Goal: Task Accomplishment & Management: Manage account settings

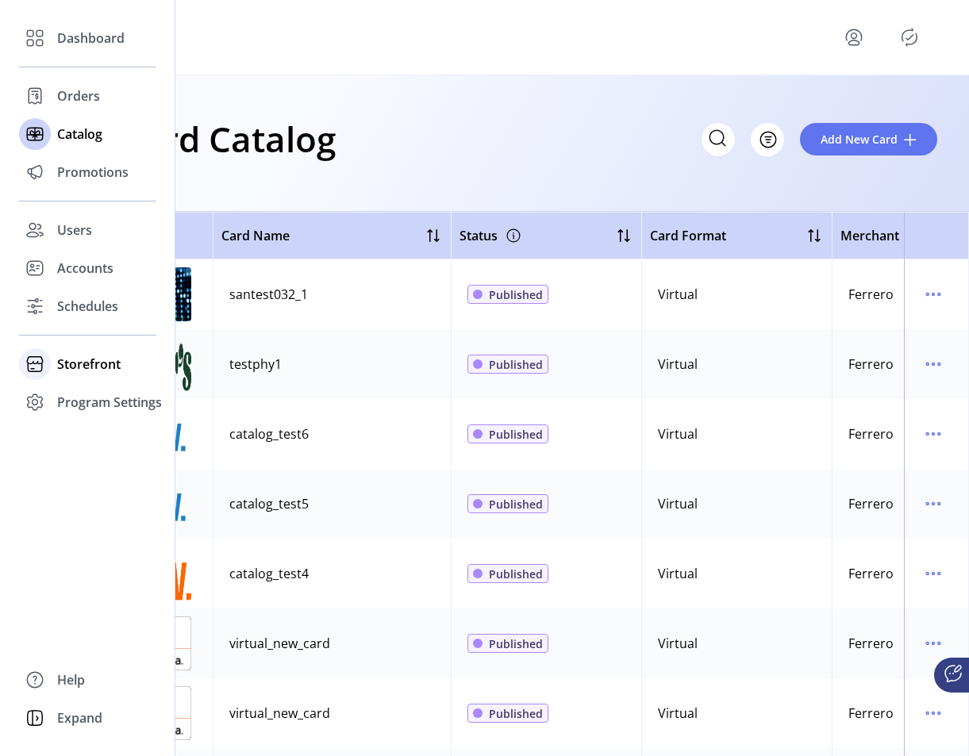
click at [68, 364] on span "Storefront" at bounding box center [89, 364] width 64 height 19
click at [99, 401] on span "Configuration" at bounding box center [98, 396] width 83 height 19
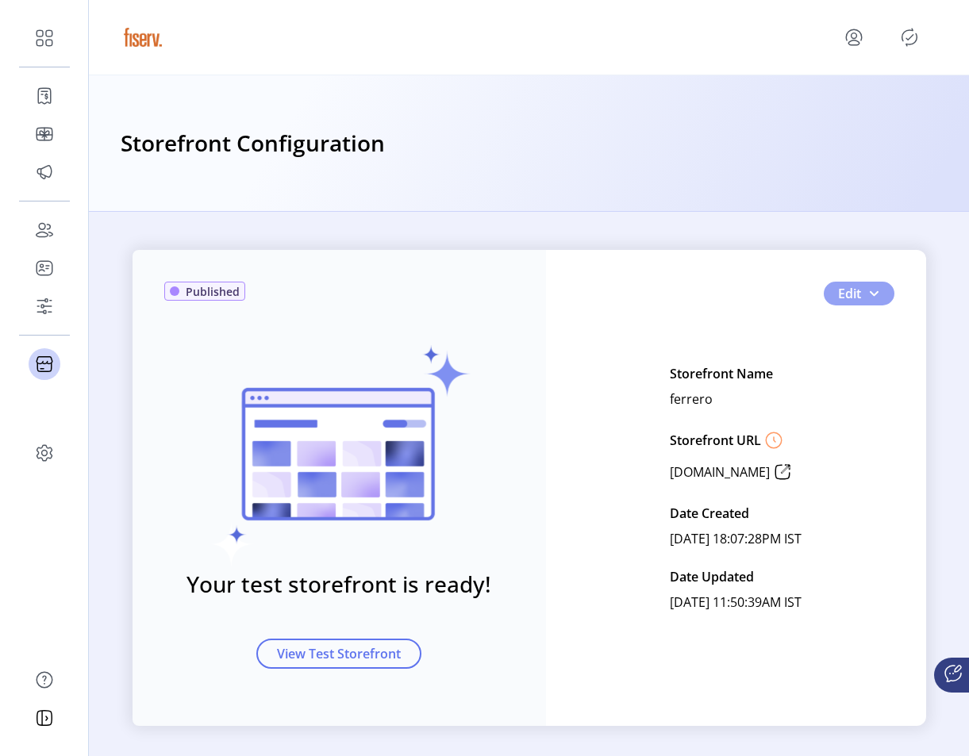
click at [869, 286] on button "Edit" at bounding box center [859, 294] width 71 height 24
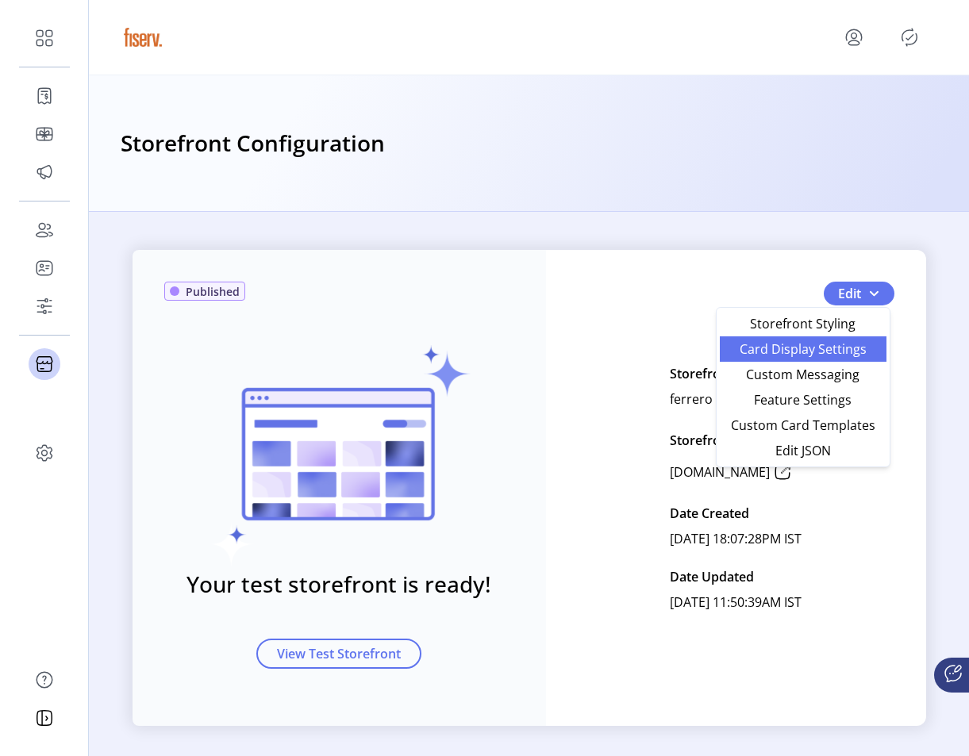
click at [843, 349] on span "Card Display Settings" at bounding box center [803, 349] width 148 height 13
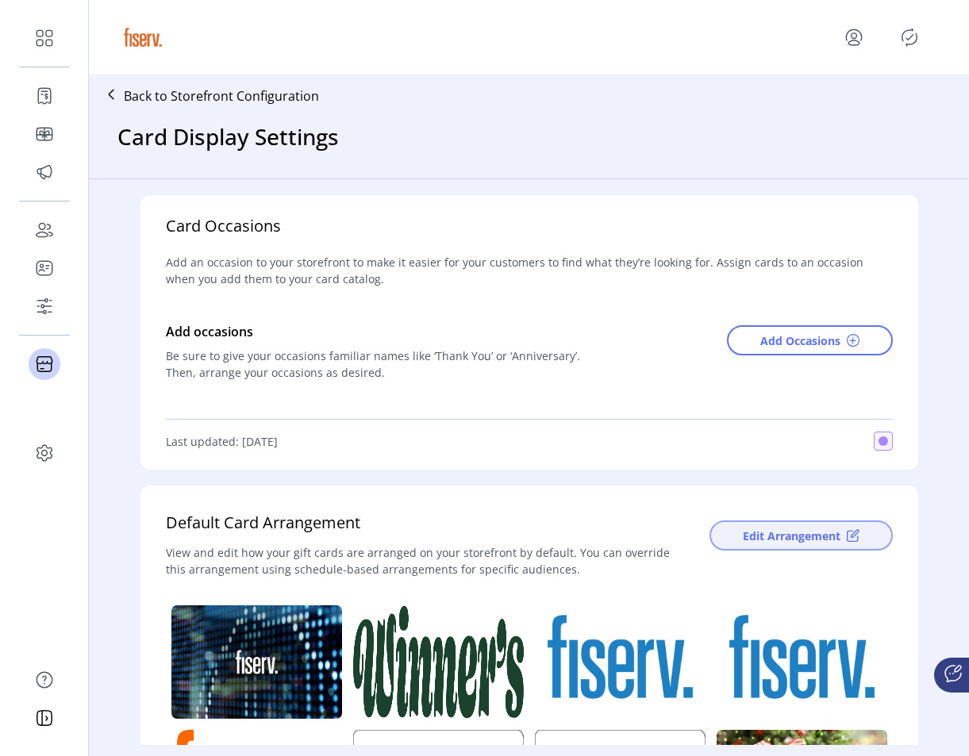
click at [850, 530] on span at bounding box center [853, 535] width 13 height 13
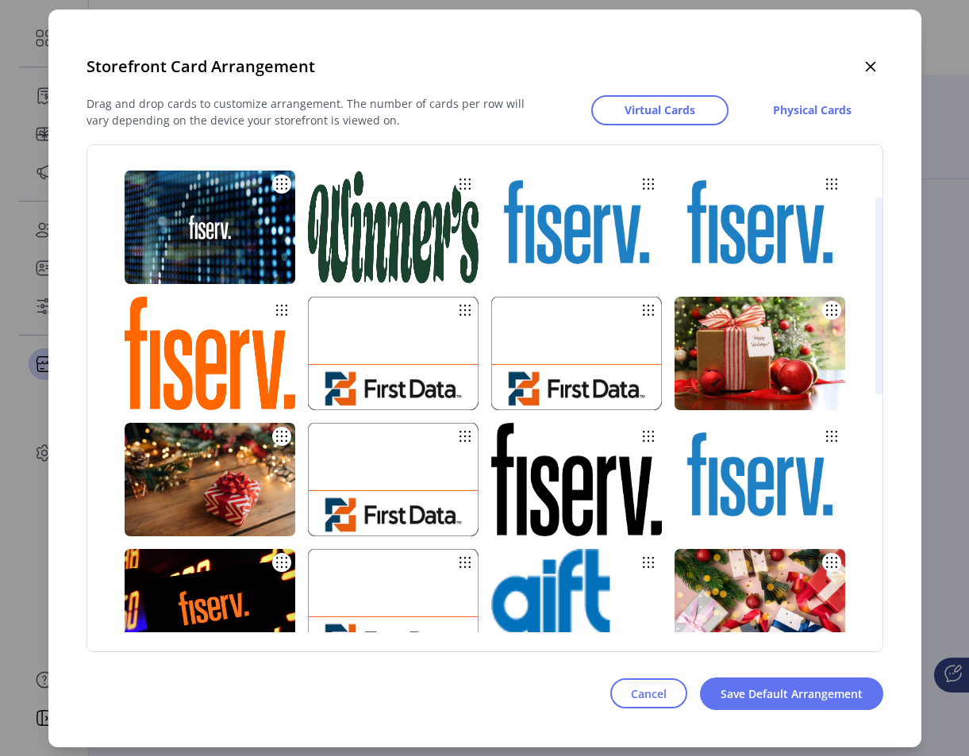
scroll to position [83, 0]
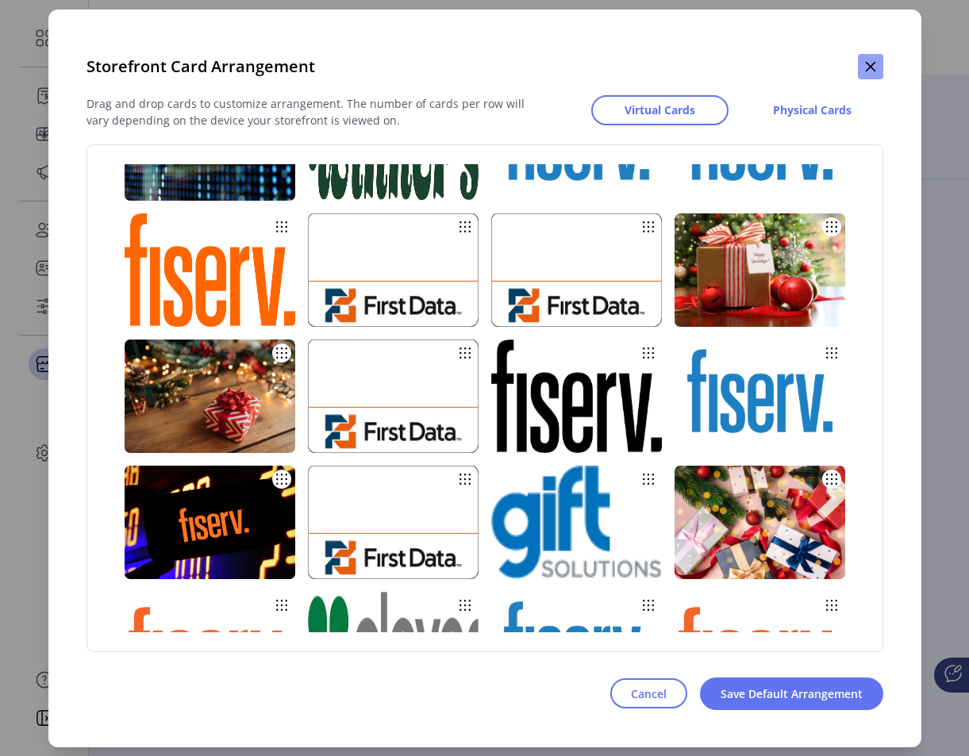
click at [865, 65] on icon "button" at bounding box center [870, 66] width 13 height 13
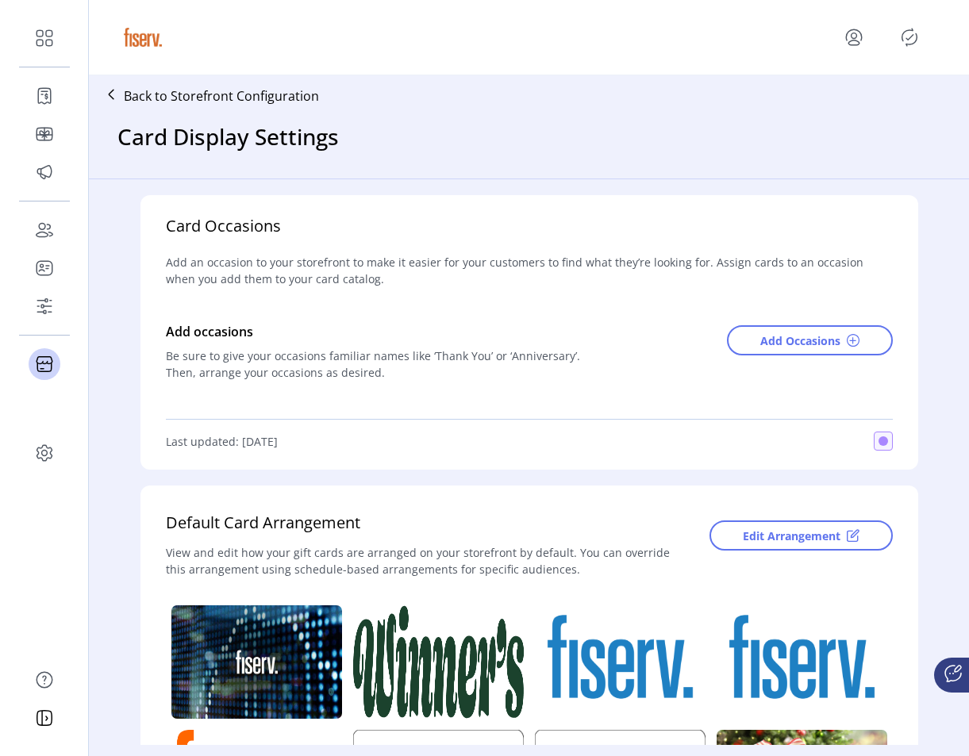
click at [849, 40] on icon "menu" at bounding box center [853, 37] width 25 height 25
click at [824, 104] on span "Sign Out" at bounding box center [796, 100] width 119 height 13
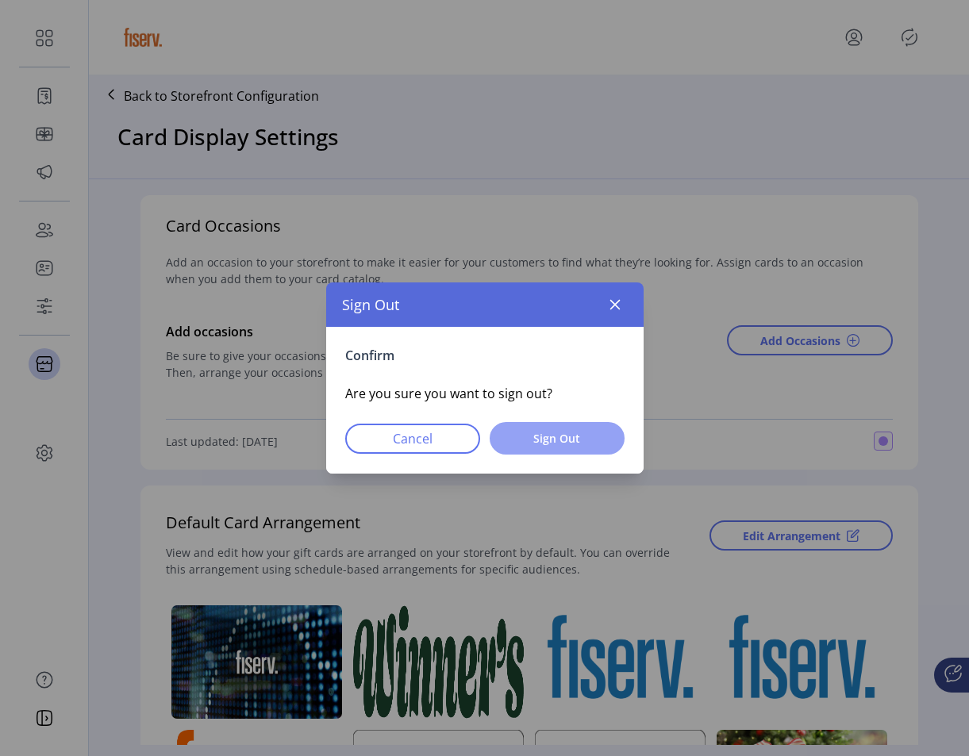
click at [587, 437] on span "Sign Out" at bounding box center [557, 438] width 94 height 17
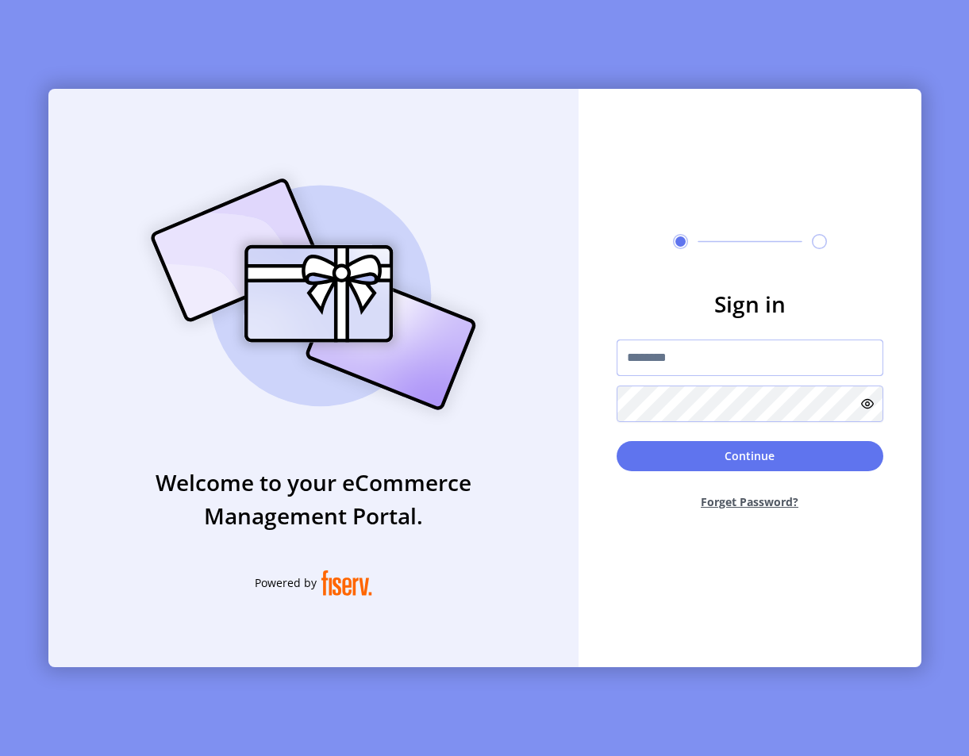
click at [643, 362] on input "text" at bounding box center [750, 358] width 267 height 37
click at [653, 176] on div "Sign in Continue Forget Password?" at bounding box center [750, 378] width 343 height 579
click at [694, 363] on input "text" at bounding box center [750, 358] width 267 height 37
type input "**********"
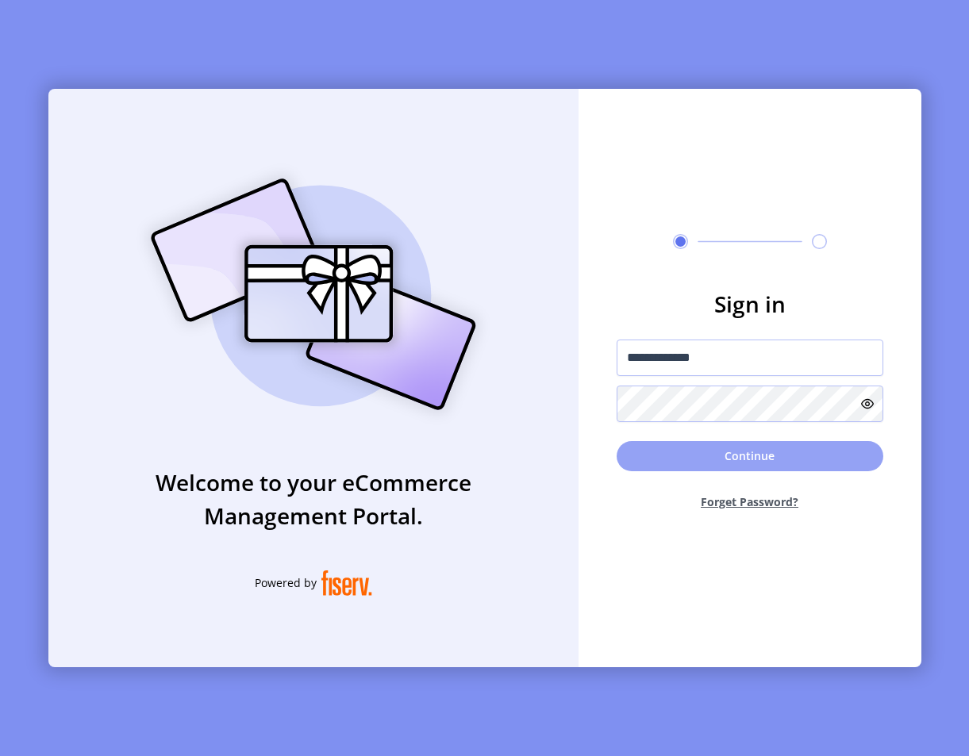
click at [682, 461] on button "Continue" at bounding box center [750, 456] width 267 height 30
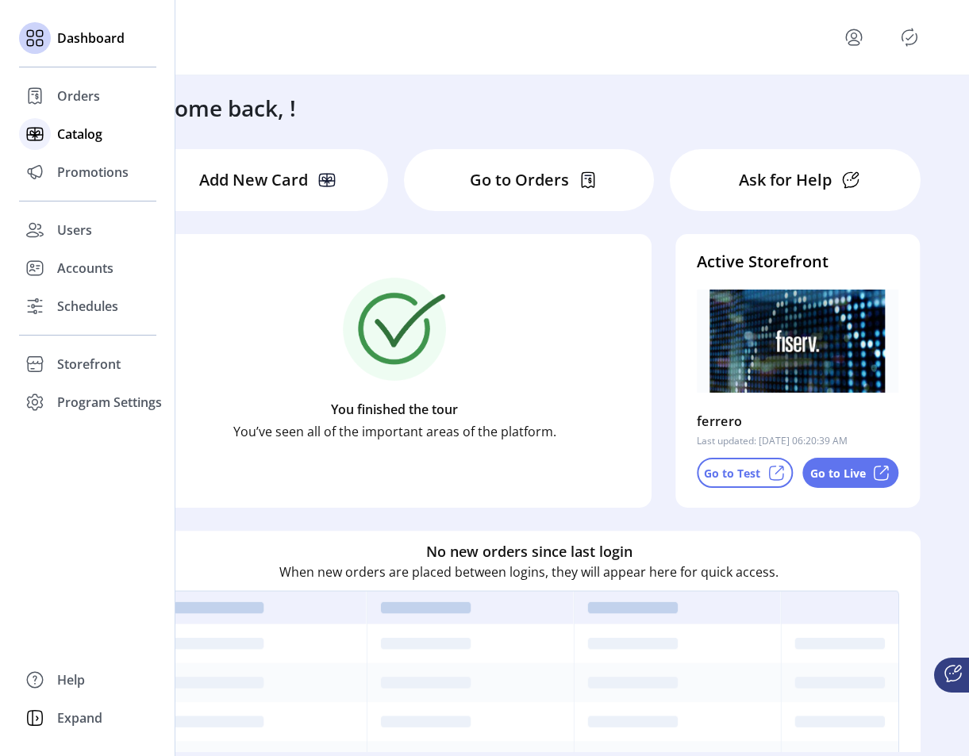
click at [71, 136] on span "Catalog" at bounding box center [79, 134] width 45 height 19
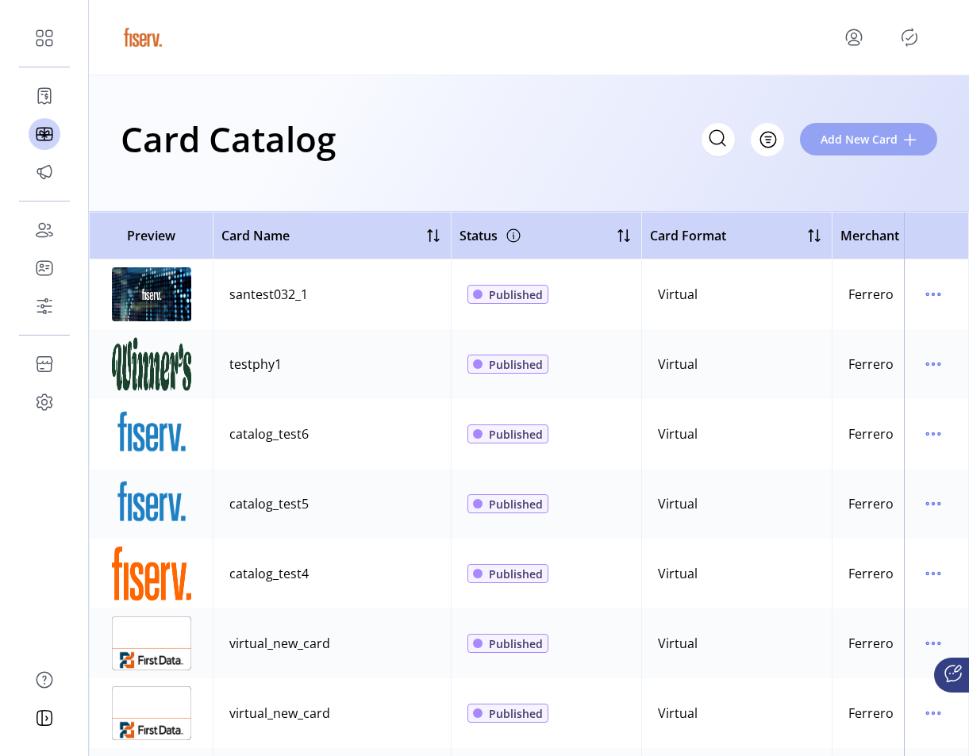
click at [883, 144] on span "Add New Card" at bounding box center [859, 139] width 77 height 17
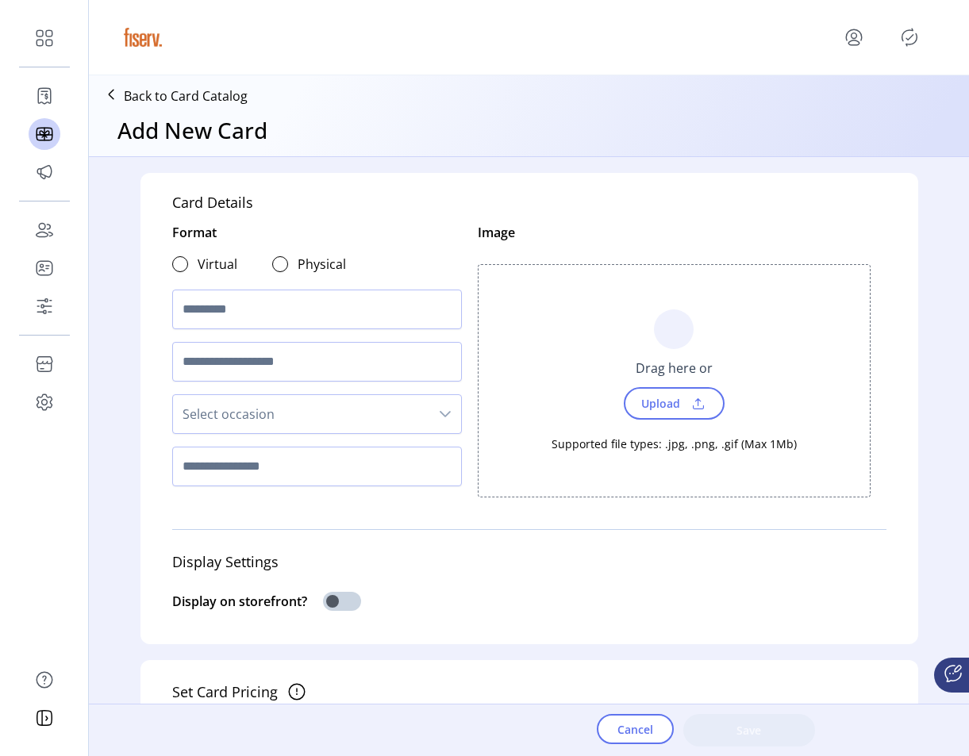
click at [639, 400] on span "Upload" at bounding box center [659, 403] width 55 height 23
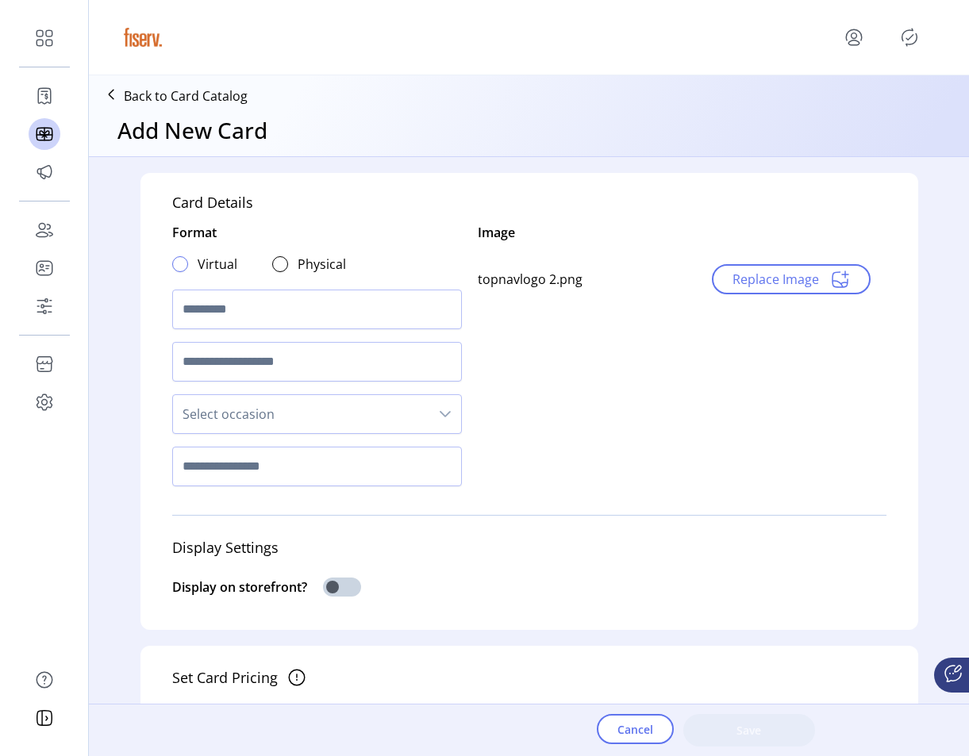
click at [178, 267] on div at bounding box center [180, 264] width 16 height 16
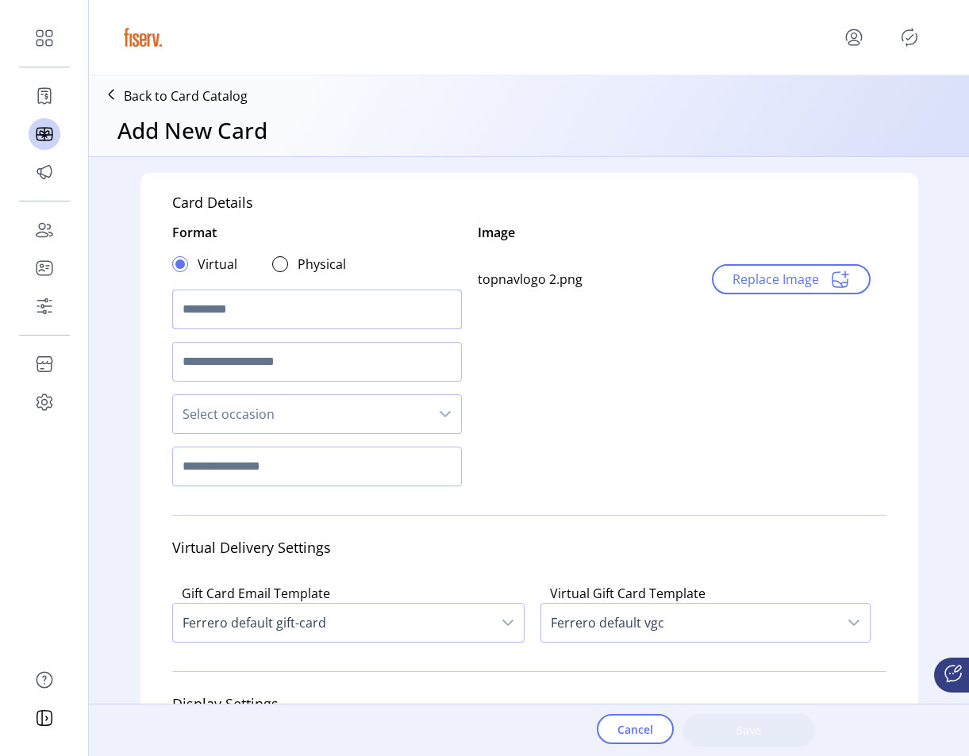
click at [221, 320] on input "text" at bounding box center [317, 310] width 290 height 40
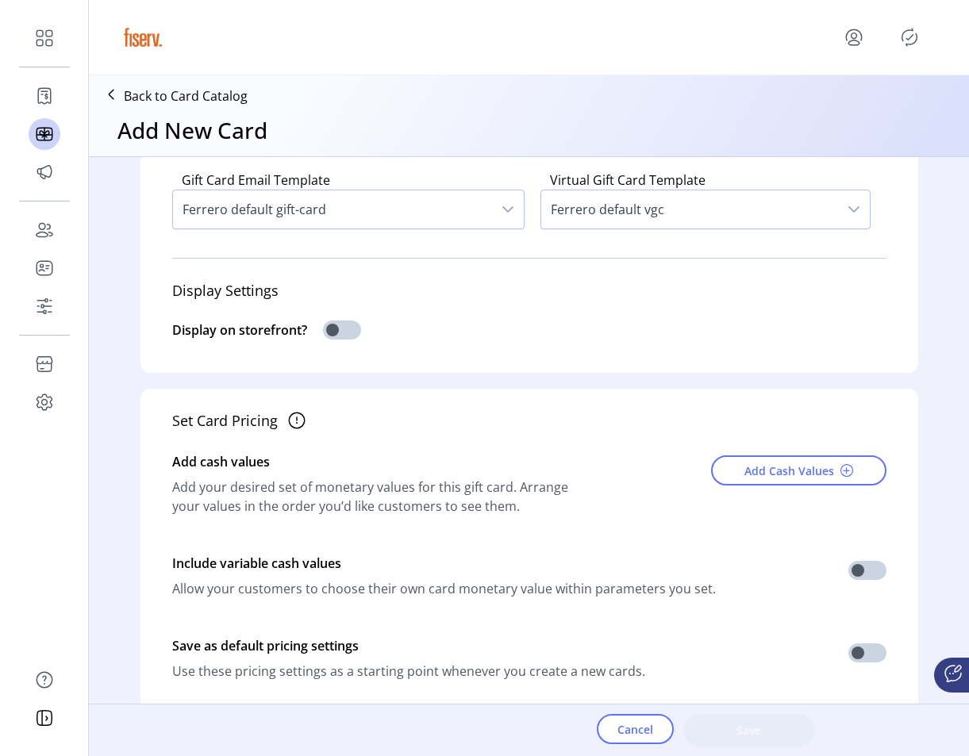
scroll to position [600, 0]
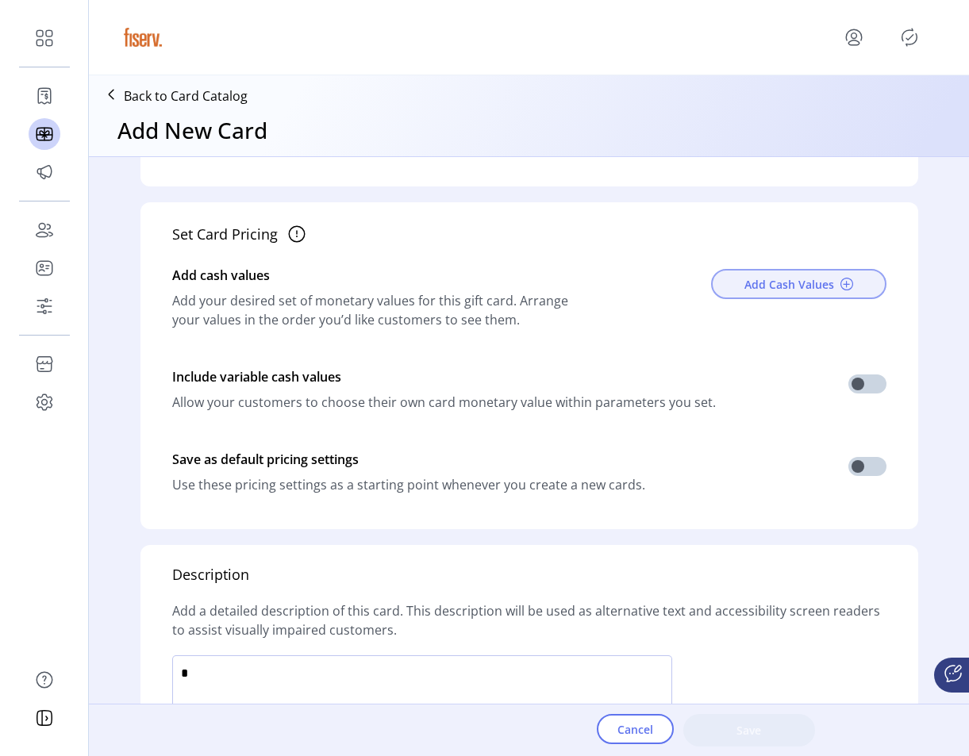
type input "**********"
click at [736, 281] on button "Add Cash Values" at bounding box center [798, 284] width 175 height 30
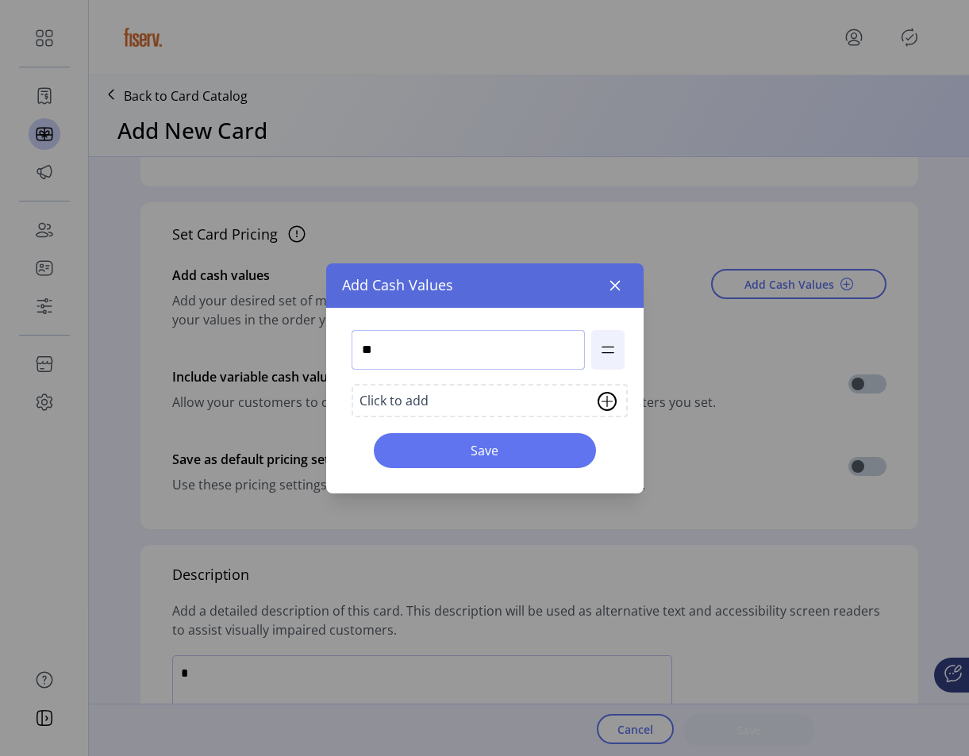
click at [437, 360] on input "**" at bounding box center [468, 350] width 233 height 40
type input "**"
click at [448, 450] on span "Save" at bounding box center [484, 450] width 181 height 19
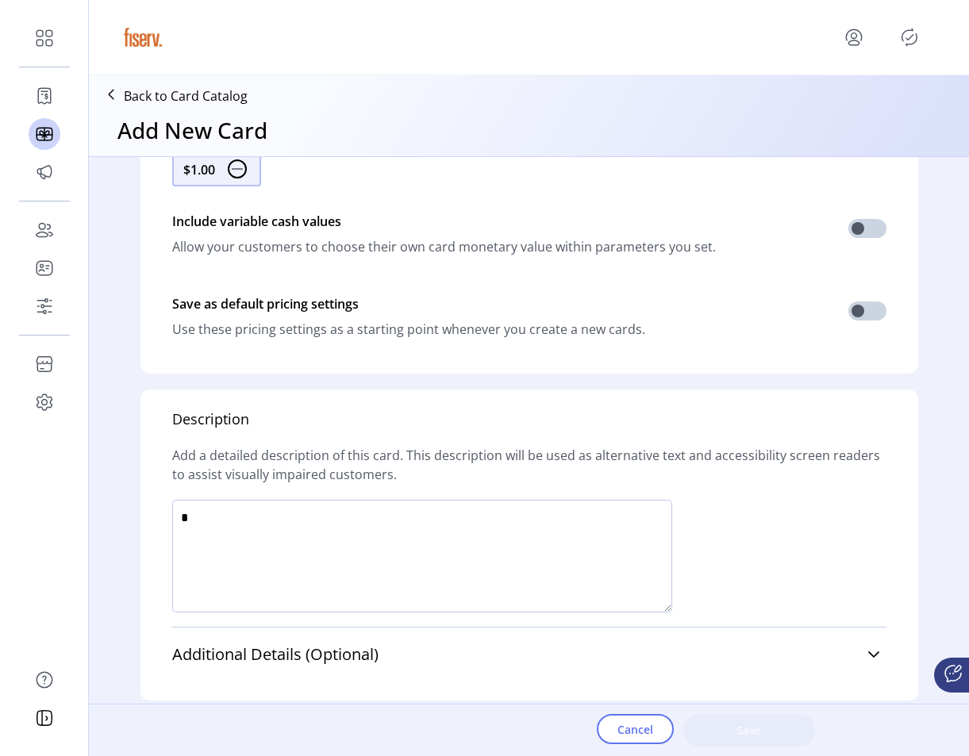
scroll to position [897, 0]
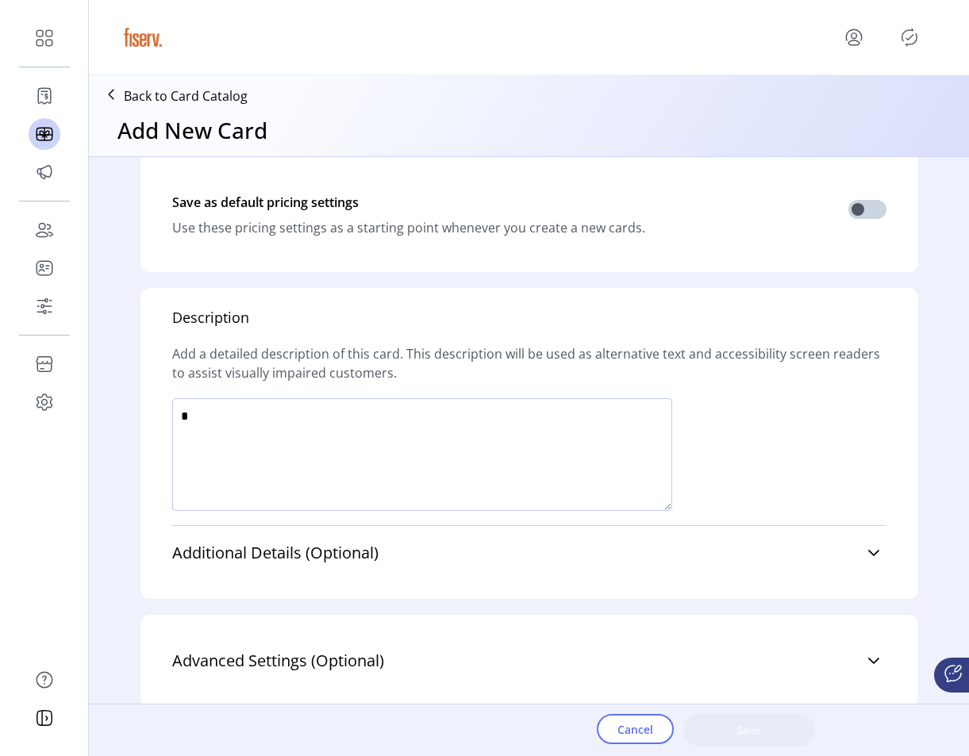
click at [448, 450] on textarea at bounding box center [422, 454] width 500 height 113
type textarea "****"
click at [758, 741] on button "Save" at bounding box center [749, 730] width 132 height 33
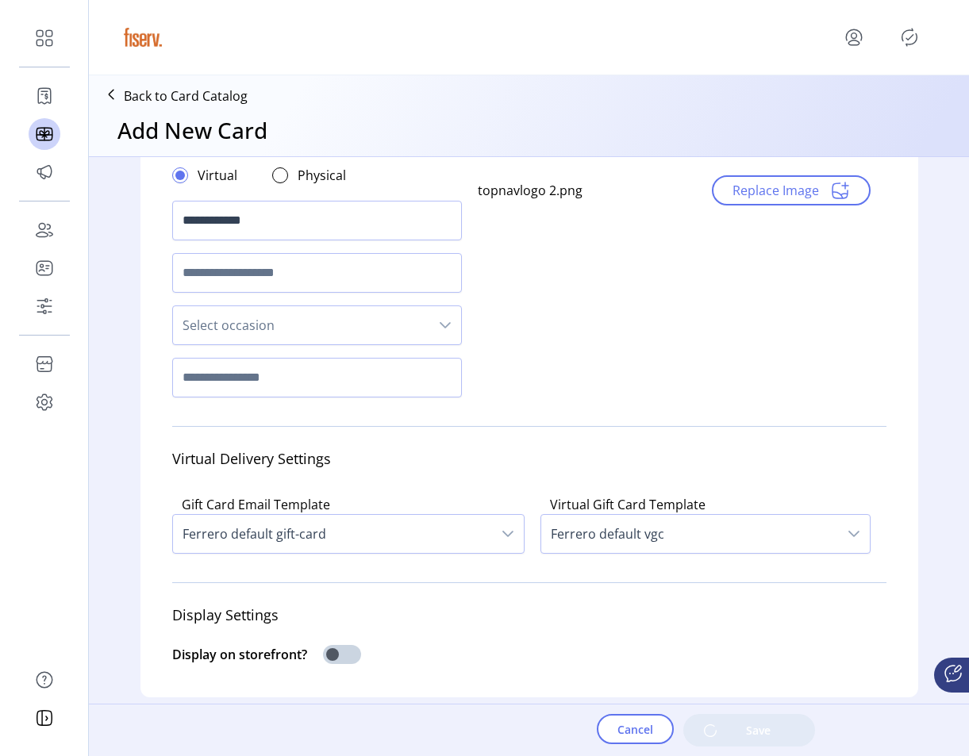
scroll to position [0, 0]
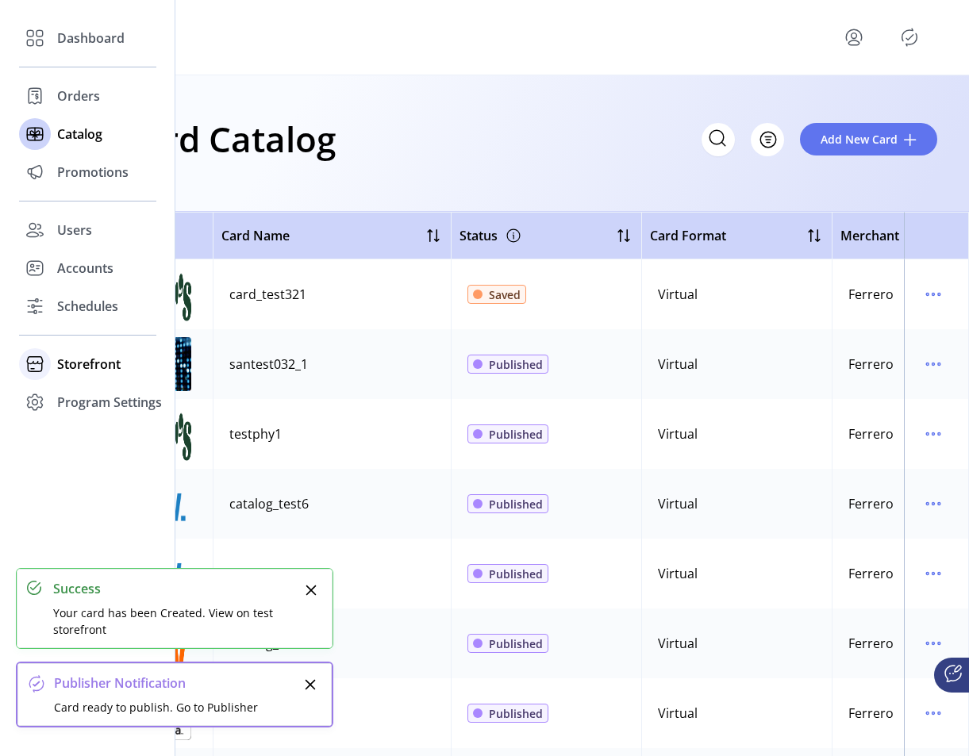
click at [65, 368] on span "Storefront" at bounding box center [89, 364] width 64 height 19
click at [87, 412] on span "Styling" at bounding box center [77, 421] width 40 height 19
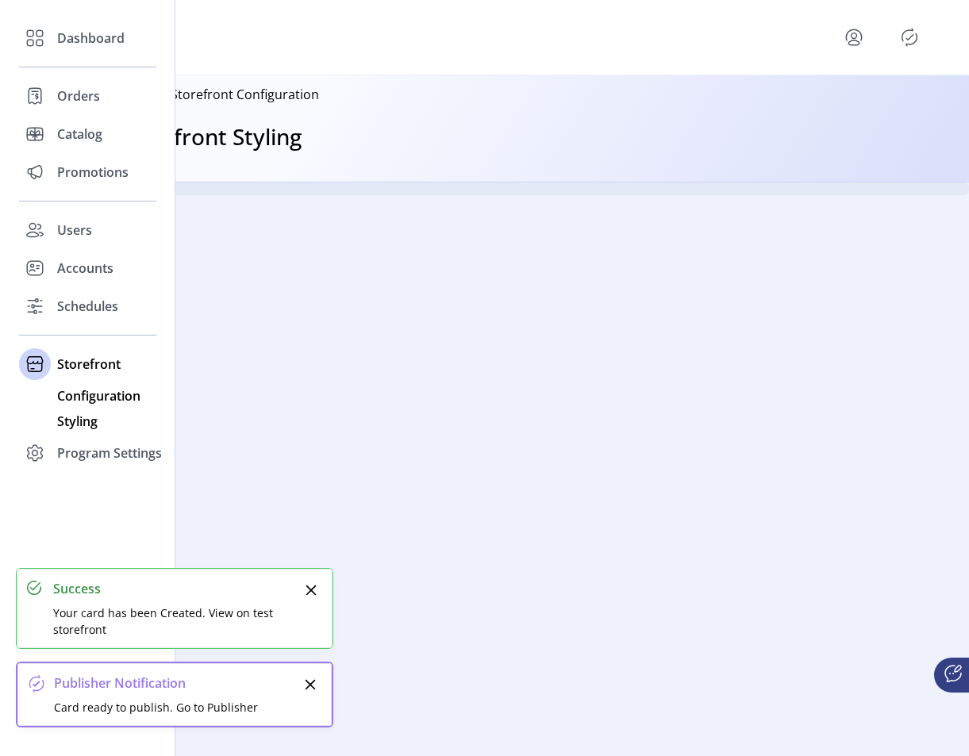
click at [98, 404] on span "Configuration" at bounding box center [98, 396] width 83 height 19
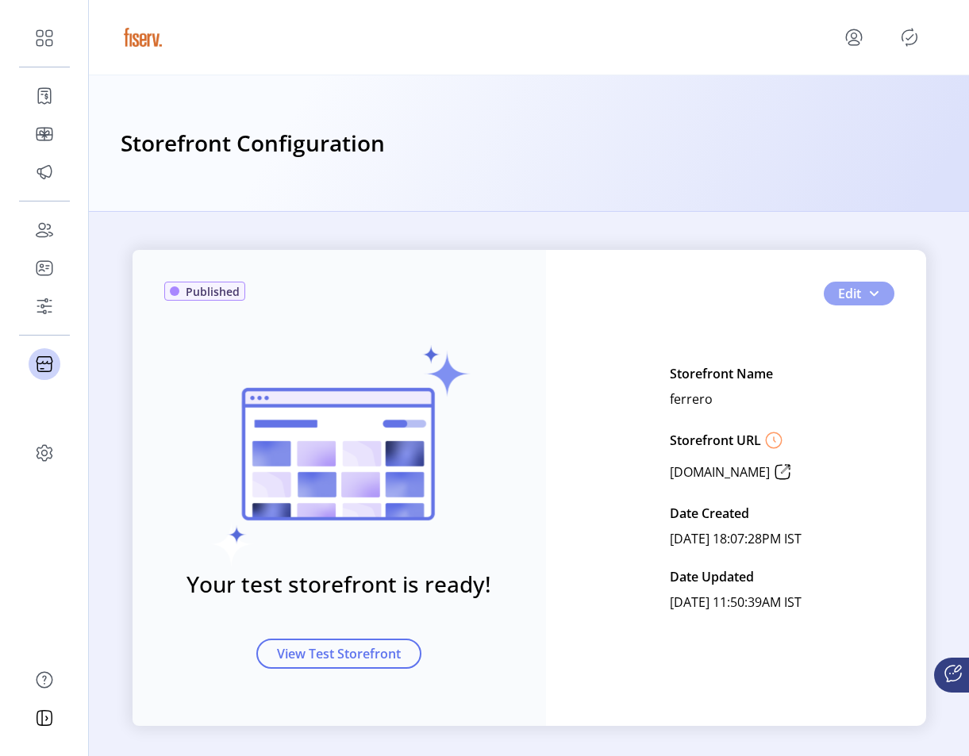
click at [879, 282] on button "Edit" at bounding box center [859, 294] width 71 height 24
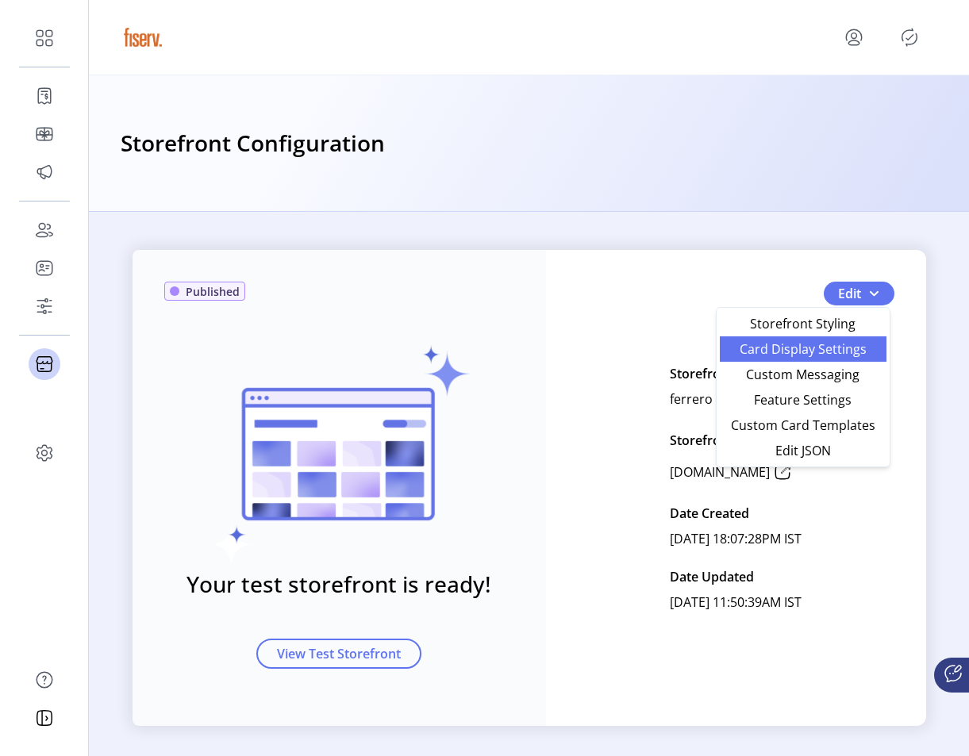
click at [838, 356] on span "Card Display Settings" at bounding box center [803, 349] width 148 height 13
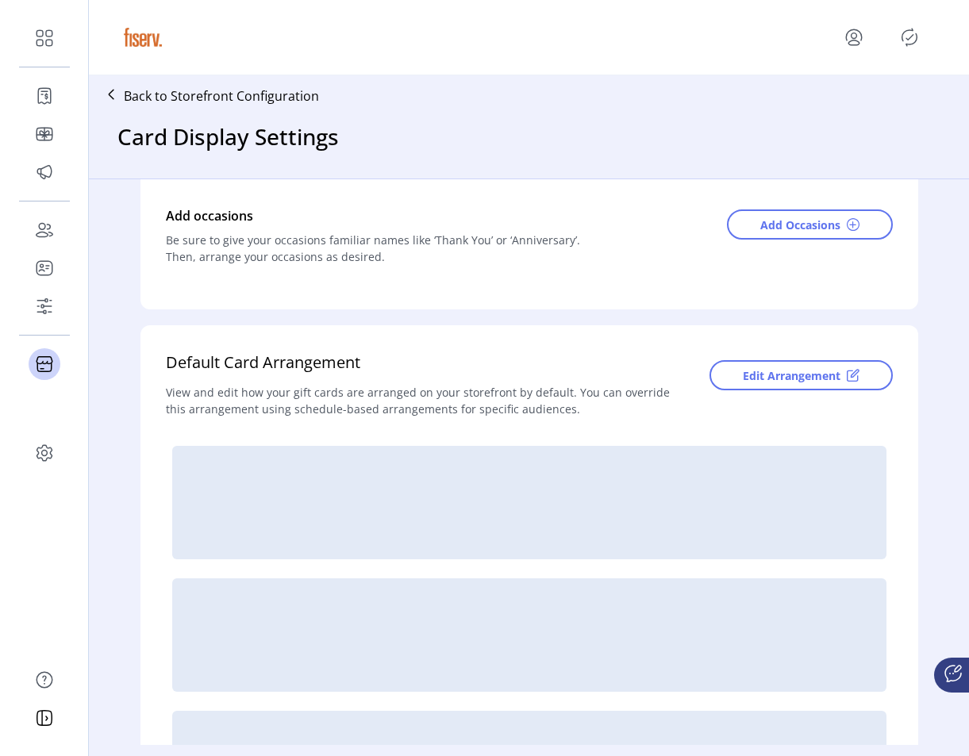
scroll to position [202, 0]
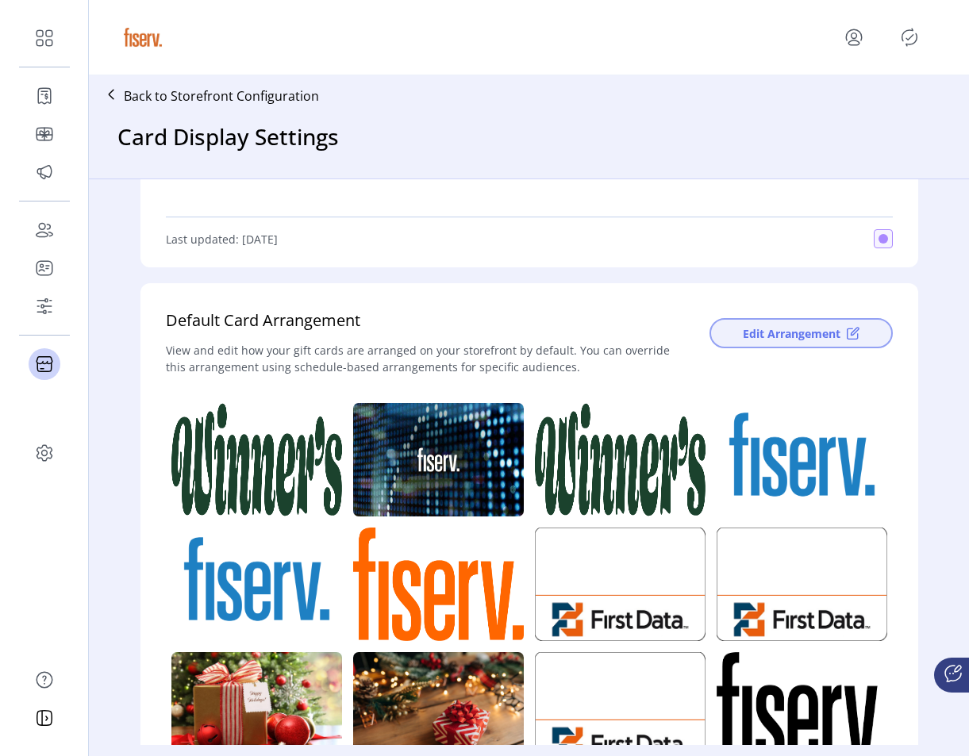
click at [764, 325] on span "Edit Arrangement" at bounding box center [792, 333] width 98 height 17
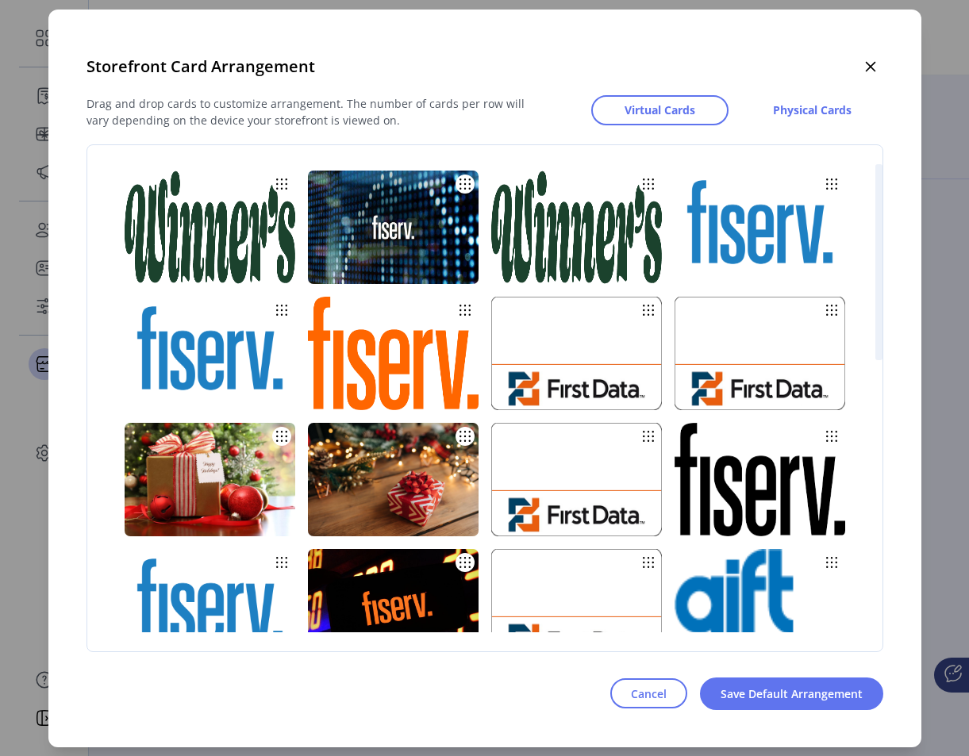
click at [264, 228] on img at bounding box center [210, 228] width 171 height 114
click at [870, 60] on icon "button" at bounding box center [870, 66] width 13 height 13
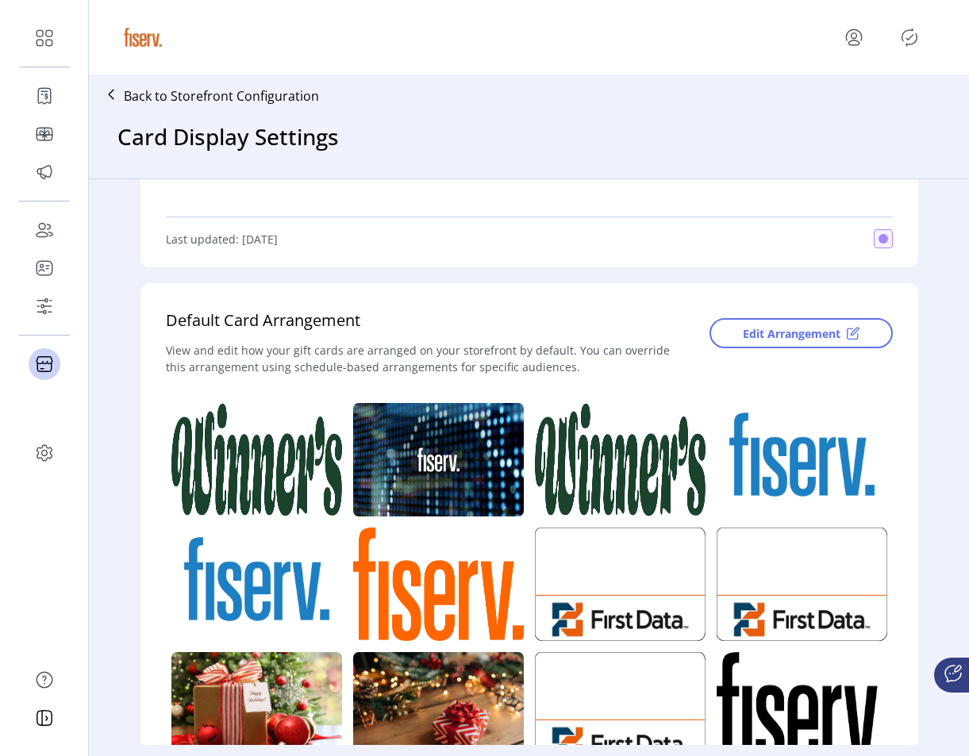
click at [857, 44] on icon "menu" at bounding box center [853, 37] width 25 height 25
click at [906, 36] on icon "Publisher Panel" at bounding box center [909, 37] width 25 height 25
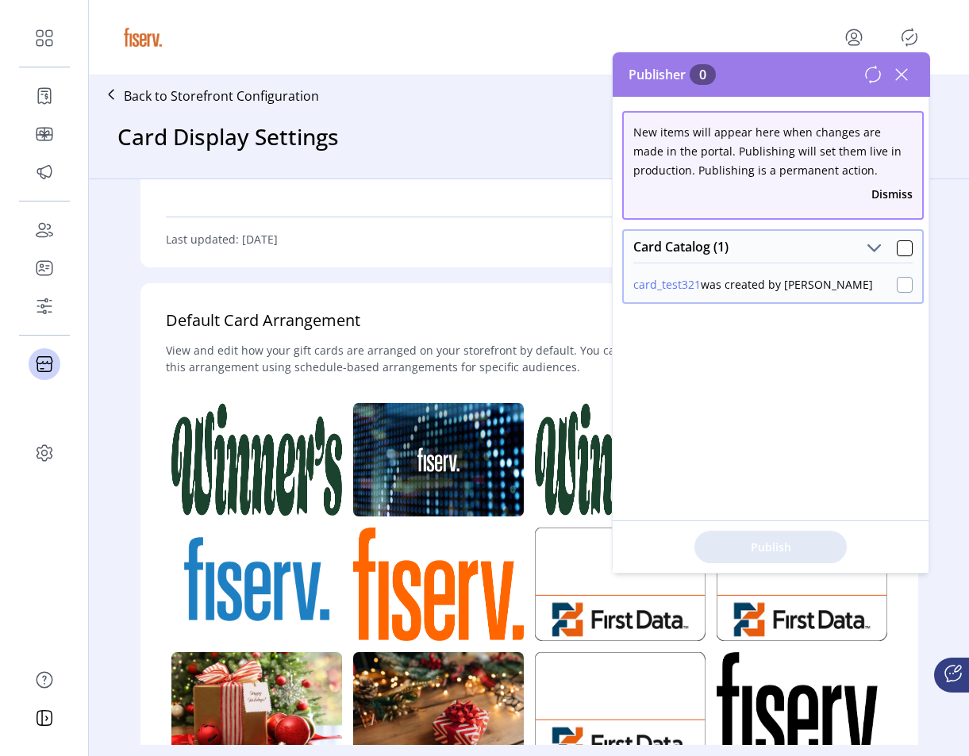
click at [897, 287] on div at bounding box center [905, 285] width 16 height 16
click at [776, 542] on span "Publish 1 Items" at bounding box center [770, 547] width 111 height 17
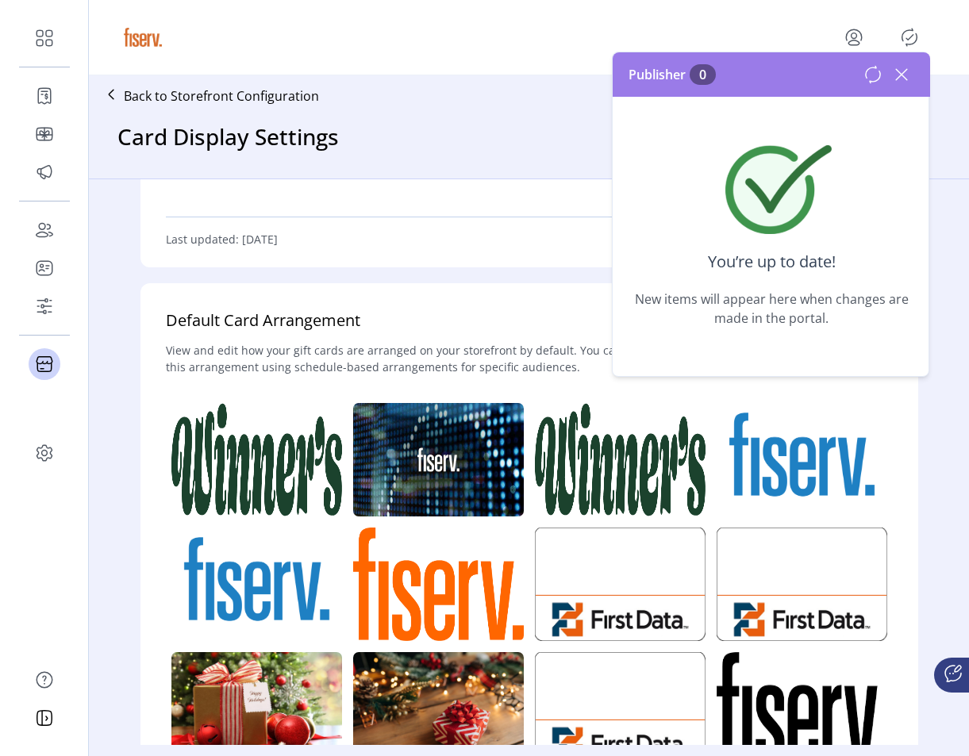
click at [899, 74] on icon at bounding box center [901, 74] width 25 height 25
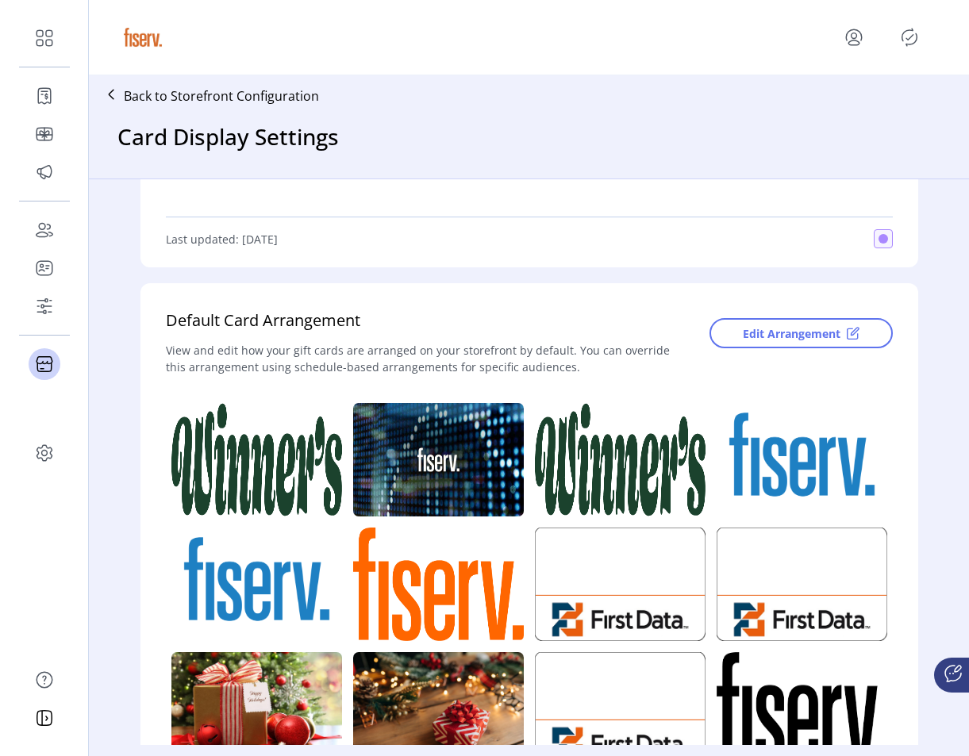
click at [856, 41] on icon "menu" at bounding box center [853, 37] width 25 height 25
click at [829, 112] on link "Sign Out" at bounding box center [797, 99] width 138 height 25
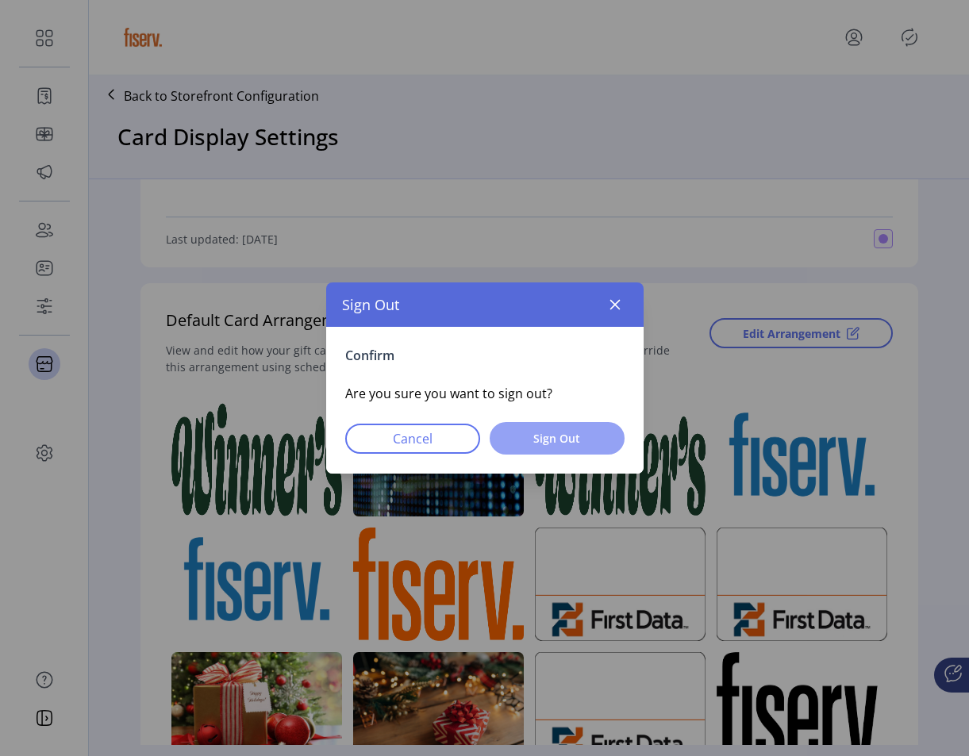
click at [556, 448] on button "Sign Out" at bounding box center [557, 438] width 135 height 33
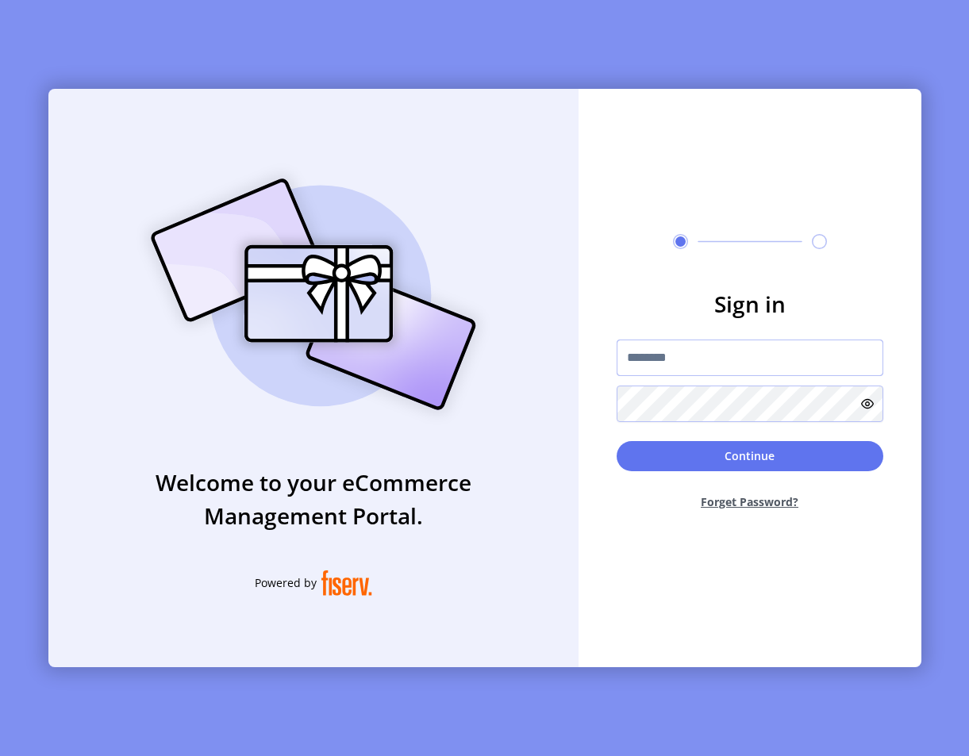
click at [660, 344] on input "text" at bounding box center [750, 358] width 267 height 37
type input "**********"
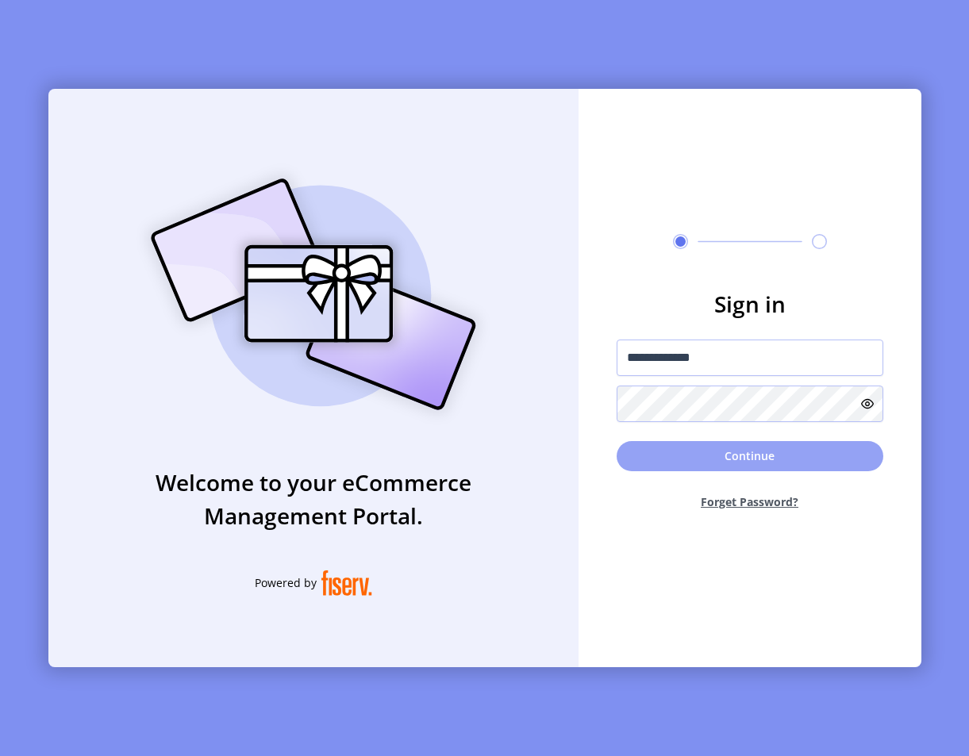
click at [702, 448] on button "Continue" at bounding box center [750, 456] width 267 height 30
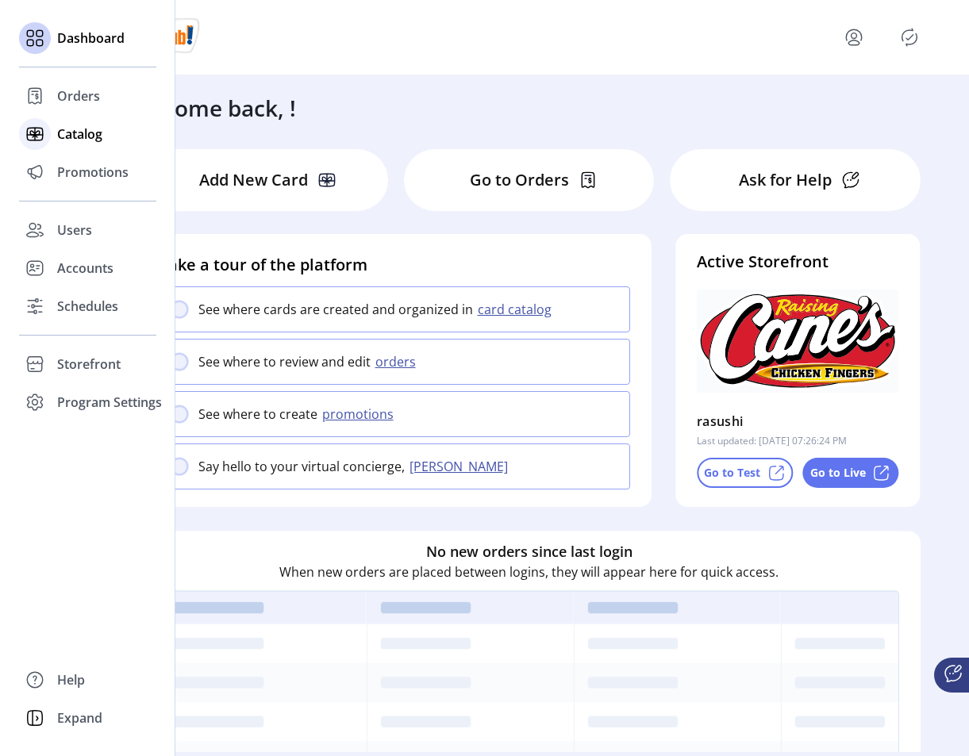
click at [50, 142] on div at bounding box center [35, 134] width 32 height 38
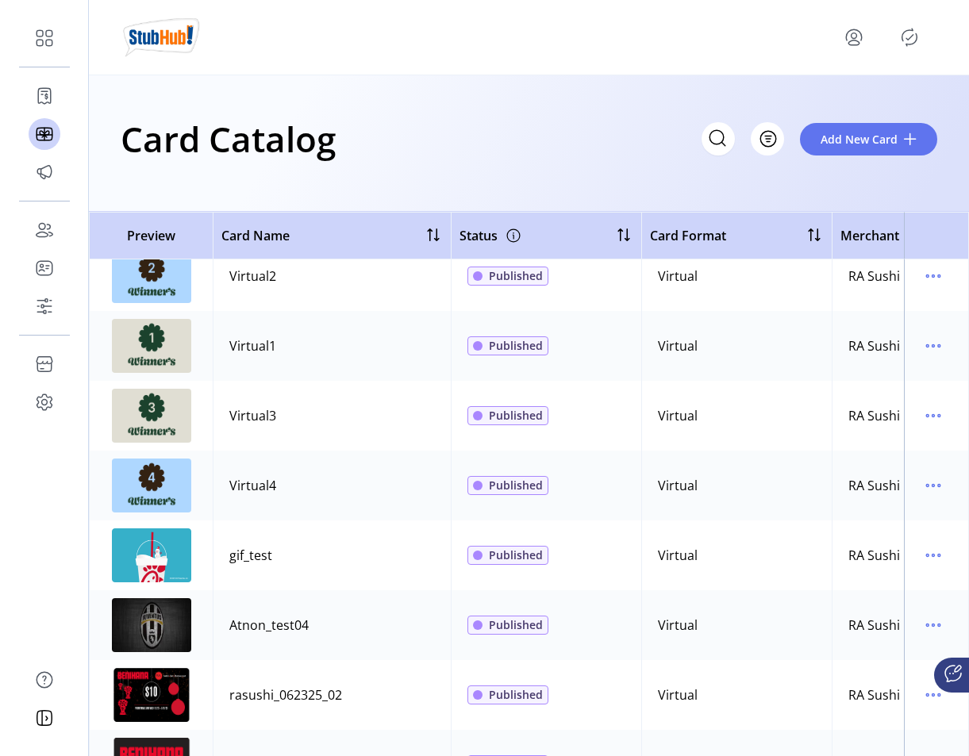
scroll to position [29, 0]
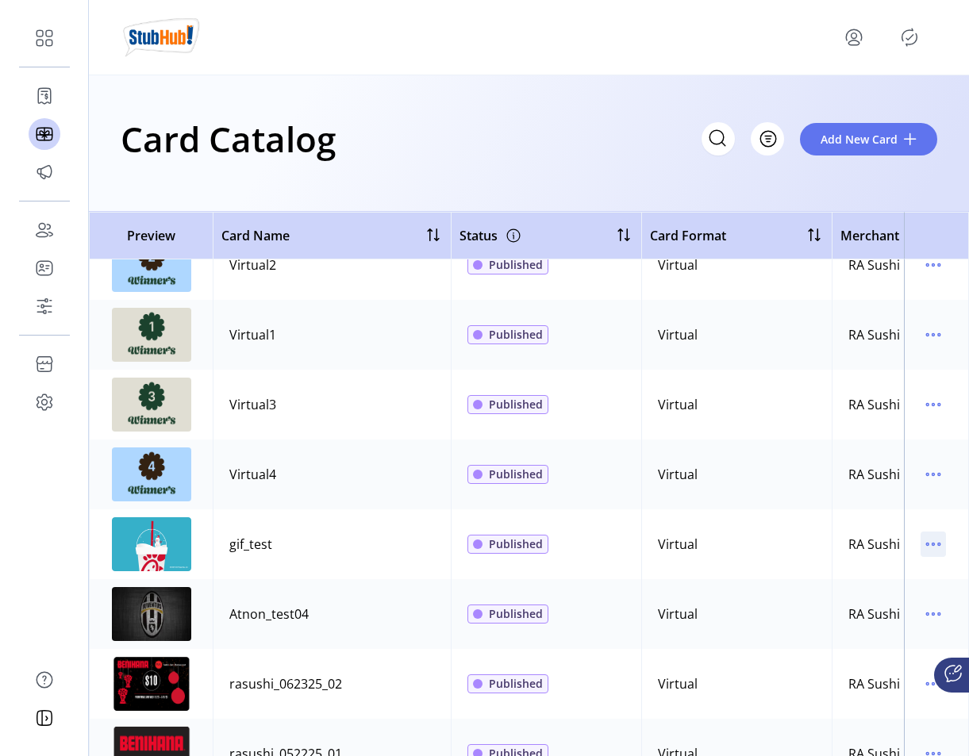
click at [921, 548] on icon "menu" at bounding box center [933, 544] width 25 height 25
click at [891, 595] on span "Edit Details" at bounding box center [859, 601] width 132 height 13
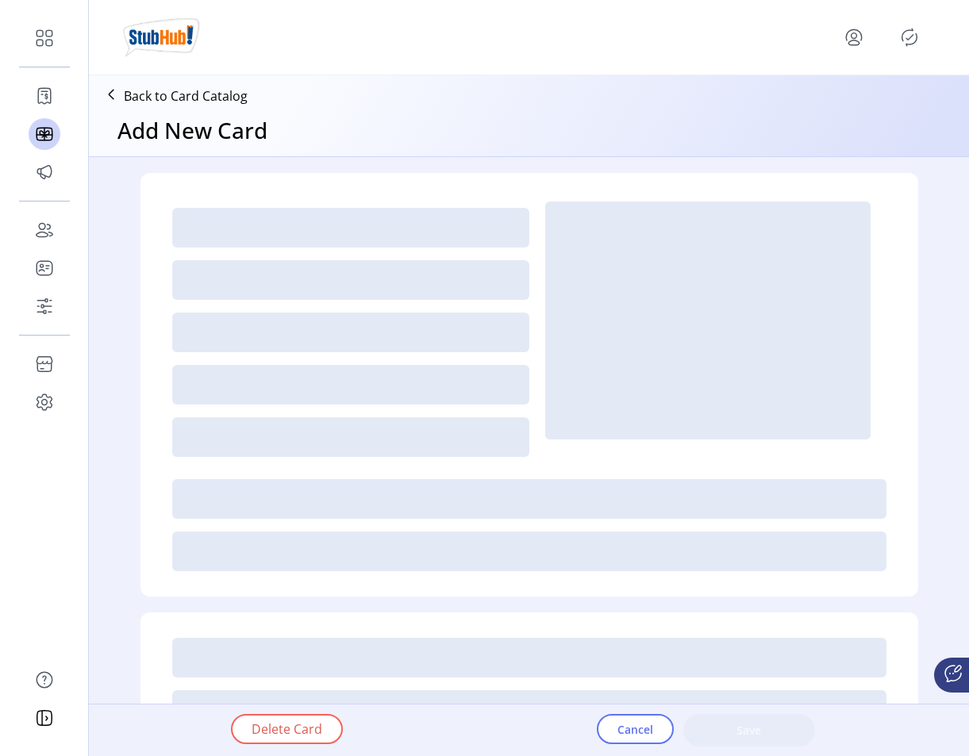
type textarea "********"
type input "*"
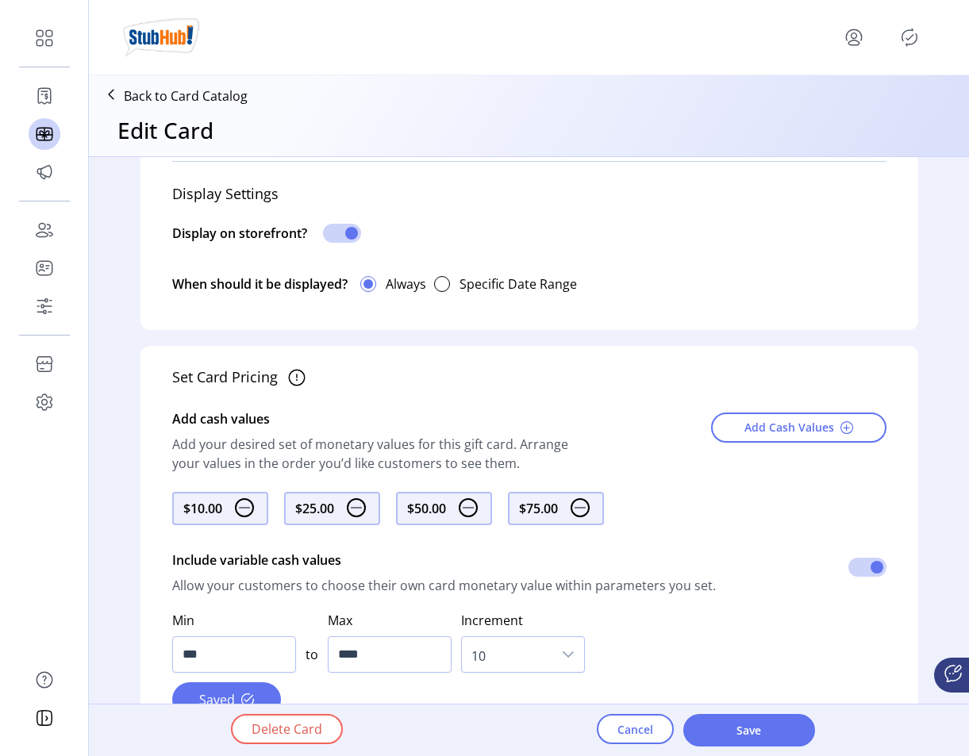
scroll to position [560, 0]
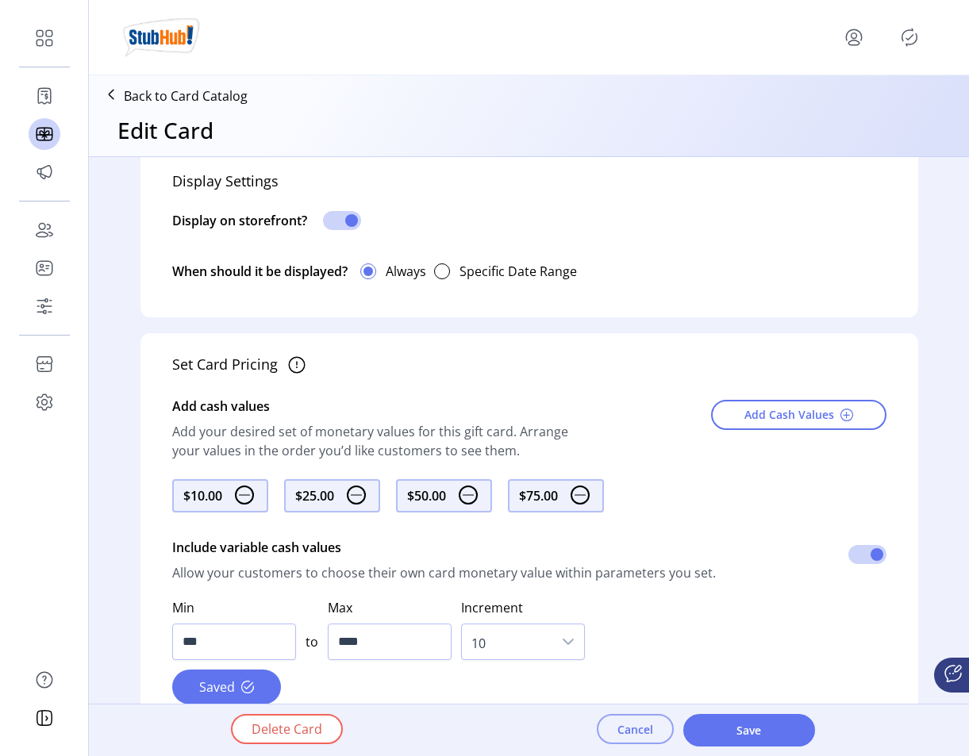
click at [627, 733] on span "Cancel" at bounding box center [636, 730] width 36 height 17
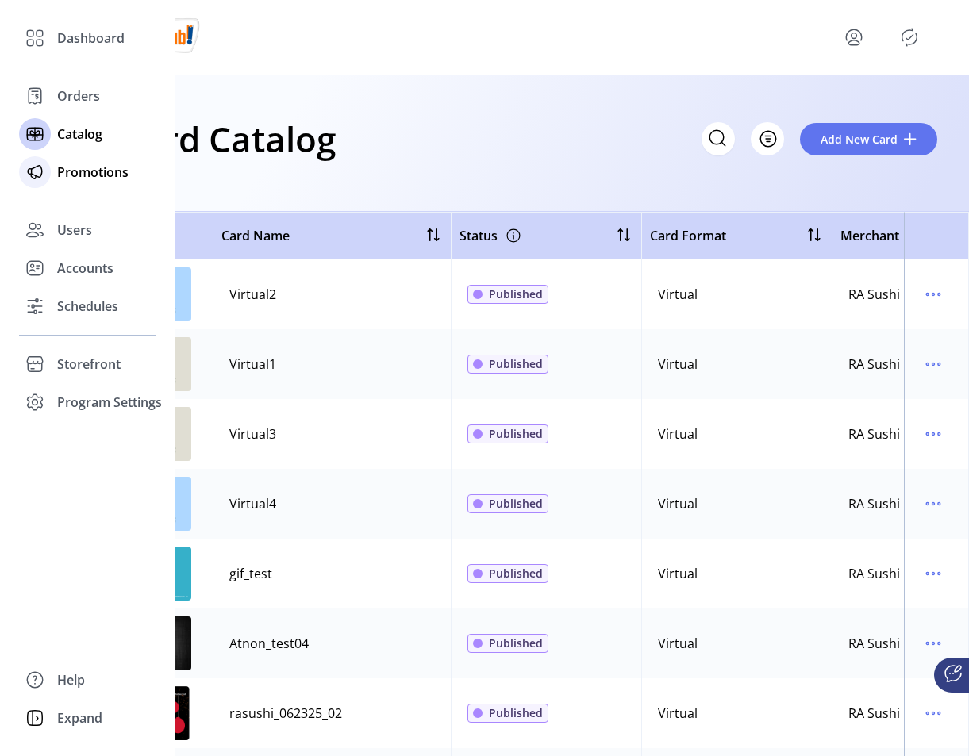
click at [44, 164] on icon at bounding box center [34, 172] width 25 height 25
click at [93, 365] on span "Storefront" at bounding box center [89, 364] width 64 height 19
click at [98, 401] on span "Configuration" at bounding box center [98, 396] width 83 height 19
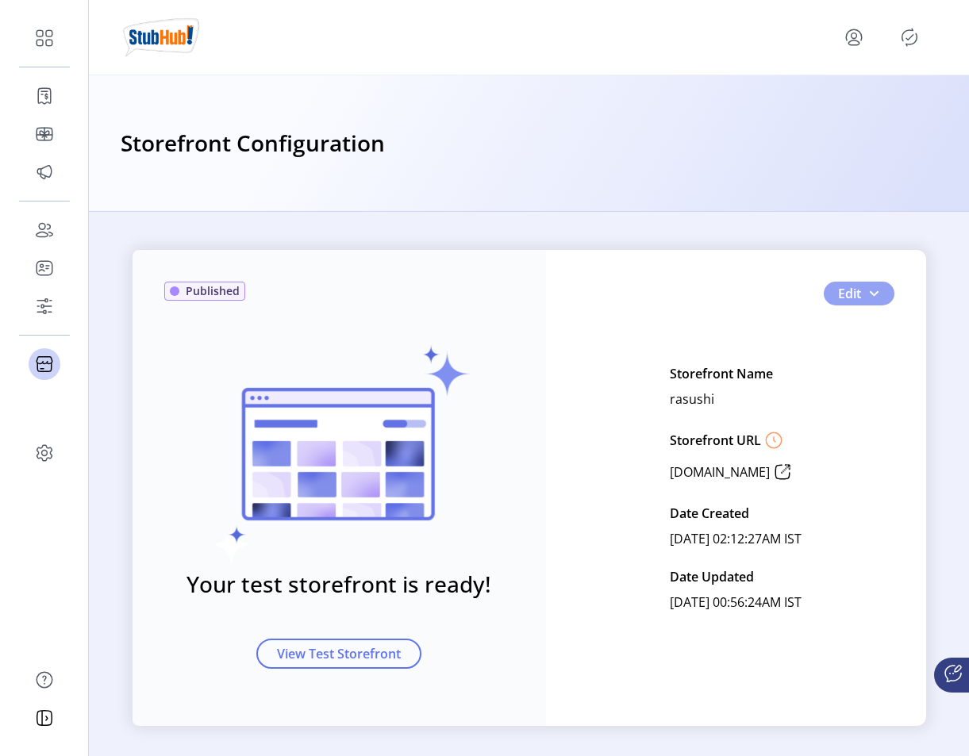
click at [868, 285] on button "Edit" at bounding box center [859, 294] width 71 height 24
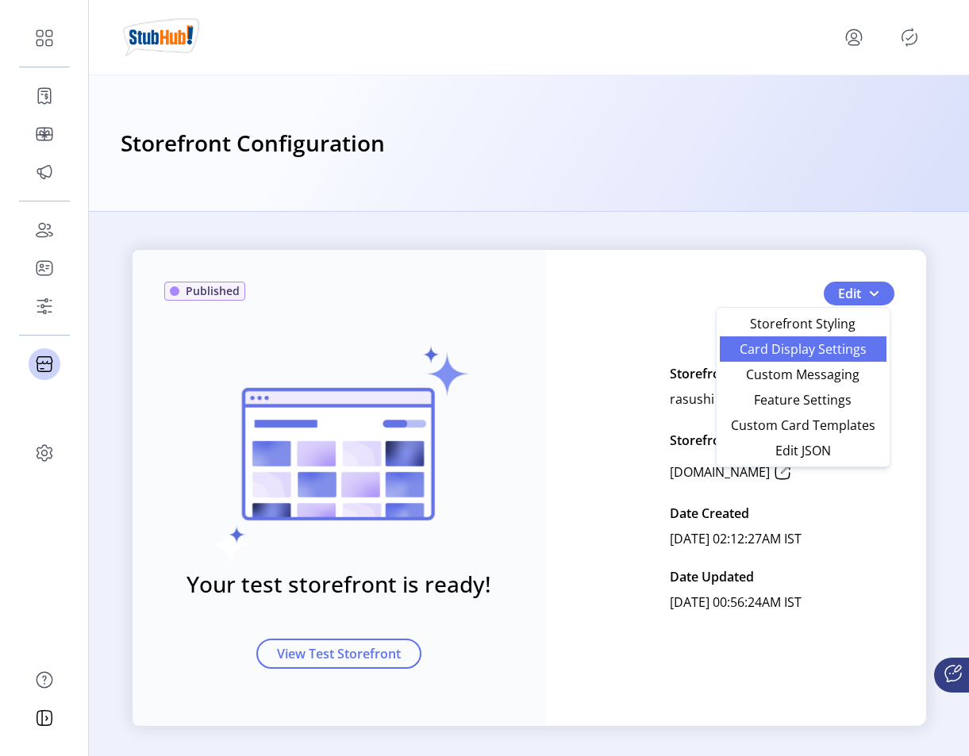
click at [826, 349] on span "Card Display Settings" at bounding box center [803, 349] width 148 height 13
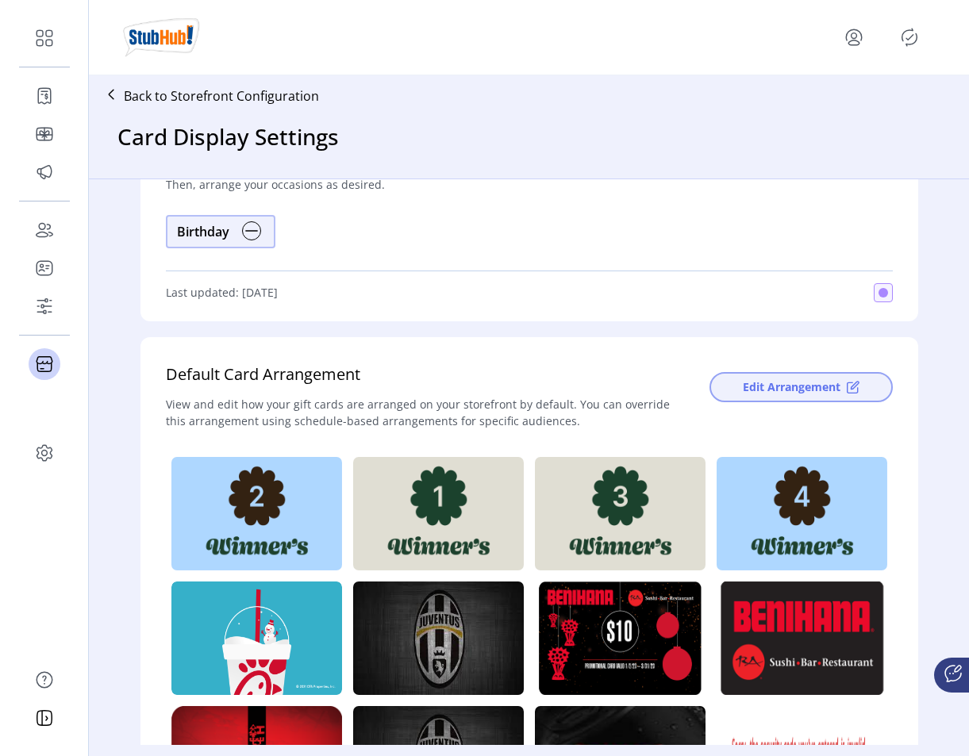
click at [819, 383] on span "Edit Arrangement" at bounding box center [792, 387] width 98 height 17
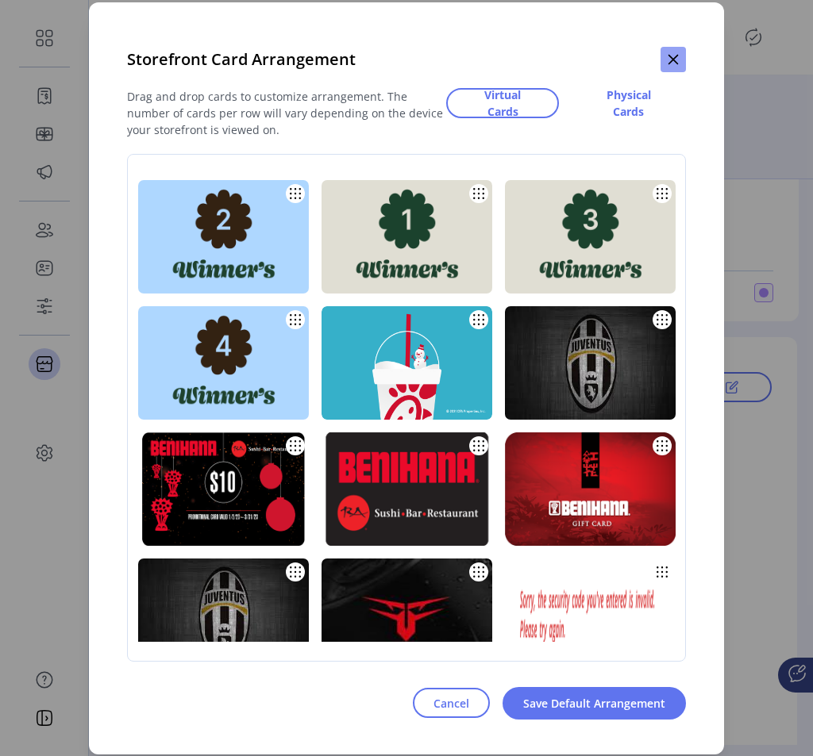
click at [671, 54] on icon "button" at bounding box center [673, 59] width 13 height 13
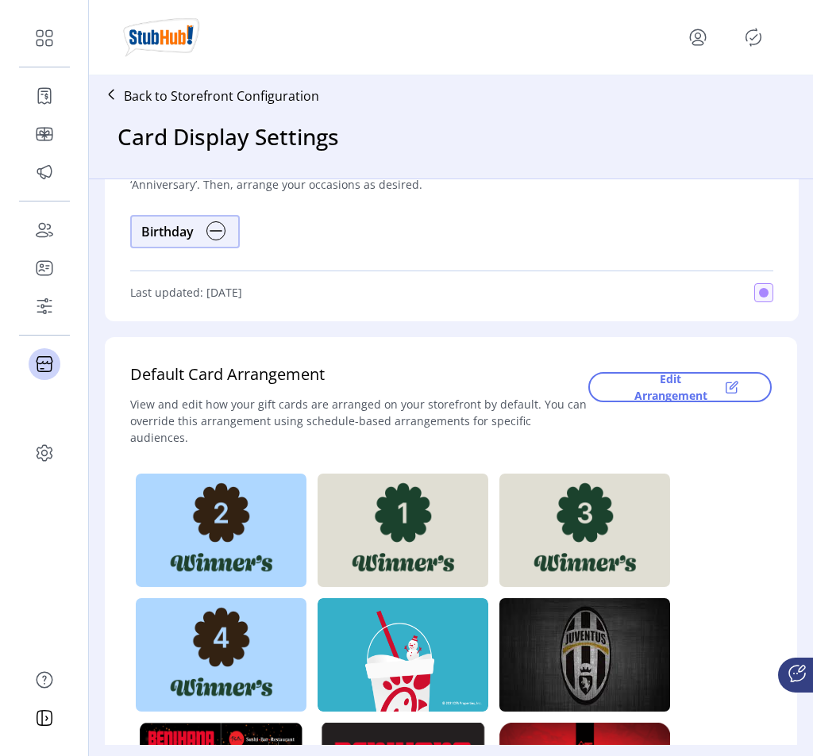
click at [698, 42] on icon "menu" at bounding box center [697, 37] width 25 height 25
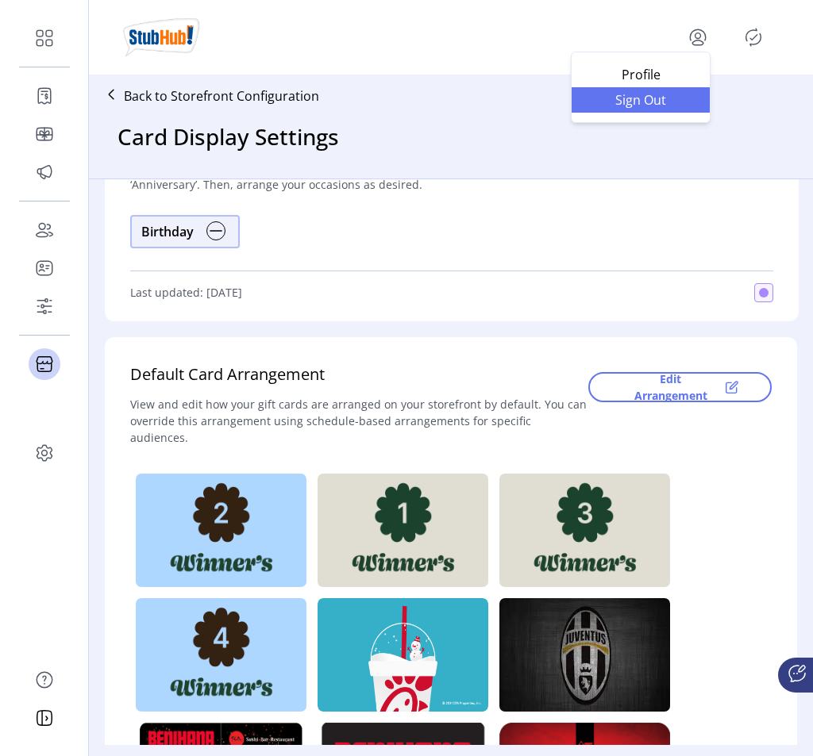
click at [667, 101] on span "Sign Out" at bounding box center [640, 100] width 119 height 13
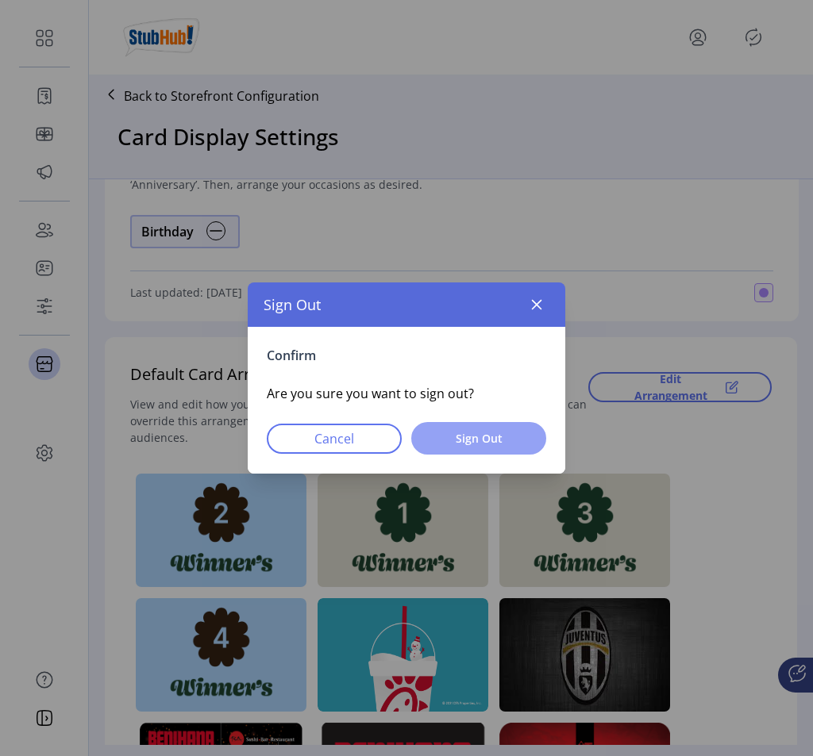
click at [479, 433] on span "Sign Out" at bounding box center [479, 438] width 94 height 17
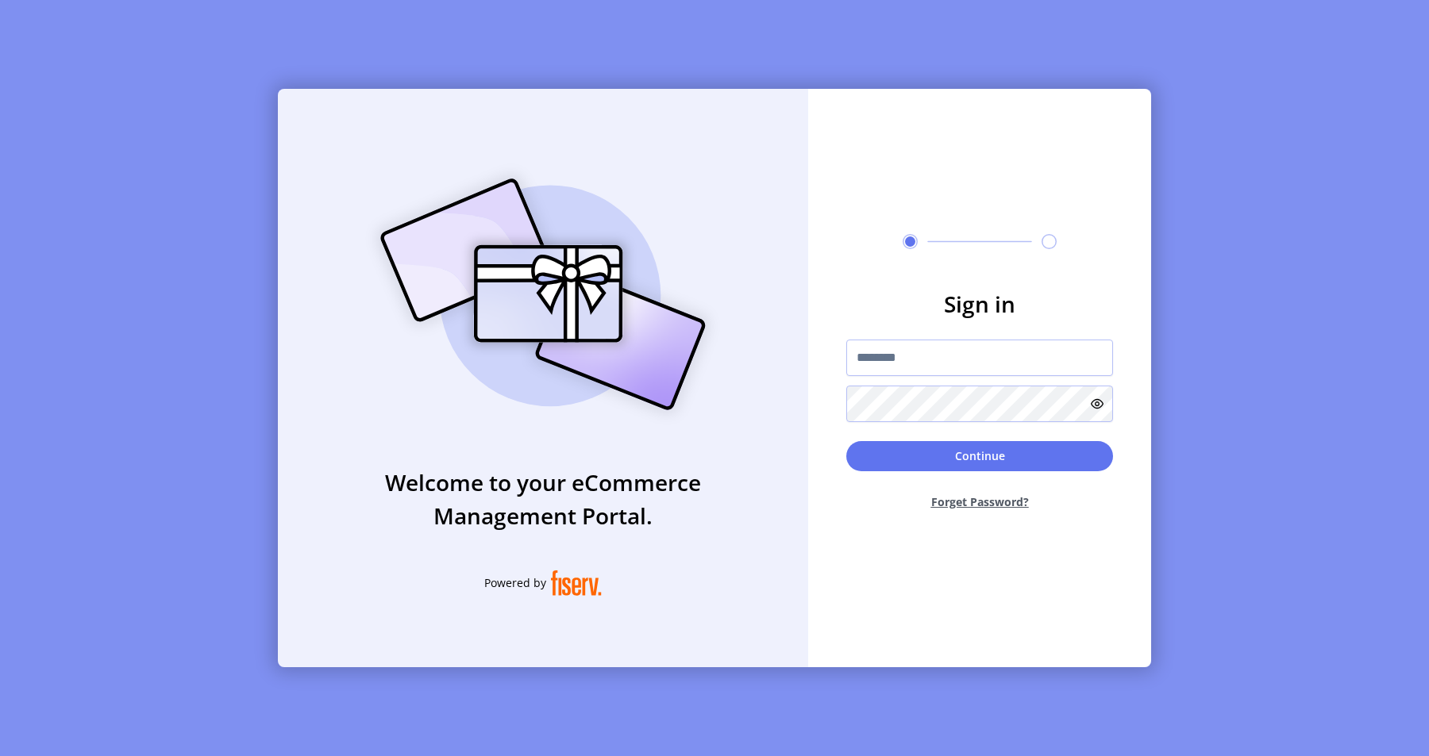
click at [945, 378] on div at bounding box center [979, 381] width 267 height 83
click at [930, 352] on input "text" at bounding box center [979, 358] width 267 height 37
type input "**********"
click at [968, 466] on button "Continue" at bounding box center [979, 456] width 267 height 30
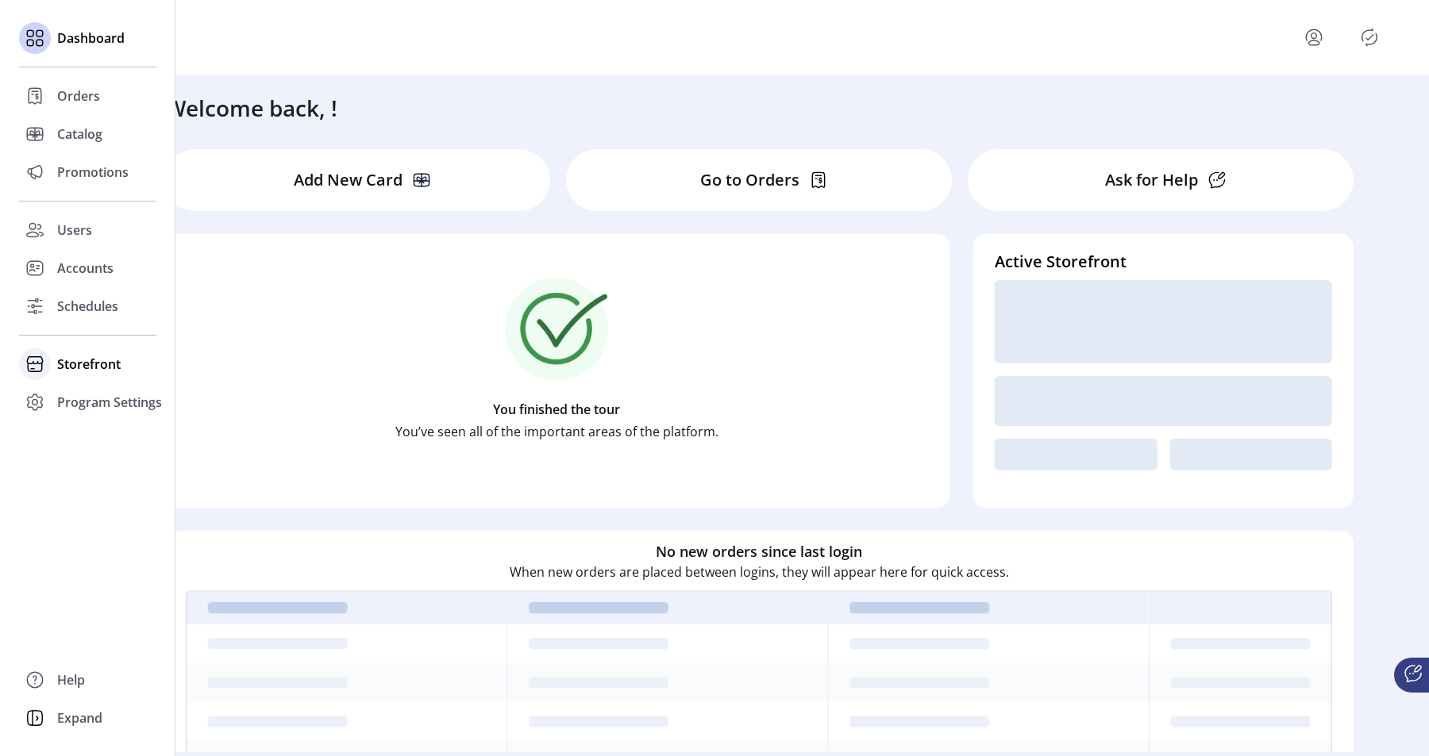
click at [88, 368] on span "Storefront" at bounding box center [89, 364] width 64 height 19
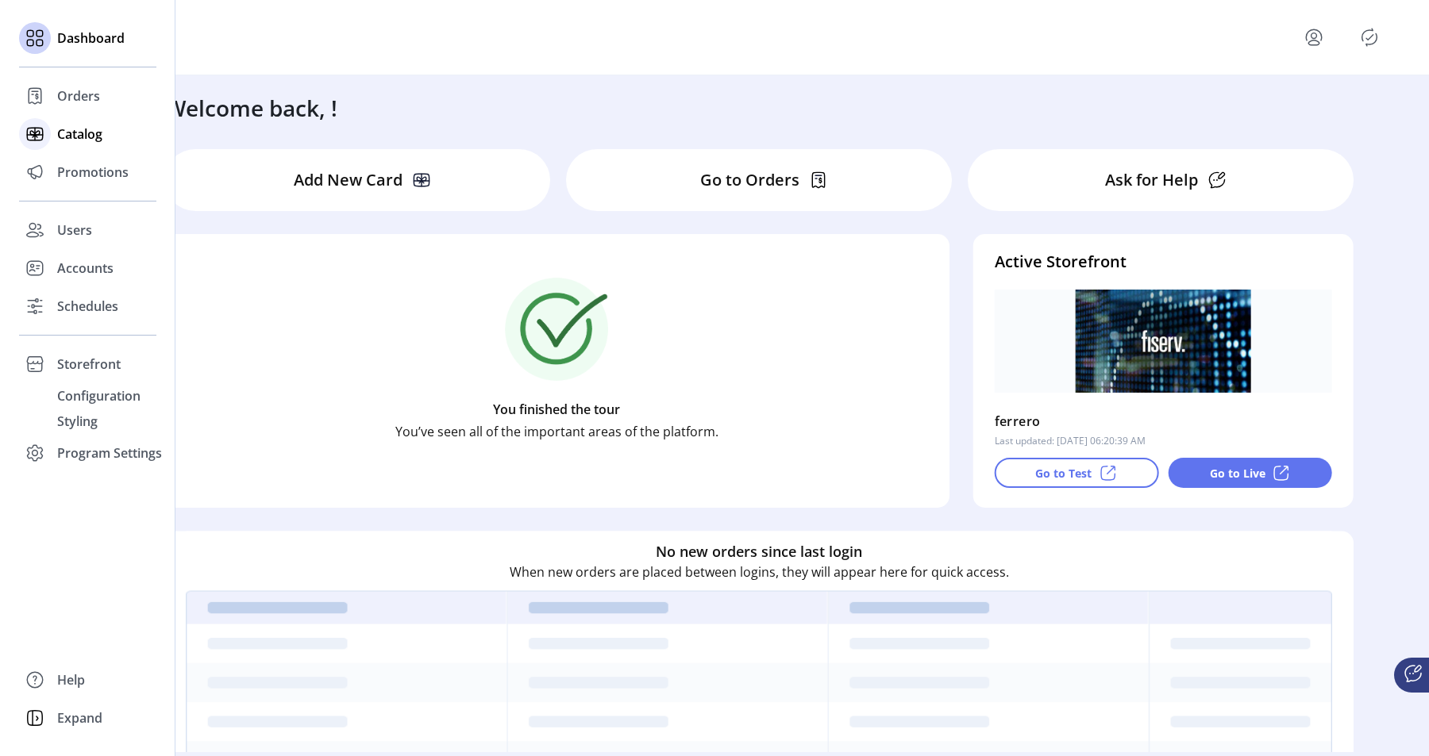
click at [87, 129] on span "Catalog" at bounding box center [79, 134] width 45 height 19
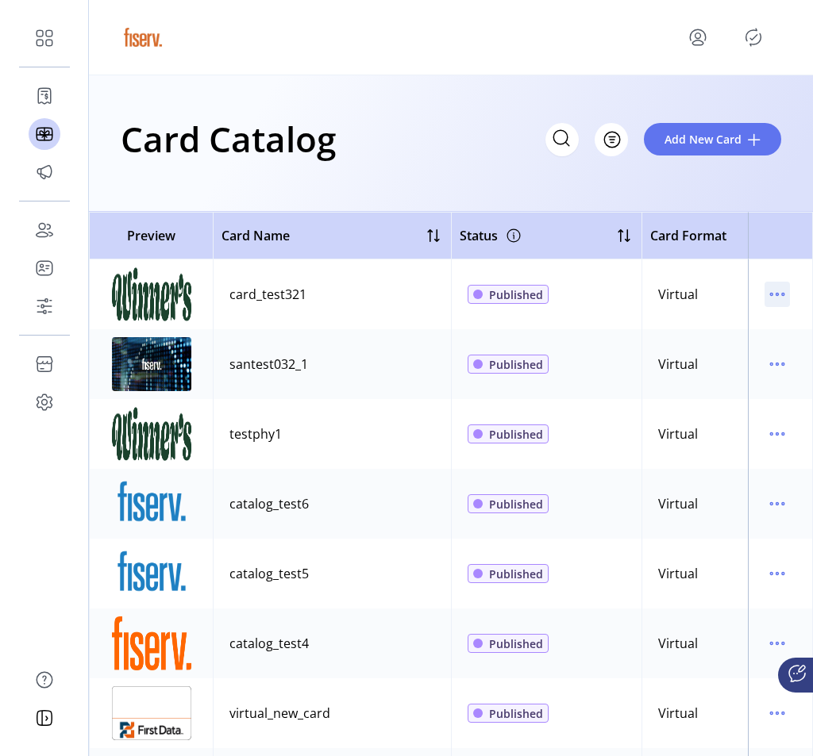
click at [768, 299] on icon "menu" at bounding box center [776, 294] width 25 height 25
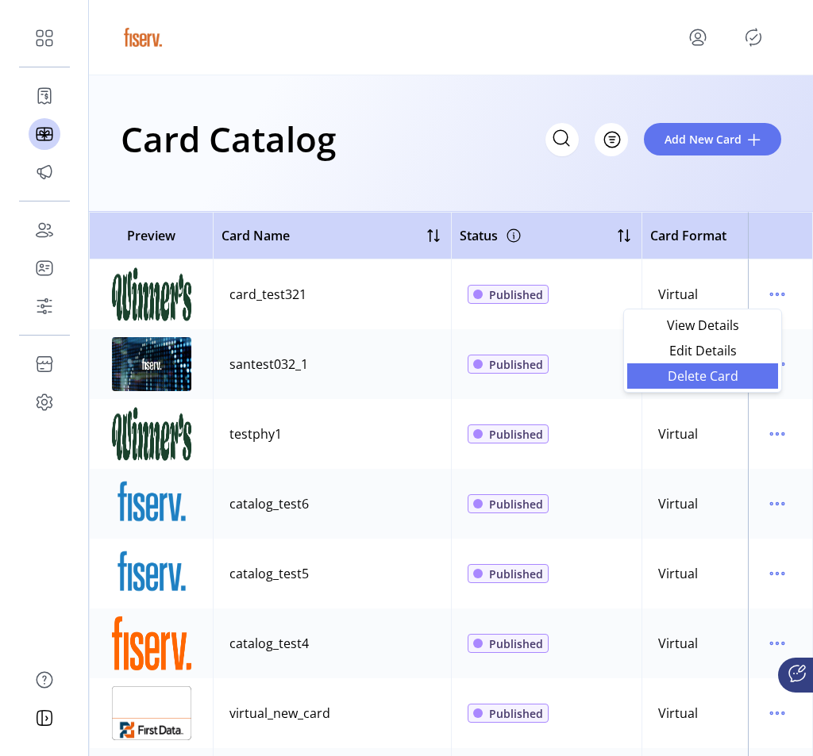
click at [699, 383] on span "Delete Card" at bounding box center [703, 376] width 132 height 13
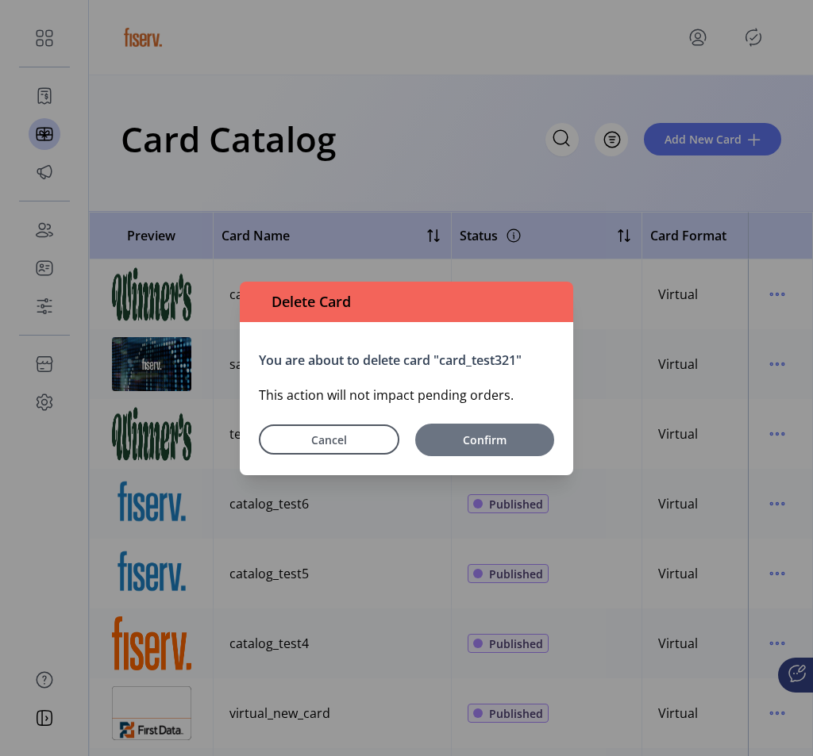
click at [493, 432] on span "Confirm" at bounding box center [484, 440] width 123 height 17
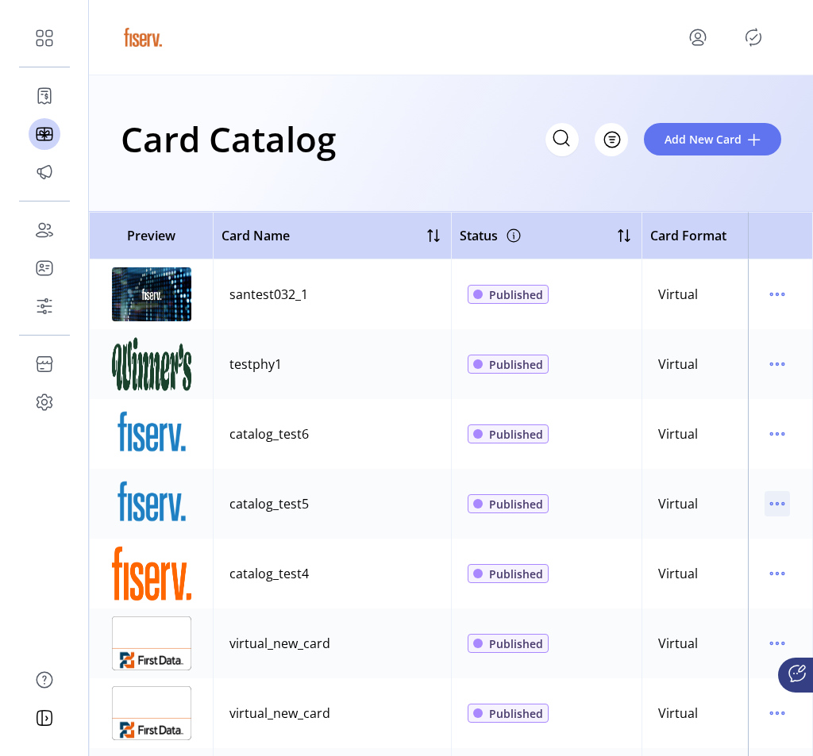
click at [764, 506] on icon "menu" at bounding box center [776, 503] width 25 height 25
click at [700, 585] on span "Delete Card" at bounding box center [703, 585] width 132 height 13
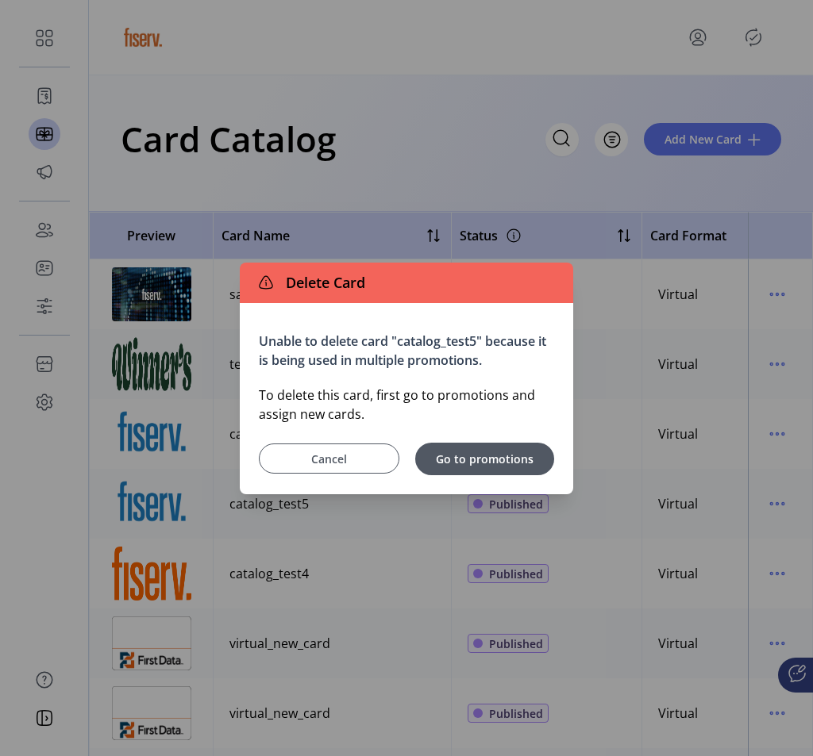
click at [364, 460] on span "Cancel" at bounding box center [329, 459] width 101 height 17
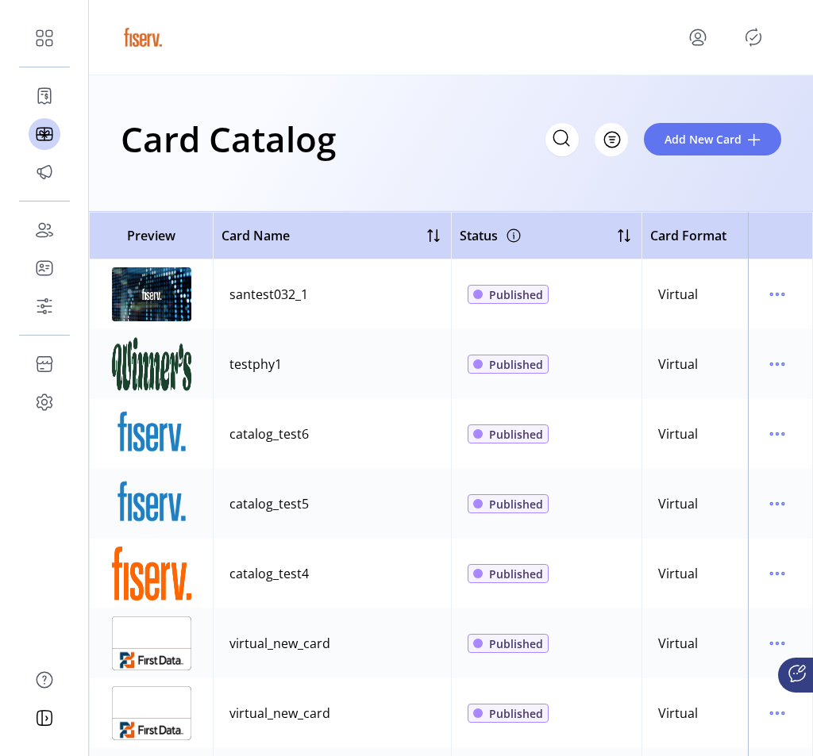
click at [749, 502] on td at bounding box center [780, 504] width 65 height 70
click at [770, 503] on icon "menu" at bounding box center [771, 504] width 2 height 2
click at [702, 554] on span "Edit Details" at bounding box center [703, 560] width 132 height 13
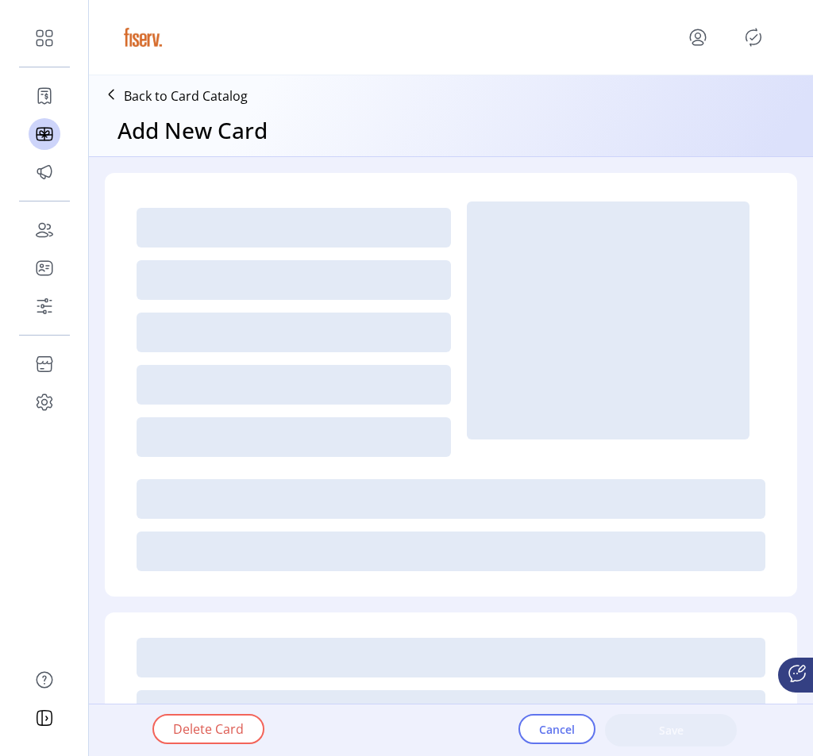
type textarea "*******"
type input "*"
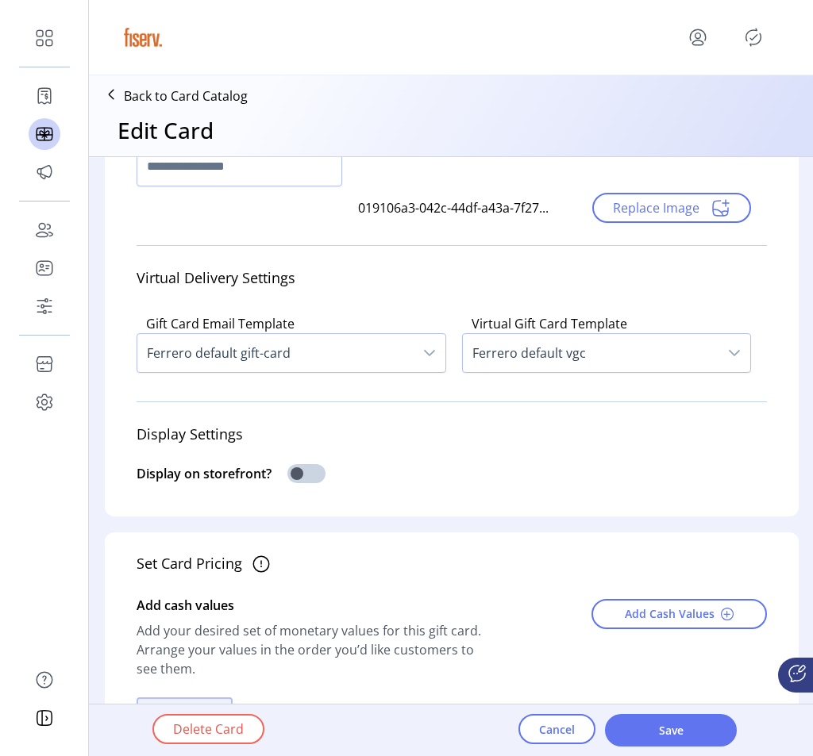
scroll to position [340, 0]
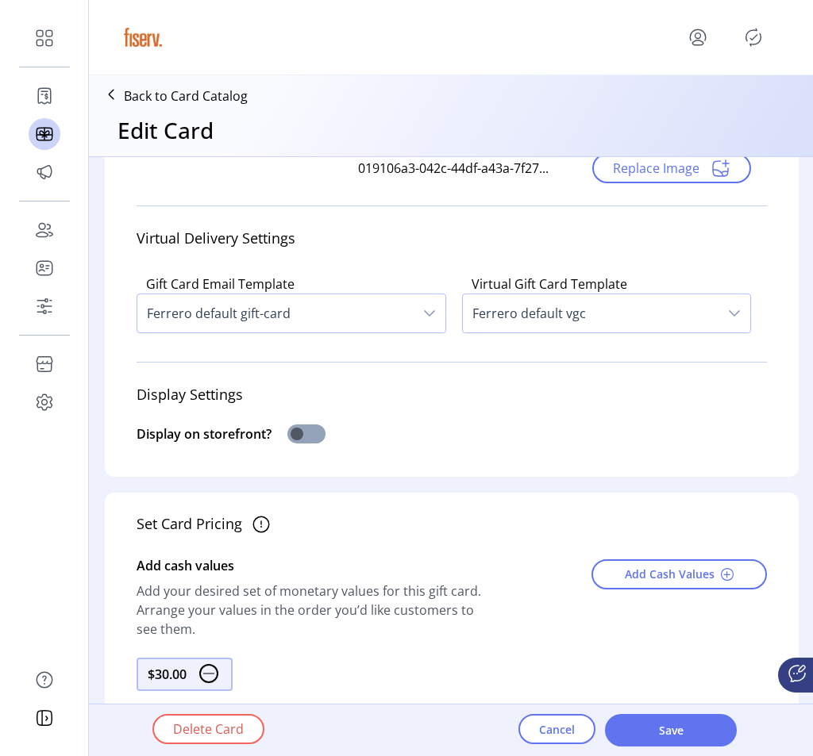
click at [302, 433] on span at bounding box center [306, 434] width 38 height 19
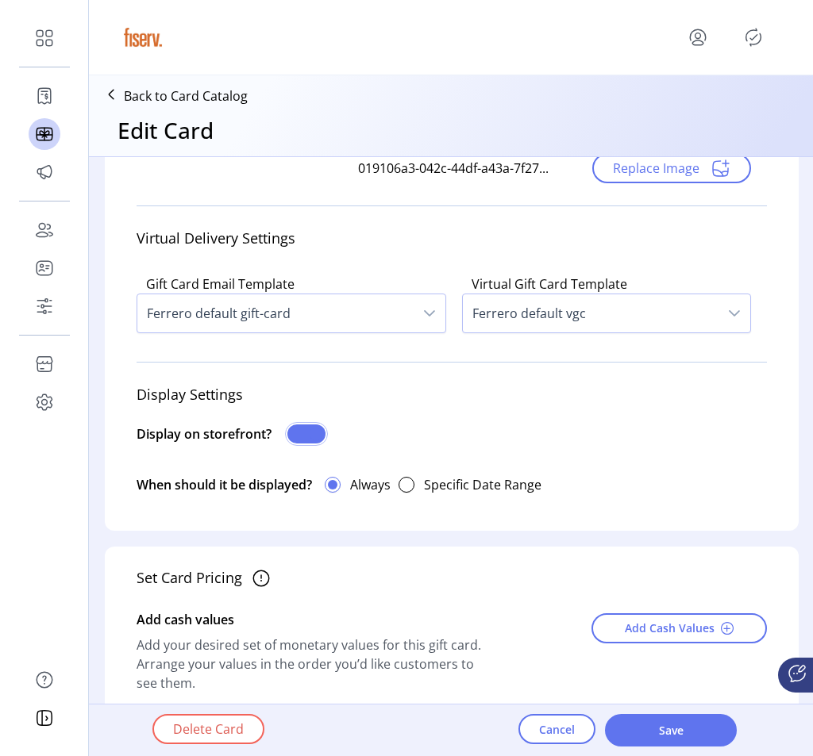
scroll to position [9, 5]
click at [665, 733] on span "Save" at bounding box center [670, 730] width 90 height 17
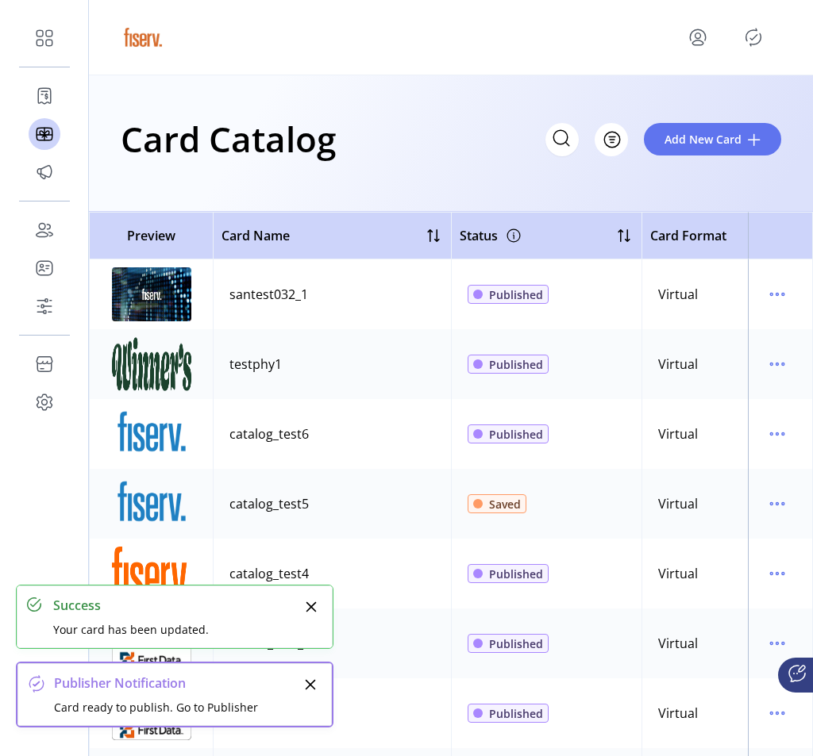
click at [754, 38] on icon "Publisher Panel" at bounding box center [753, 37] width 25 height 25
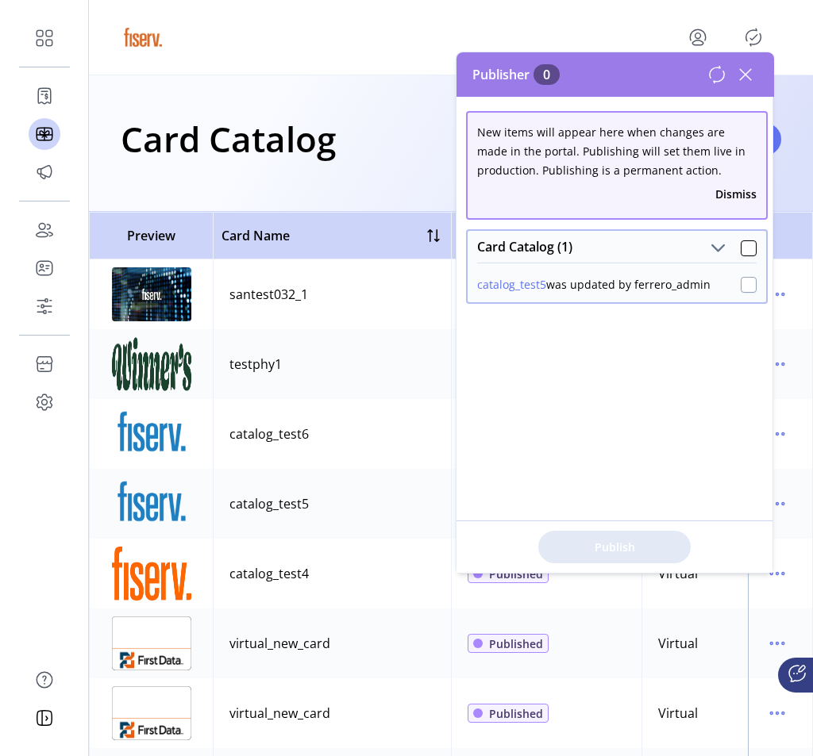
click at [745, 282] on div at bounding box center [749, 285] width 16 height 16
click at [615, 548] on span "Publish 1 Items" at bounding box center [614, 547] width 111 height 17
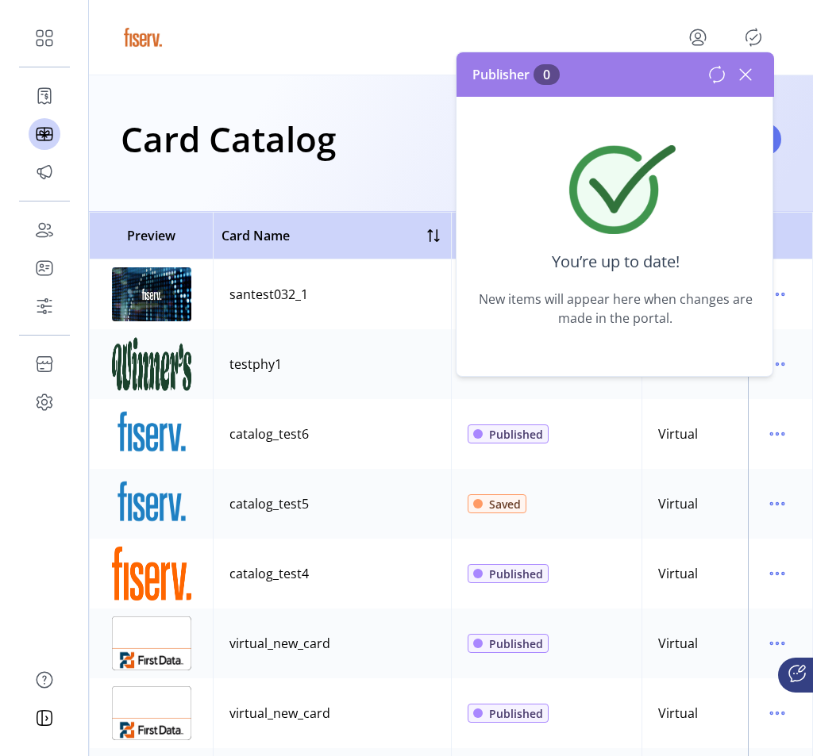
click at [714, 79] on icon at bounding box center [716, 74] width 19 height 19
click at [745, 72] on icon at bounding box center [745, 74] width 25 height 25
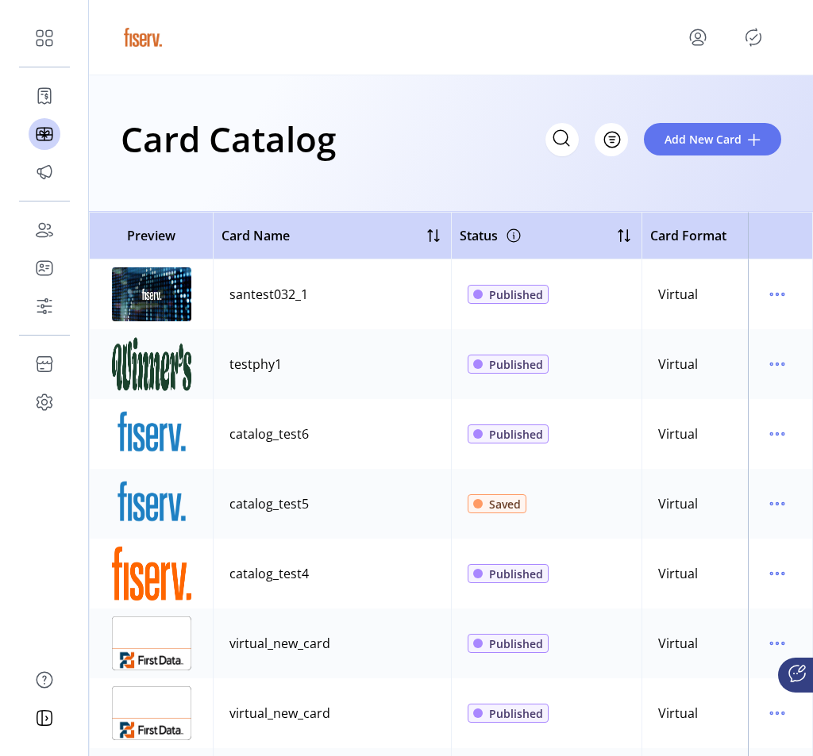
click at [699, 42] on icon "menu" at bounding box center [697, 37] width 25 height 25
click at [732, 91] on div "Card Catalog Filter Add New Card" at bounding box center [451, 143] width 724 height 137
click at [758, 37] on icon "Publisher Panel" at bounding box center [753, 37] width 25 height 25
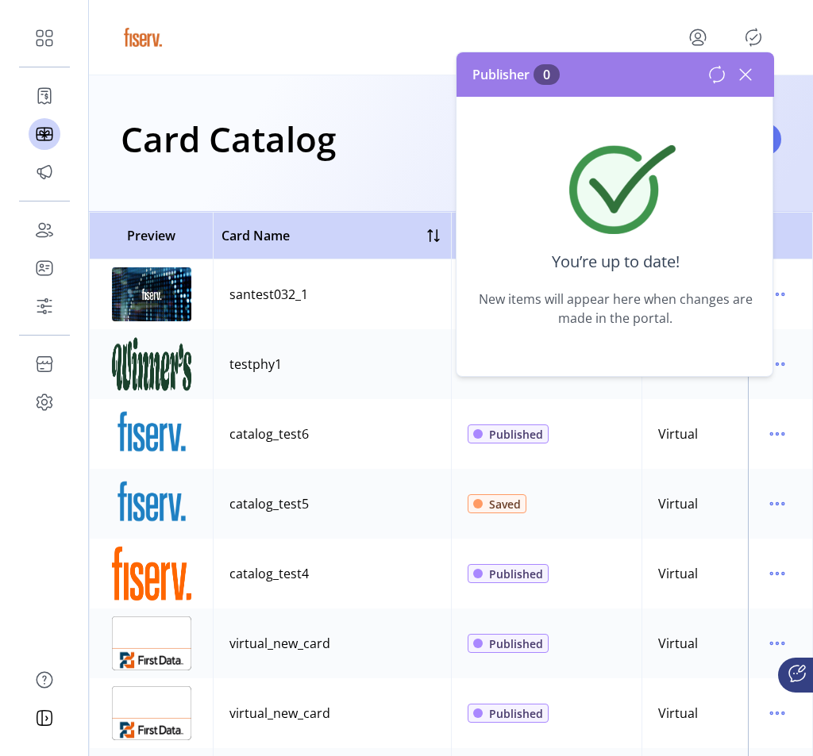
click at [745, 76] on icon at bounding box center [745, 74] width 25 height 25
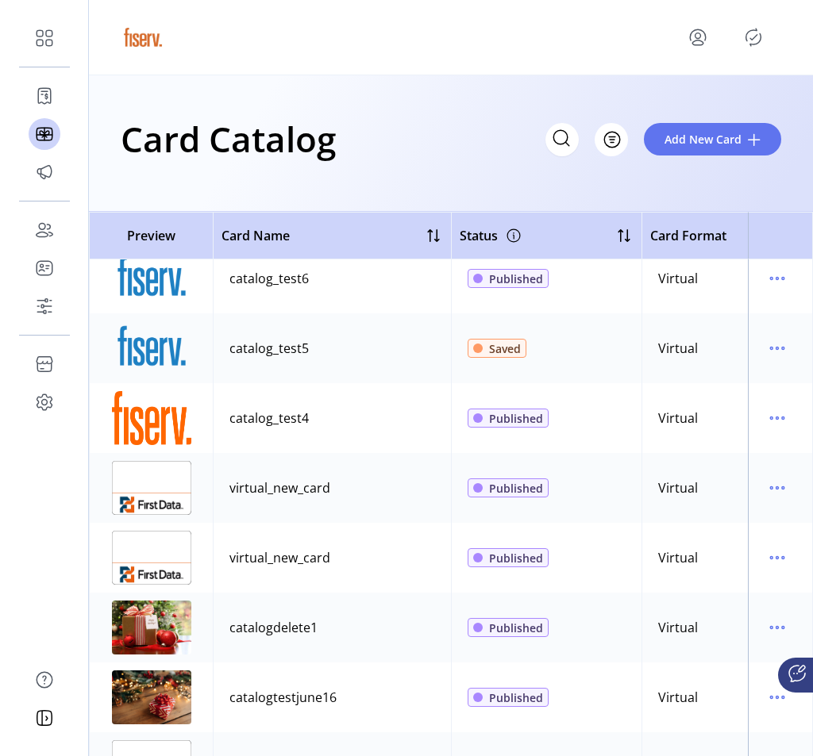
scroll to position [152, 0]
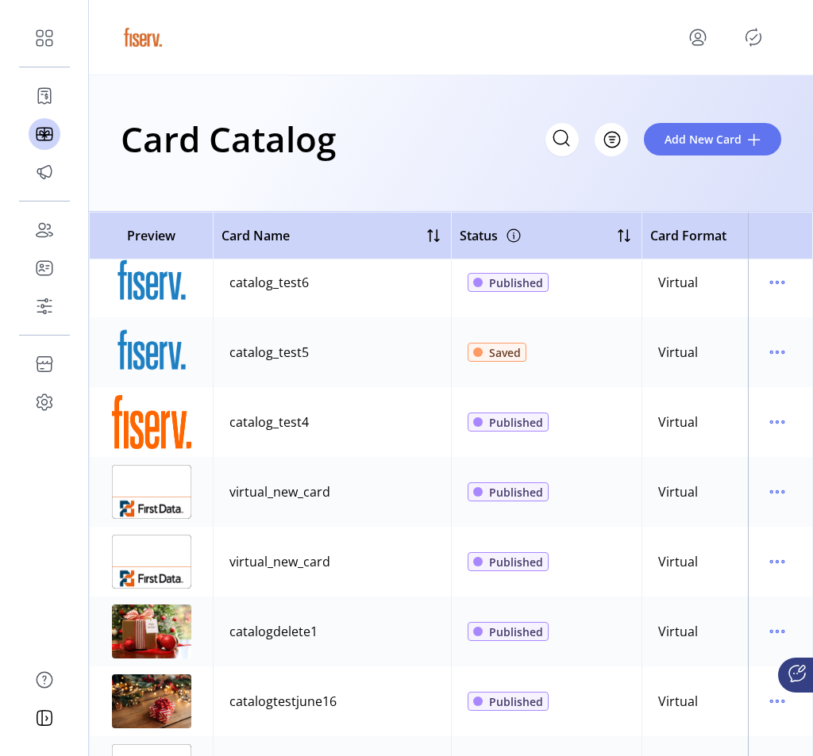
click at [748, 37] on icon "Publisher Panel" at bounding box center [753, 37] width 25 height 25
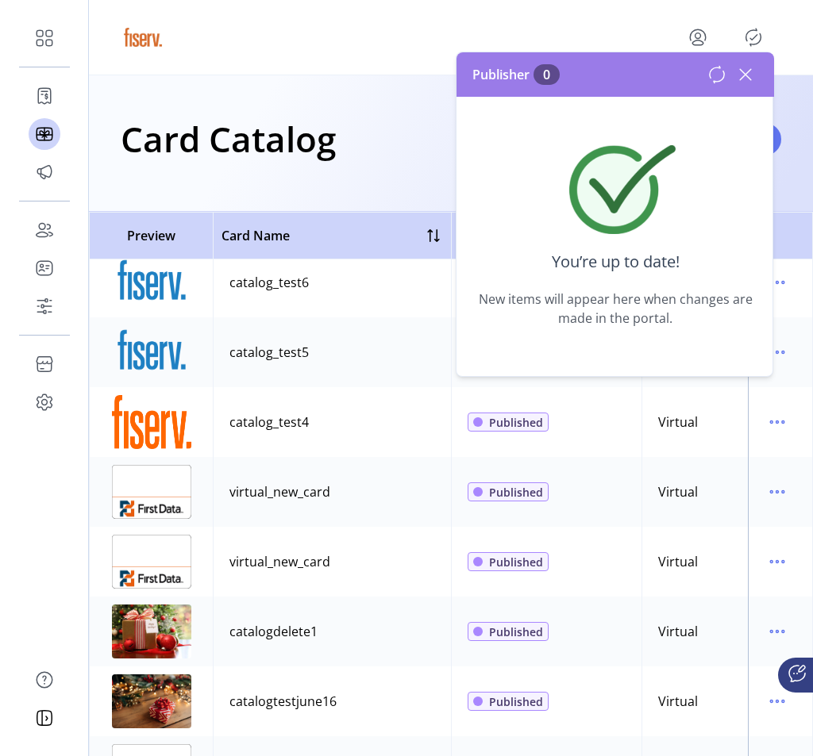
click at [738, 64] on icon at bounding box center [745, 74] width 25 height 25
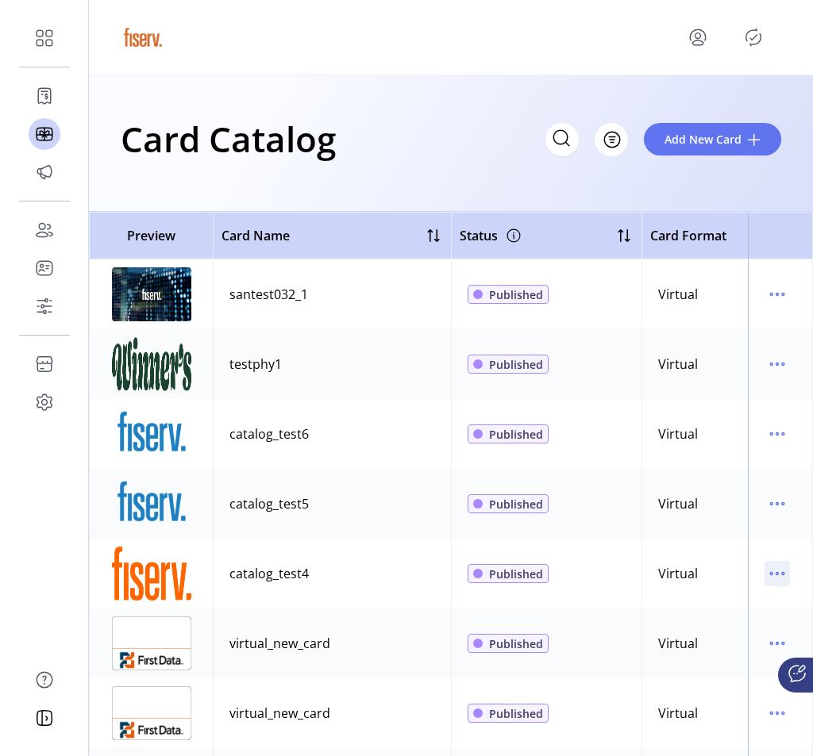
click at [764, 573] on icon "menu" at bounding box center [776, 573] width 25 height 25
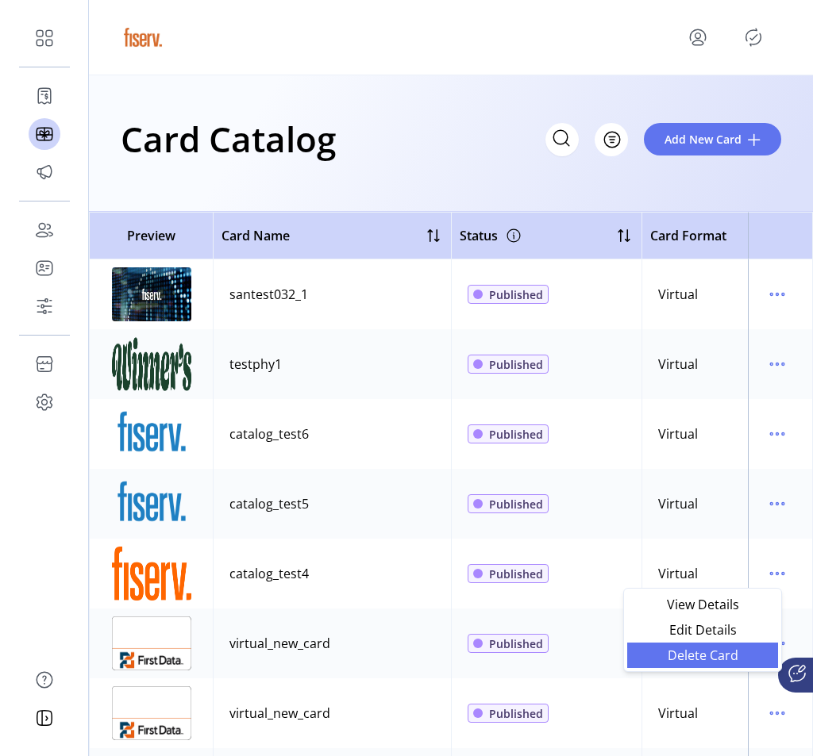
click at [724, 649] on span "Delete Card" at bounding box center [703, 655] width 132 height 13
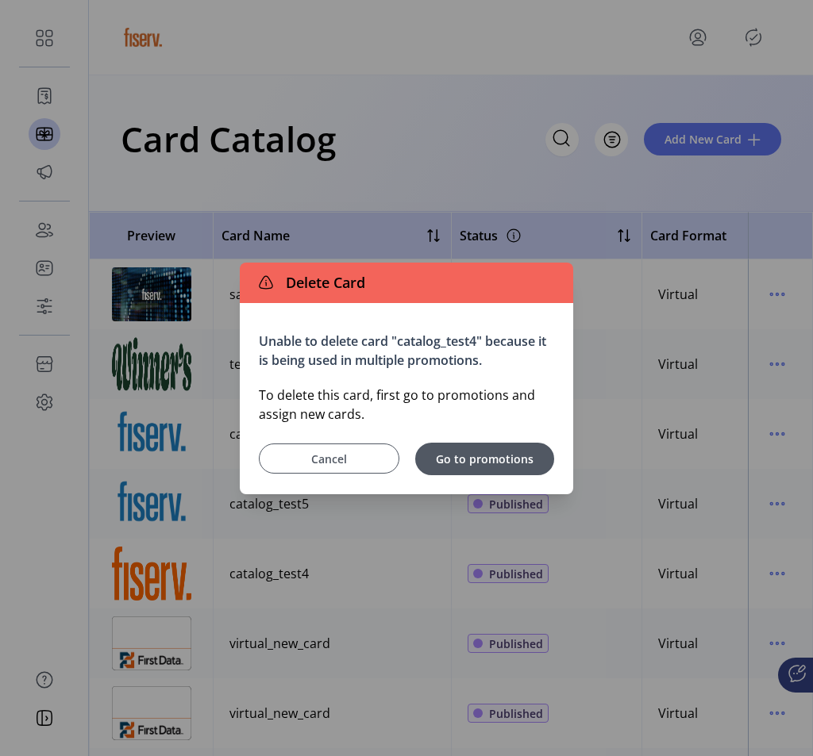
click at [368, 466] on span "Cancel" at bounding box center [329, 459] width 101 height 17
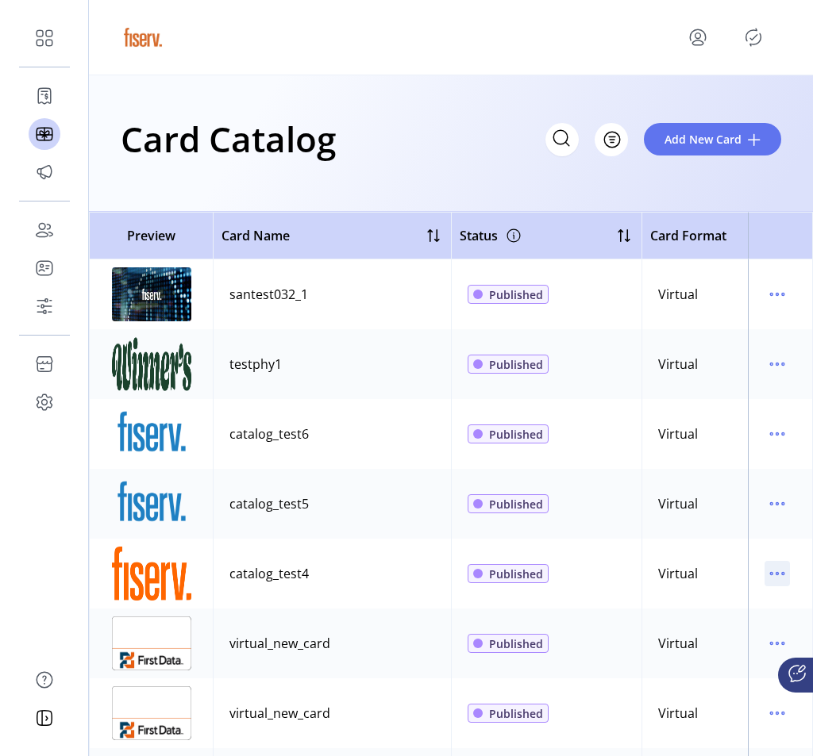
click at [776, 572] on icon "menu" at bounding box center [776, 573] width 25 height 25
click at [719, 629] on span "Edit Details" at bounding box center [703, 630] width 132 height 13
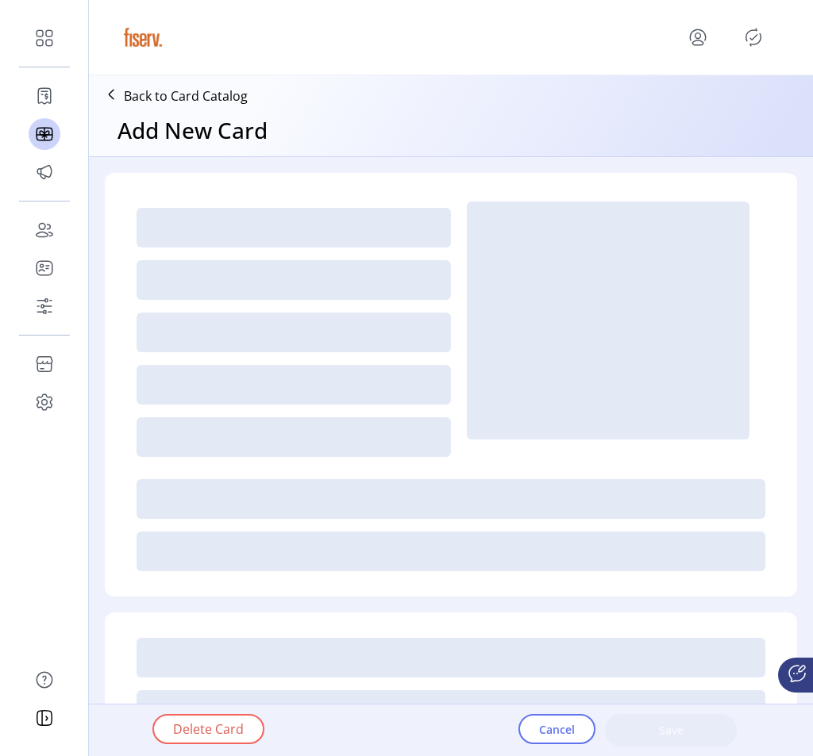
type textarea "***"
type input "*"
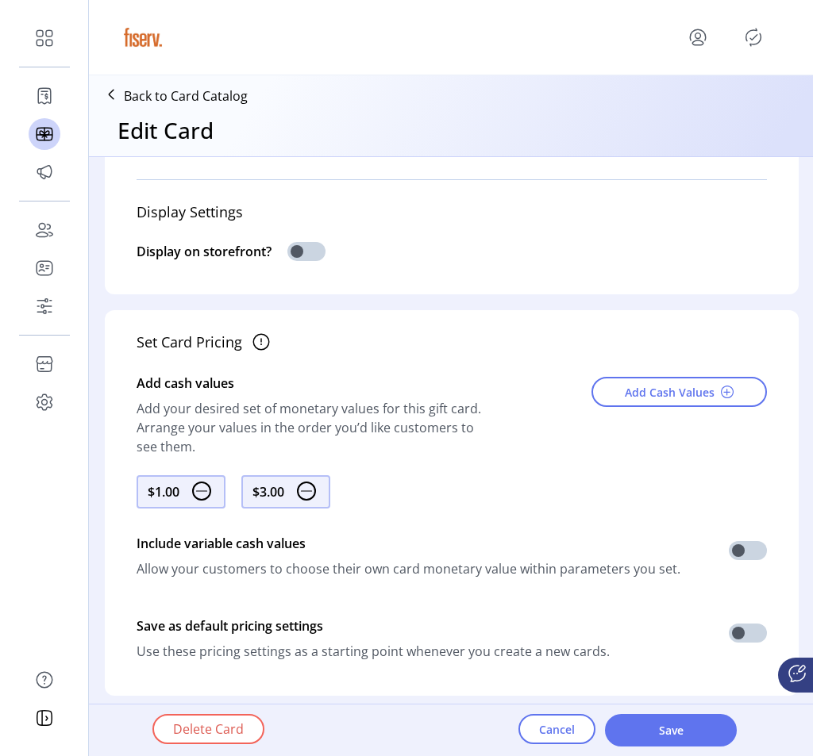
scroll to position [519, 0]
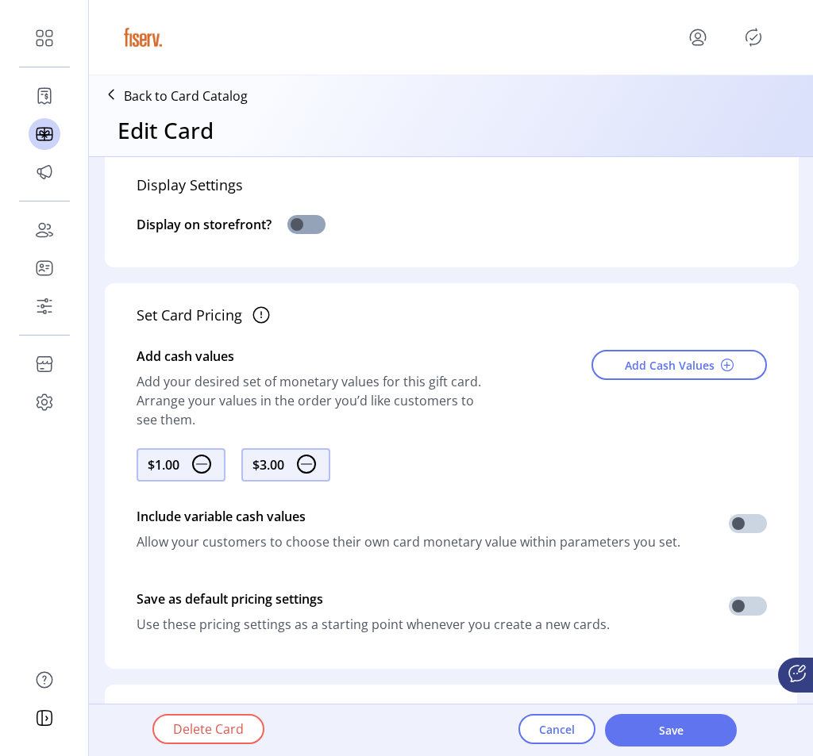
click at [305, 221] on span at bounding box center [306, 224] width 38 height 19
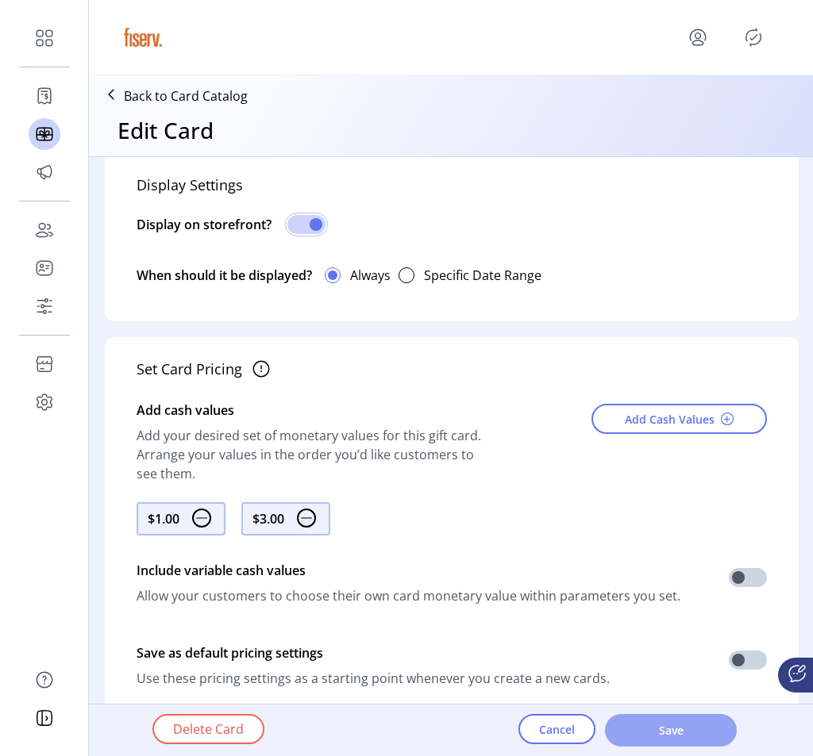
click at [638, 734] on span "Save" at bounding box center [670, 730] width 90 height 17
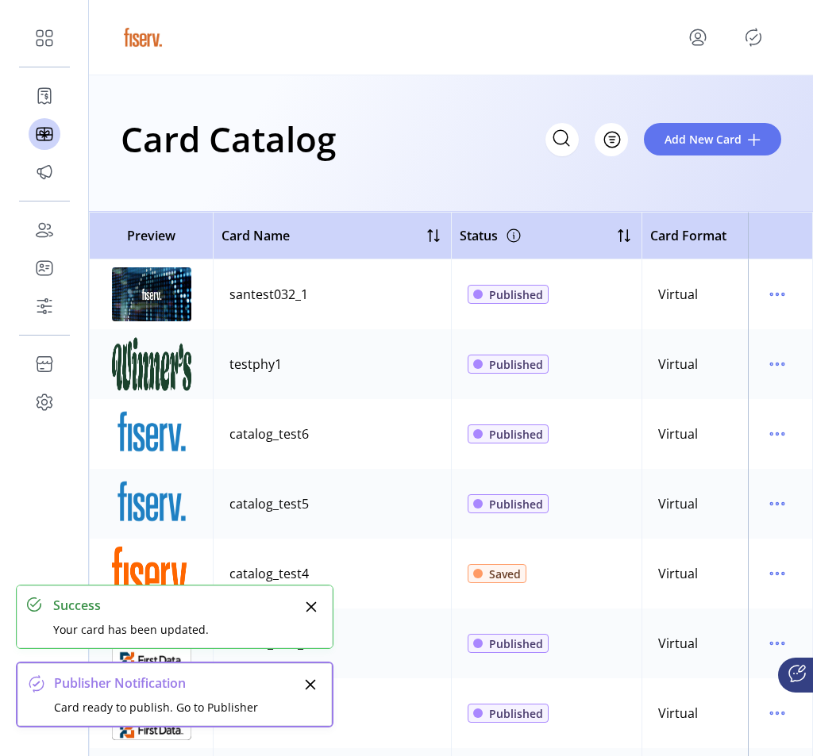
click at [754, 45] on icon "Publisher Panel" at bounding box center [753, 37] width 25 height 25
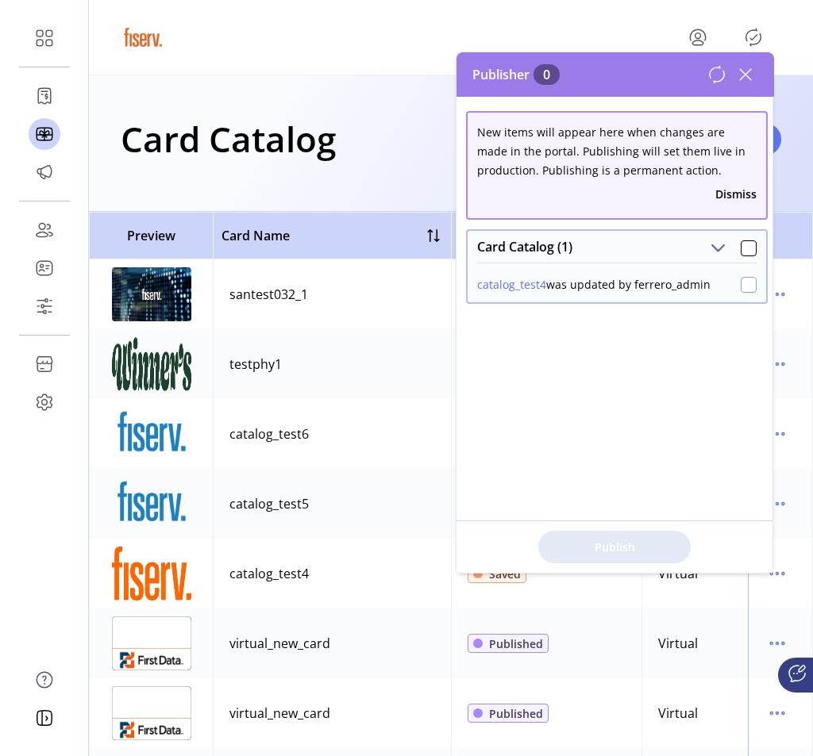
click at [741, 292] on div at bounding box center [749, 285] width 16 height 16
click at [615, 540] on span "Publish 1 Items" at bounding box center [614, 547] width 111 height 17
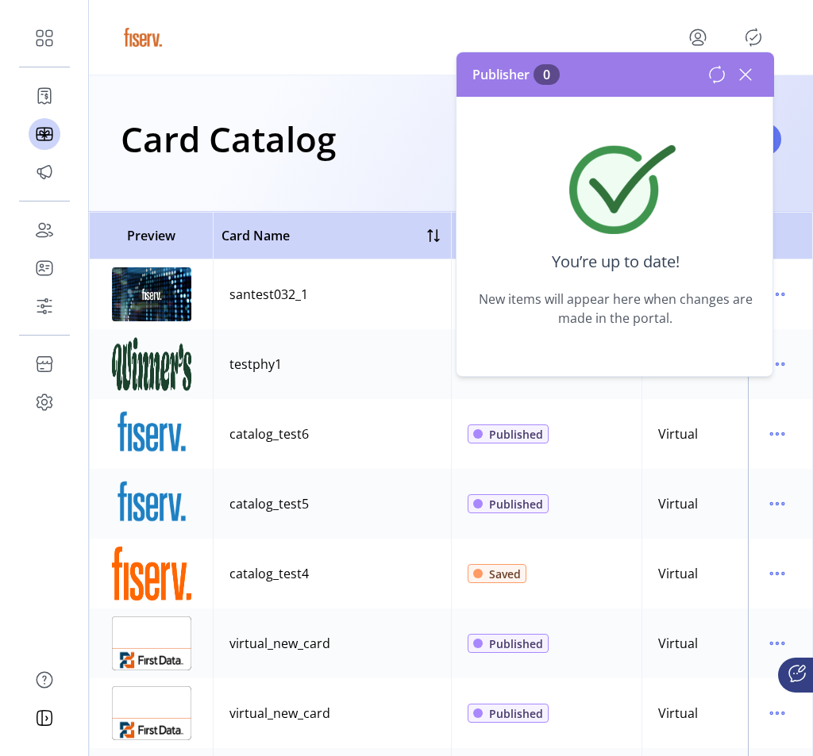
click at [741, 78] on icon at bounding box center [745, 74] width 11 height 11
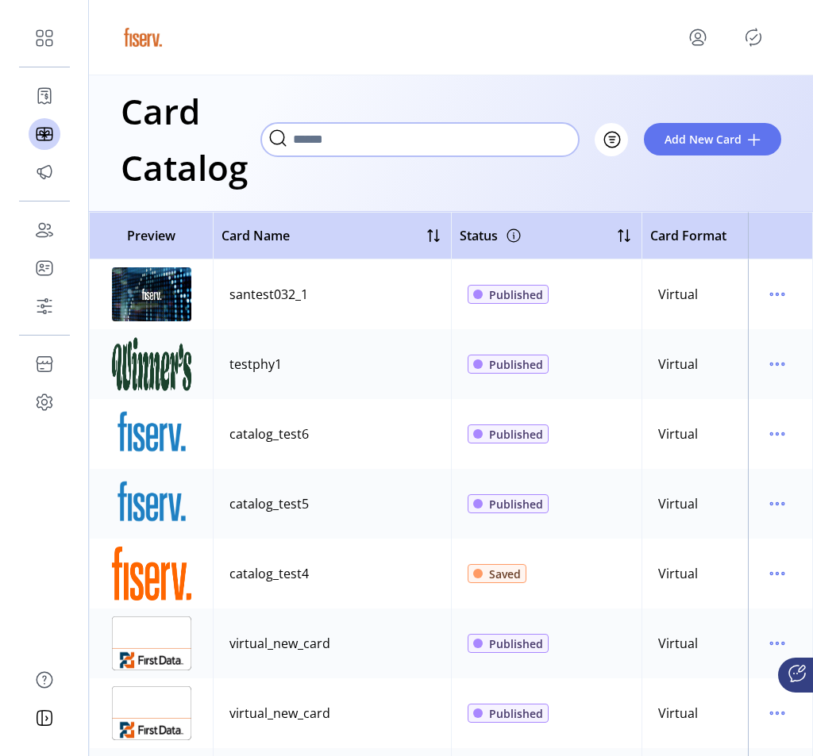
click at [553, 129] on input "Search" at bounding box center [420, 139] width 318 height 33
type input "******"
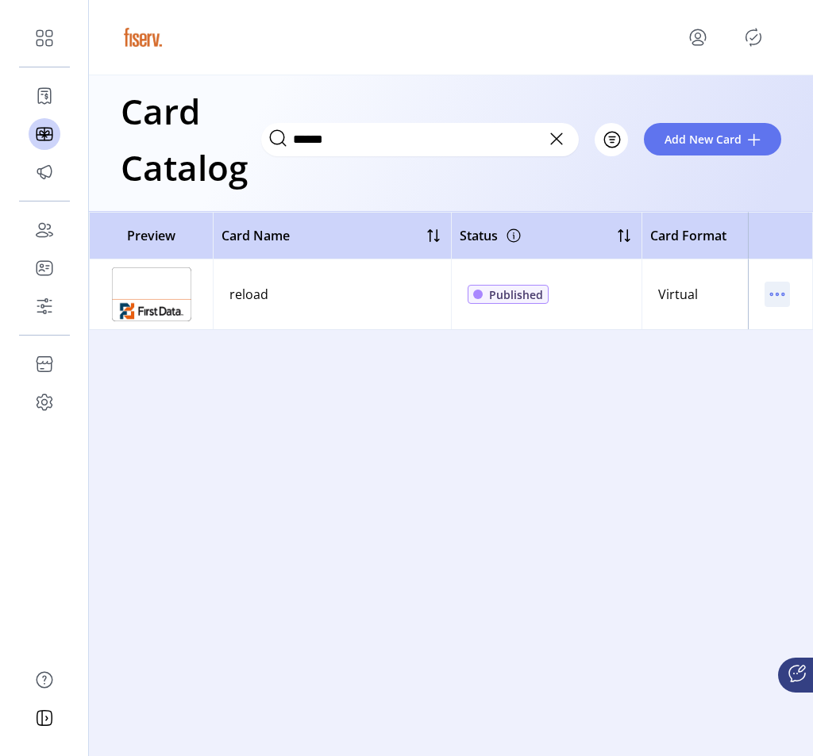
click at [786, 298] on icon "menu" at bounding box center [776, 294] width 25 height 25
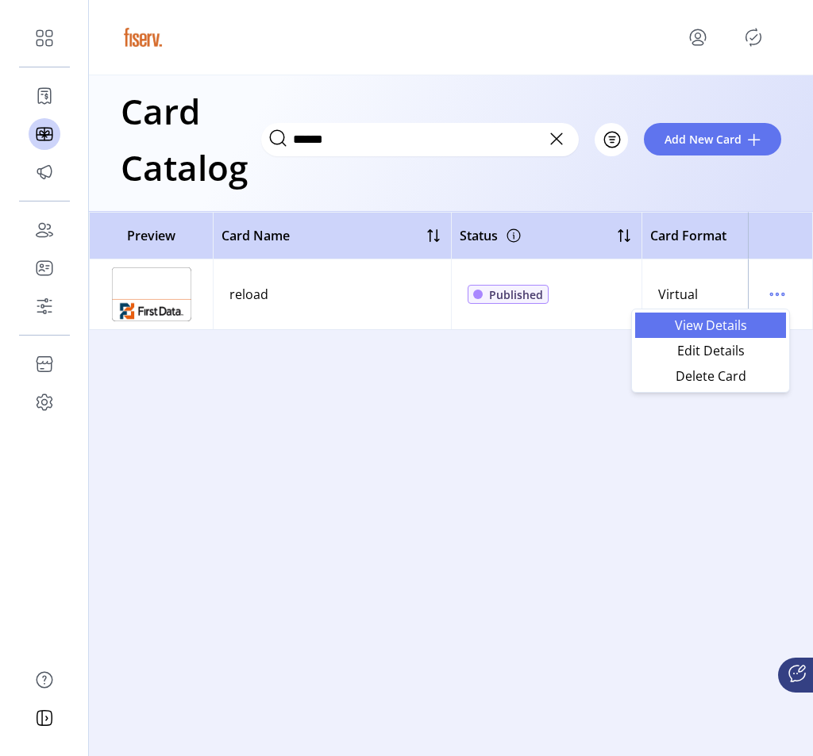
click at [737, 328] on span "View Details" at bounding box center [711, 325] width 132 height 13
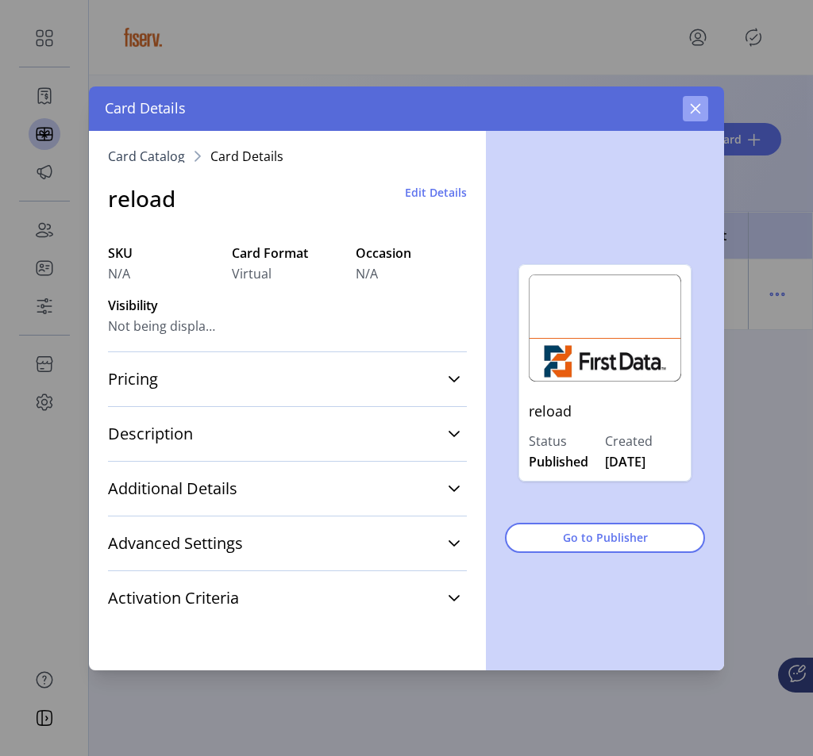
click at [696, 113] on icon "button" at bounding box center [695, 108] width 13 height 13
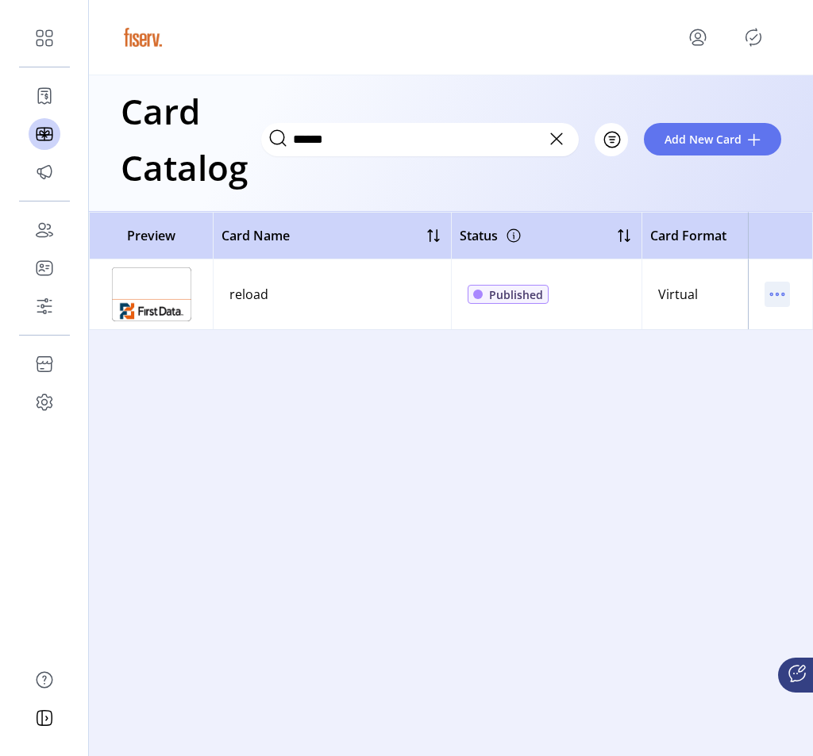
click at [767, 289] on icon "menu" at bounding box center [776, 294] width 25 height 25
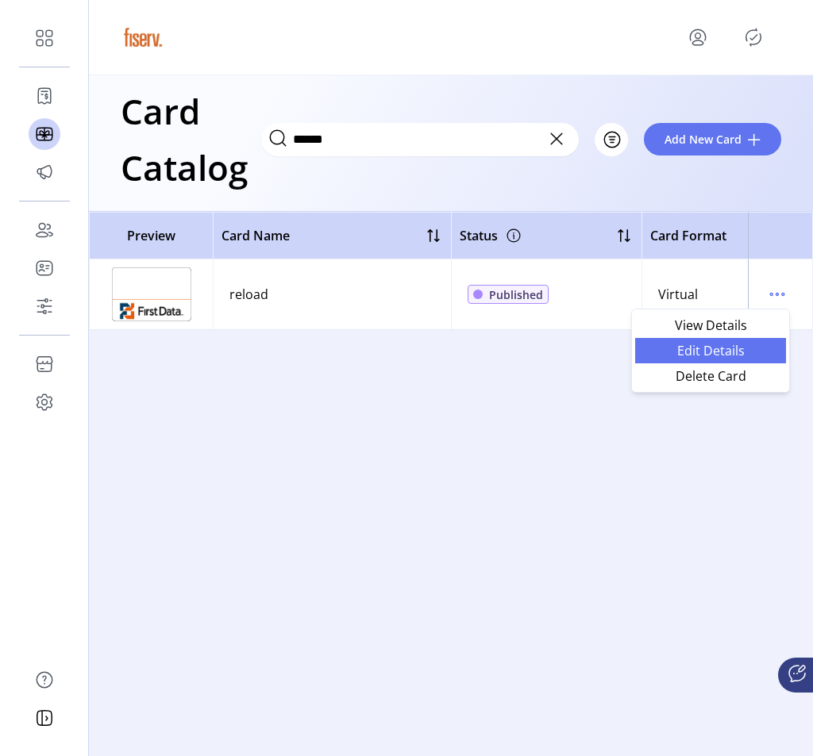
click at [724, 350] on span "Edit Details" at bounding box center [711, 350] width 132 height 13
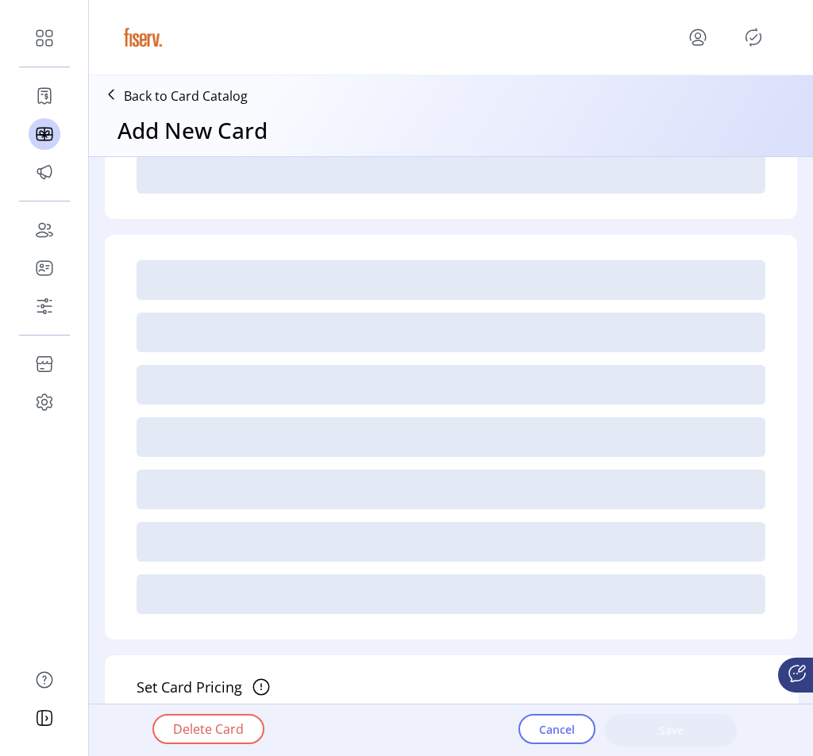
type input "*"
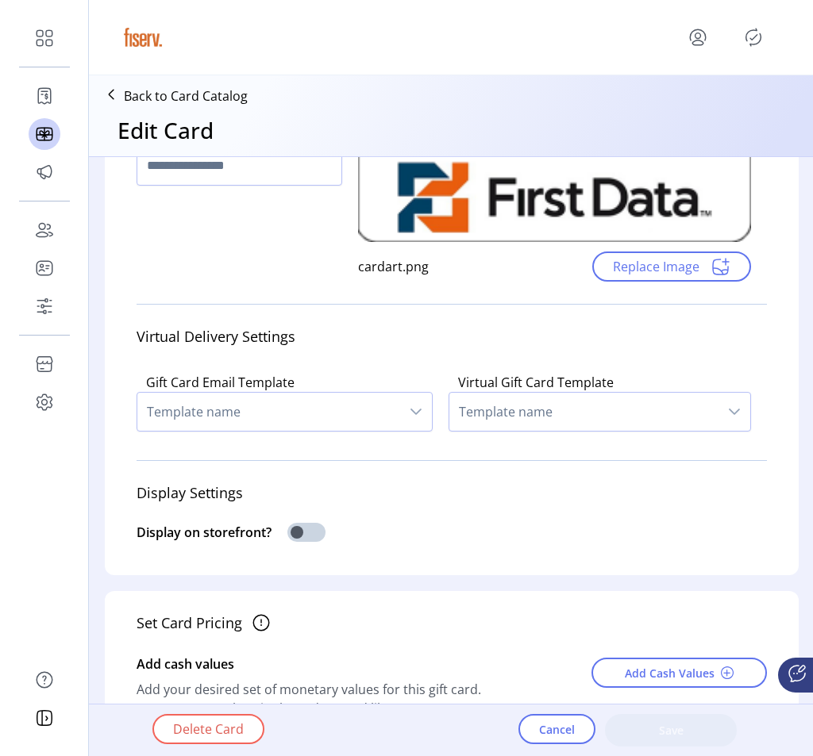
scroll to position [301, 0]
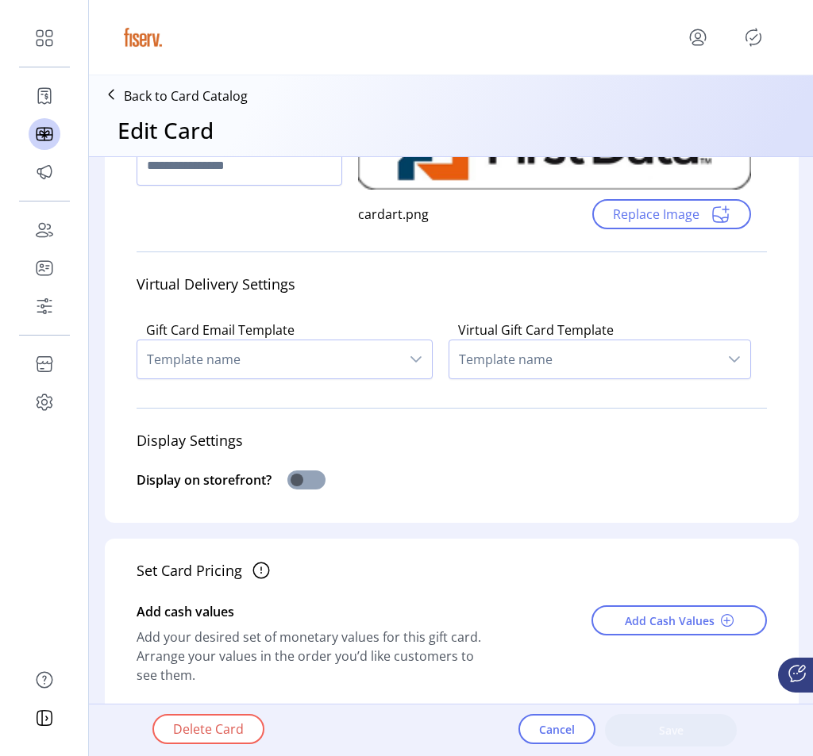
click at [307, 485] on span at bounding box center [306, 480] width 38 height 19
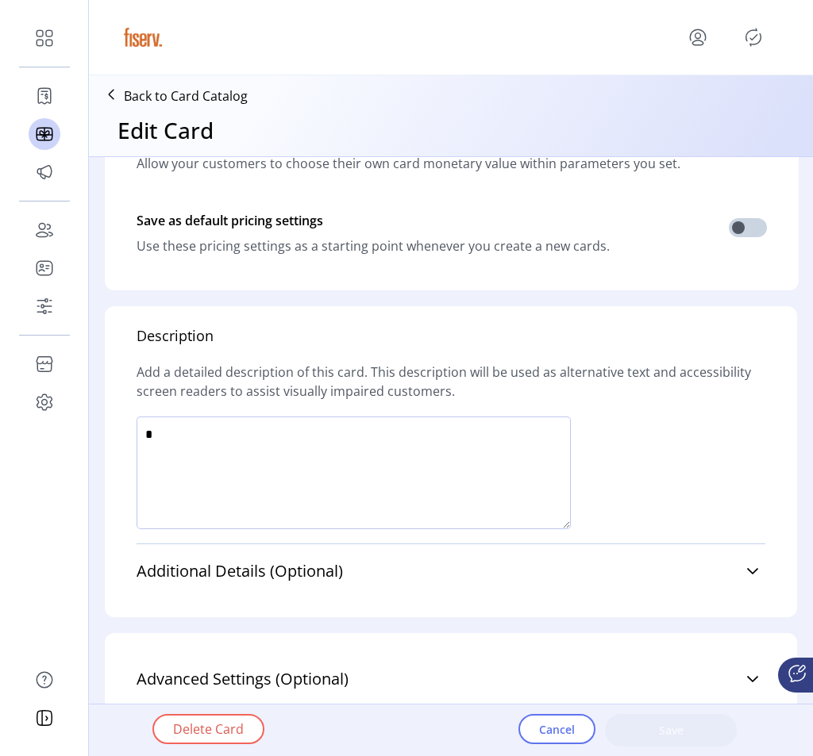
scroll to position [968, 0]
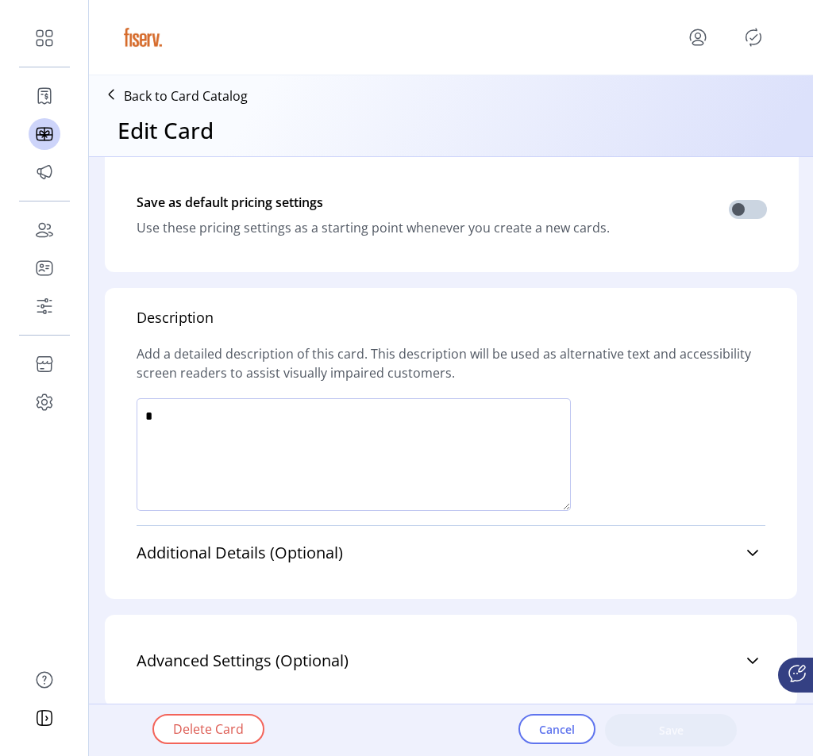
click at [521, 452] on textarea at bounding box center [354, 454] width 434 height 113
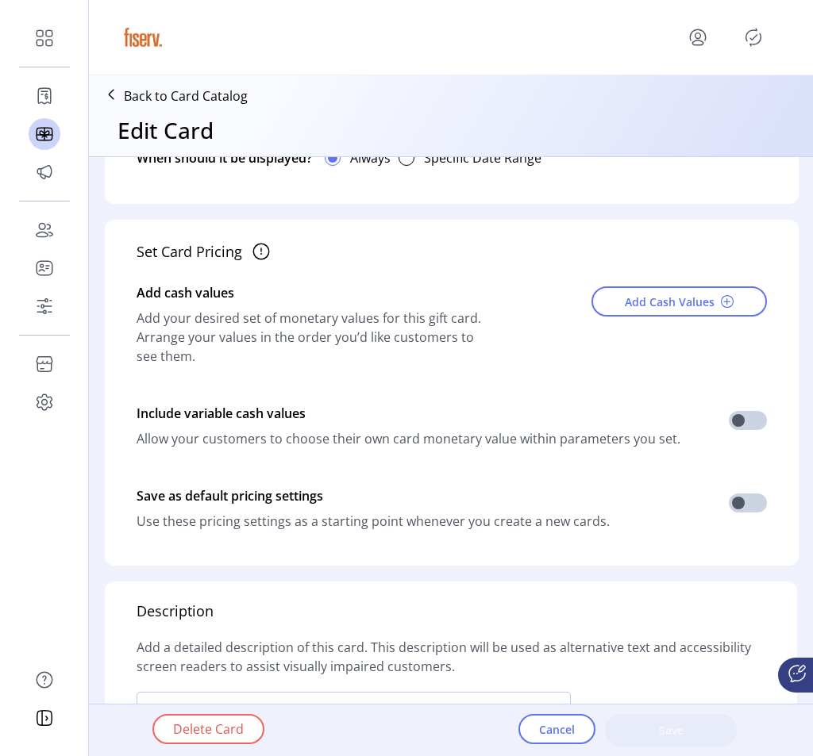
scroll to position [671, 0]
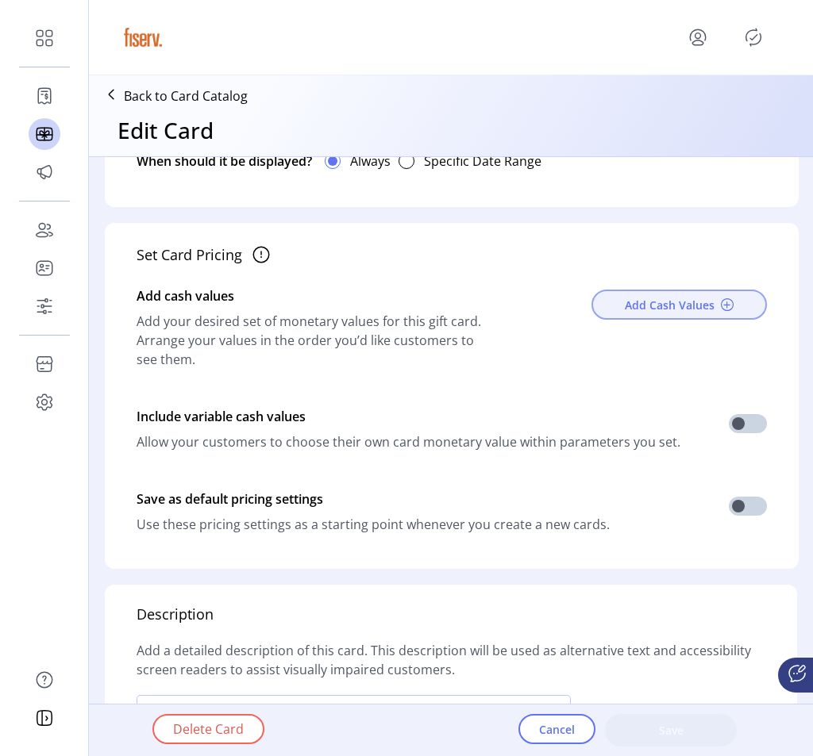
type textarea "*****"
click at [701, 303] on span "Add Cash Values" at bounding box center [670, 305] width 90 height 17
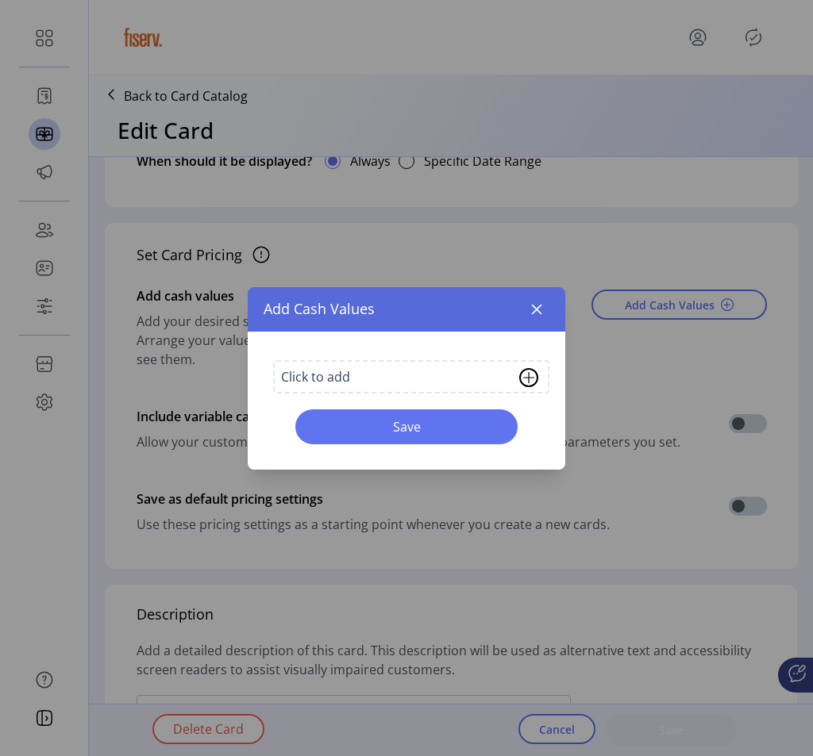
click at [464, 371] on div "Click to add" at bounding box center [411, 376] width 276 height 33
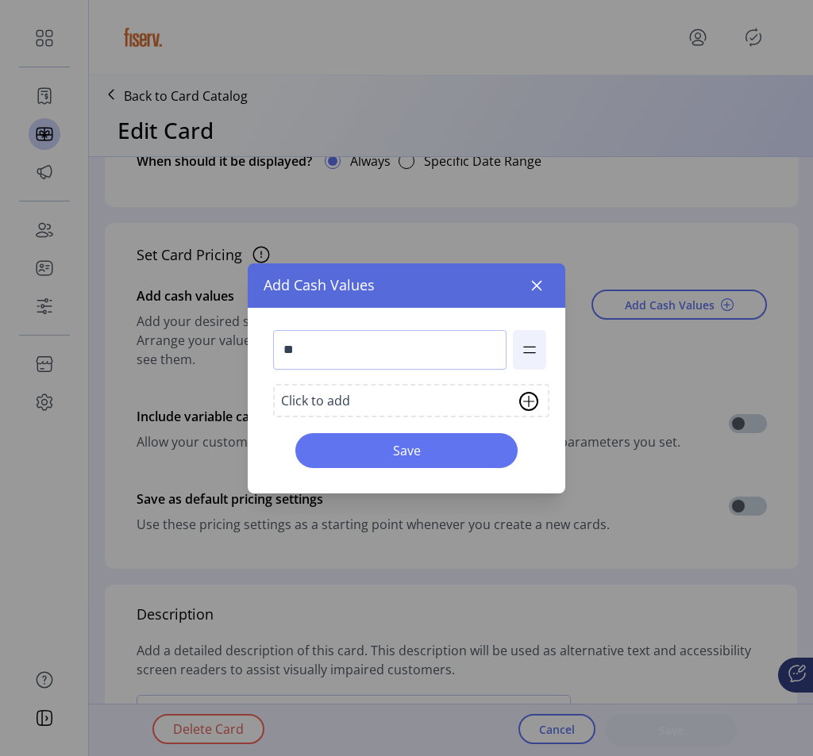
click at [464, 371] on li "**" at bounding box center [406, 350] width 279 height 46
click at [400, 379] on div "** Click to add Save" at bounding box center [407, 401] width 318 height 186
click at [394, 344] on input "**" at bounding box center [389, 350] width 233 height 40
type input "**"
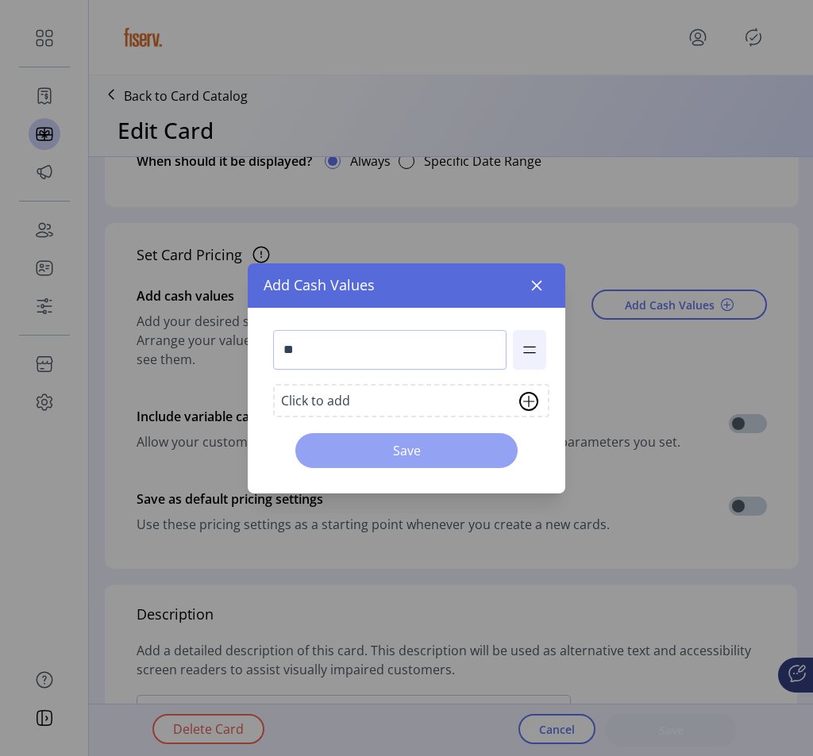
click at [407, 445] on span "Save" at bounding box center [406, 450] width 181 height 19
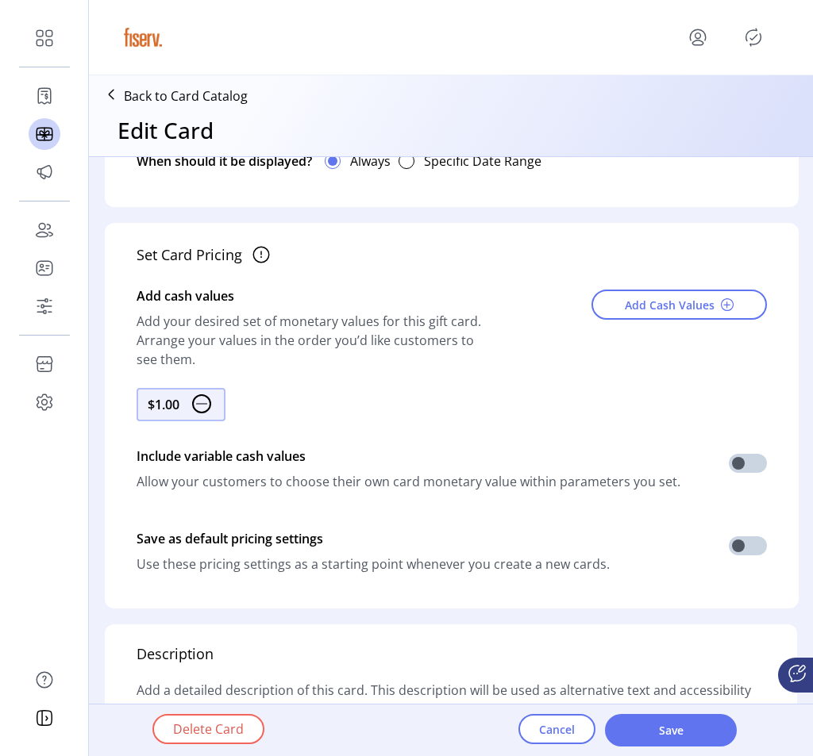
click at [638, 712] on div "Delete Card Cancel Save" at bounding box center [495, 731] width 813 height 52
click at [635, 725] on span "Save" at bounding box center [670, 730] width 90 height 17
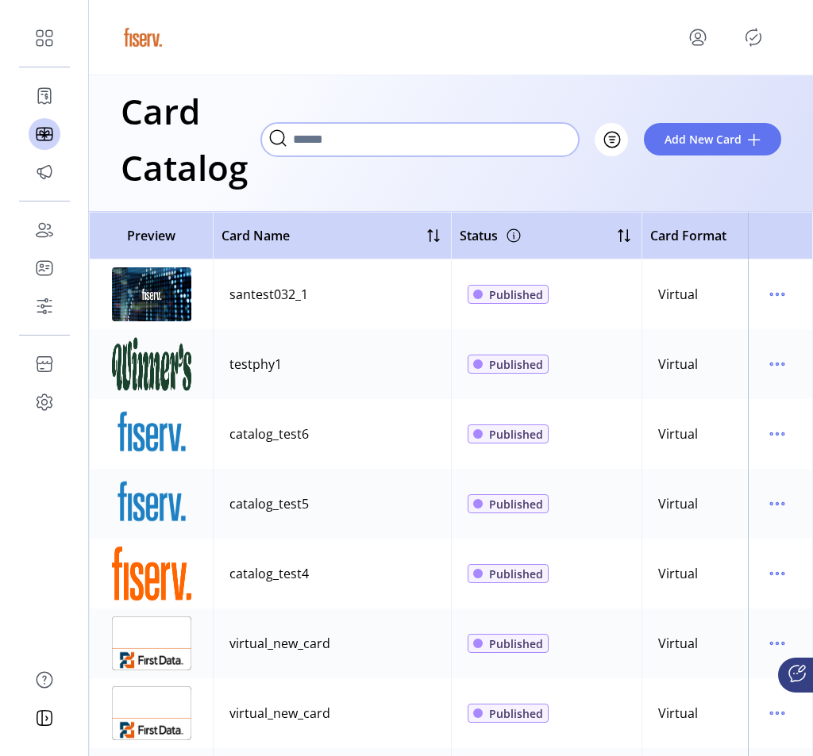
click at [545, 139] on input "Search" at bounding box center [420, 139] width 318 height 33
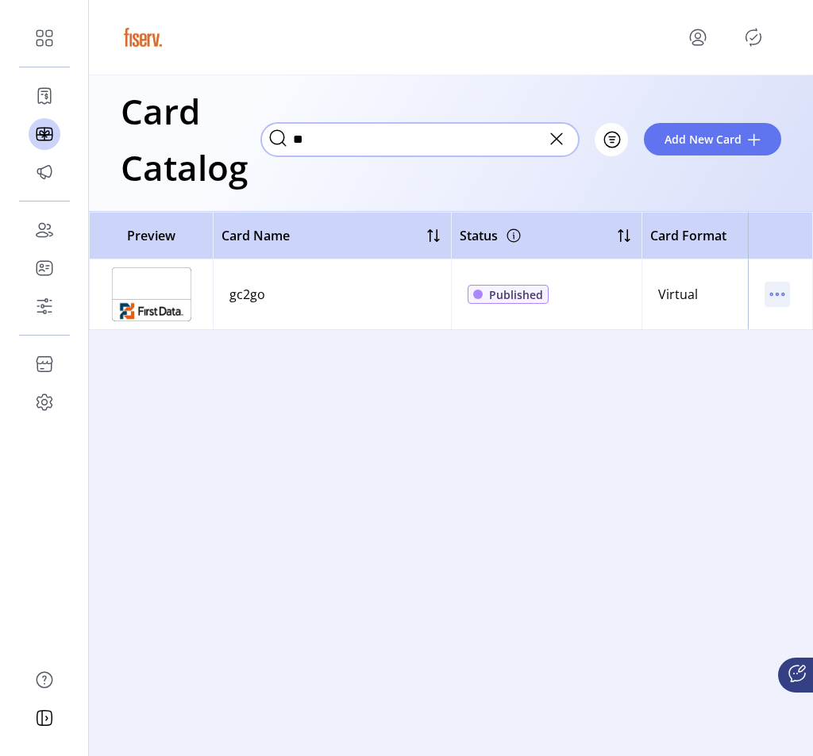
type input "**"
click at [772, 300] on icon "menu" at bounding box center [776, 294] width 25 height 25
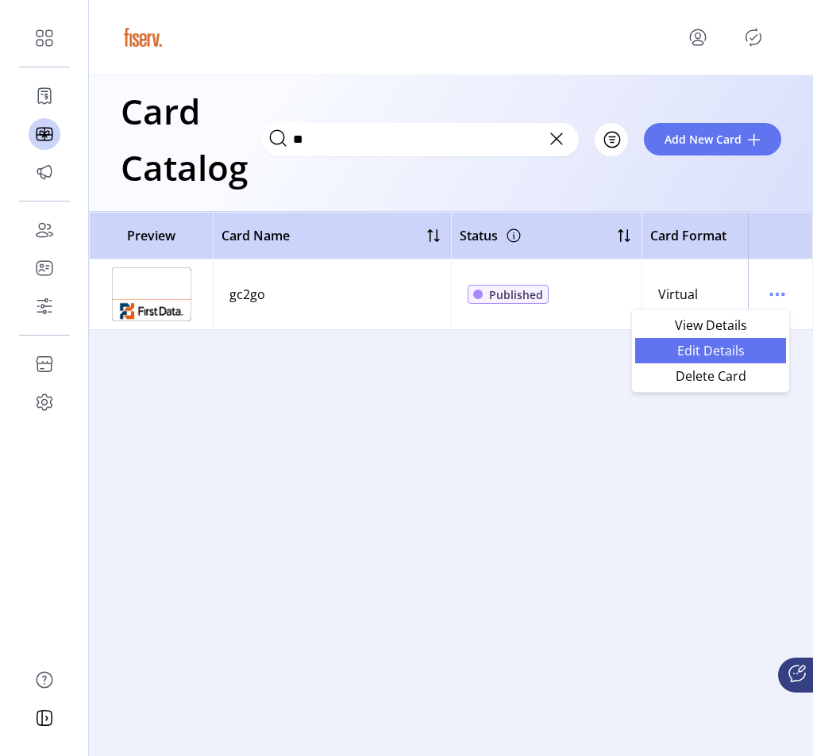
click at [721, 357] on span "Edit Details" at bounding box center [711, 350] width 132 height 13
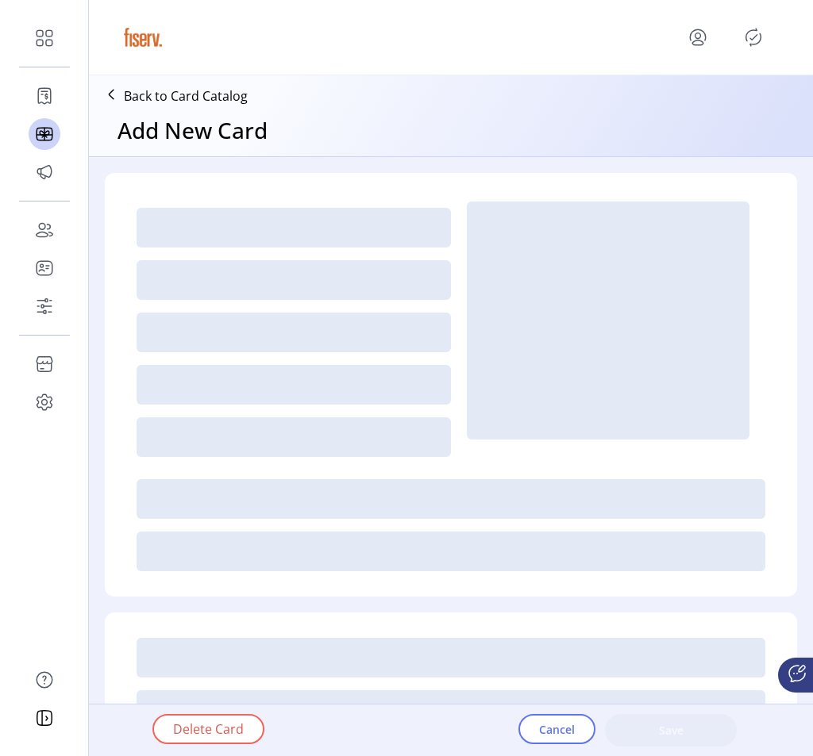
click at [753, 33] on icon "Publisher Panel" at bounding box center [753, 37] width 25 height 25
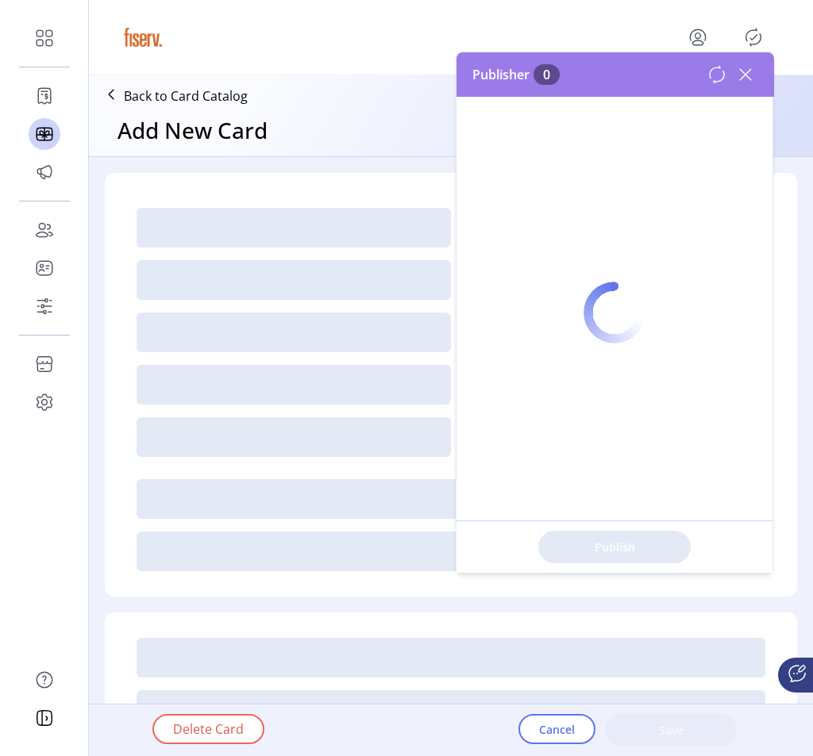
type input "*"
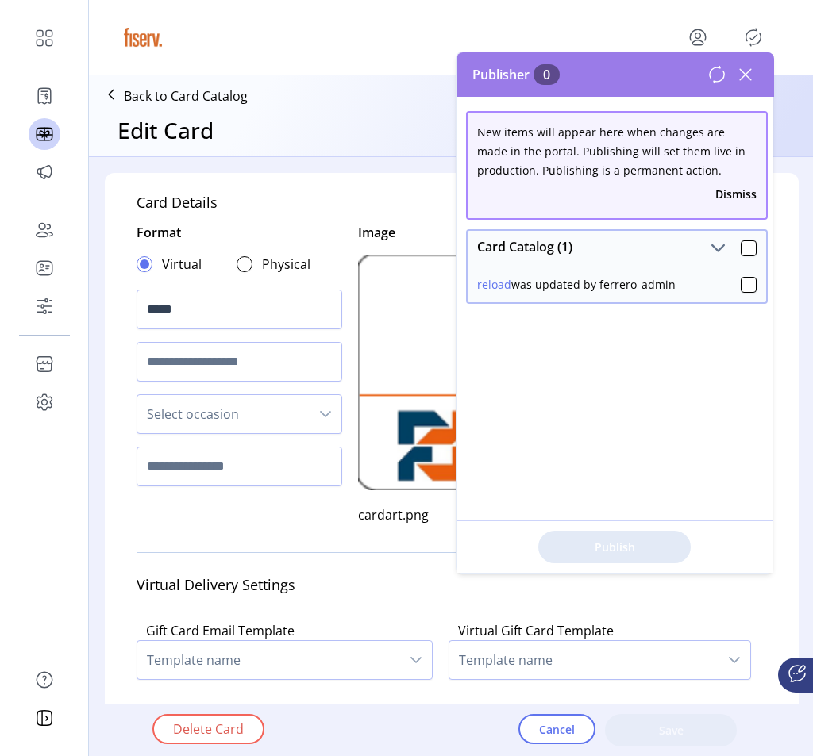
click at [738, 293] on div "reload was updated by ferrero_admin" at bounding box center [617, 283] width 298 height 40
click at [741, 287] on div at bounding box center [749, 285] width 16 height 16
click at [650, 550] on span "Publish 1 Items" at bounding box center [614, 547] width 111 height 17
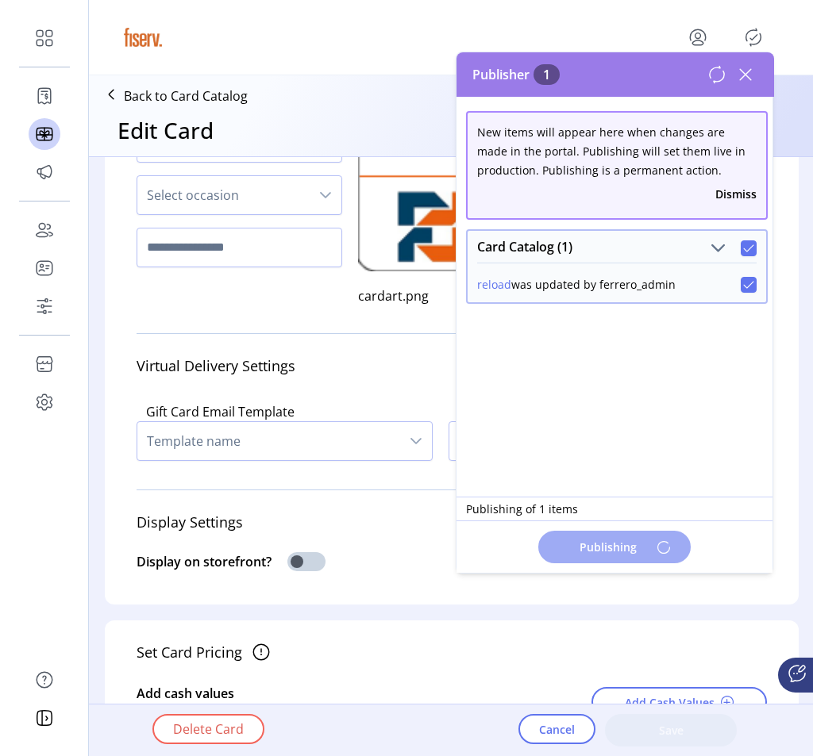
scroll to position [299, 0]
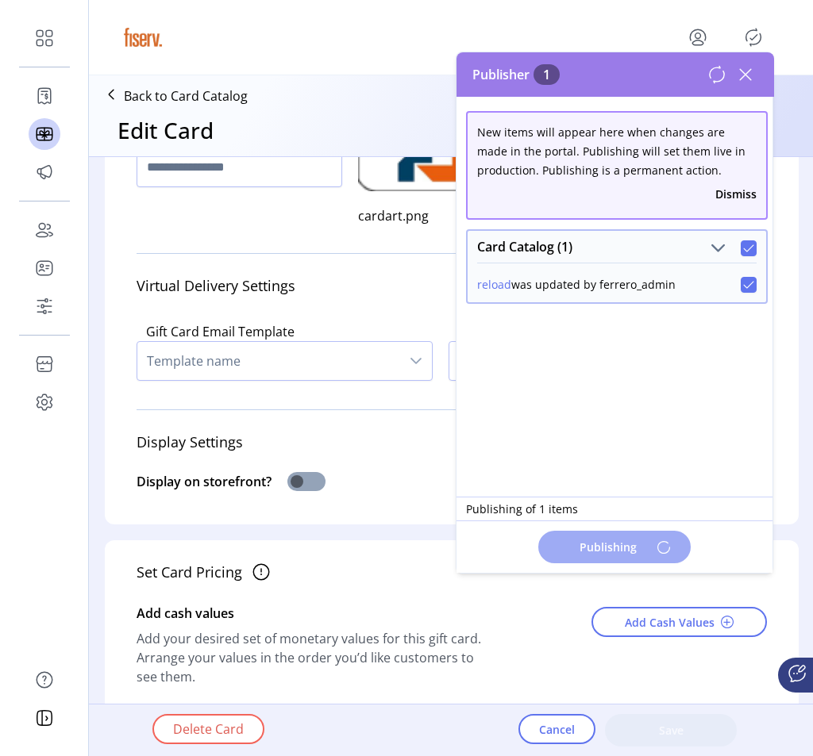
click at [304, 472] on span at bounding box center [306, 481] width 38 height 19
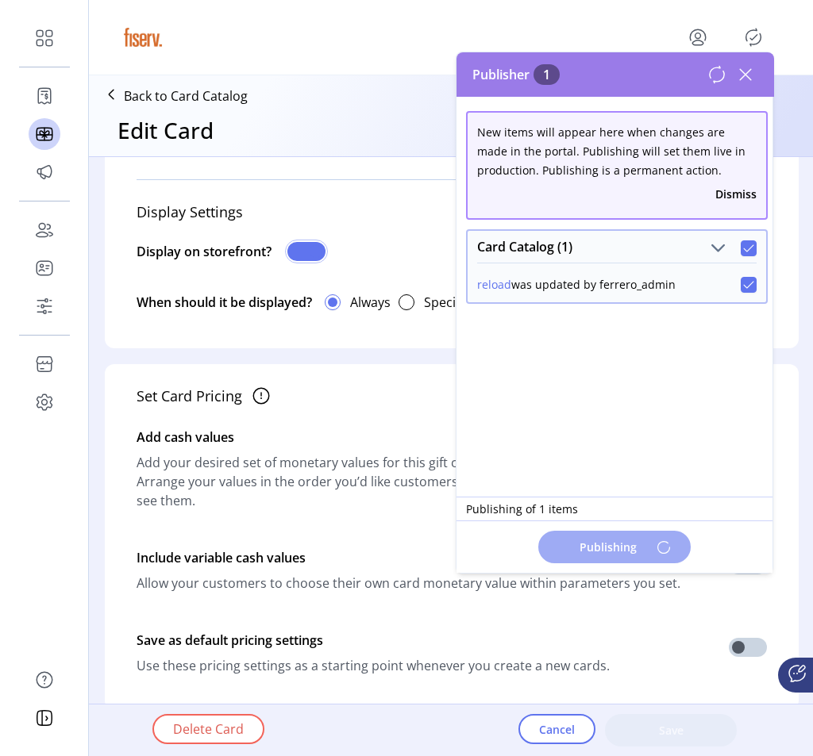
scroll to position [968, 0]
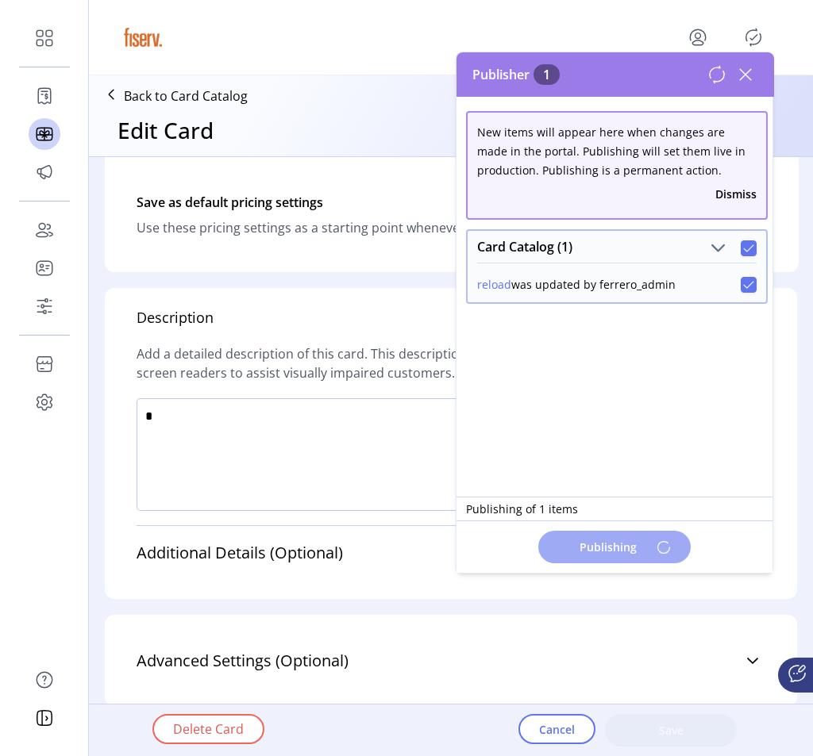
click at [304, 471] on textarea at bounding box center [354, 454] width 434 height 113
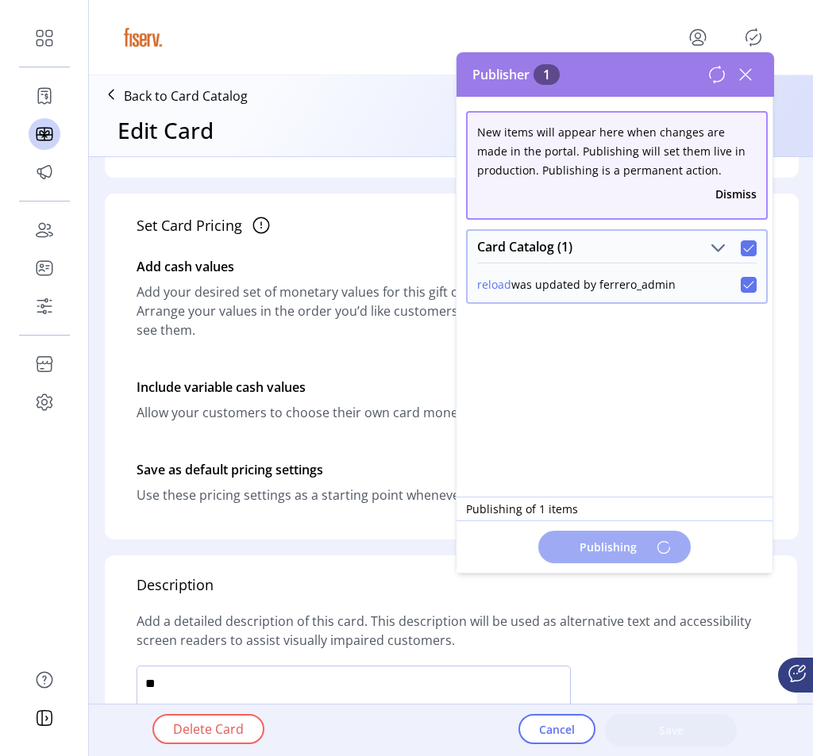
scroll to position [685, 0]
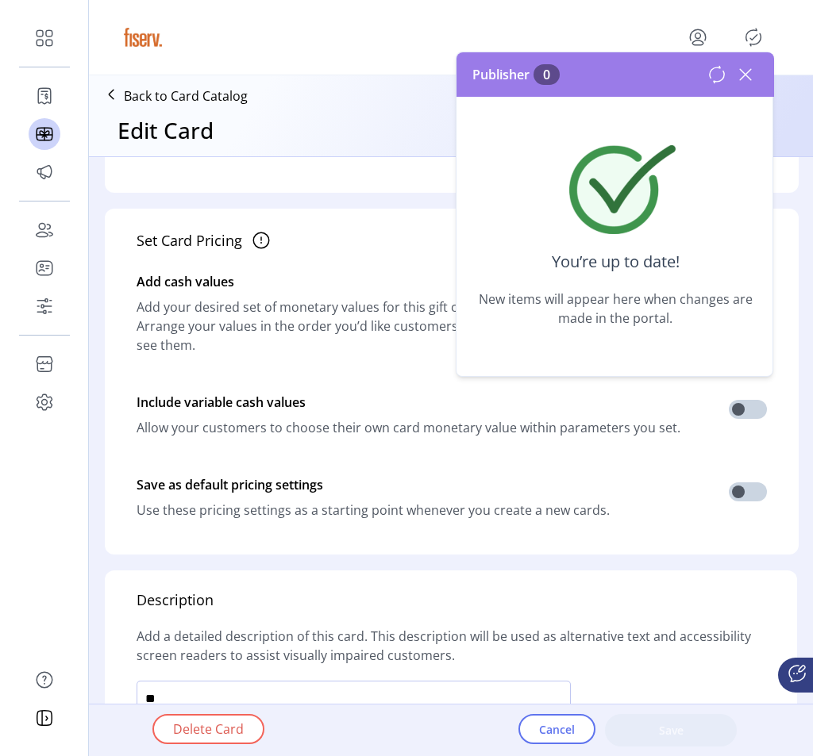
type textarea "**"
click at [747, 72] on icon at bounding box center [745, 74] width 11 height 11
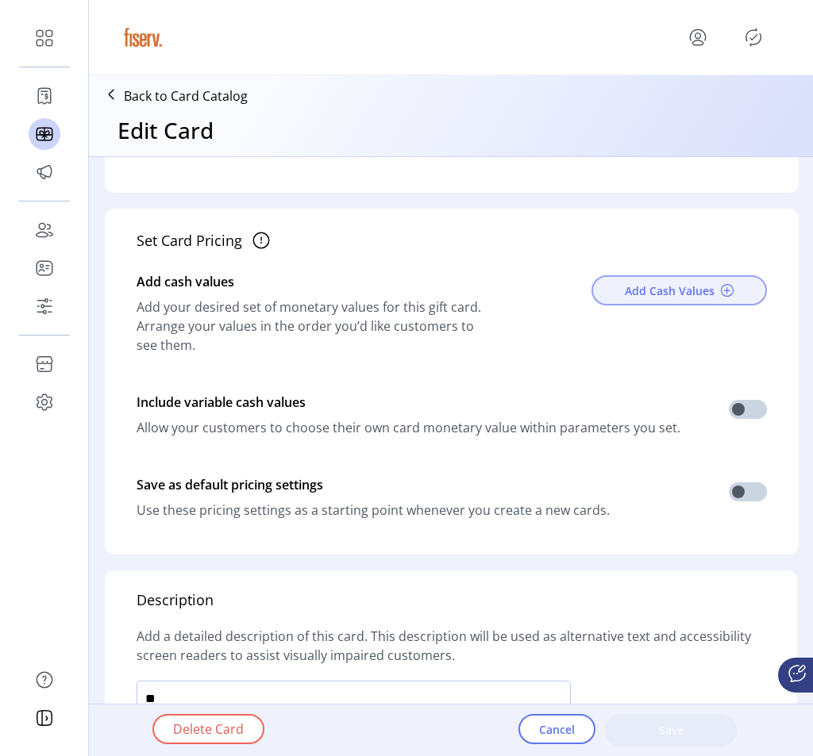
click at [689, 298] on span "Add Cash Values" at bounding box center [670, 291] width 90 height 17
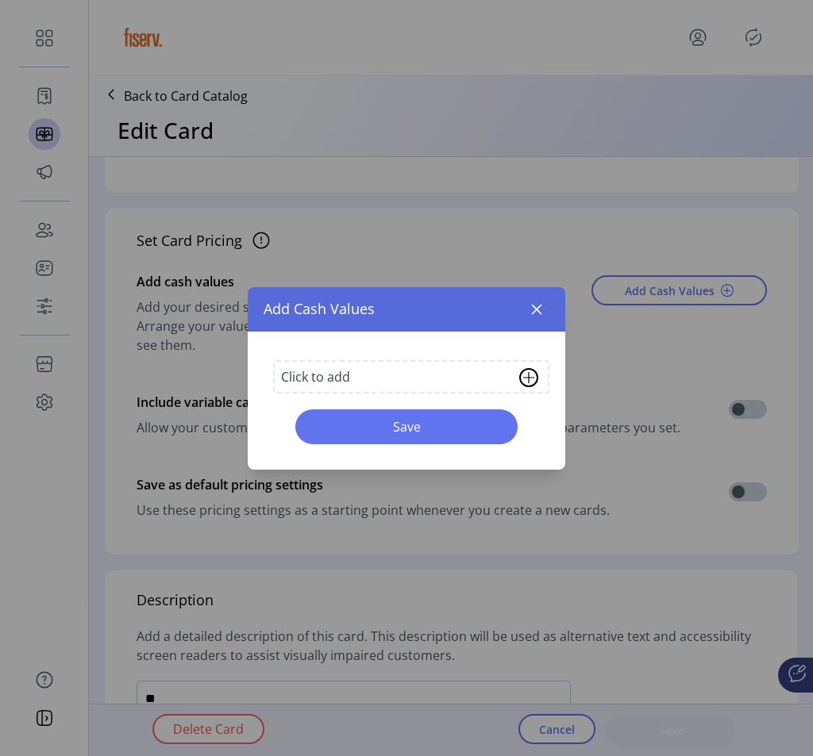
click at [470, 375] on div "Click to add" at bounding box center [411, 376] width 276 height 33
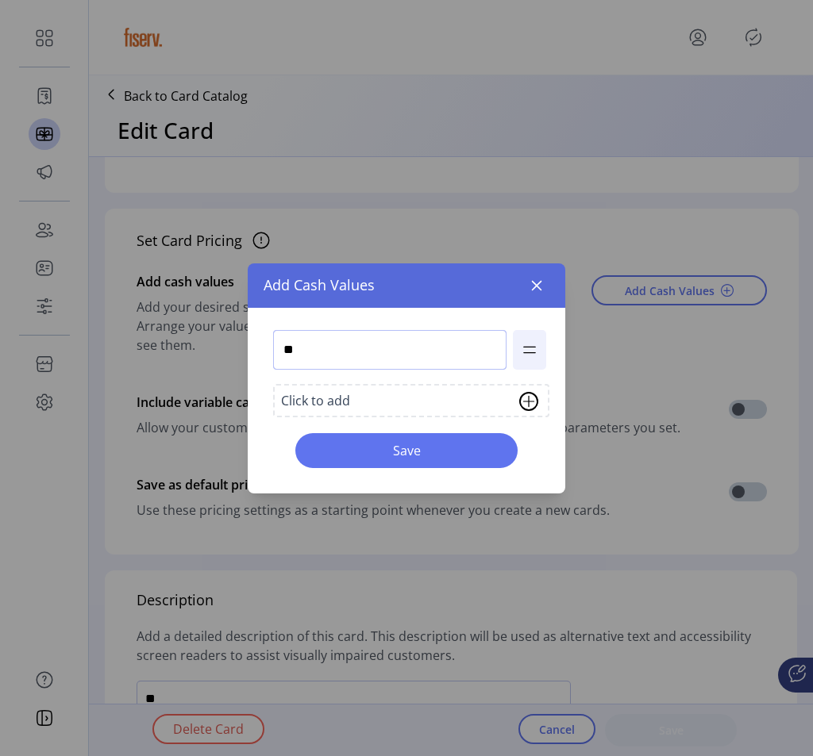
click at [379, 344] on input "**" at bounding box center [389, 350] width 233 height 40
type input "**"
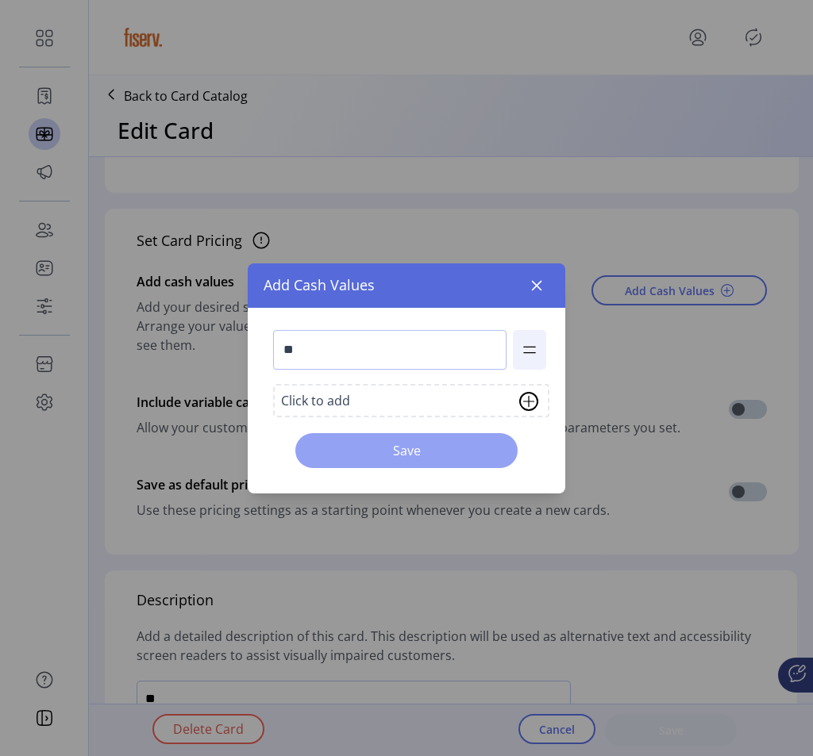
click at [437, 454] on span "Save" at bounding box center [406, 450] width 181 height 19
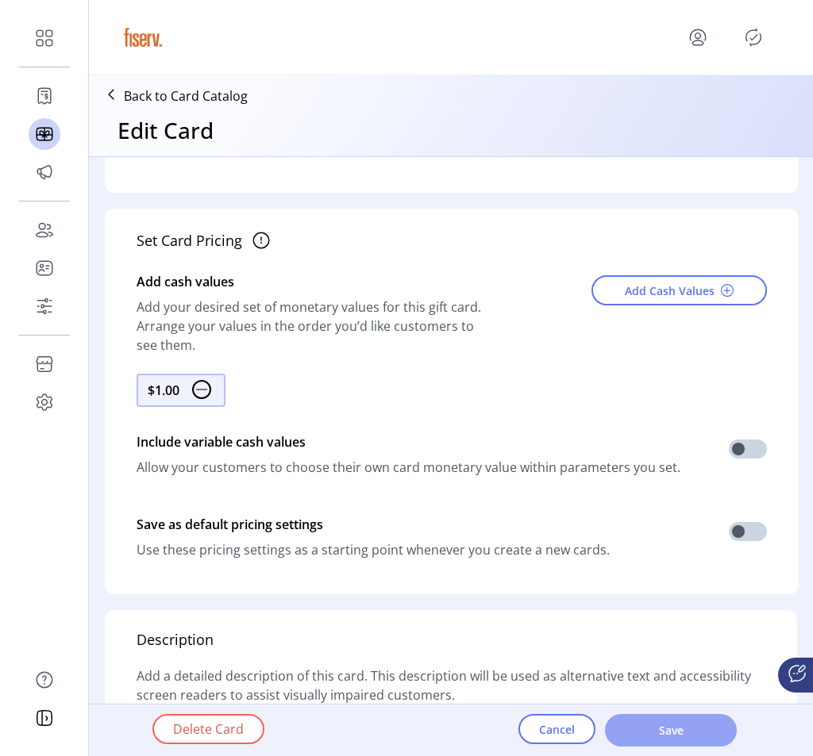
click at [650, 718] on button "Save" at bounding box center [671, 730] width 132 height 33
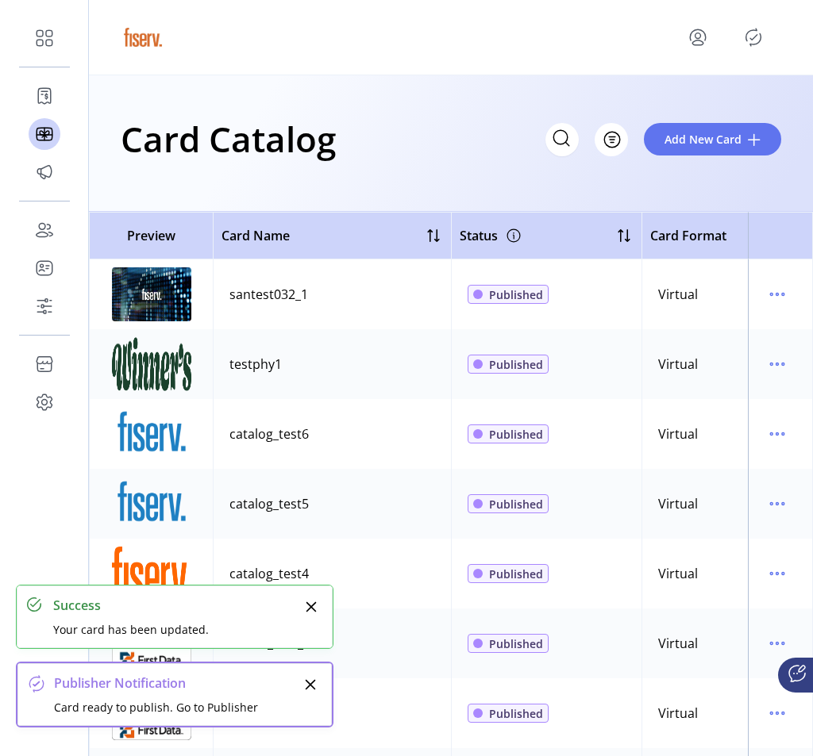
click at [761, 35] on icon "Publisher Panel" at bounding box center [753, 37] width 25 height 25
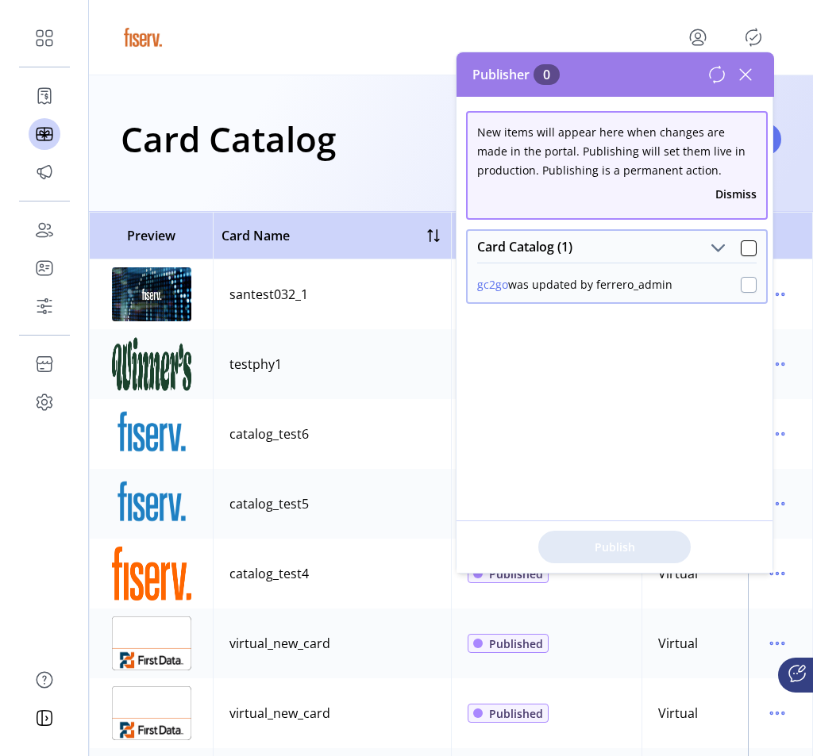
click at [741, 284] on div at bounding box center [749, 285] width 16 height 16
click at [643, 552] on span "Publish 1 Items" at bounding box center [614, 547] width 111 height 17
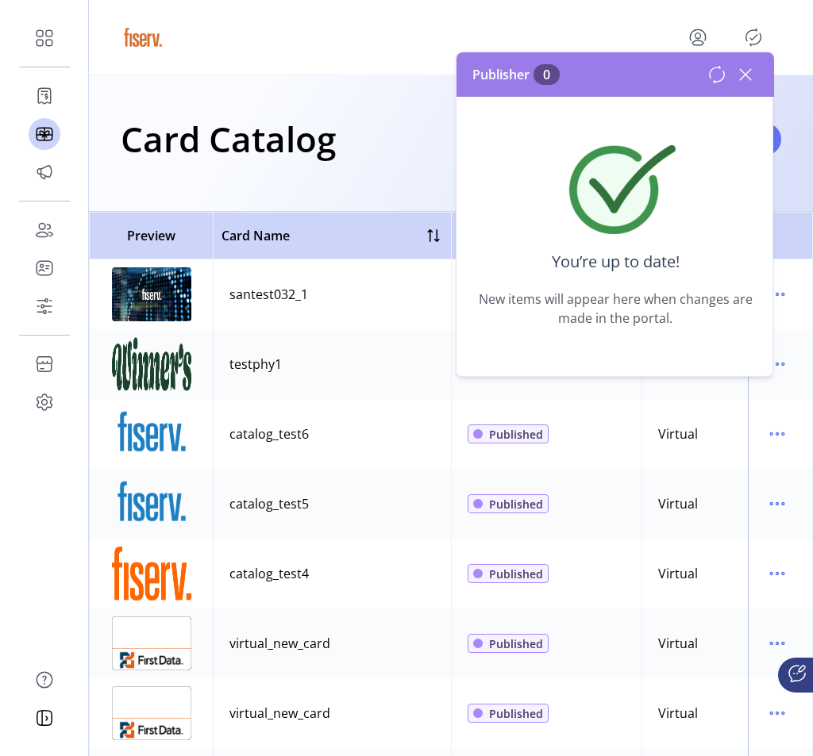
click at [745, 77] on icon at bounding box center [745, 74] width 25 height 25
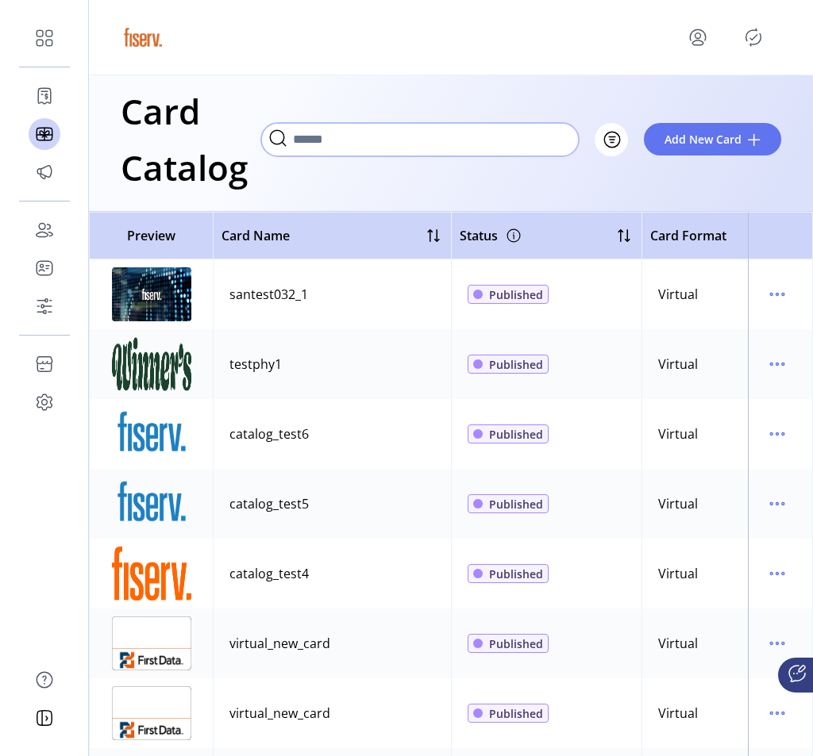
click at [533, 134] on input "Search" at bounding box center [420, 139] width 318 height 33
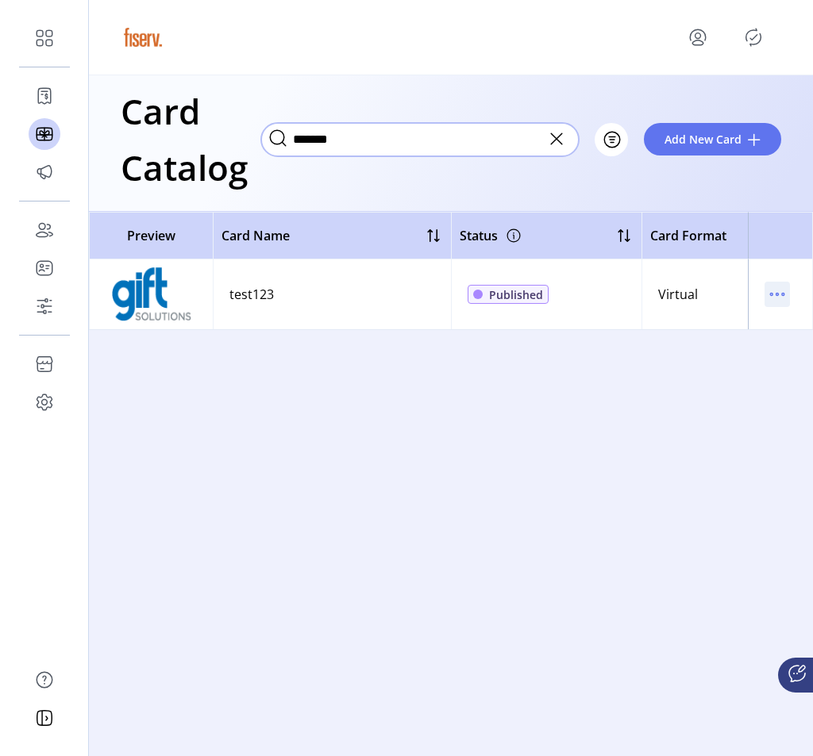
type input "*******"
click at [774, 291] on icon "menu" at bounding box center [776, 294] width 25 height 25
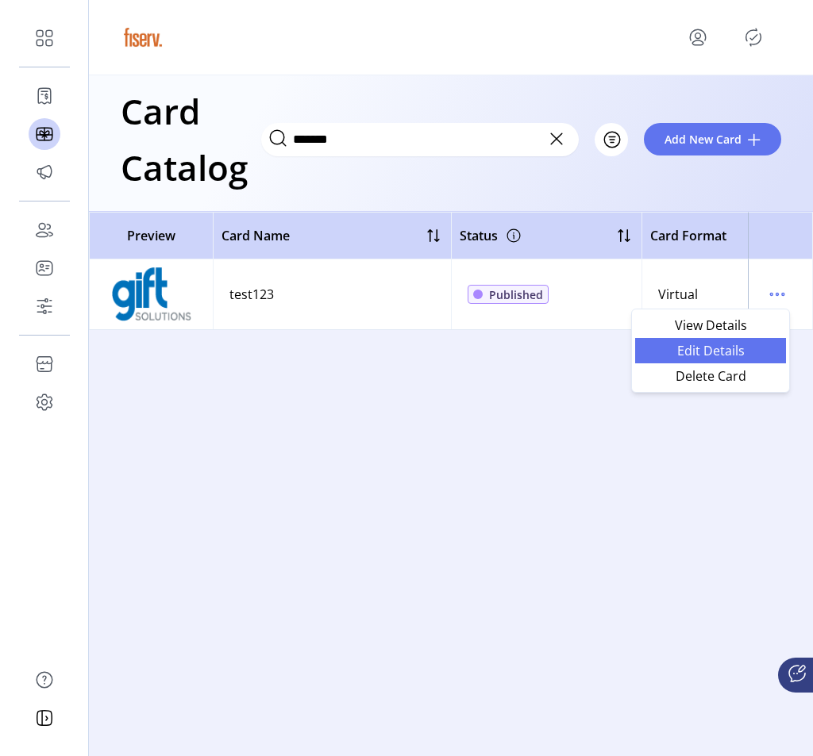
click at [707, 344] on span "Edit Details" at bounding box center [711, 350] width 132 height 13
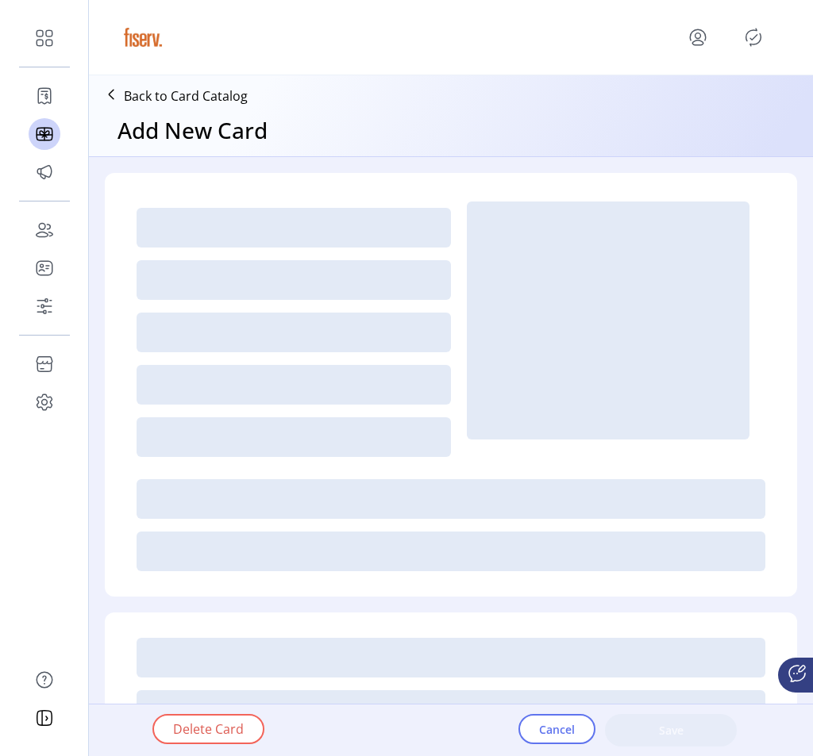
type textarea "****"
type input "*"
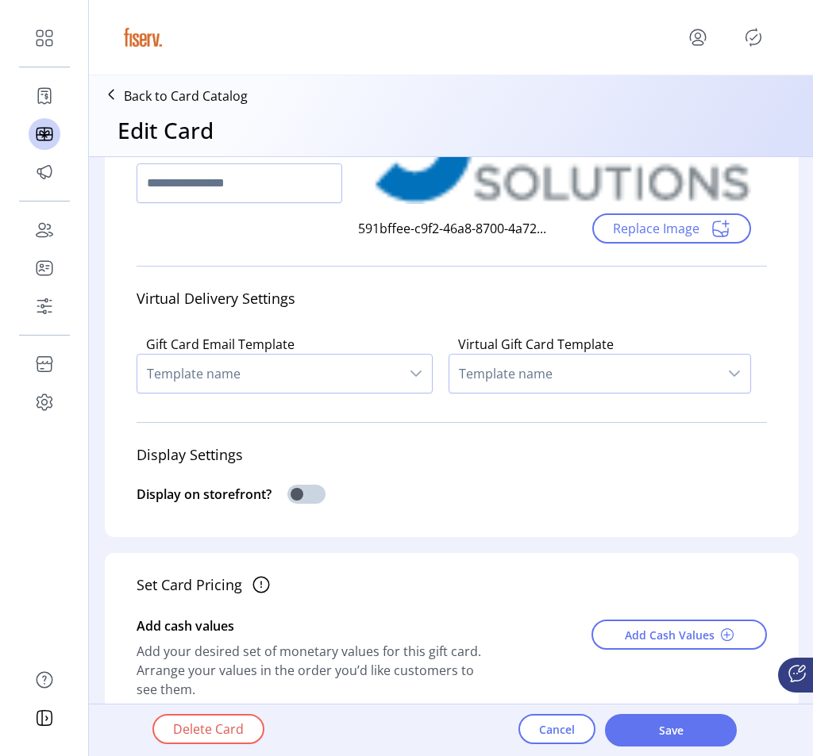
scroll to position [294, 0]
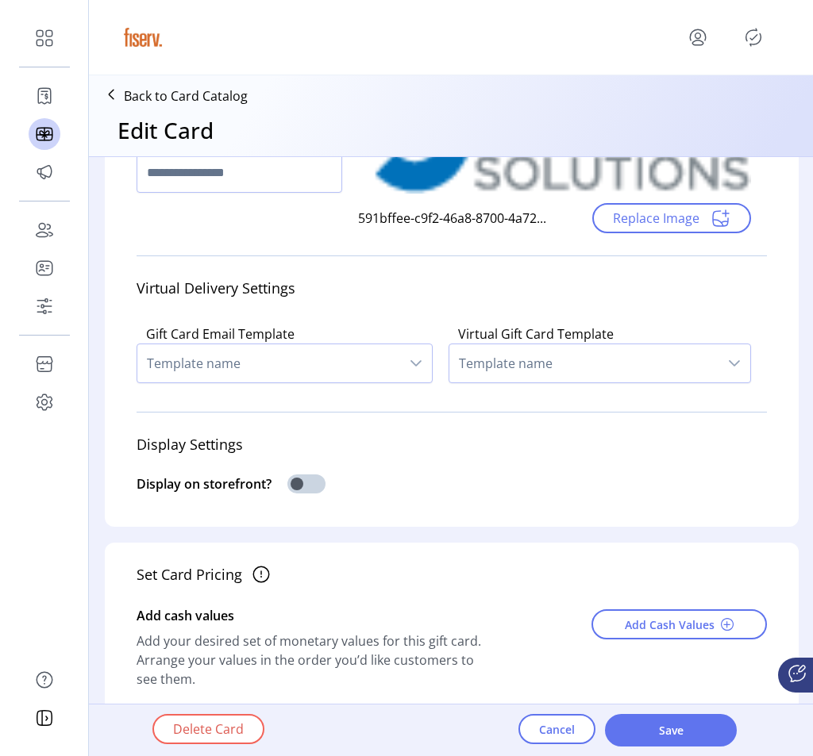
click at [284, 471] on div "Display on storefront?" at bounding box center [452, 486] width 630 height 43
click at [294, 474] on div "Display on storefront?" at bounding box center [452, 486] width 630 height 43
click at [310, 485] on span at bounding box center [306, 484] width 38 height 19
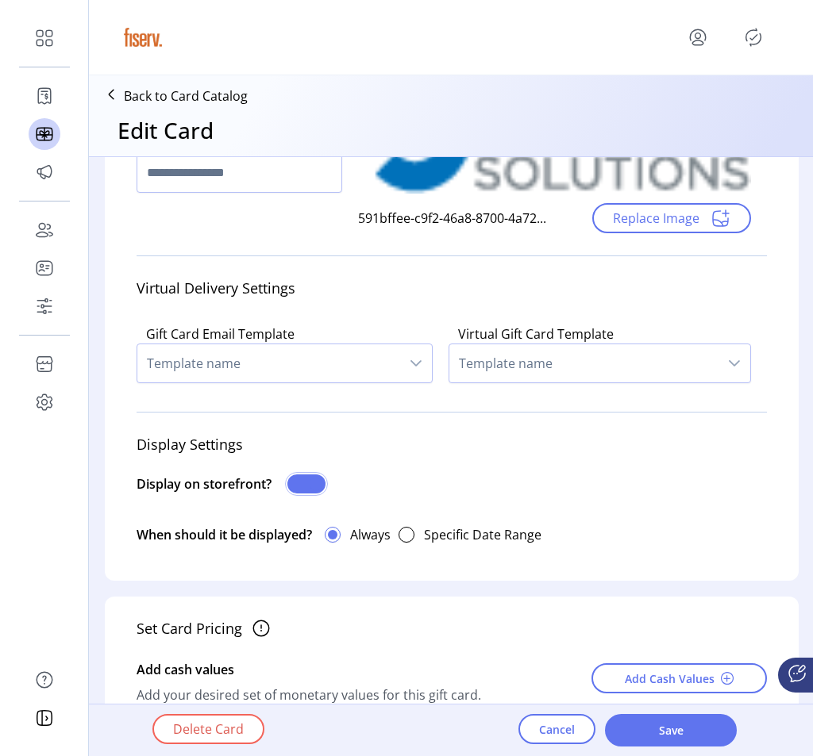
scroll to position [9, 5]
click at [652, 737] on span "Save" at bounding box center [670, 730] width 90 height 17
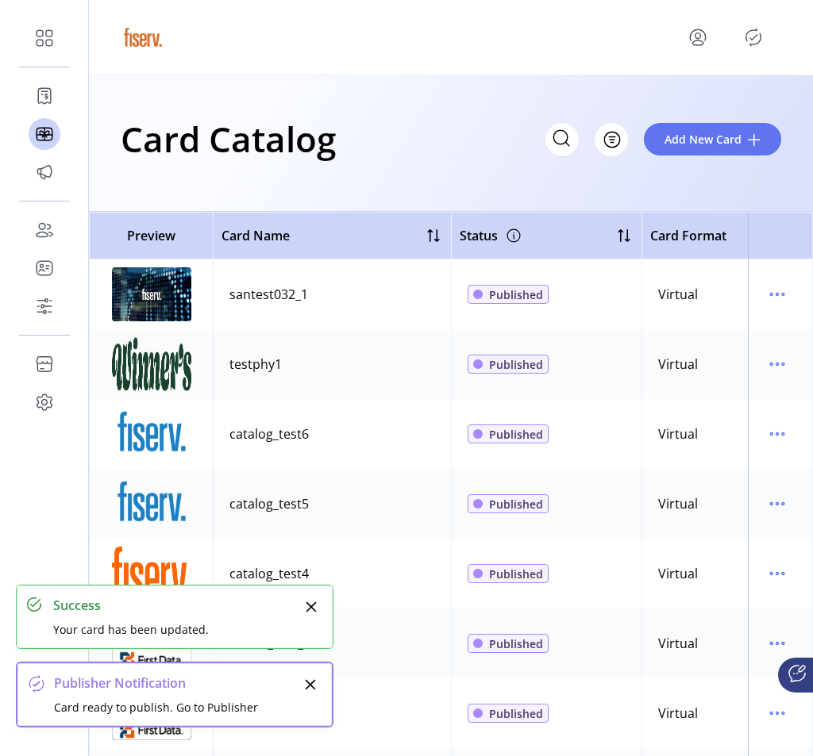
click at [756, 50] on div at bounding box center [451, 37] width 660 height 44
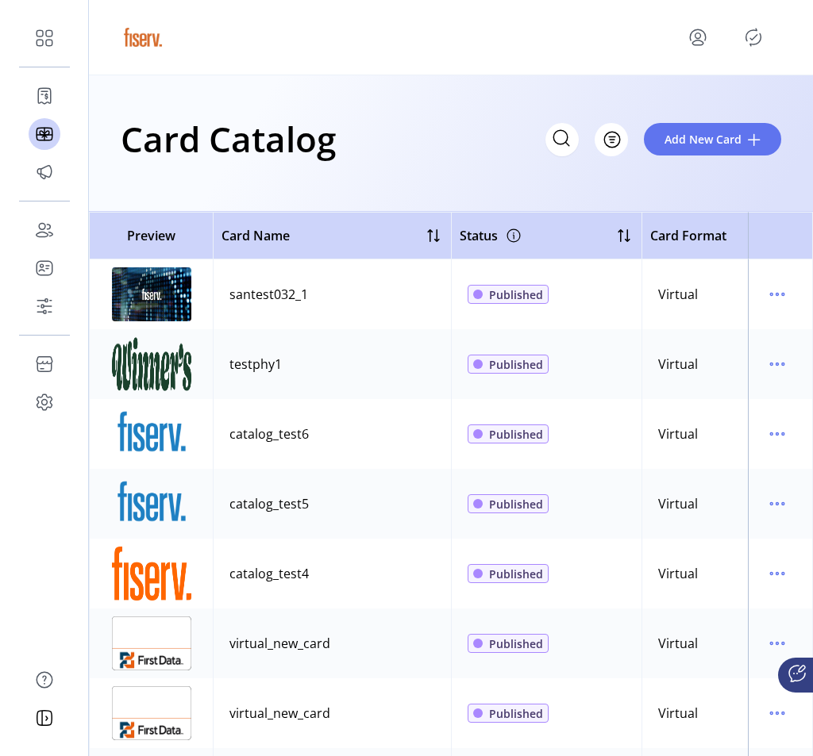
click at [754, 45] on icon "Publisher Panel" at bounding box center [753, 37] width 25 height 25
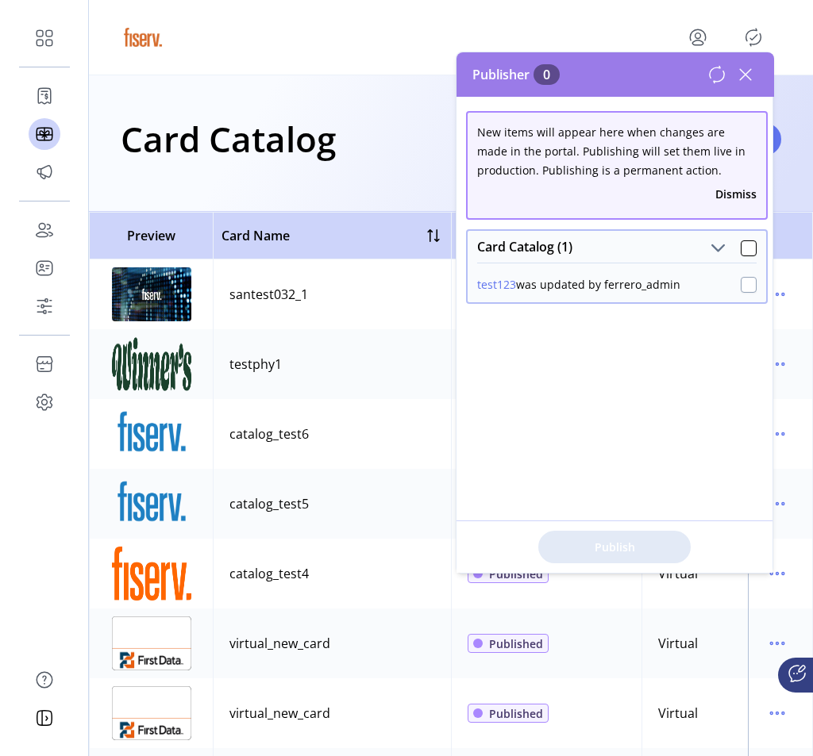
click at [745, 288] on div at bounding box center [749, 285] width 16 height 16
click at [621, 543] on span "Publish 1 Items" at bounding box center [614, 547] width 111 height 17
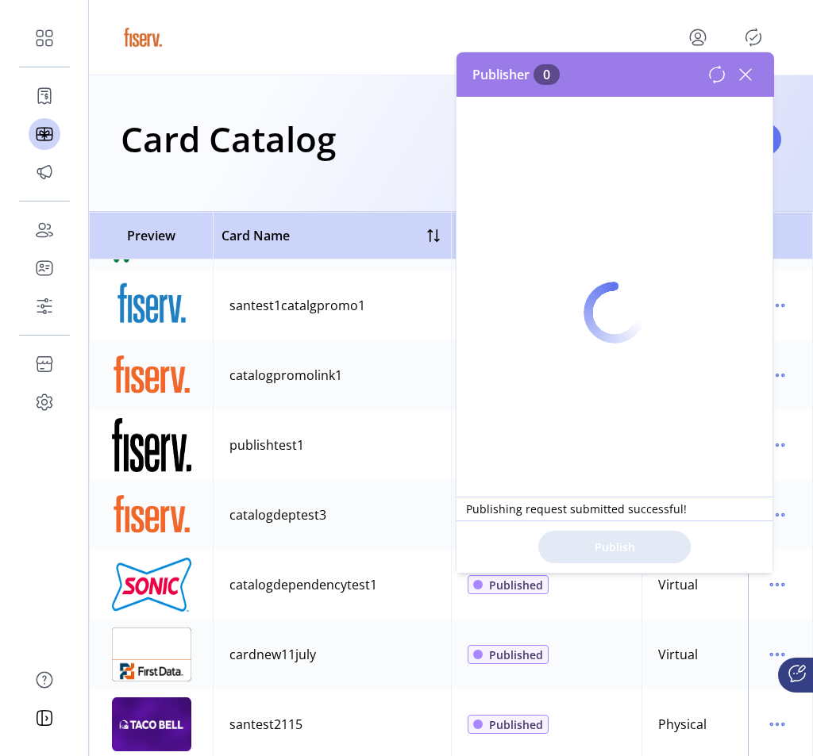
scroll to position [1228, 0]
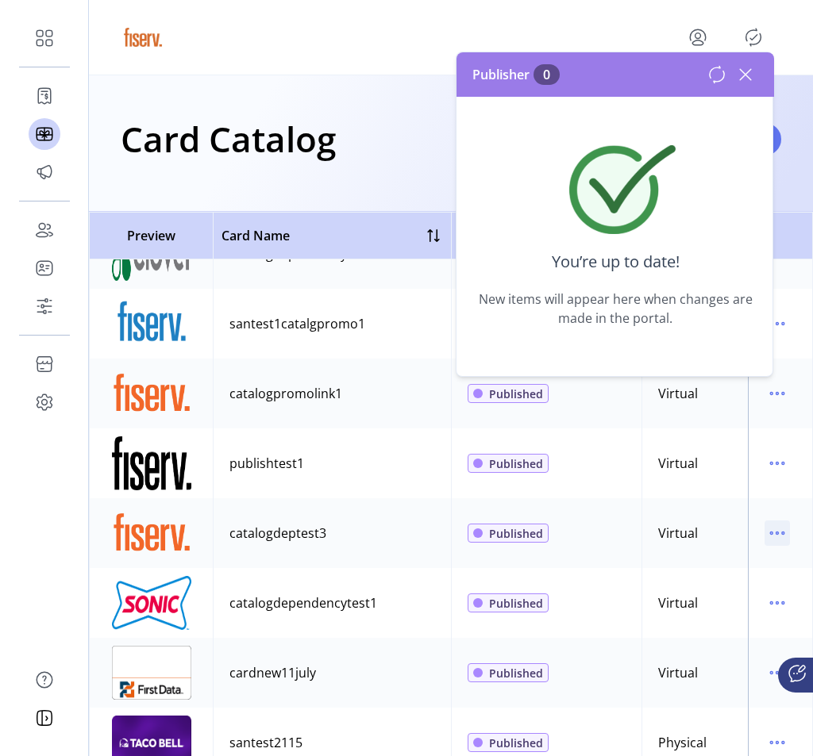
click at [767, 539] on icon "menu" at bounding box center [776, 533] width 25 height 25
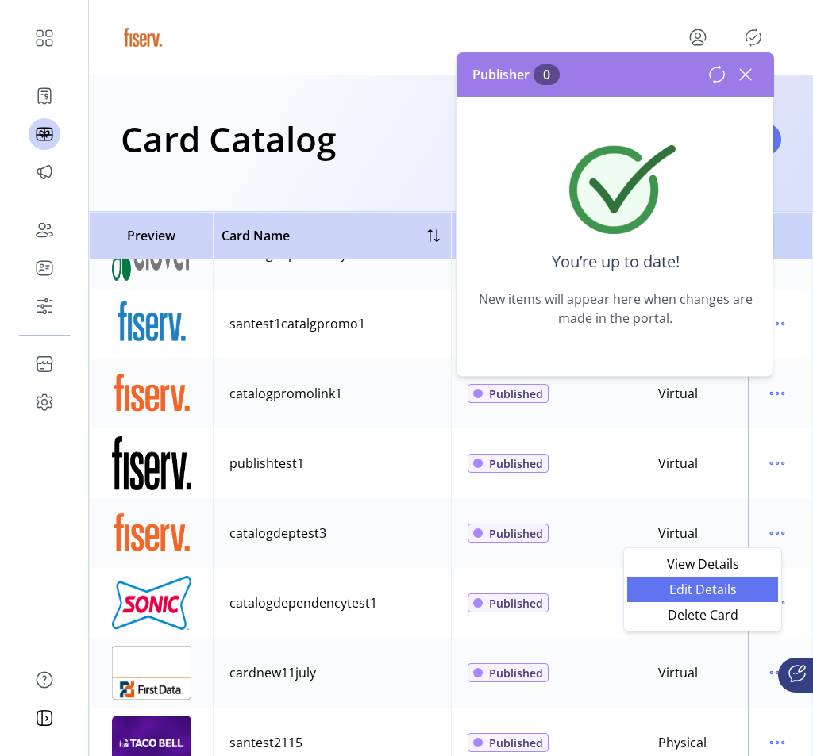
click at [695, 595] on span "Edit Details" at bounding box center [703, 589] width 132 height 13
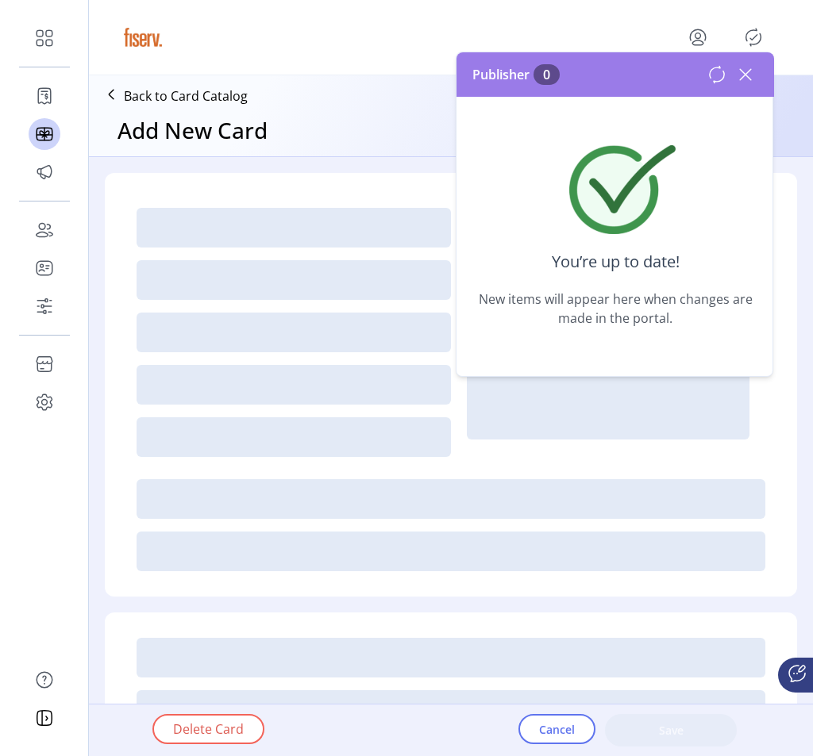
type textarea "****"
type input "*"
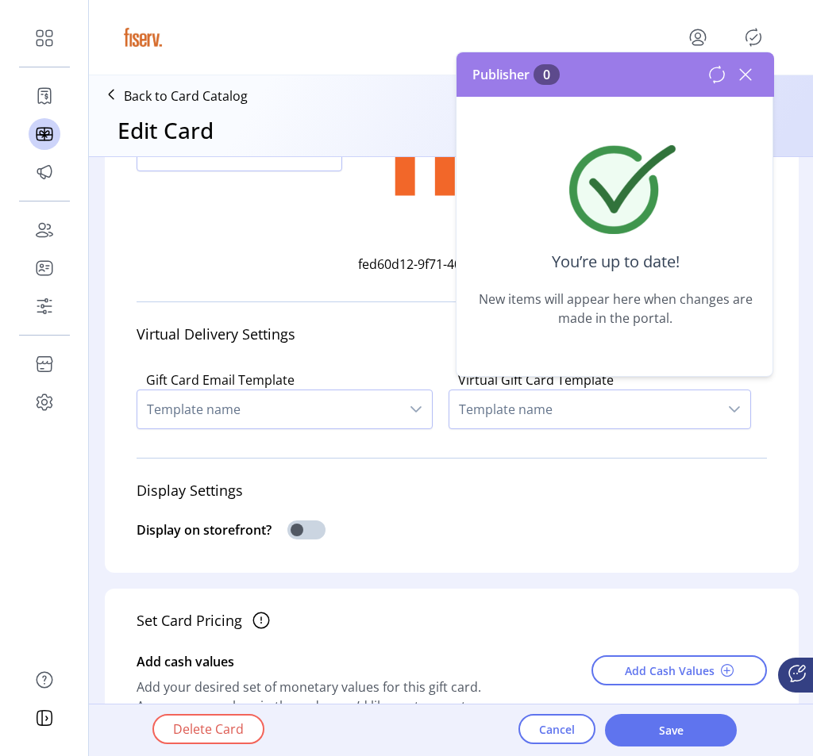
scroll to position [315, 0]
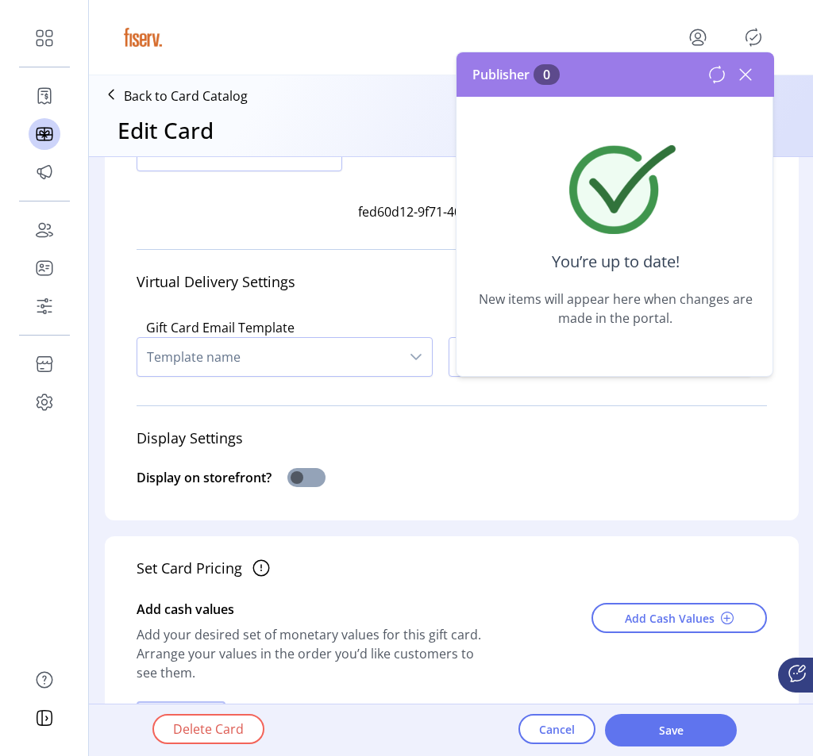
click at [297, 475] on span at bounding box center [306, 477] width 38 height 19
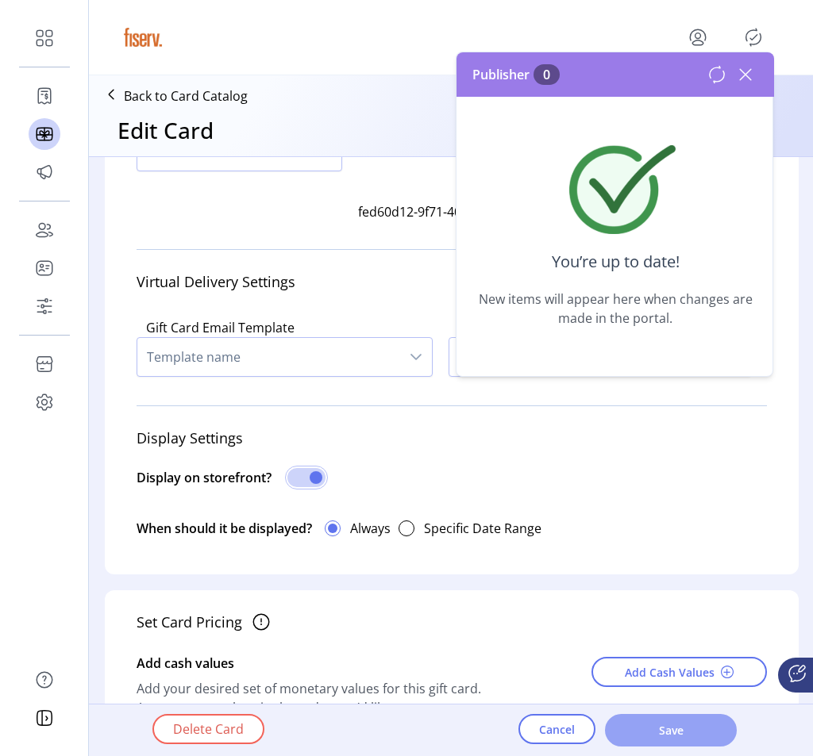
click at [656, 744] on button "Save" at bounding box center [671, 730] width 132 height 33
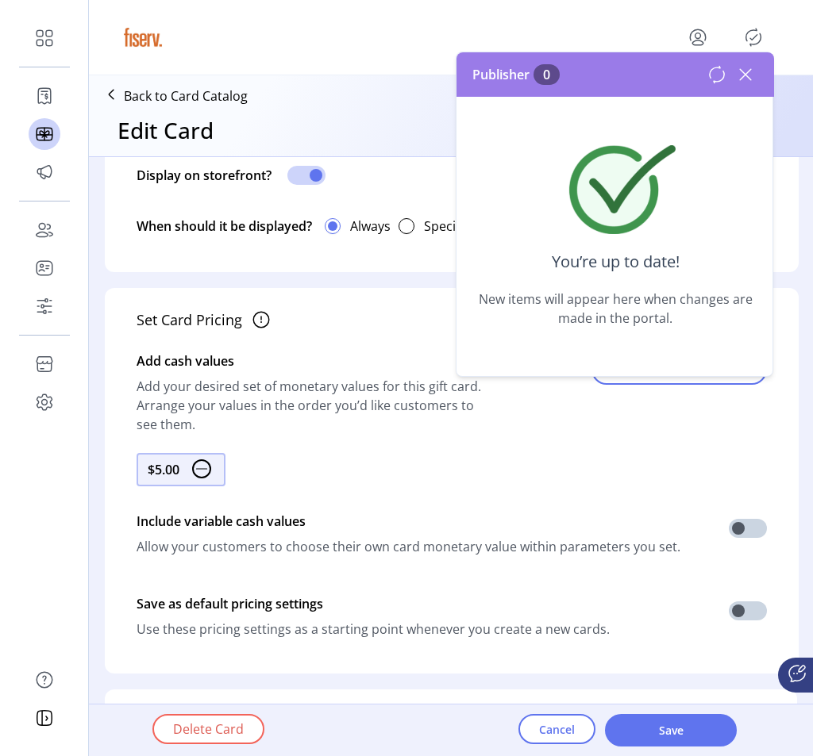
scroll to position [603, 0]
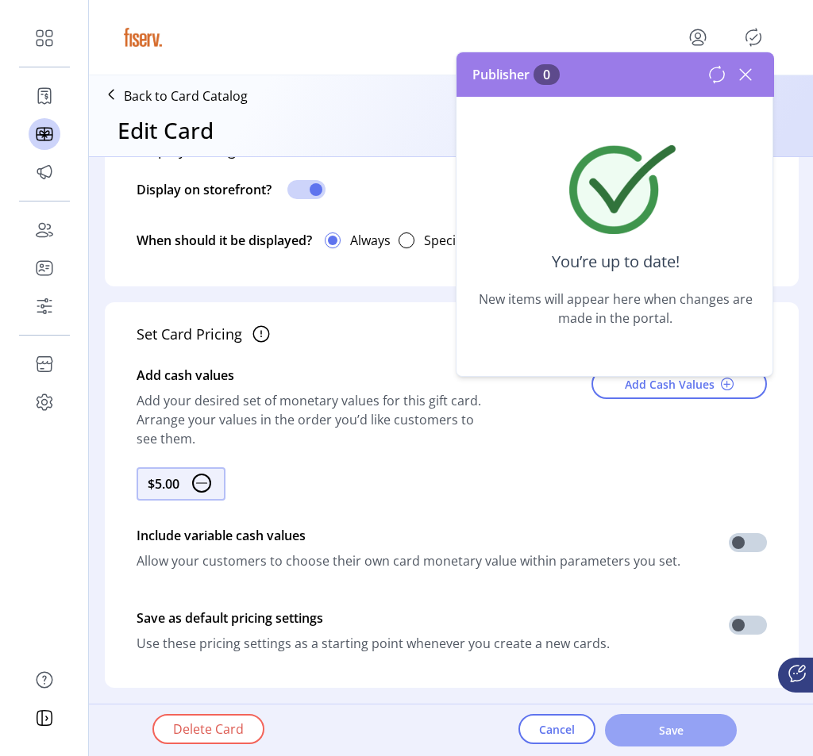
click at [637, 726] on span "Save" at bounding box center [670, 730] width 90 height 17
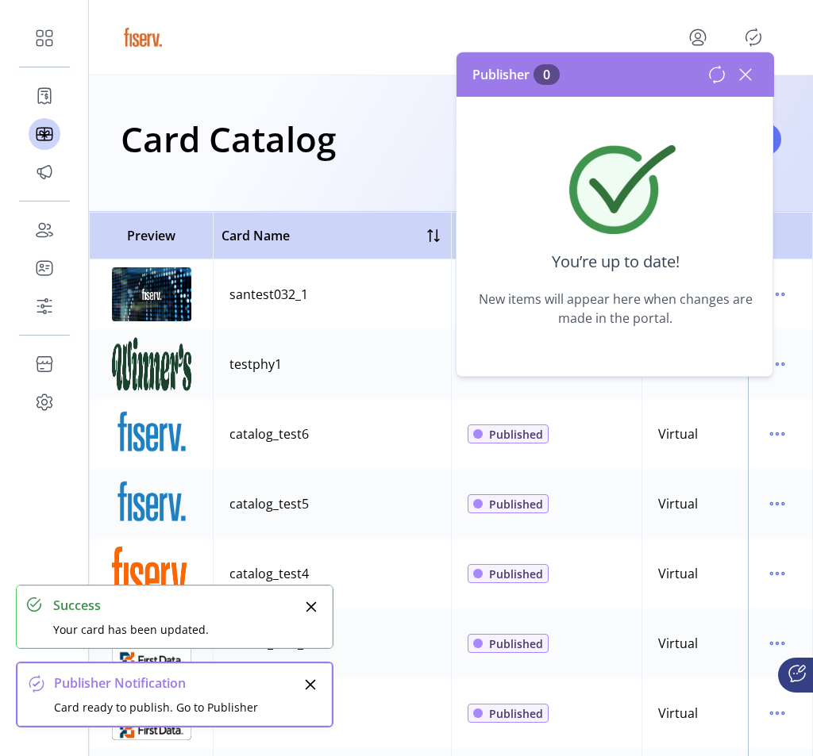
click at [715, 79] on icon at bounding box center [716, 74] width 19 height 19
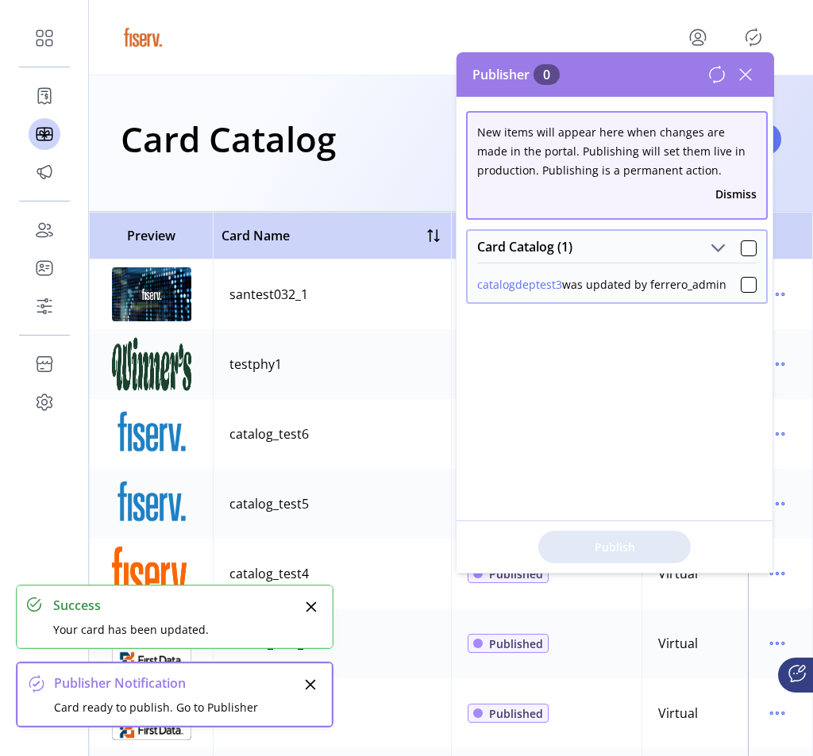
click at [737, 275] on div "catalogdeptest3 was updated by ferrero_admin" at bounding box center [616, 281] width 279 height 23
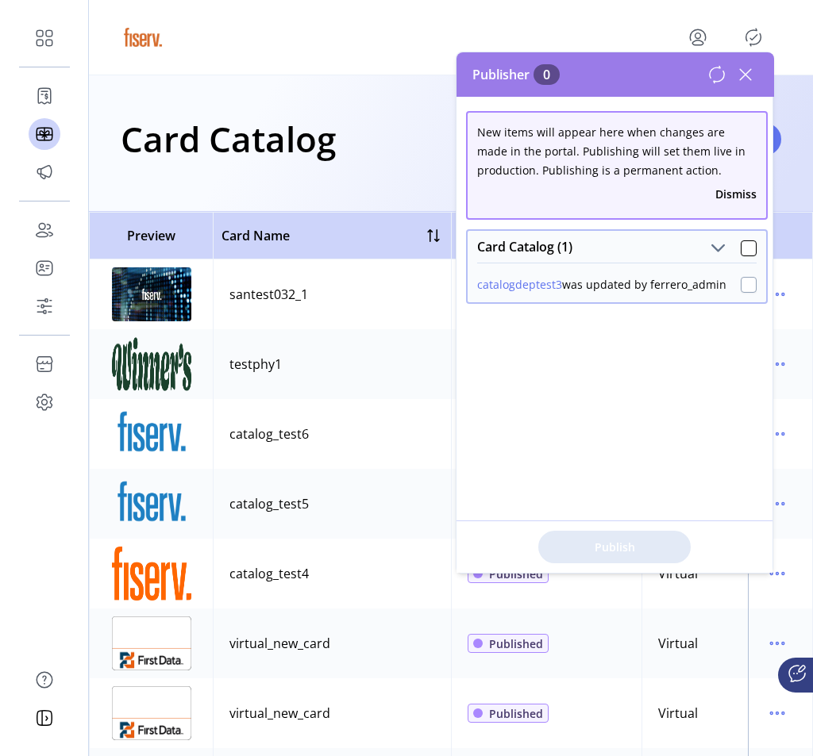
click at [741, 279] on div at bounding box center [749, 285] width 16 height 16
click at [644, 545] on span "Publish 1 Items" at bounding box center [614, 547] width 111 height 17
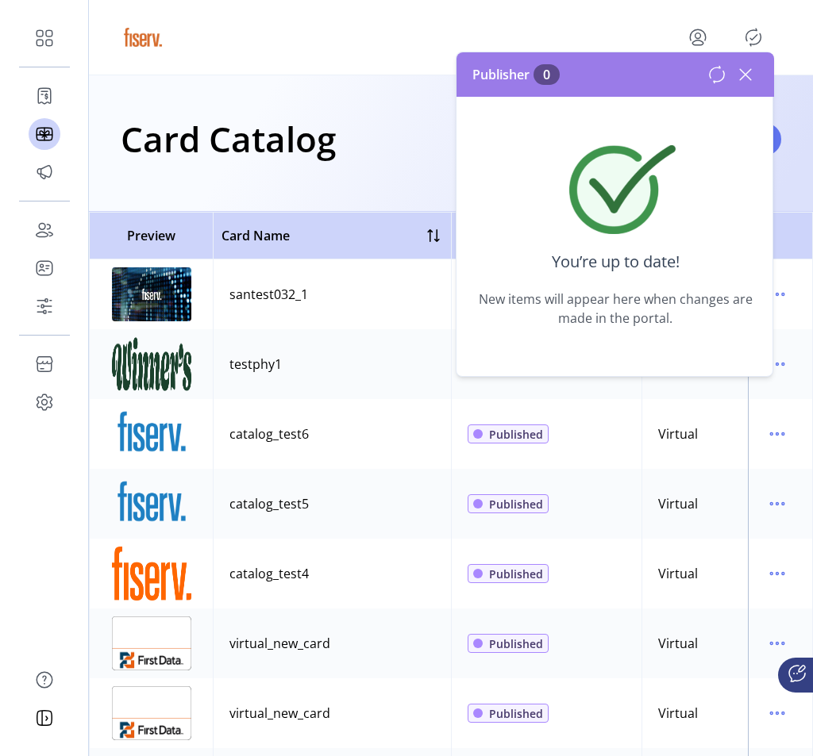
click at [745, 74] on icon at bounding box center [745, 74] width 11 height 11
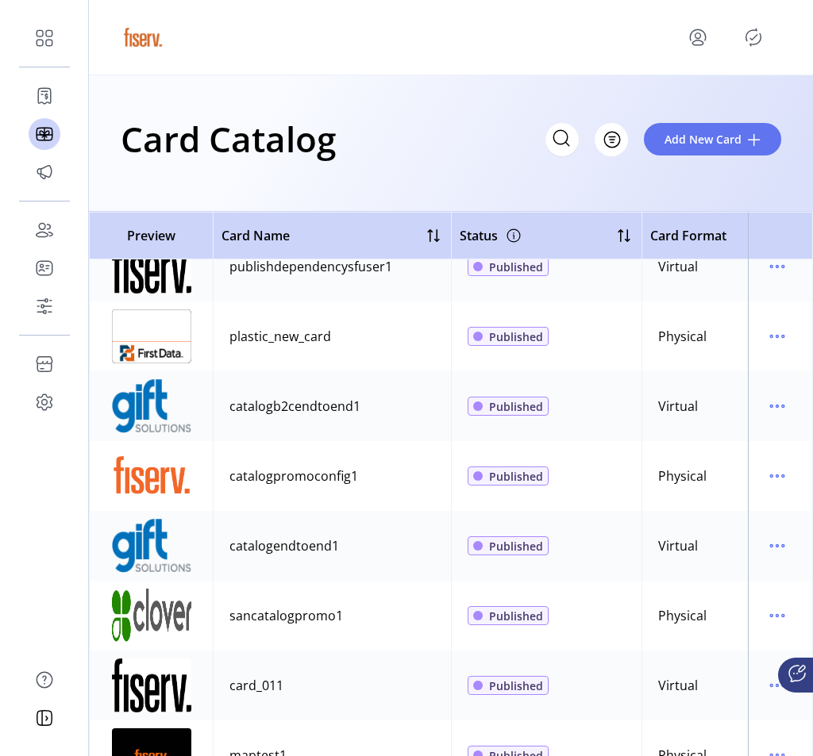
scroll to position [2055, 0]
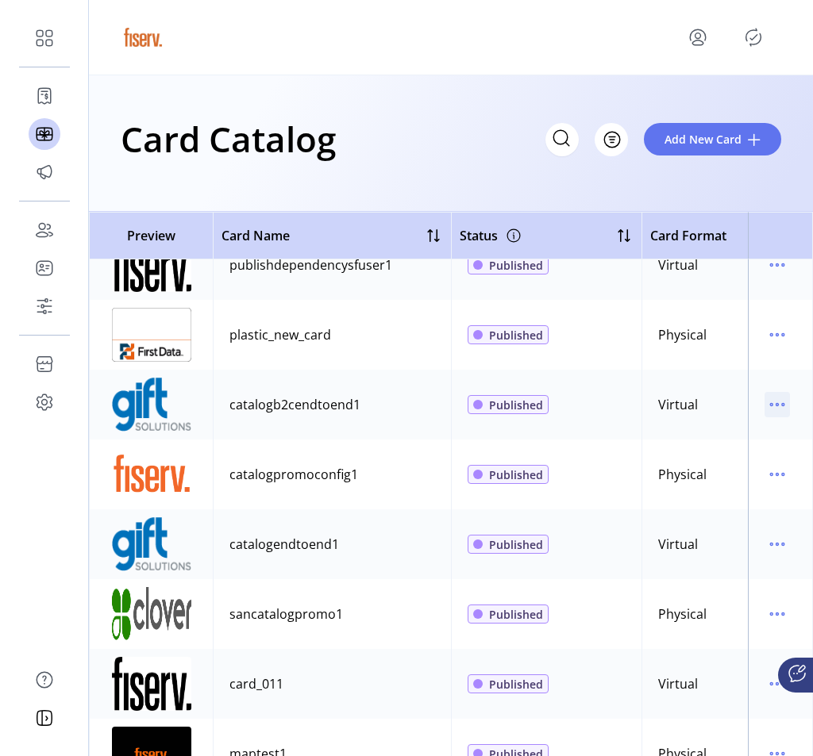
click at [764, 402] on icon "menu" at bounding box center [776, 404] width 25 height 25
click at [717, 459] on span "Edit Details" at bounding box center [703, 461] width 132 height 13
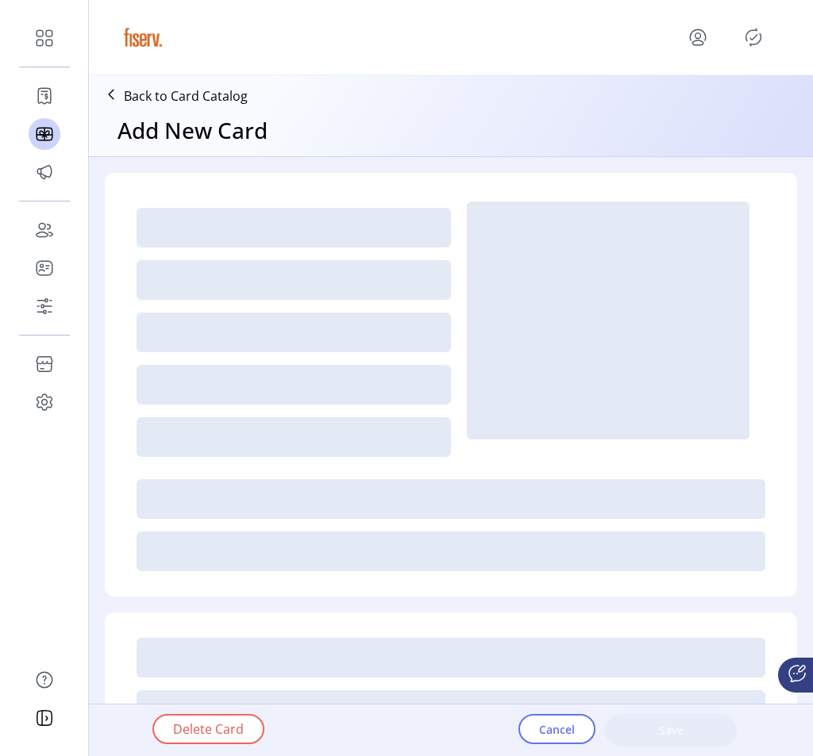
type textarea "****"
type input "*"
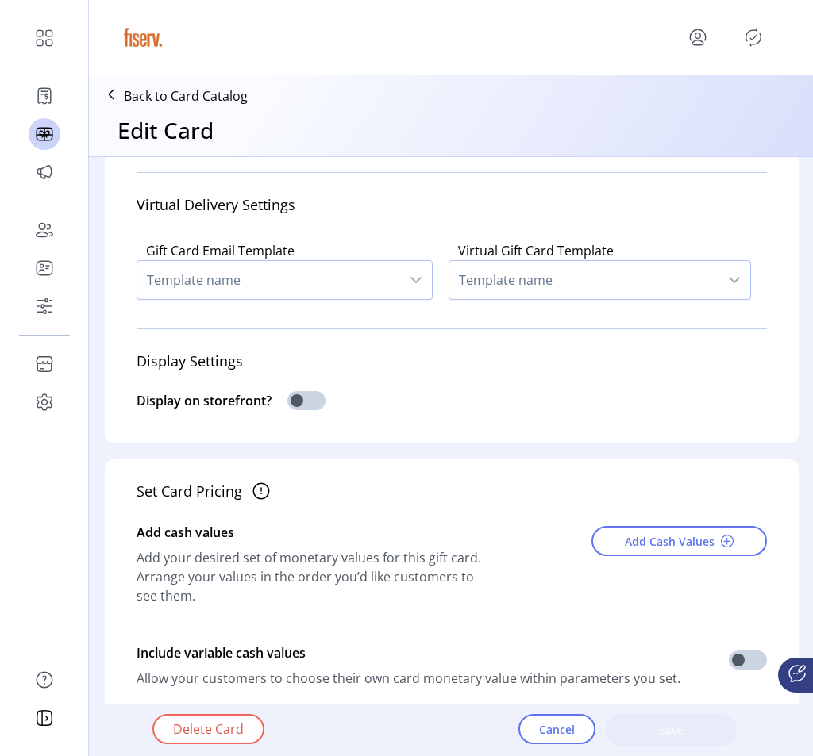
scroll to position [391, 0]
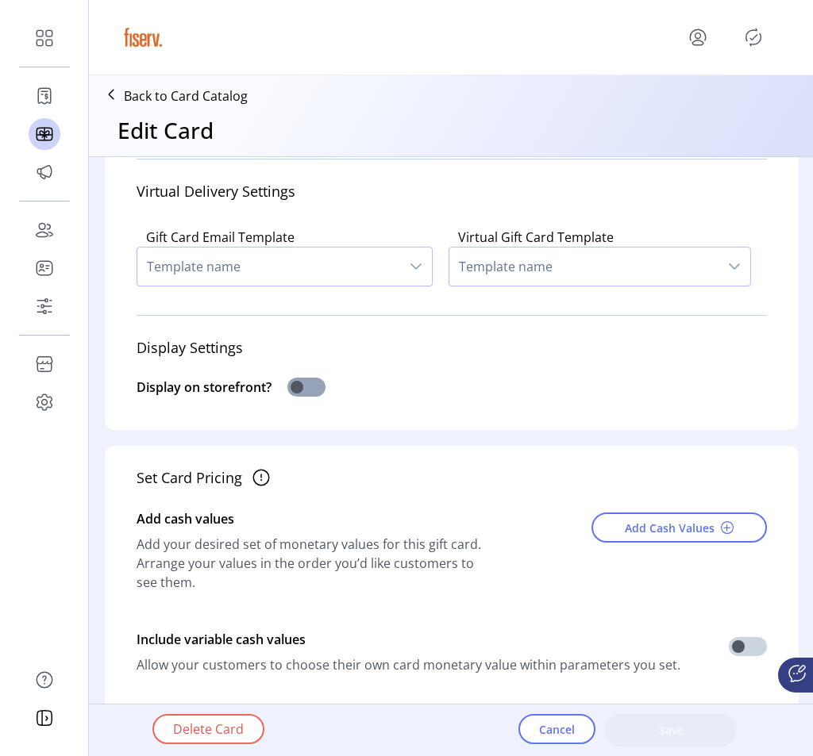
click at [307, 383] on span at bounding box center [306, 387] width 38 height 19
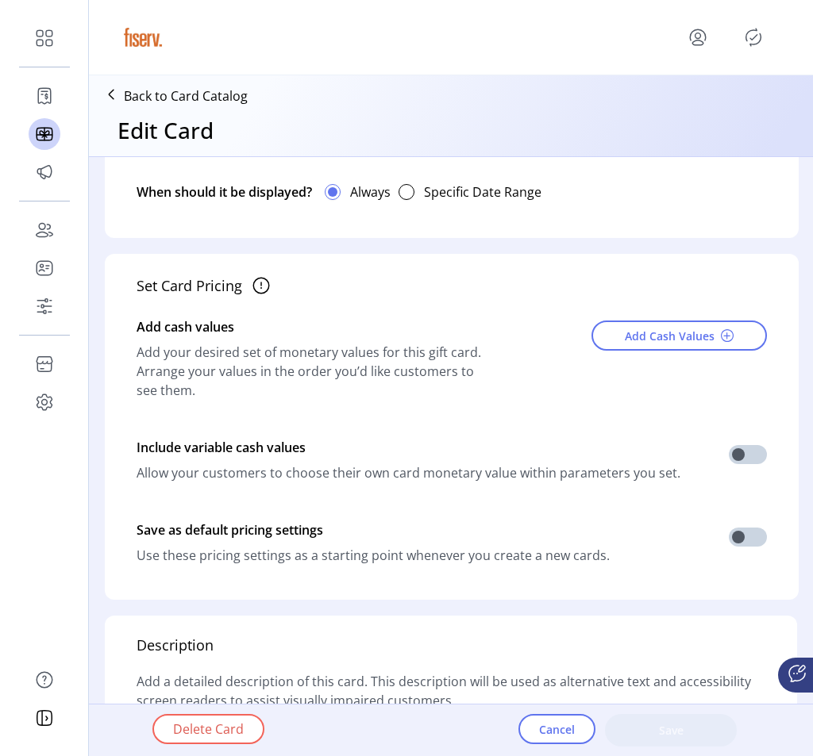
scroll to position [650, 0]
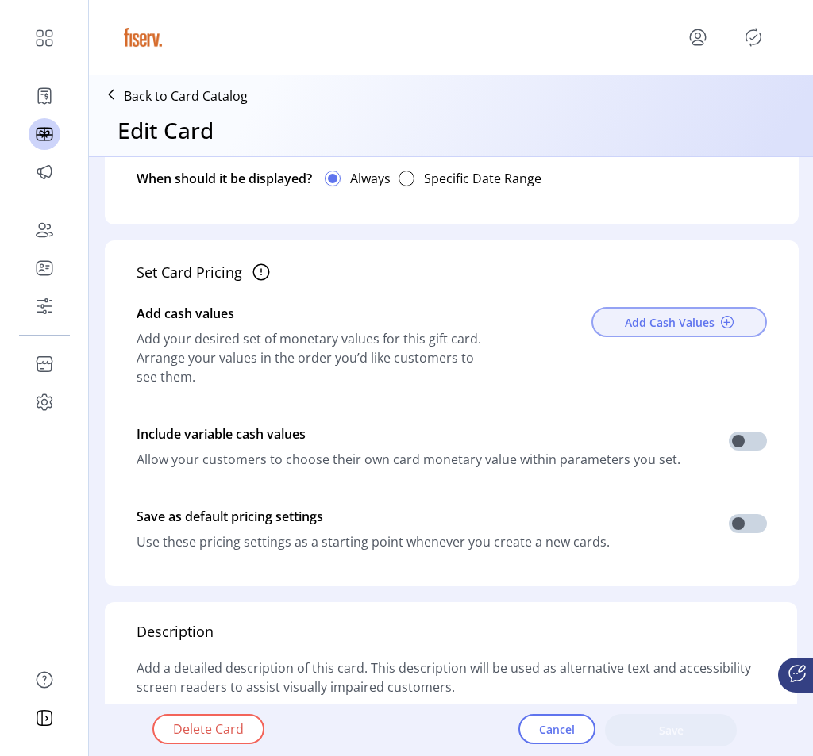
click at [678, 320] on span "Add Cash Values" at bounding box center [670, 322] width 90 height 17
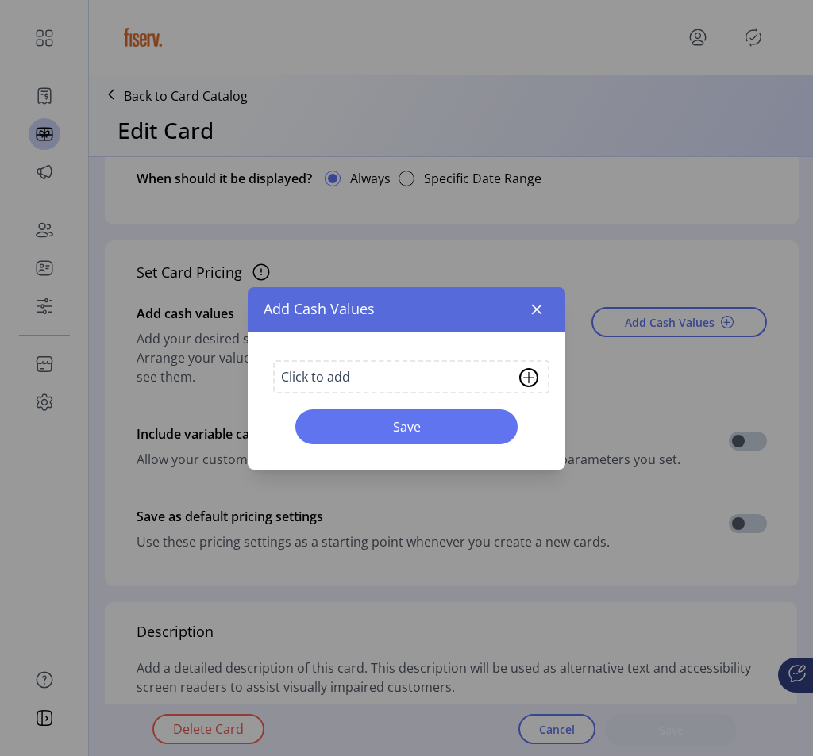
click at [360, 369] on div "Click to add" at bounding box center [411, 376] width 276 height 33
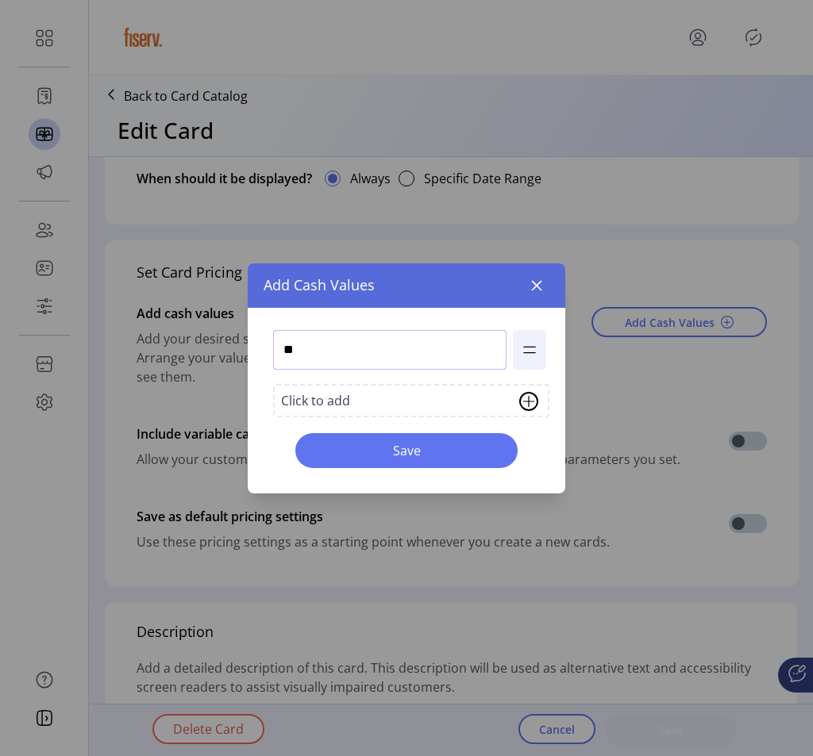
click at [341, 354] on input "**" at bounding box center [389, 350] width 233 height 40
type input "**"
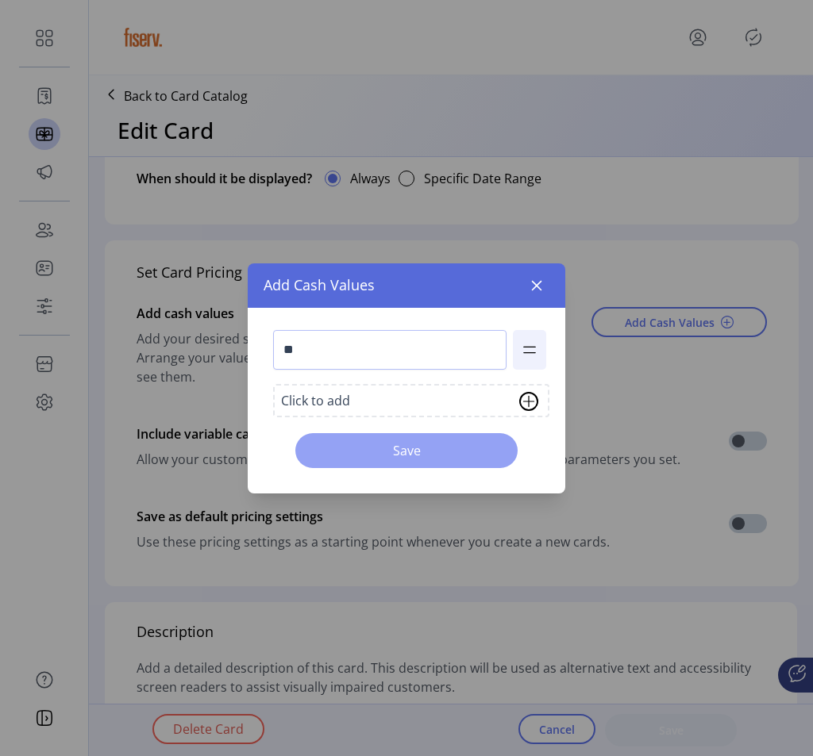
click at [401, 441] on span "Save" at bounding box center [406, 450] width 181 height 19
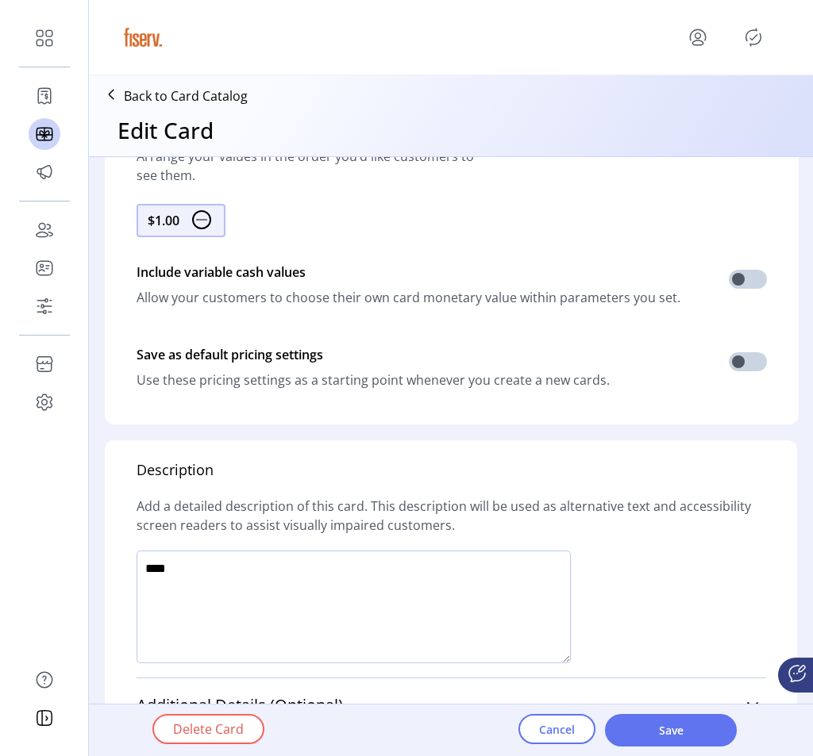
scroll to position [883, 0]
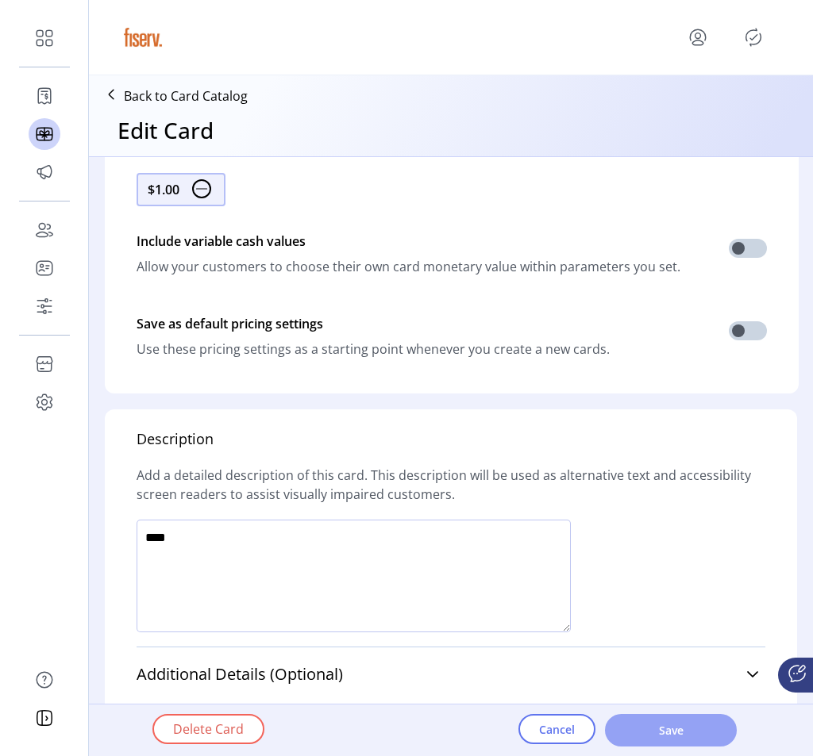
click at [647, 726] on span "Save" at bounding box center [670, 730] width 90 height 17
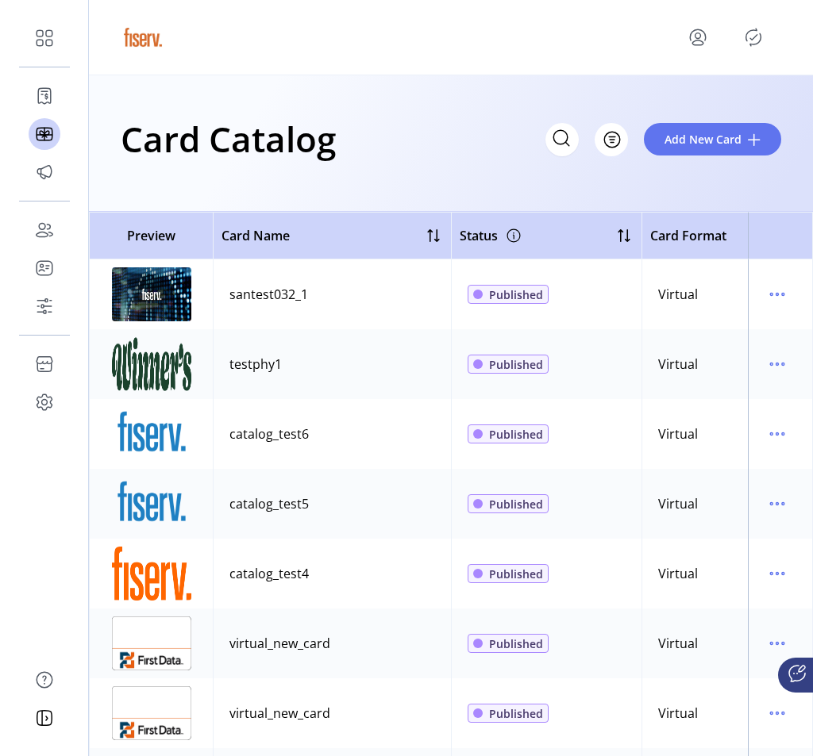
click at [755, 41] on icon "Publisher Panel" at bounding box center [753, 37] width 25 height 25
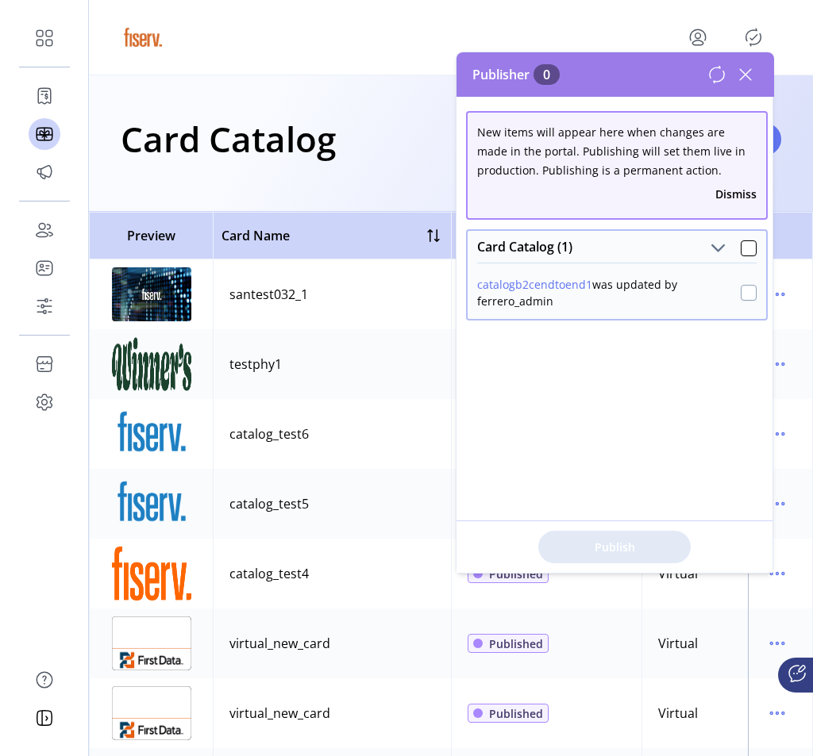
click at [741, 289] on div at bounding box center [749, 293] width 16 height 16
click at [653, 545] on span "Publish 1 Items" at bounding box center [614, 547] width 111 height 17
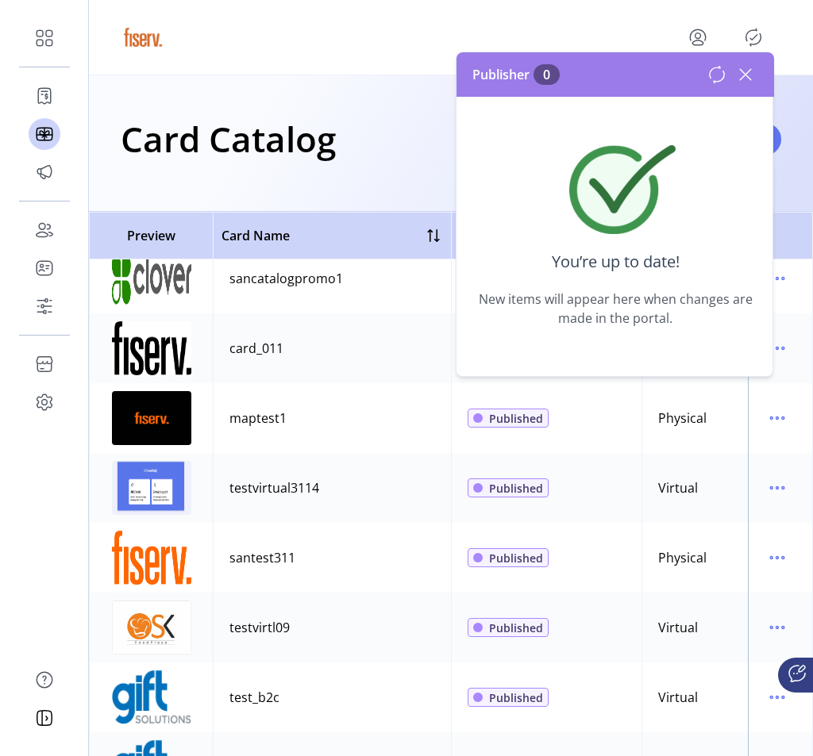
scroll to position [2450, 0]
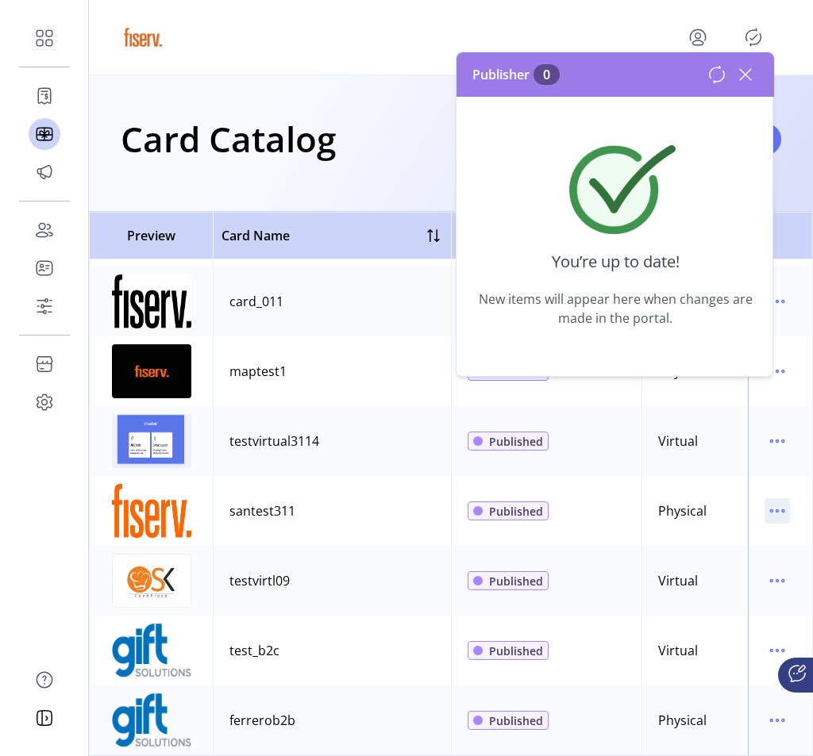
click at [766, 502] on icon "menu" at bounding box center [776, 510] width 25 height 25
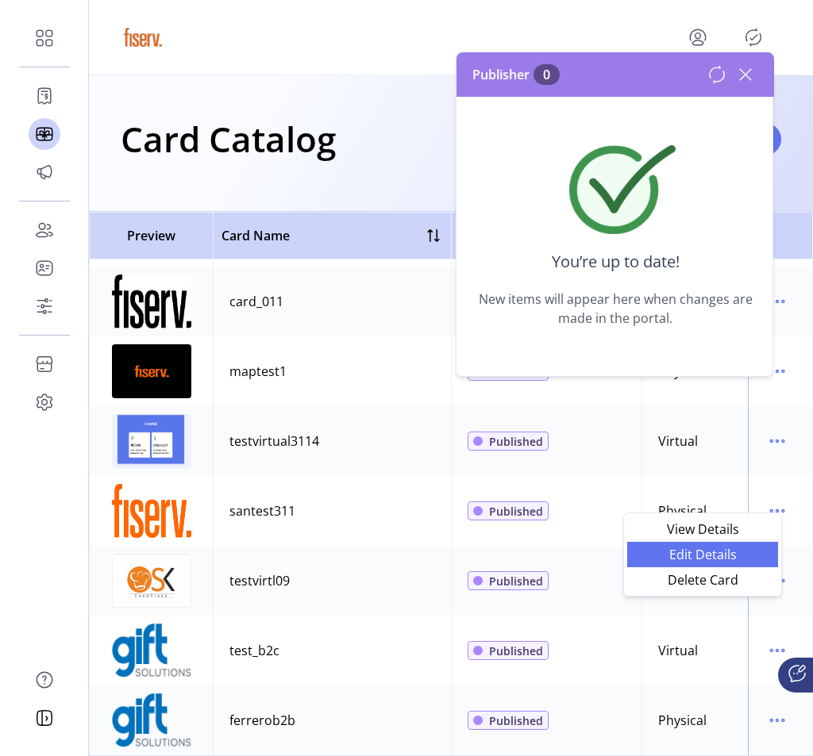
click at [708, 552] on span "Edit Details" at bounding box center [703, 554] width 132 height 13
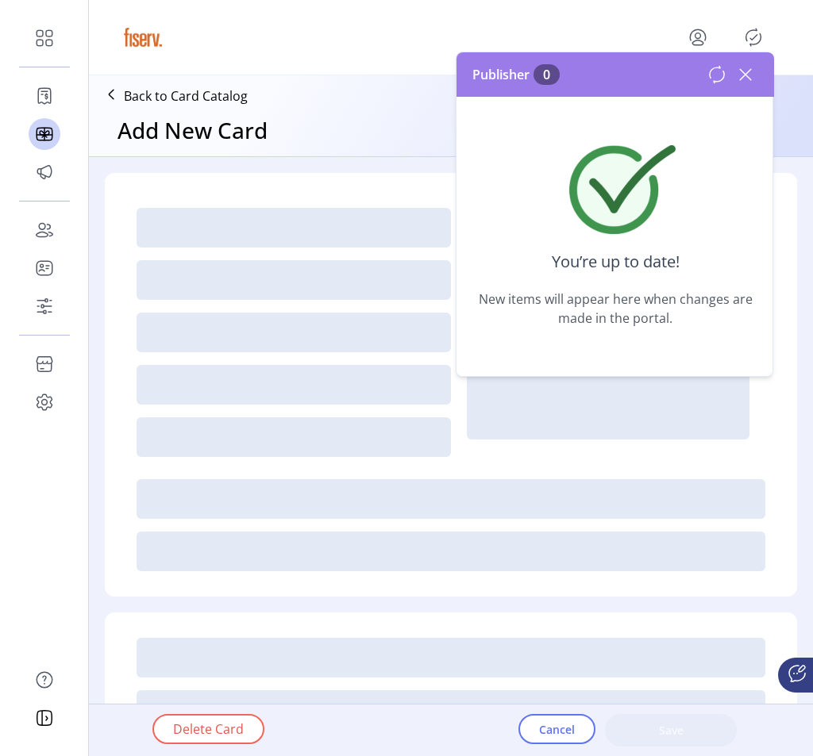
type textarea "****"
type input "*"
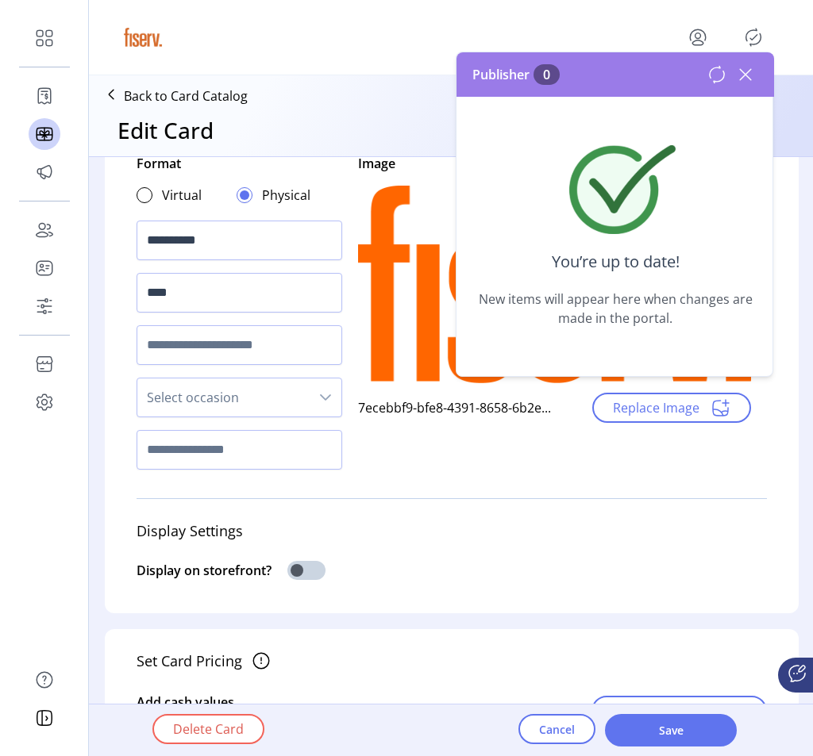
scroll to position [78, 0]
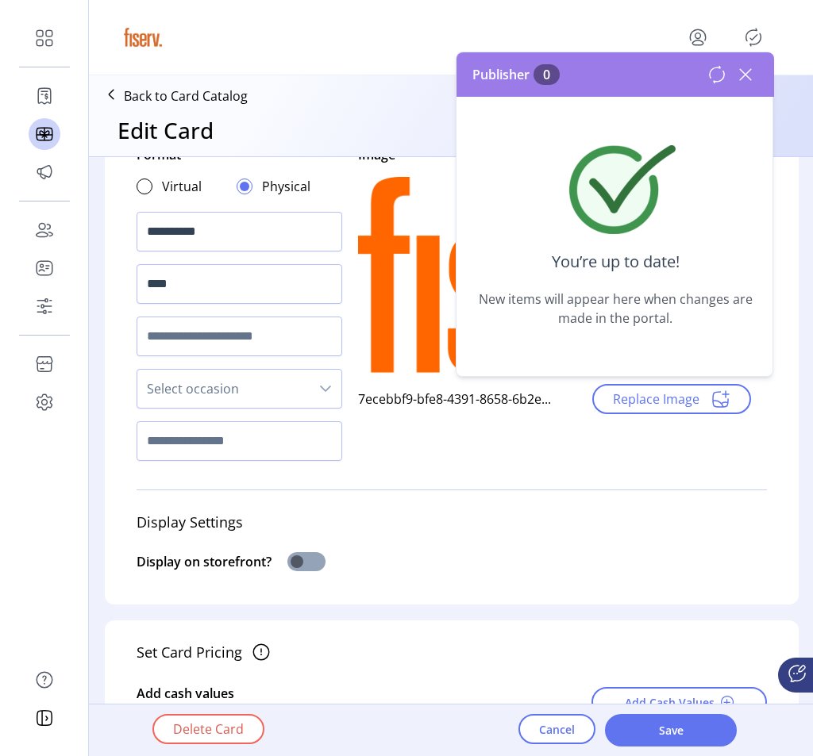
click at [303, 567] on span at bounding box center [306, 561] width 38 height 19
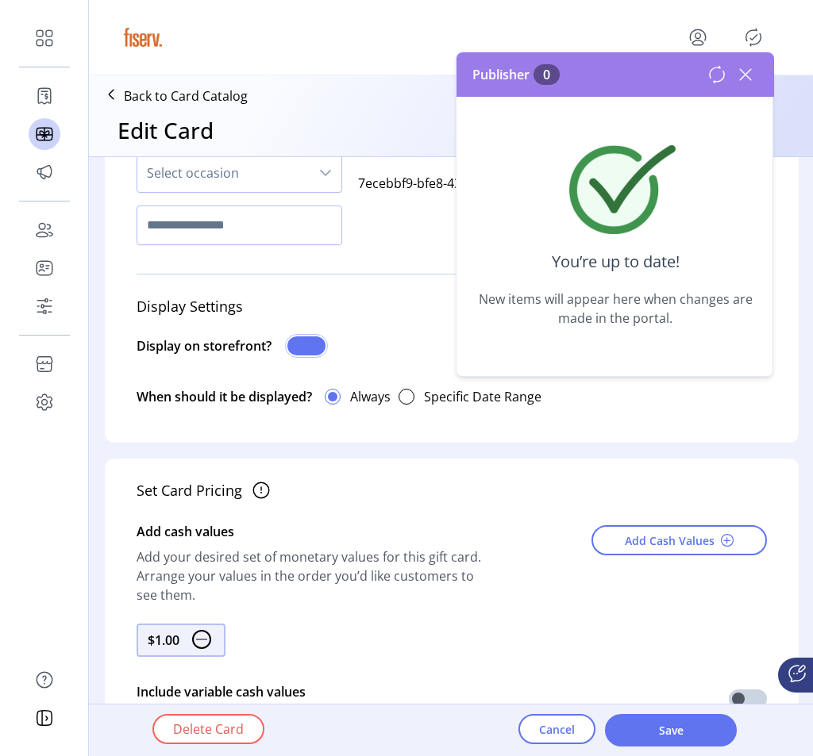
scroll to position [482, 0]
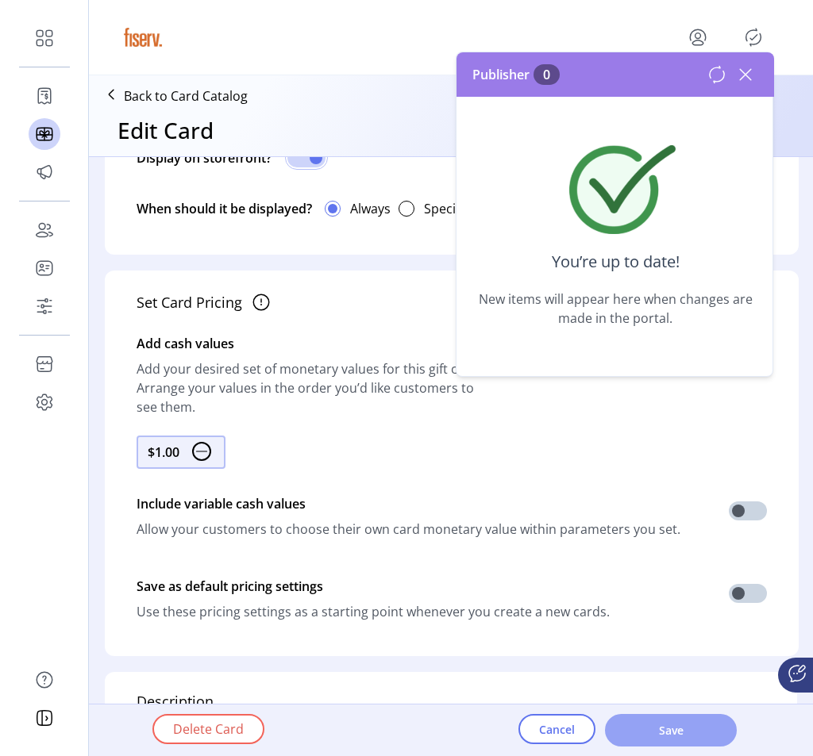
click at [690, 733] on span "Save" at bounding box center [670, 730] width 90 height 17
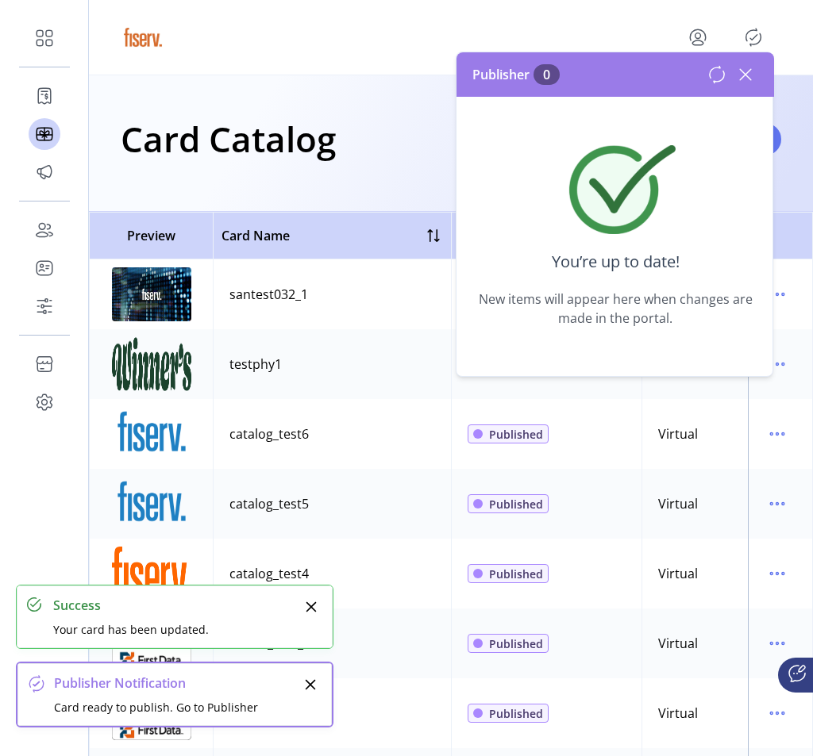
click at [714, 82] on icon at bounding box center [716, 74] width 19 height 19
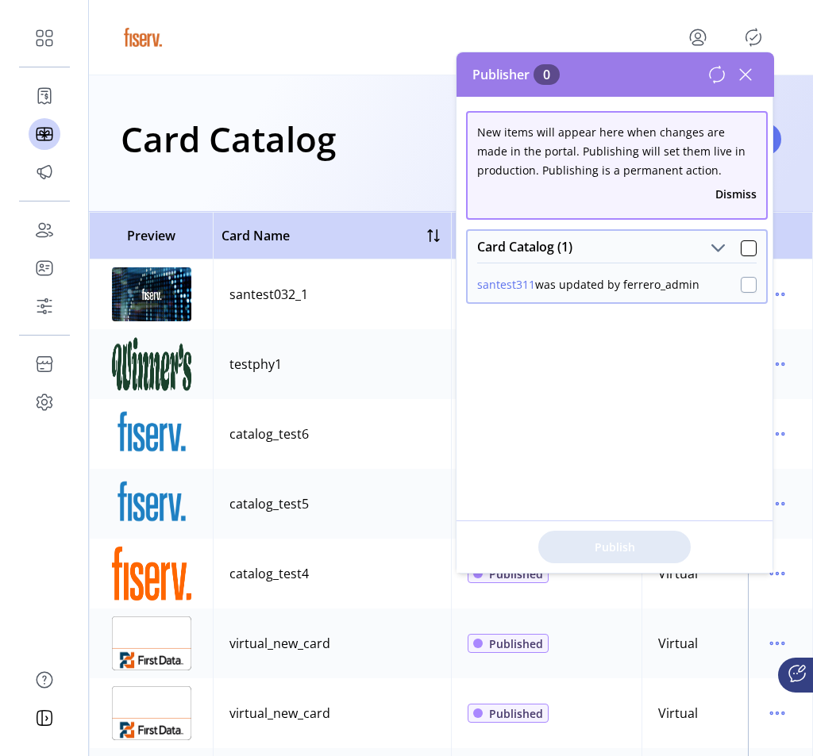
click at [745, 279] on div at bounding box center [749, 285] width 16 height 16
click at [652, 538] on button "Publish 1 Items" at bounding box center [614, 547] width 152 height 33
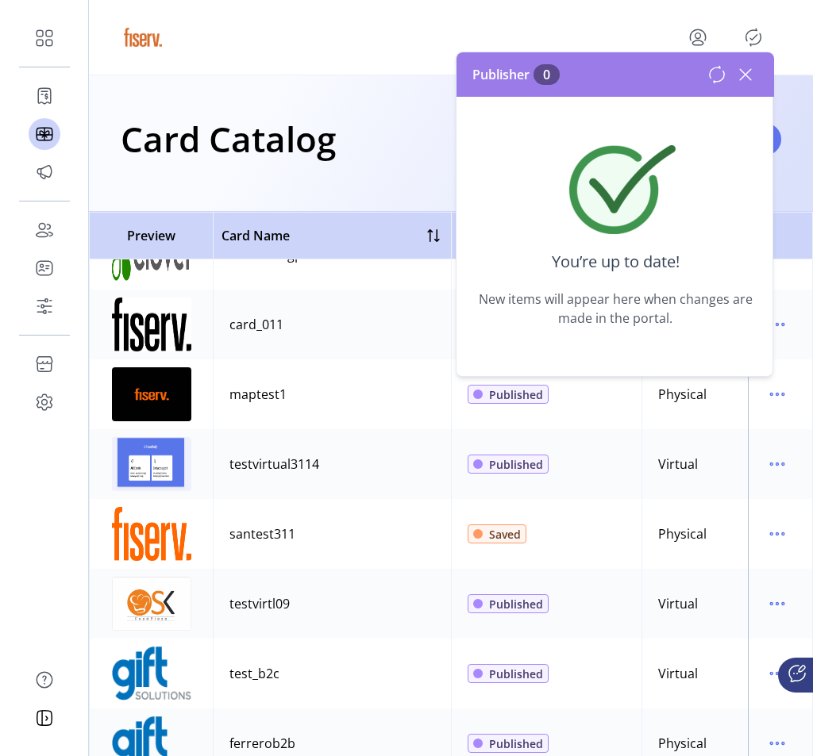
scroll to position [2450, 0]
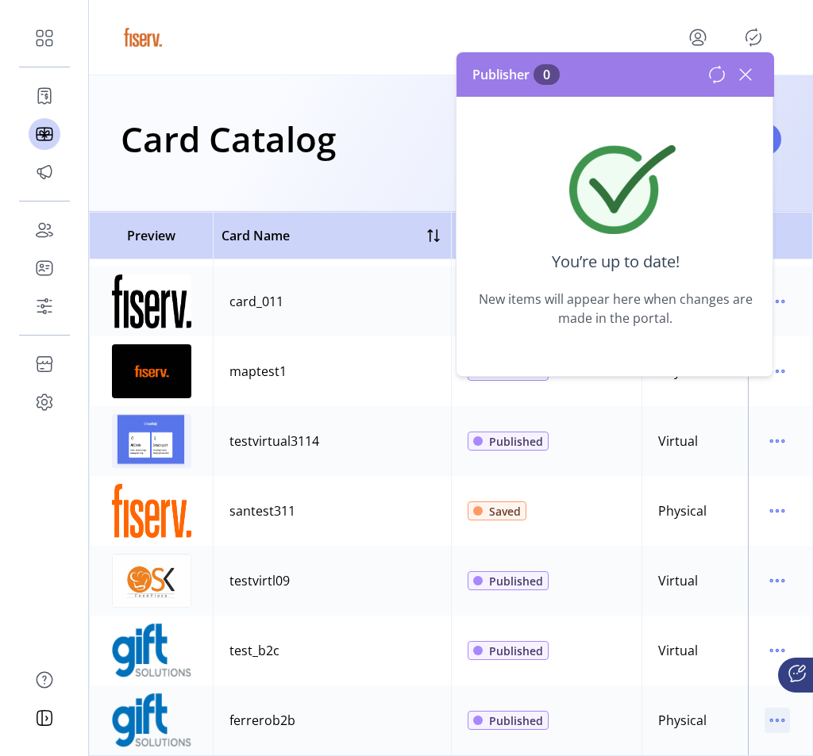
click at [764, 716] on p-button at bounding box center [776, 723] width 25 height 17
click at [765, 712] on icon "menu" at bounding box center [776, 720] width 25 height 25
click at [705, 649] on span "Edit Details" at bounding box center [703, 655] width 132 height 13
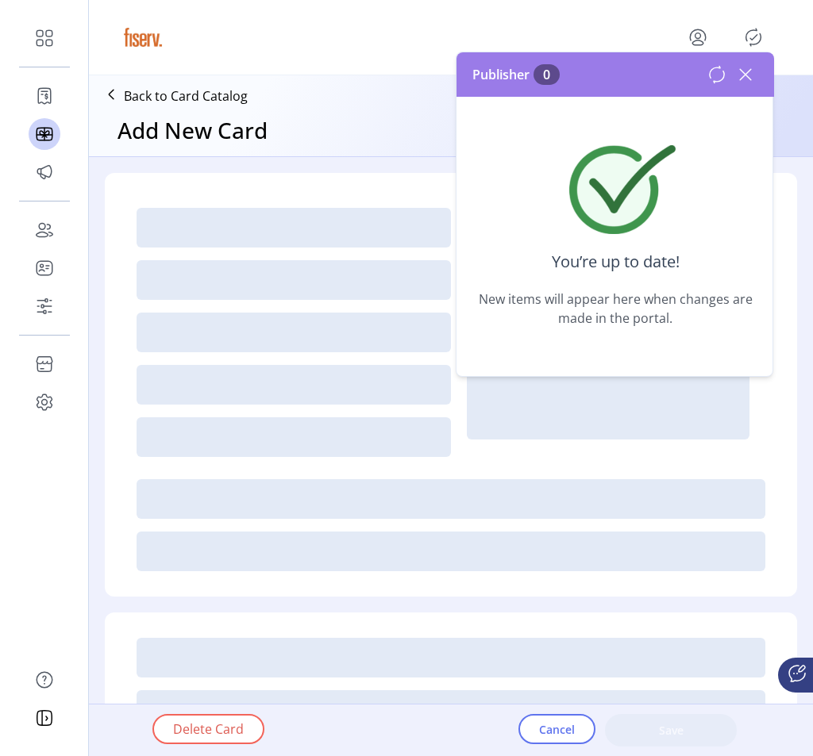
type input "*"
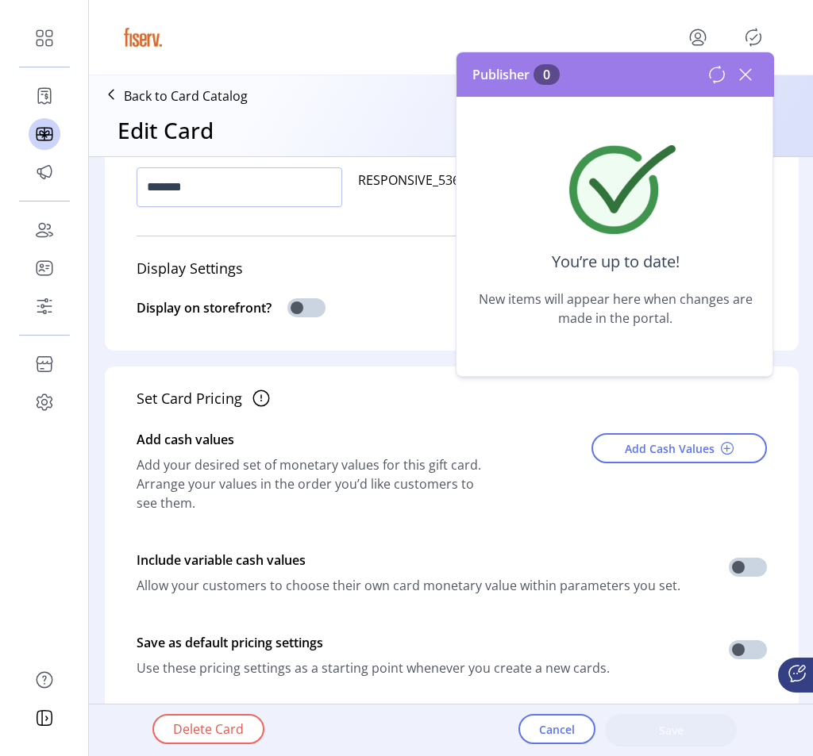
scroll to position [341, 0]
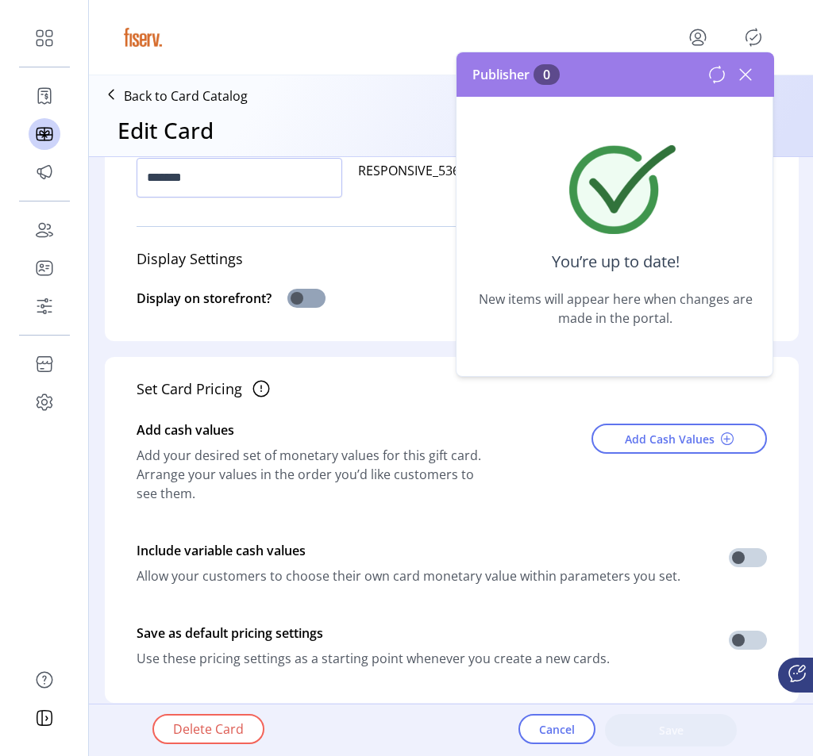
click at [302, 289] on span at bounding box center [306, 298] width 38 height 19
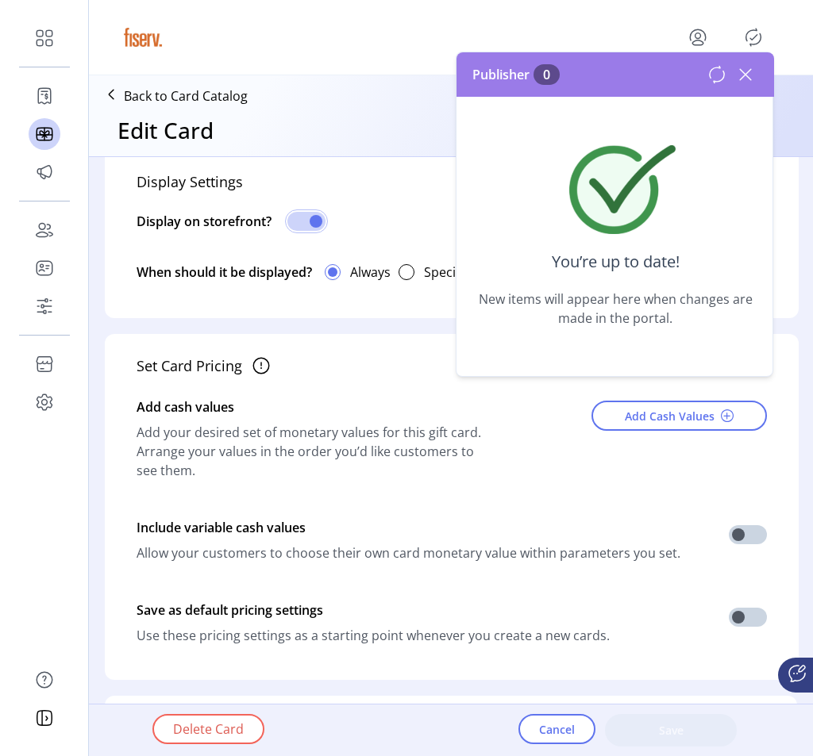
scroll to position [403, 0]
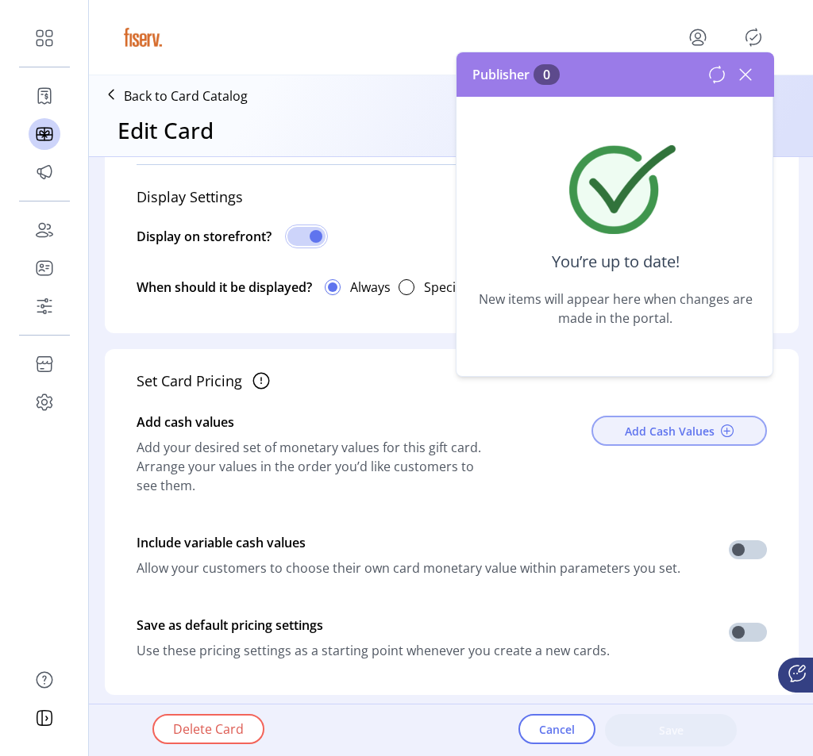
click at [644, 428] on span "Add Cash Values" at bounding box center [670, 431] width 90 height 17
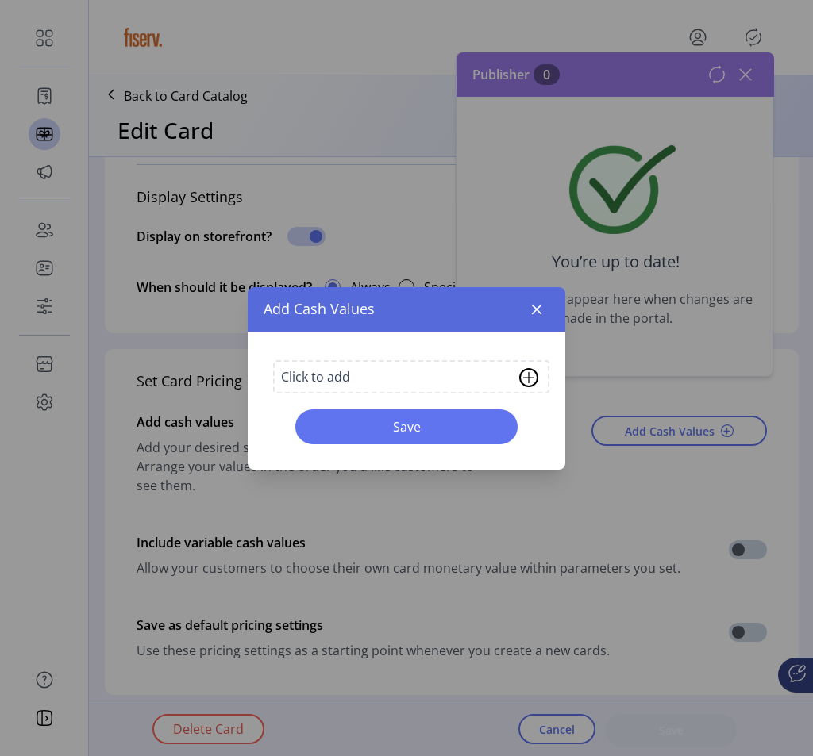
click at [356, 376] on div "Click to add" at bounding box center [411, 376] width 276 height 33
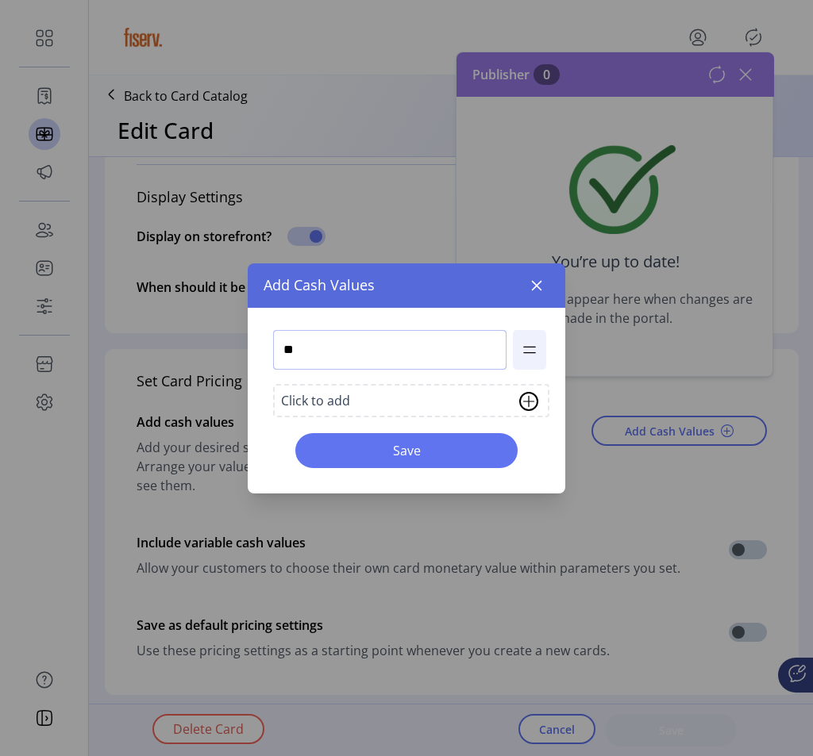
click at [326, 357] on input "**" at bounding box center [389, 350] width 233 height 40
type input "**"
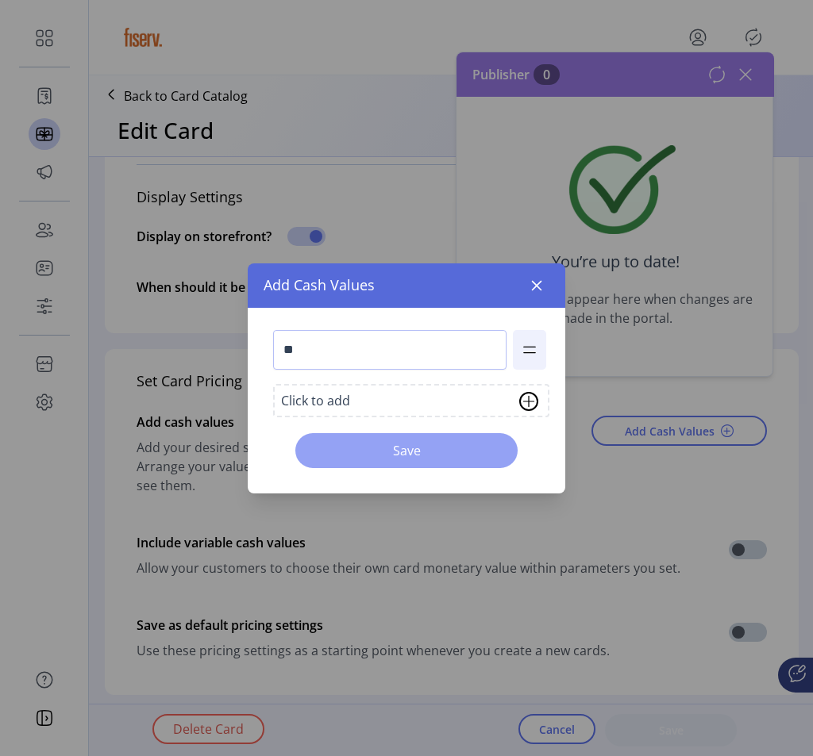
click at [324, 462] on button "Save" at bounding box center [406, 450] width 222 height 35
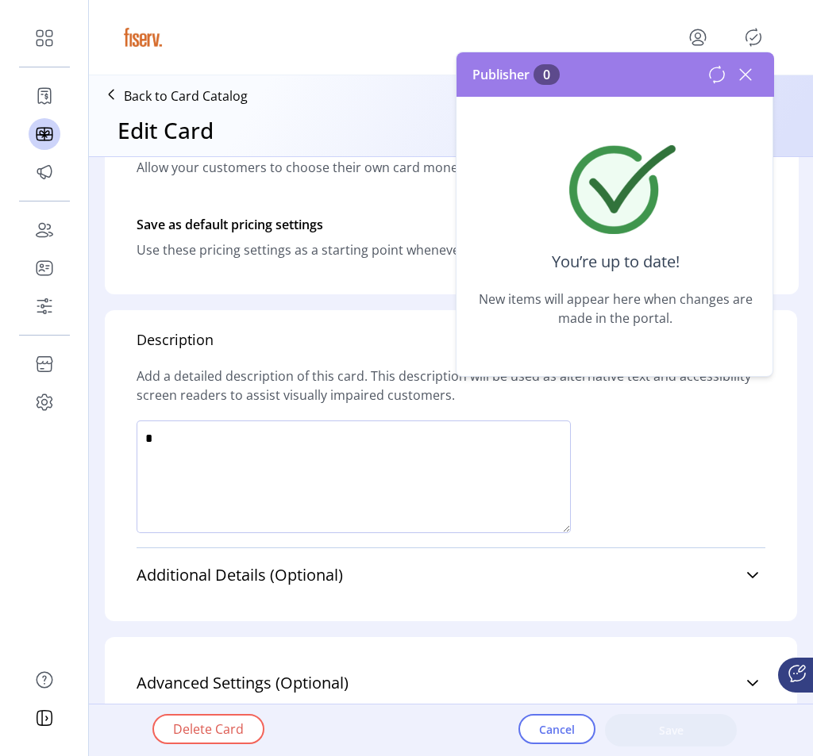
scroll to position [866, 0]
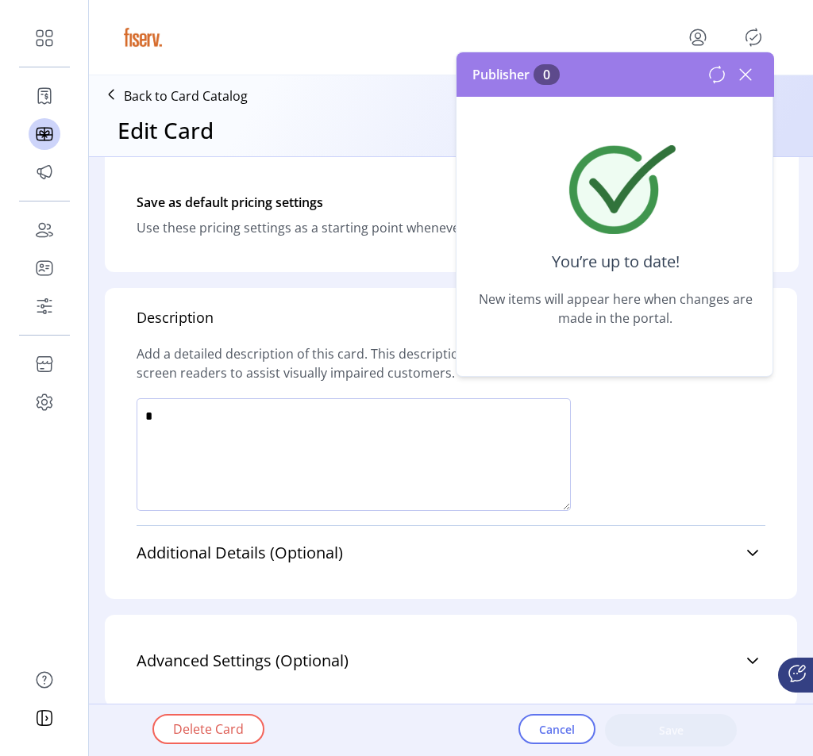
click at [324, 462] on textarea at bounding box center [354, 454] width 434 height 113
type textarea "*****"
click at [672, 741] on button "Save" at bounding box center [671, 730] width 132 height 33
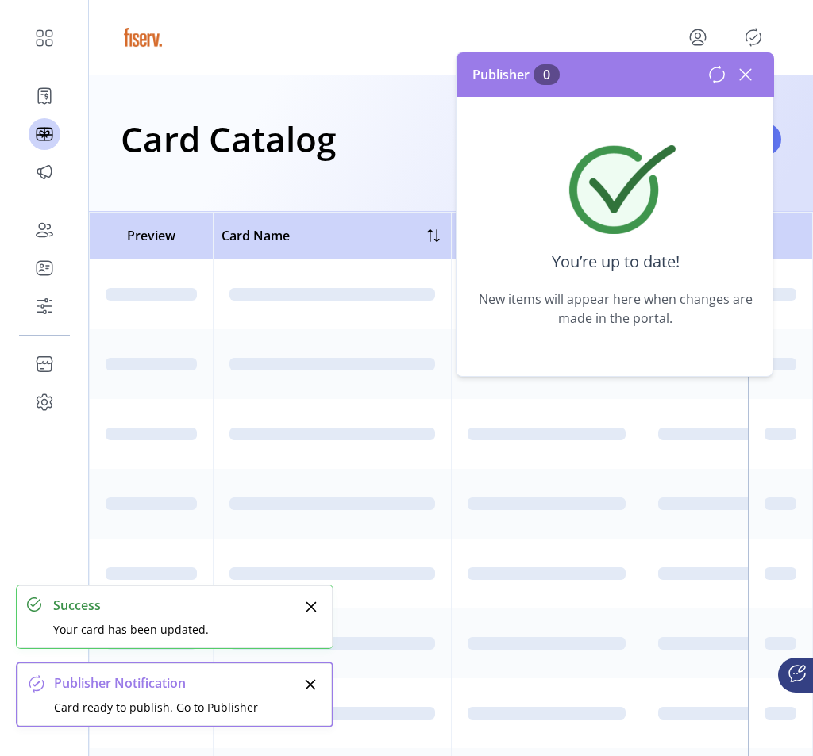
click at [716, 83] on icon at bounding box center [716, 74] width 19 height 19
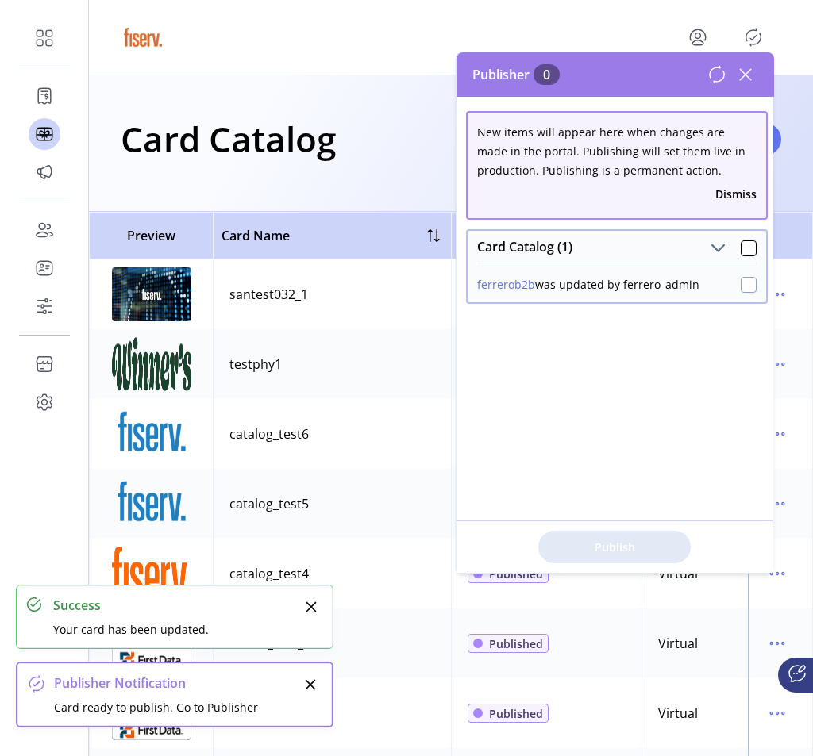
click at [744, 287] on div at bounding box center [749, 285] width 16 height 16
click at [625, 548] on span "Publish 1 Items" at bounding box center [614, 547] width 111 height 17
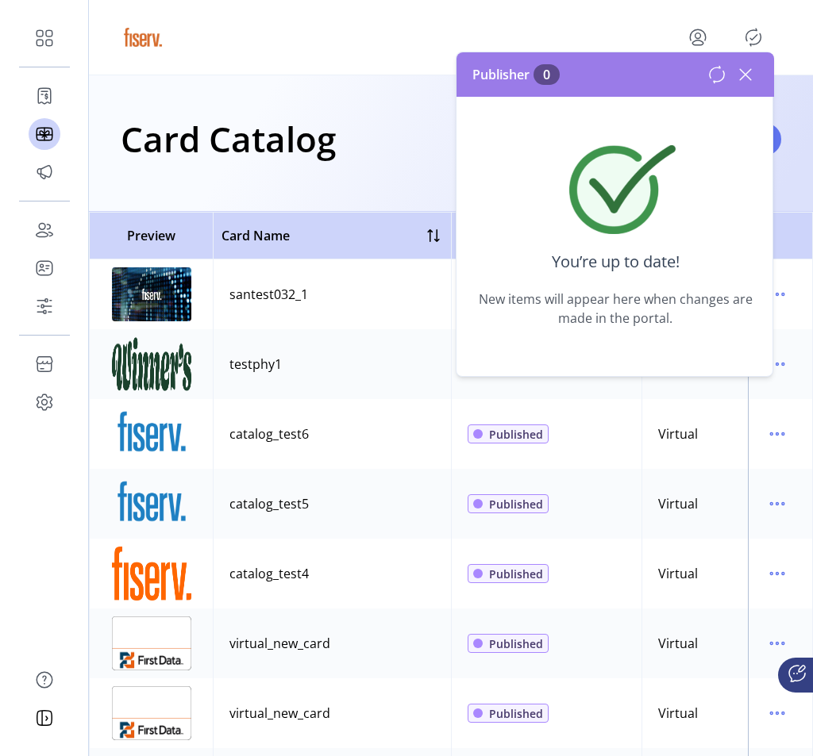
click at [738, 72] on icon at bounding box center [745, 74] width 25 height 25
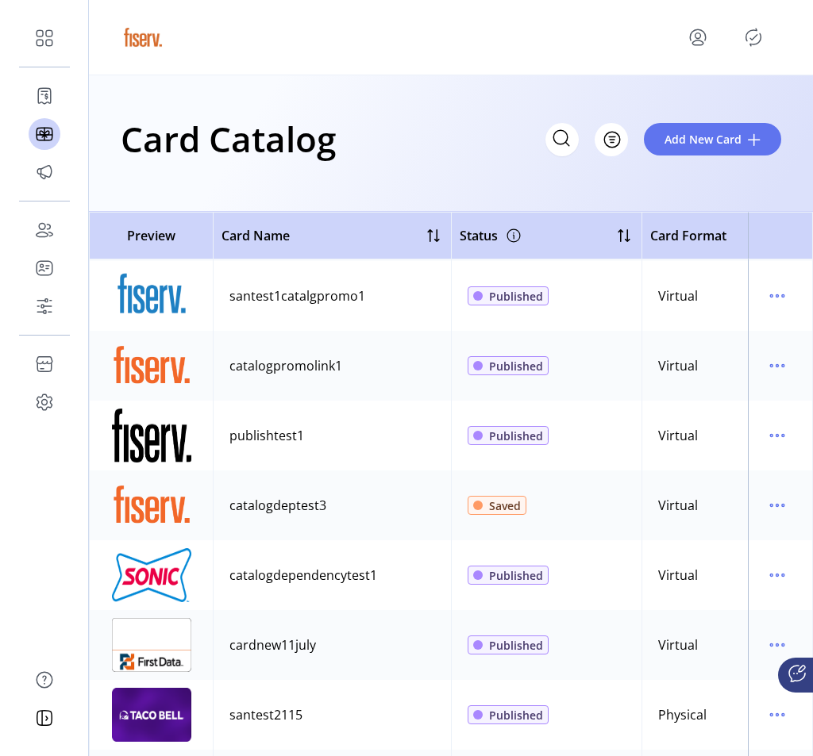
scroll to position [1280, 0]
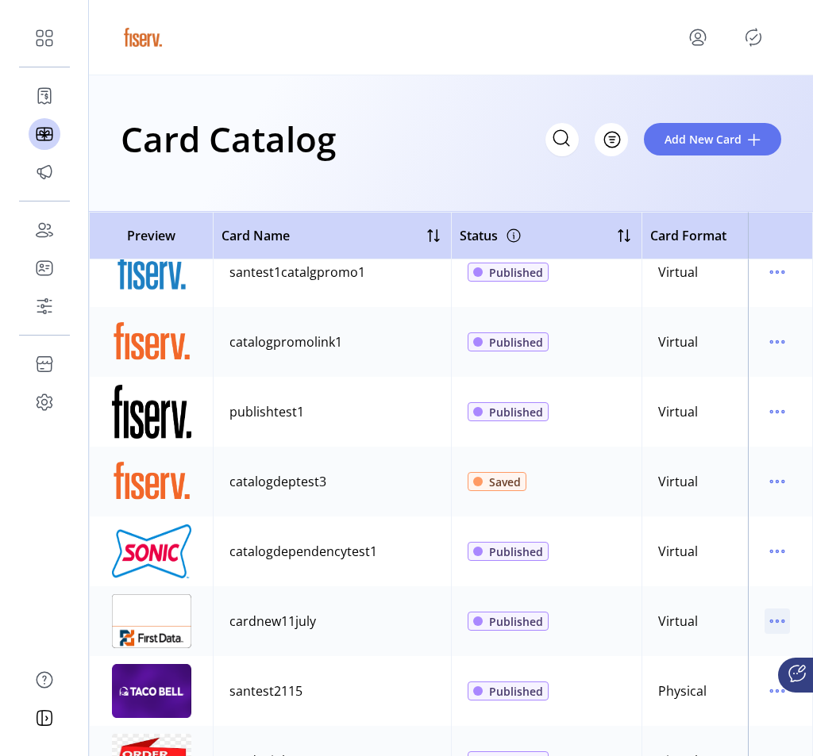
click at [764, 619] on icon "menu" at bounding box center [776, 621] width 25 height 25
click at [710, 678] on span "Edit Details" at bounding box center [703, 678] width 132 height 13
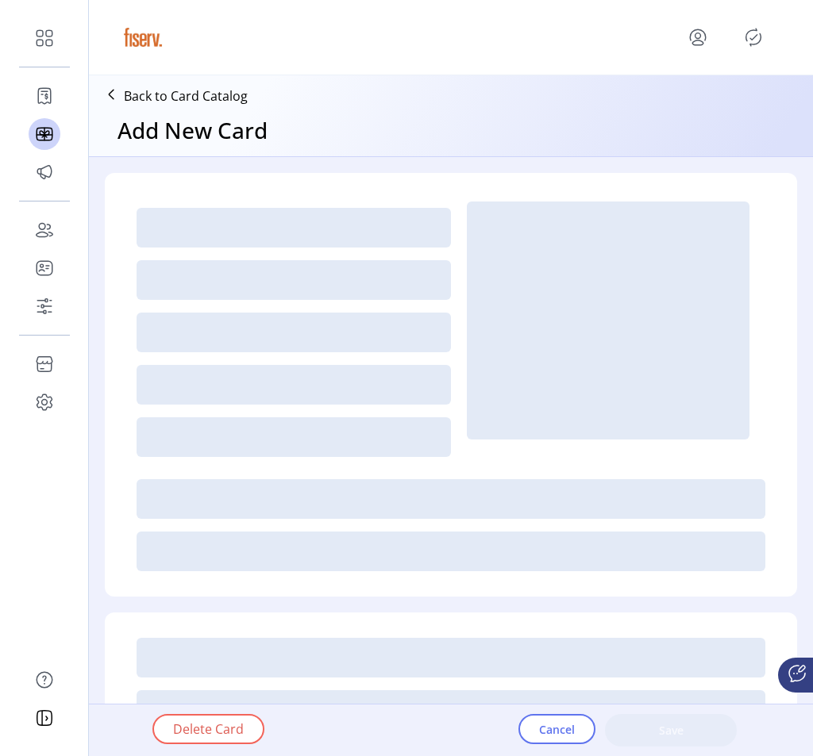
type textarea "****"
type input "*"
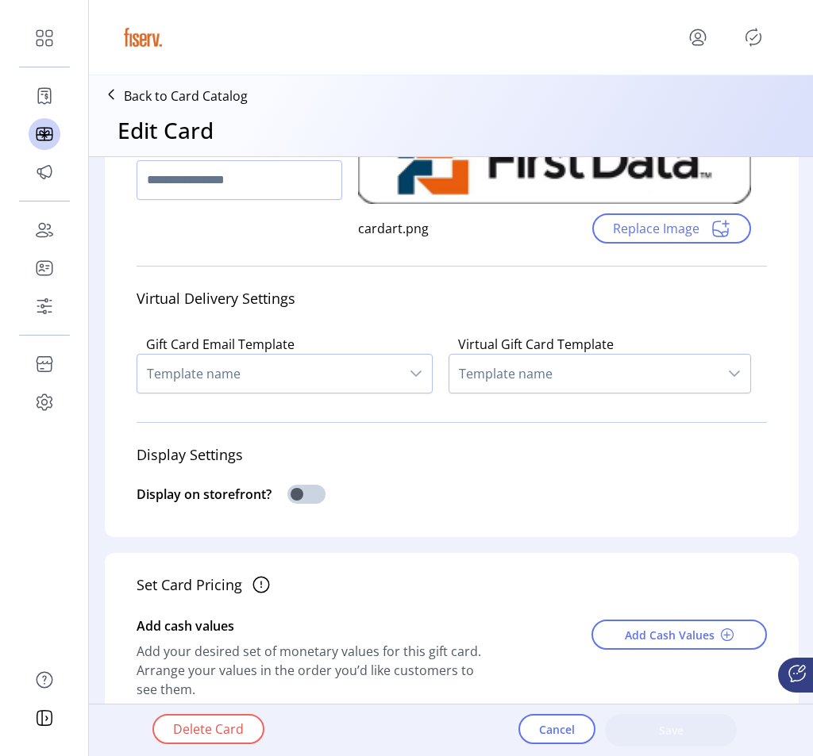
scroll to position [313, 0]
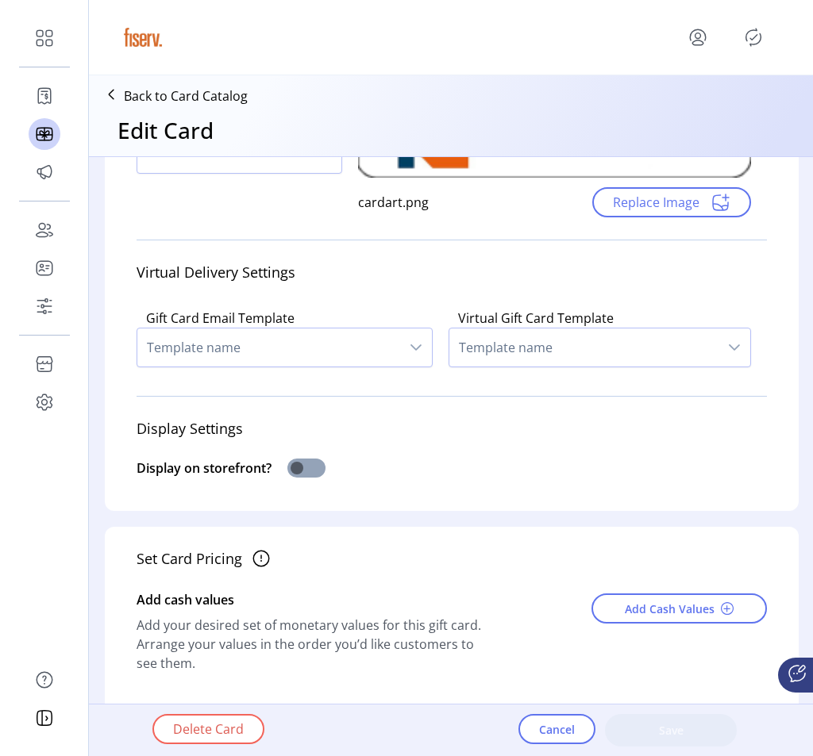
click at [306, 473] on span at bounding box center [306, 468] width 38 height 19
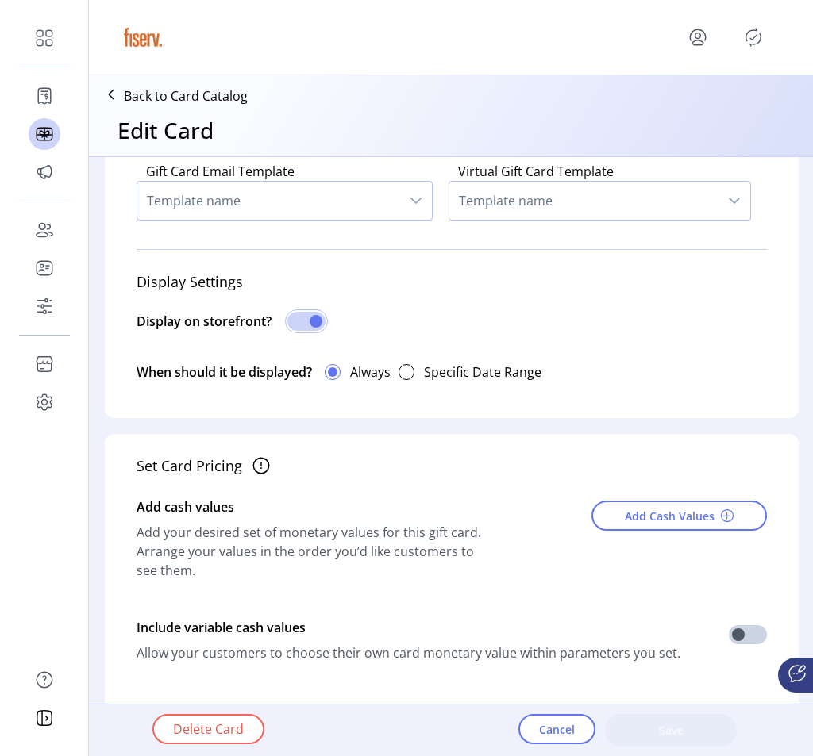
scroll to position [533, 0]
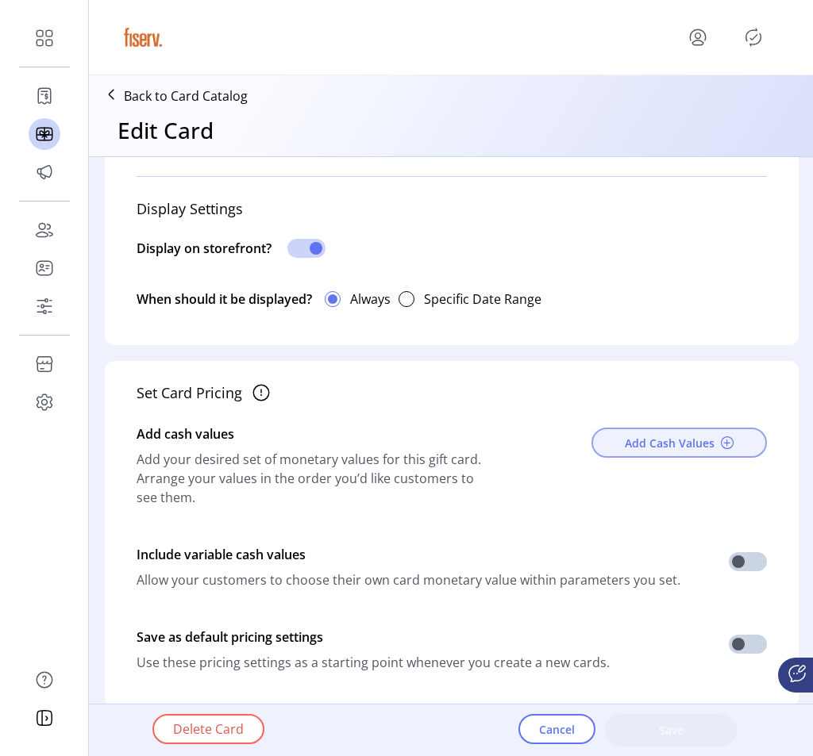
click at [660, 437] on span "Add Cash Values" at bounding box center [670, 443] width 90 height 17
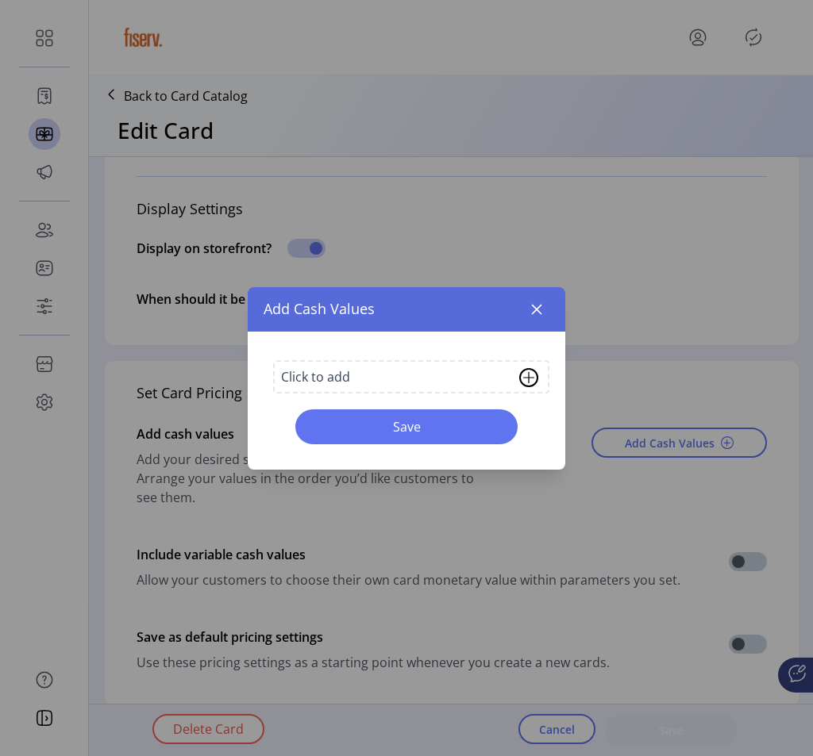
click at [353, 383] on div "Click to add" at bounding box center [411, 376] width 276 height 33
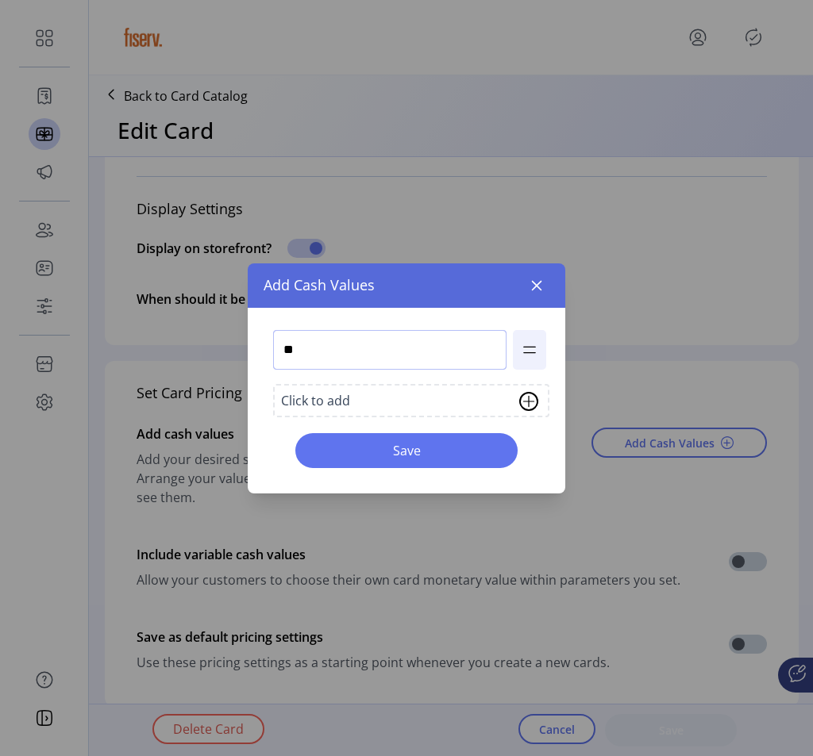
click at [333, 354] on input "**" at bounding box center [389, 350] width 233 height 40
type input "**"
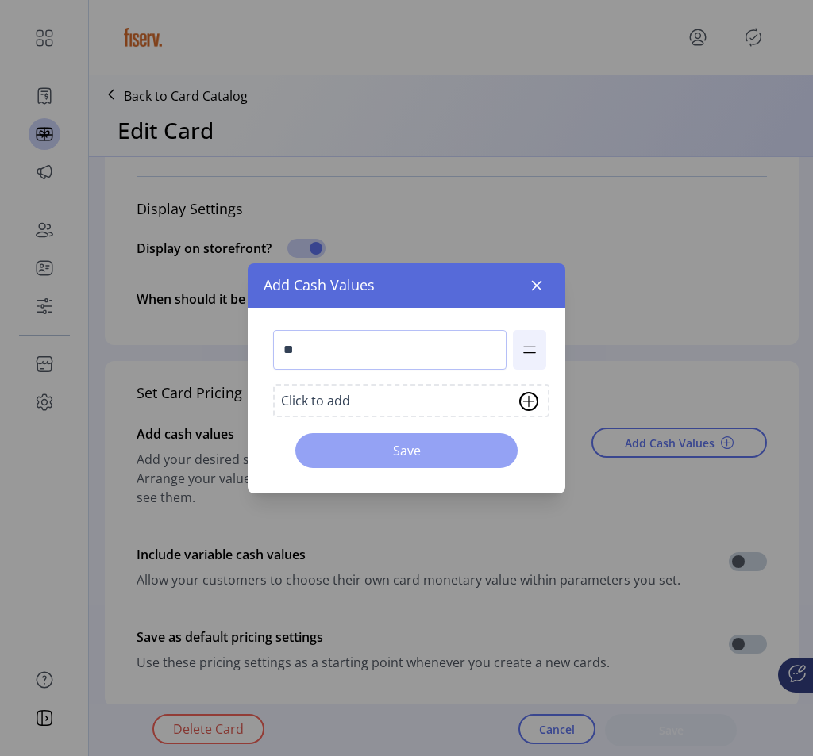
click at [423, 436] on button "Save" at bounding box center [406, 450] width 222 height 35
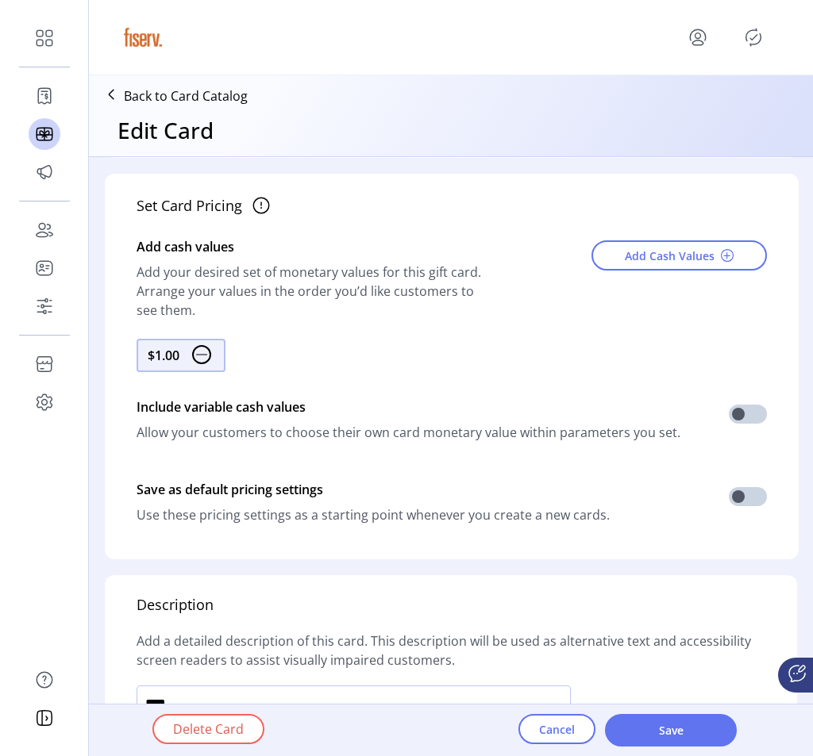
scroll to position [917, 0]
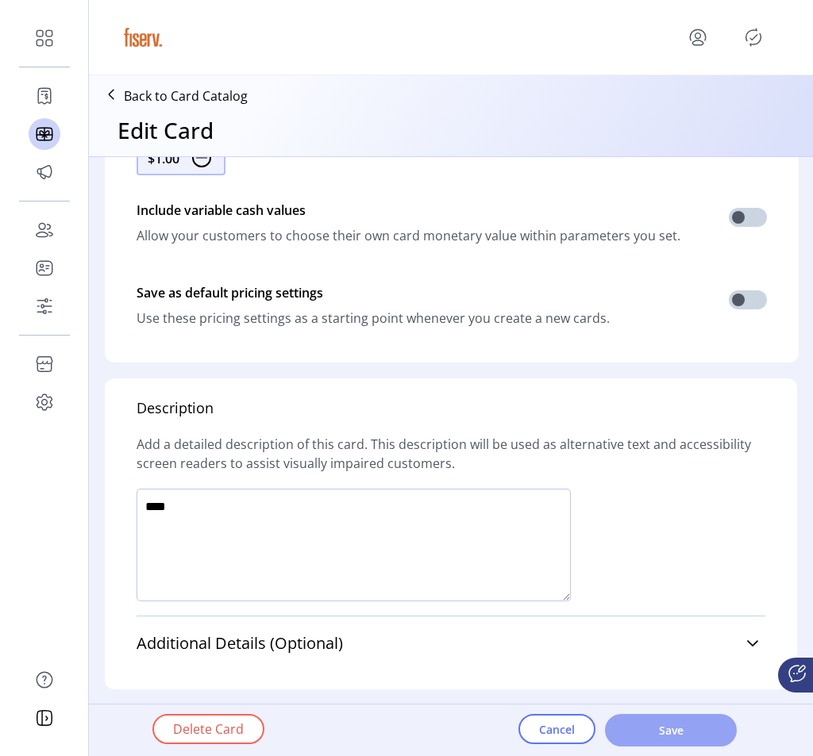
click at [681, 725] on span "Save" at bounding box center [670, 730] width 90 height 17
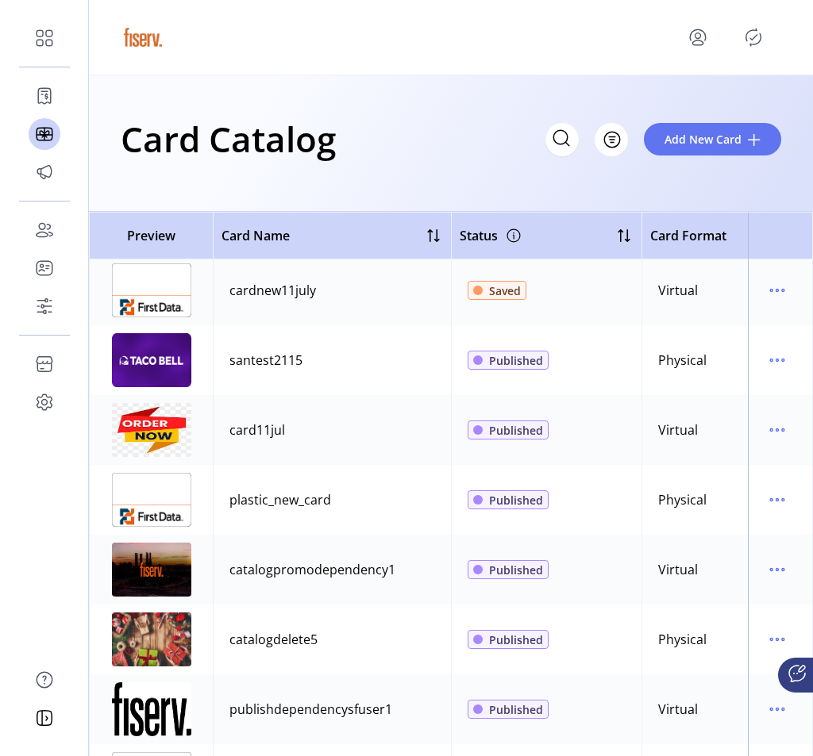
scroll to position [1600, 0]
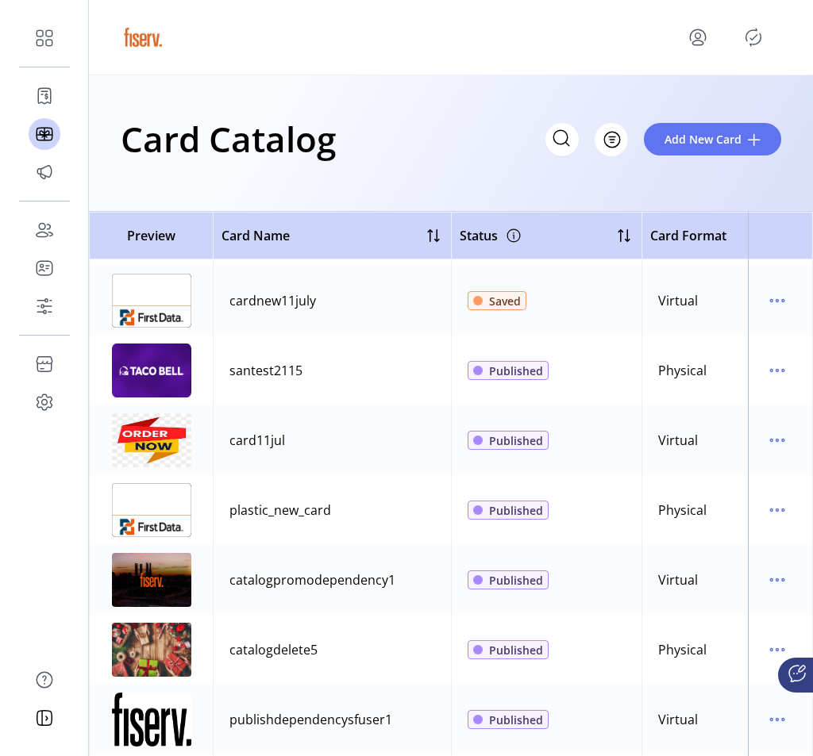
click at [748, 38] on icon "Publisher Panel" at bounding box center [753, 37] width 25 height 25
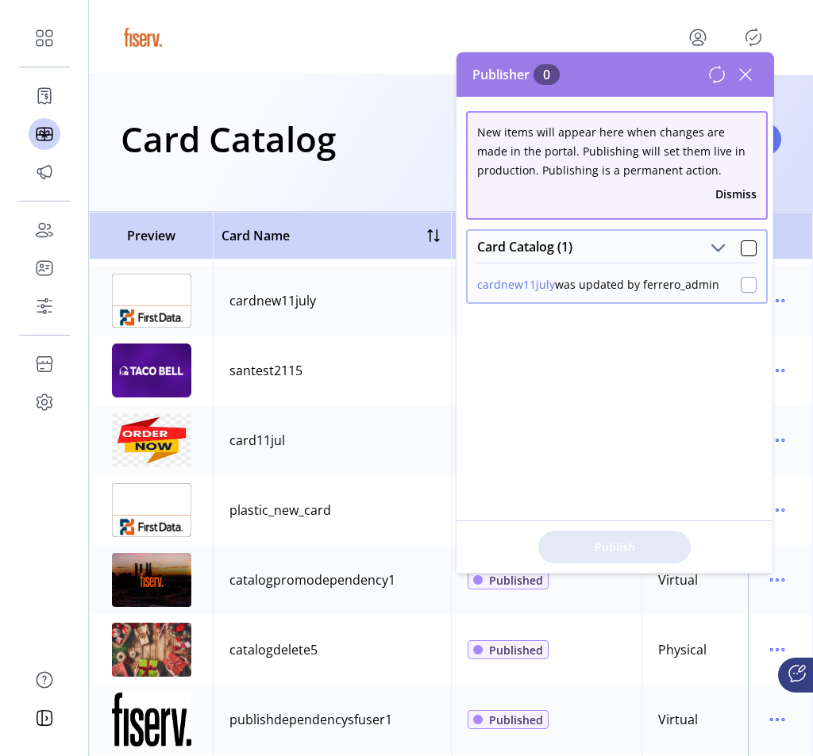
click at [741, 291] on div at bounding box center [749, 285] width 16 height 16
click at [612, 537] on button "Publish 1 Items" at bounding box center [614, 547] width 152 height 33
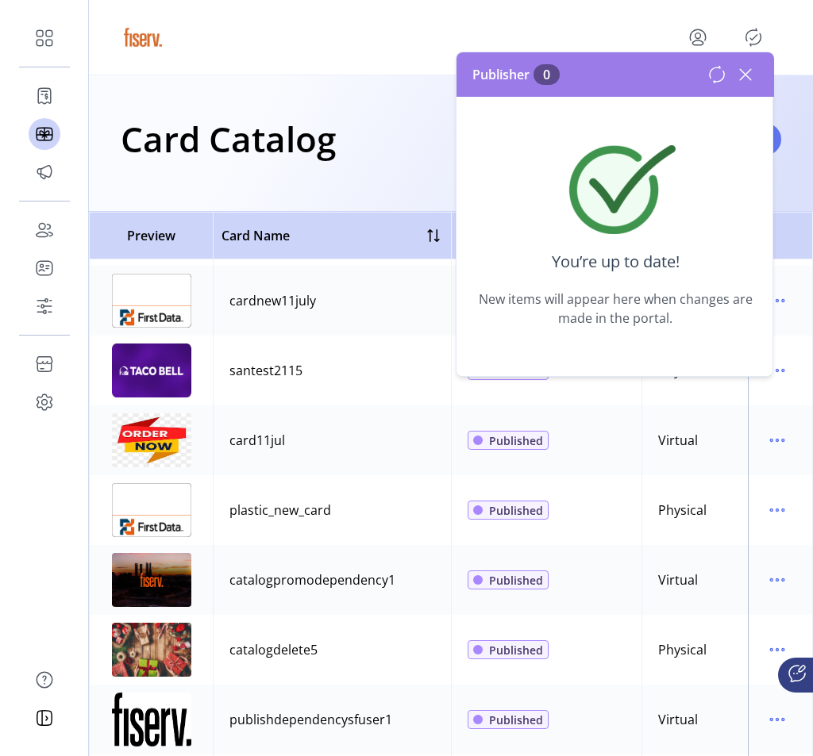
click at [741, 76] on icon at bounding box center [745, 74] width 25 height 25
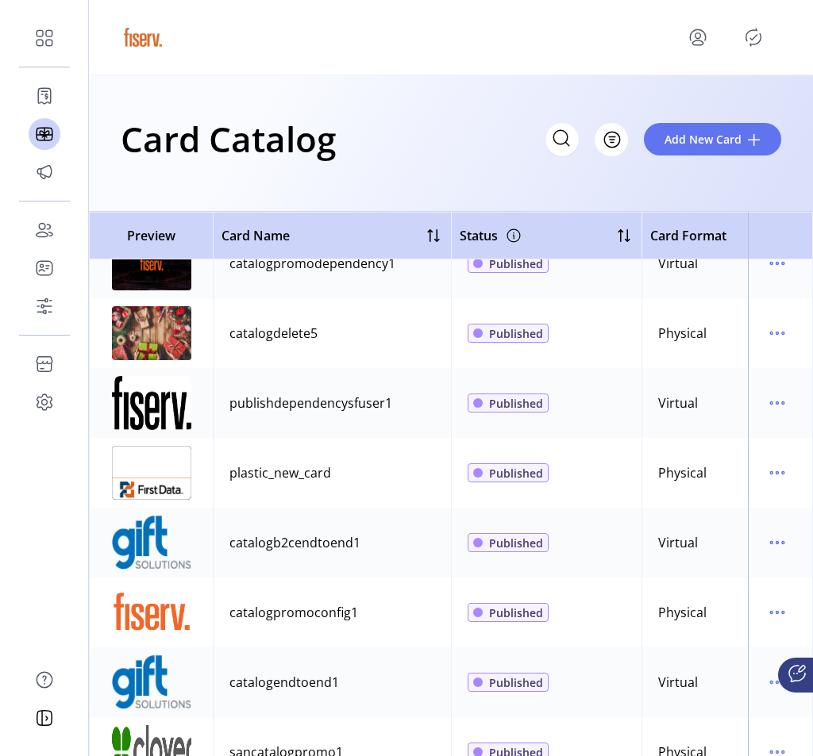
scroll to position [1940, 0]
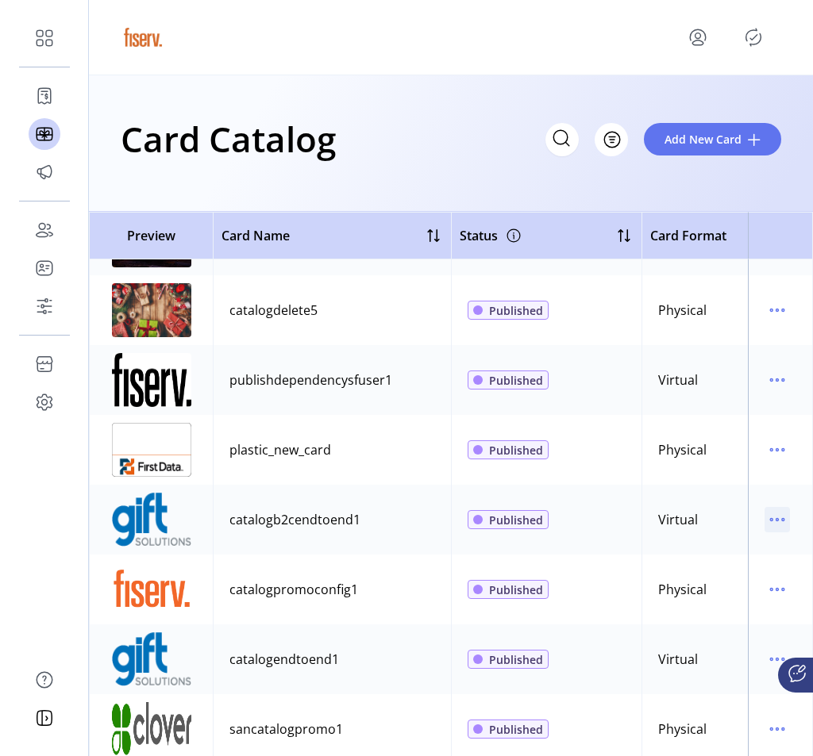
click at [764, 522] on icon "menu" at bounding box center [776, 519] width 25 height 25
click at [718, 554] on span "View Details" at bounding box center [703, 551] width 132 height 13
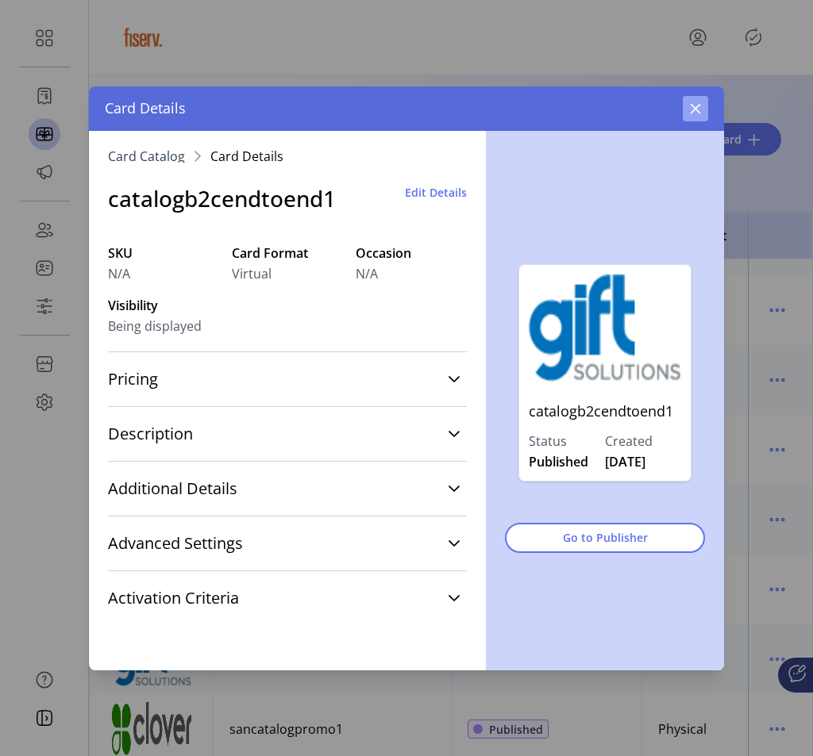
click at [691, 107] on icon "button" at bounding box center [695, 108] width 13 height 13
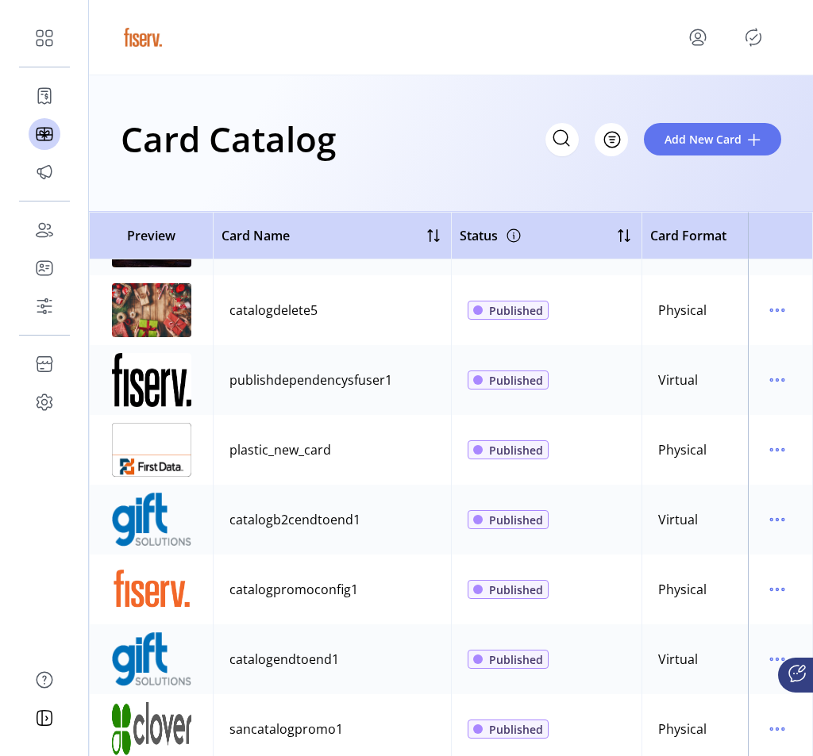
click at [752, 37] on icon "Publisher Panel" at bounding box center [753, 37] width 25 height 25
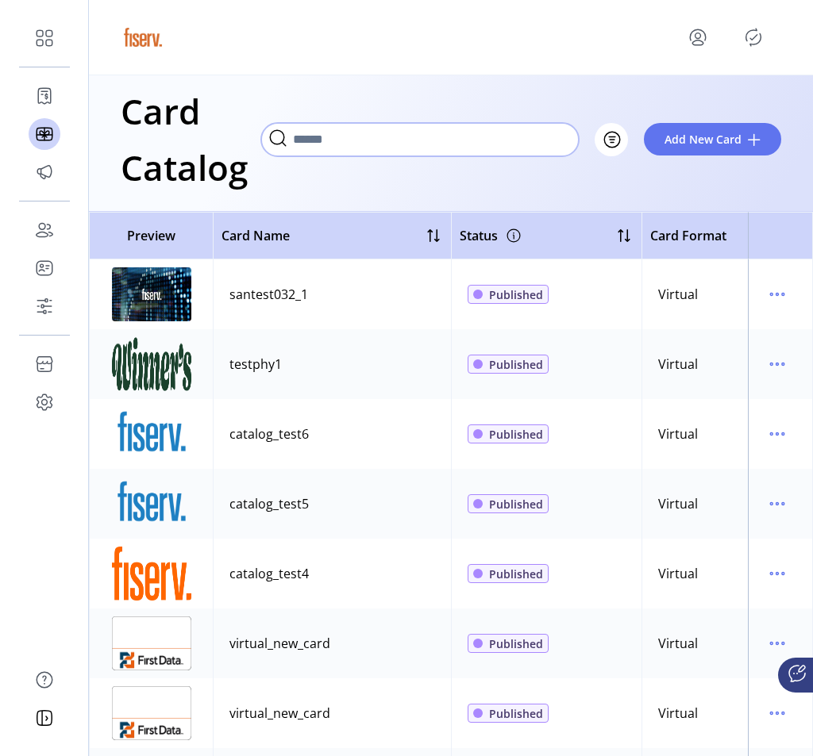
click at [555, 140] on input "Search" at bounding box center [420, 139] width 318 height 33
paste input "**********"
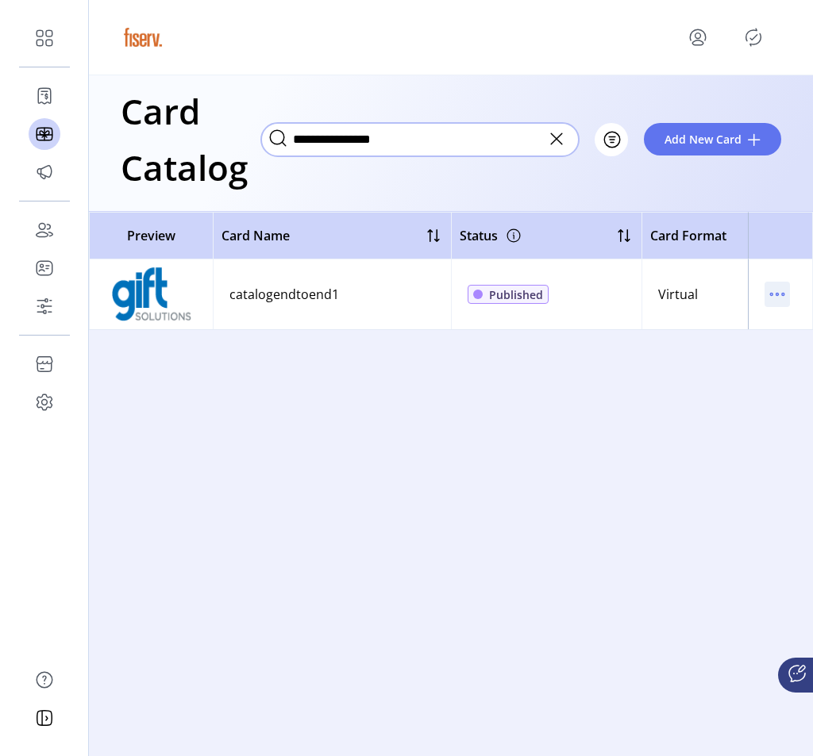
type input "**********"
click at [781, 288] on icon "menu" at bounding box center [776, 294] width 25 height 25
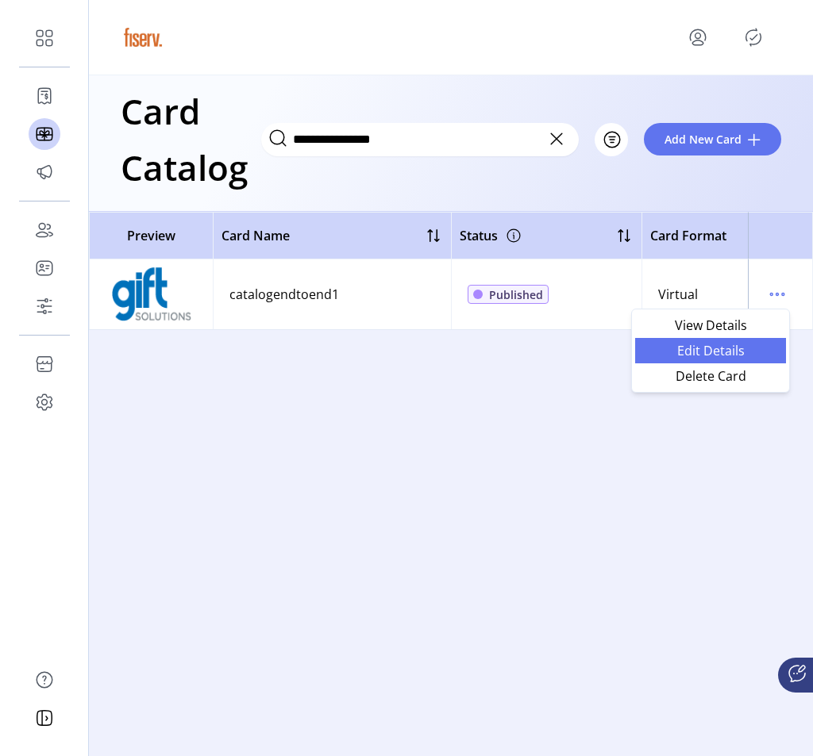
click at [724, 349] on span "Edit Details" at bounding box center [711, 350] width 132 height 13
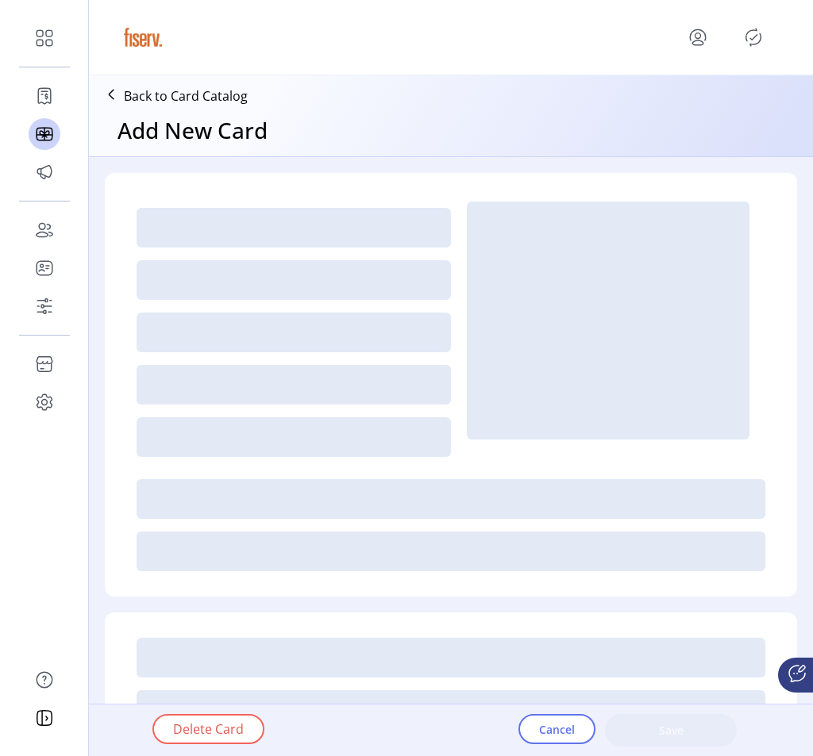
type input "*"
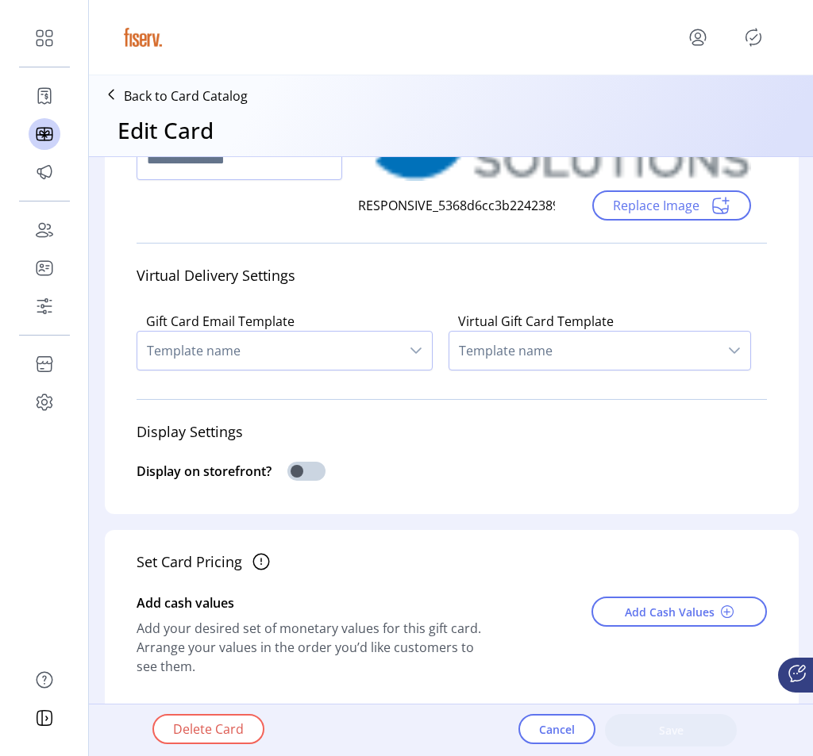
scroll to position [325, 0]
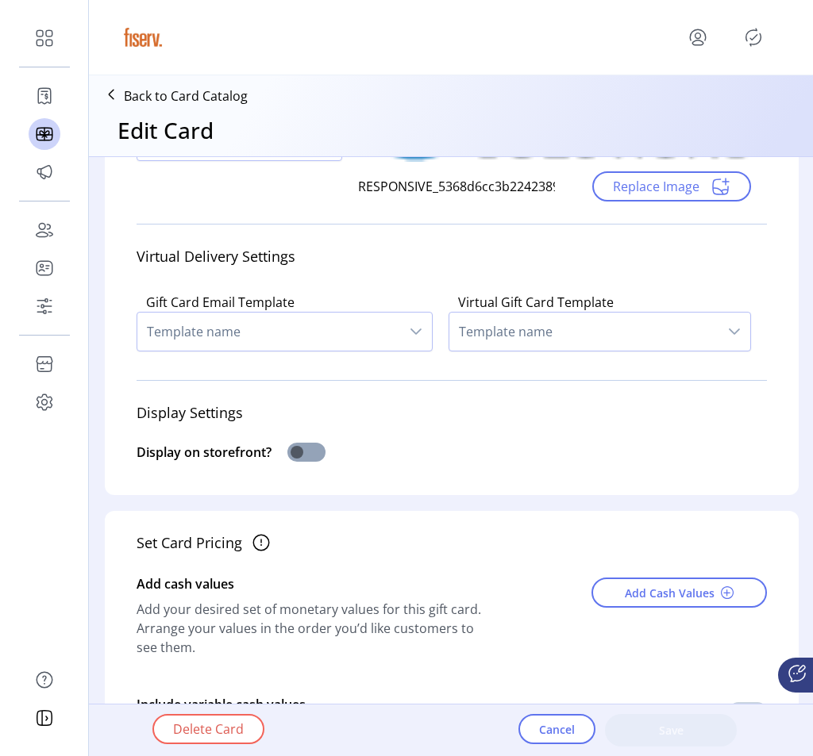
click at [303, 449] on span at bounding box center [306, 452] width 38 height 19
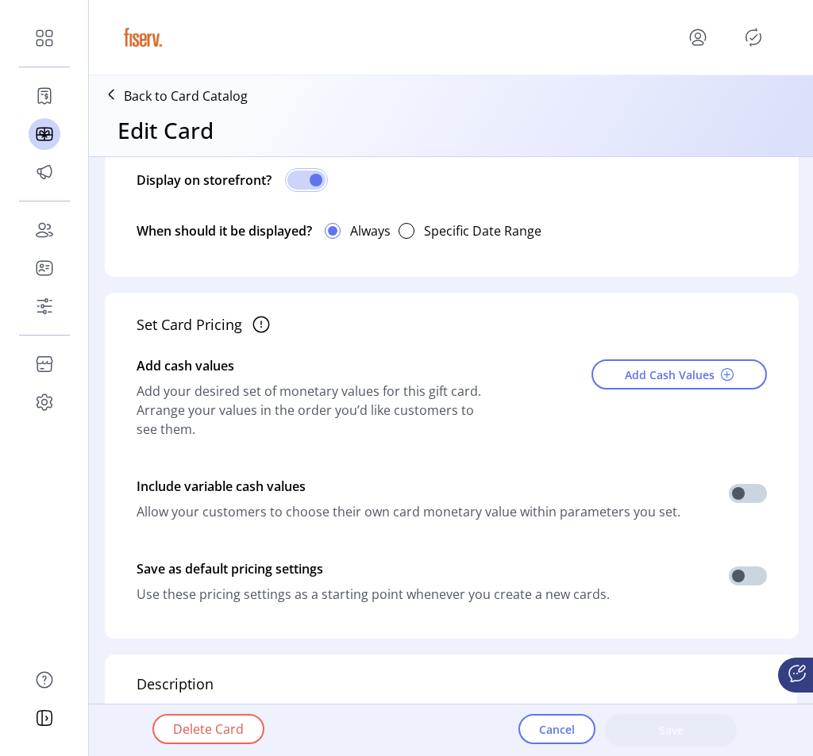
scroll to position [623, 0]
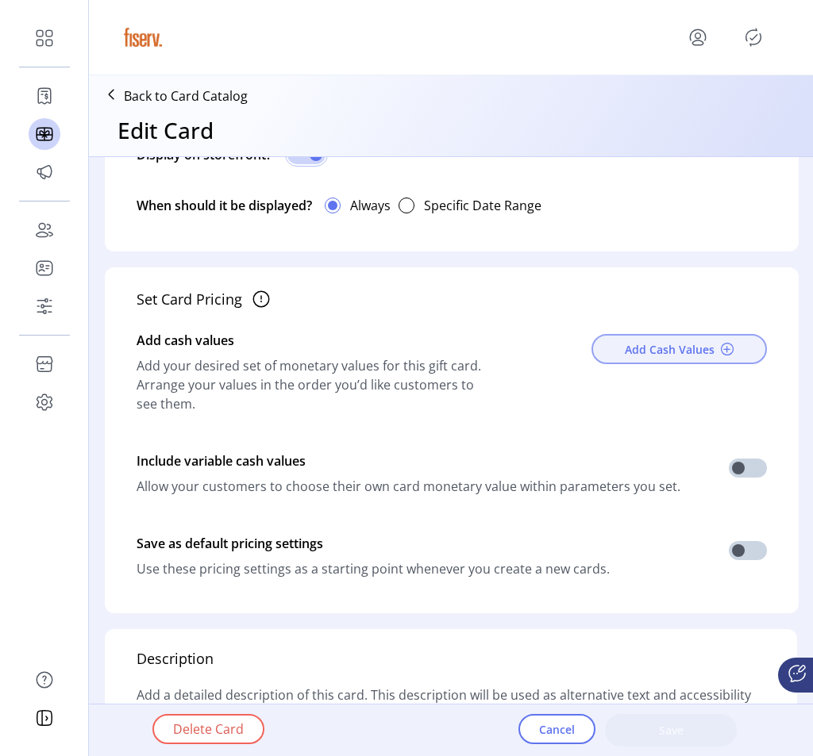
click at [628, 355] on span "Add Cash Values" at bounding box center [670, 349] width 90 height 17
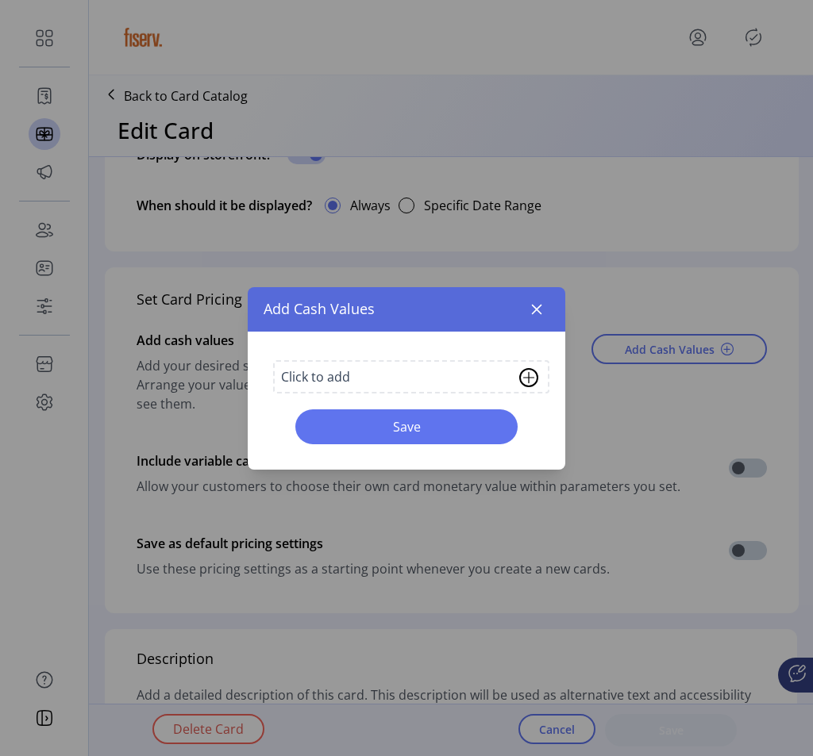
click at [404, 372] on div "Click to add" at bounding box center [411, 376] width 276 height 33
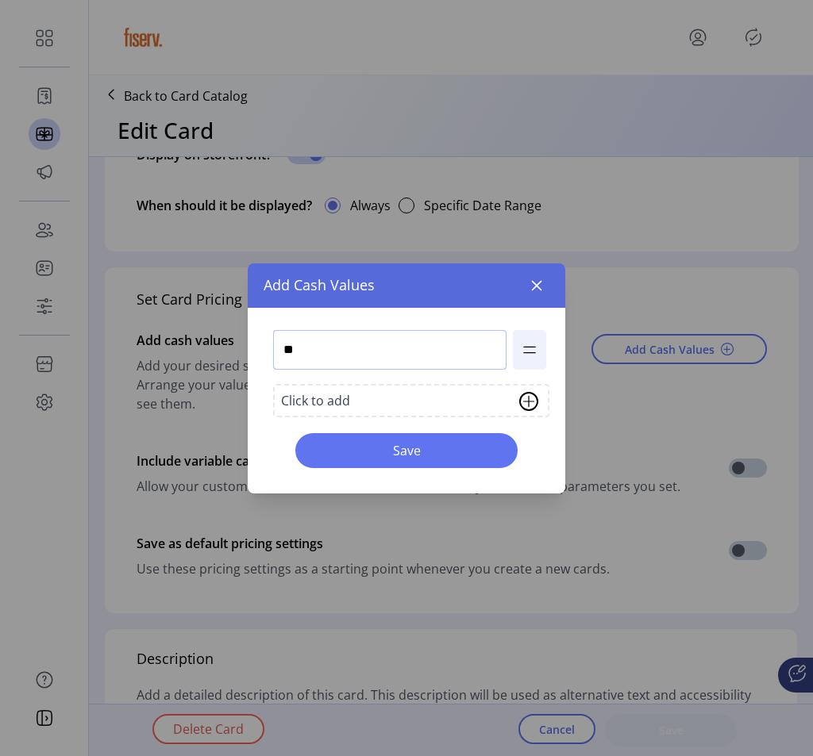
click at [386, 367] on input "**" at bounding box center [389, 350] width 233 height 40
type input "**"
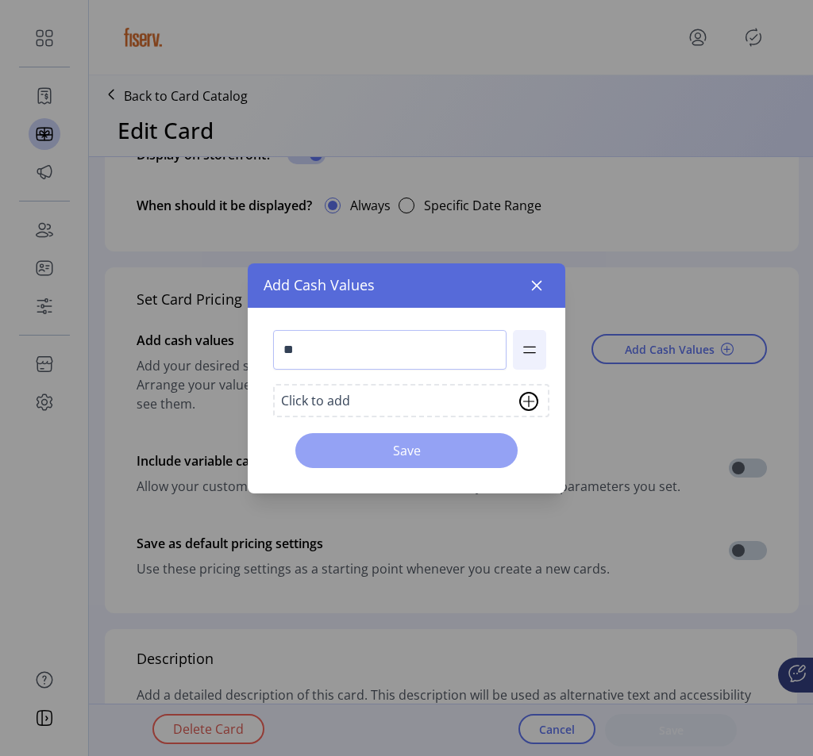
click at [391, 453] on span "Save" at bounding box center [406, 450] width 181 height 19
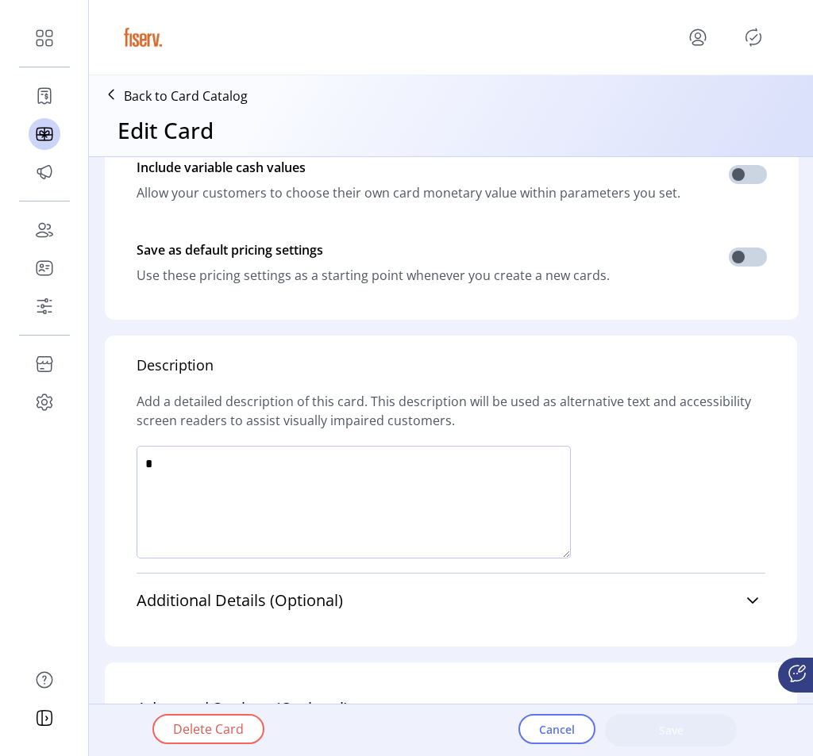
scroll to position [986, 0]
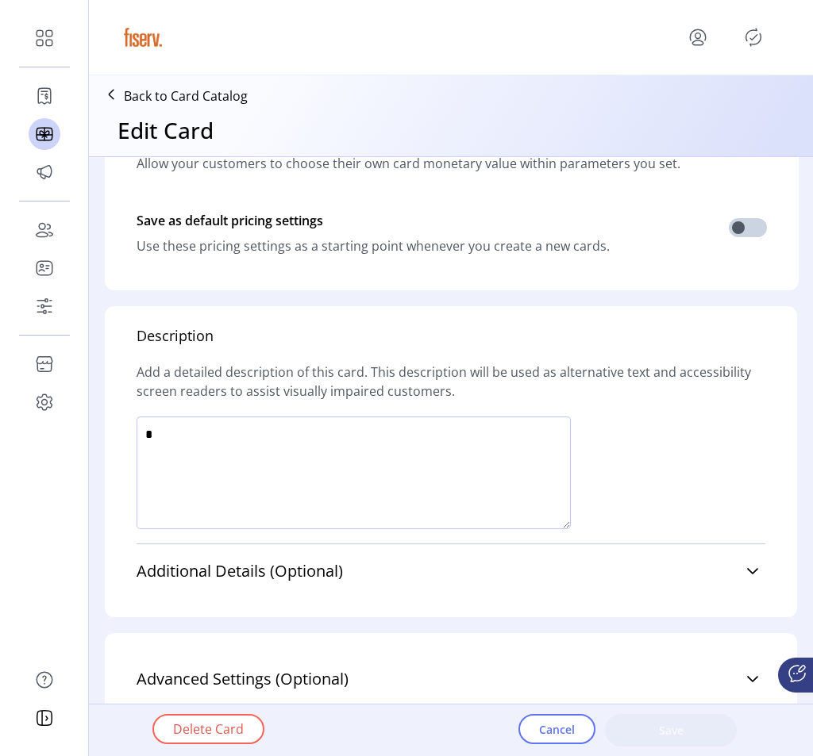
click at [363, 461] on textarea at bounding box center [354, 473] width 434 height 113
type textarea "*"
click at [643, 745] on button "Save" at bounding box center [671, 730] width 132 height 33
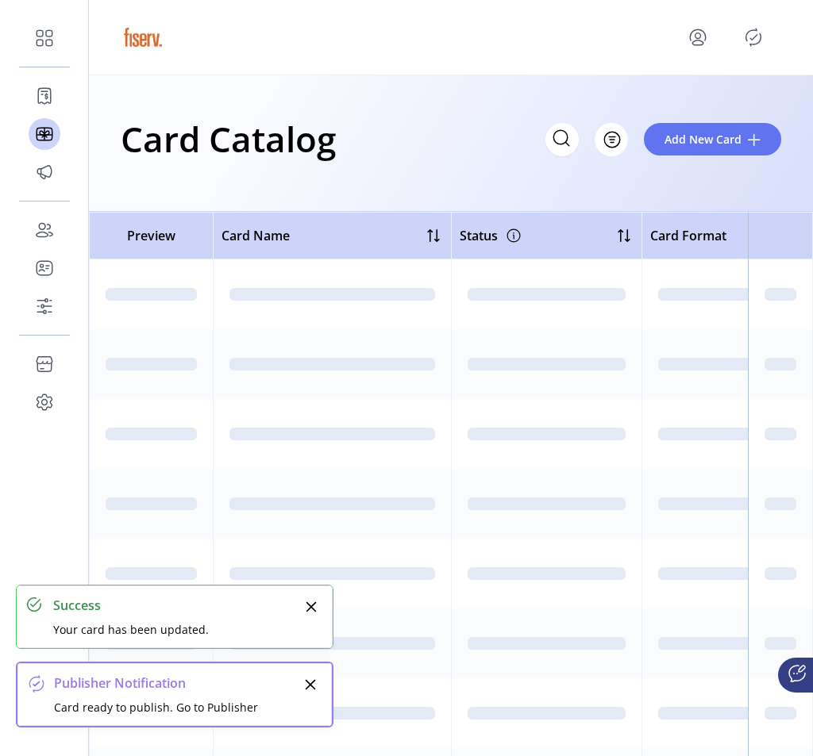
click at [758, 26] on icon "Publisher Panel" at bounding box center [753, 37] width 25 height 25
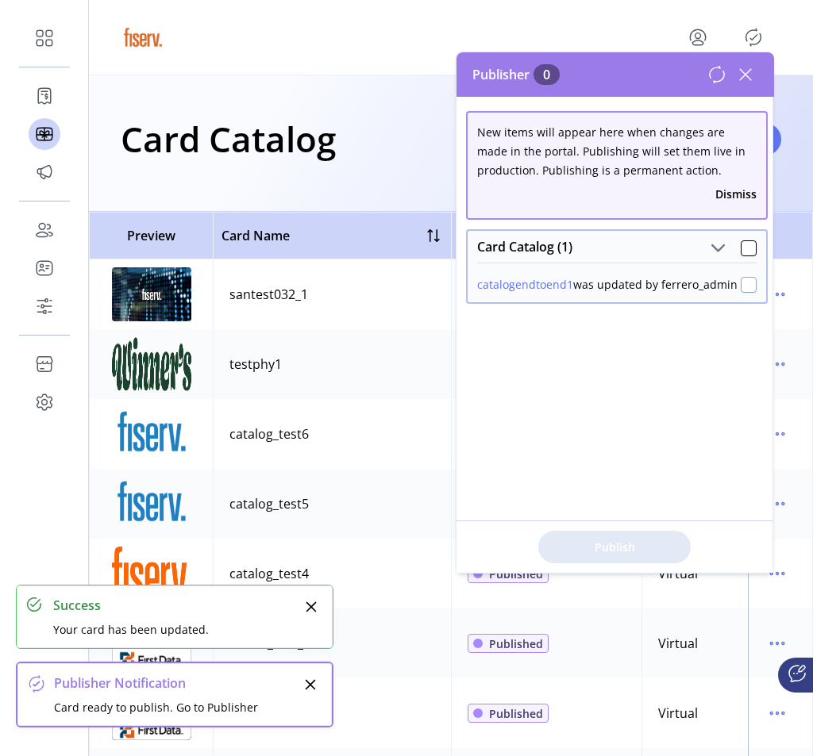
click at [741, 293] on div at bounding box center [749, 285] width 16 height 16
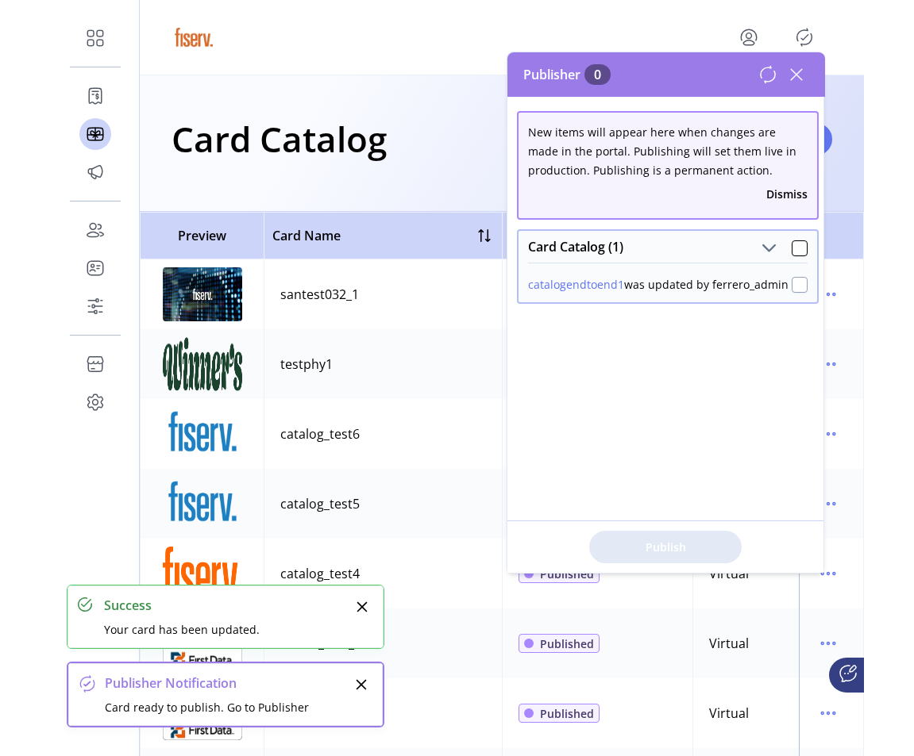
scroll to position [9, 5]
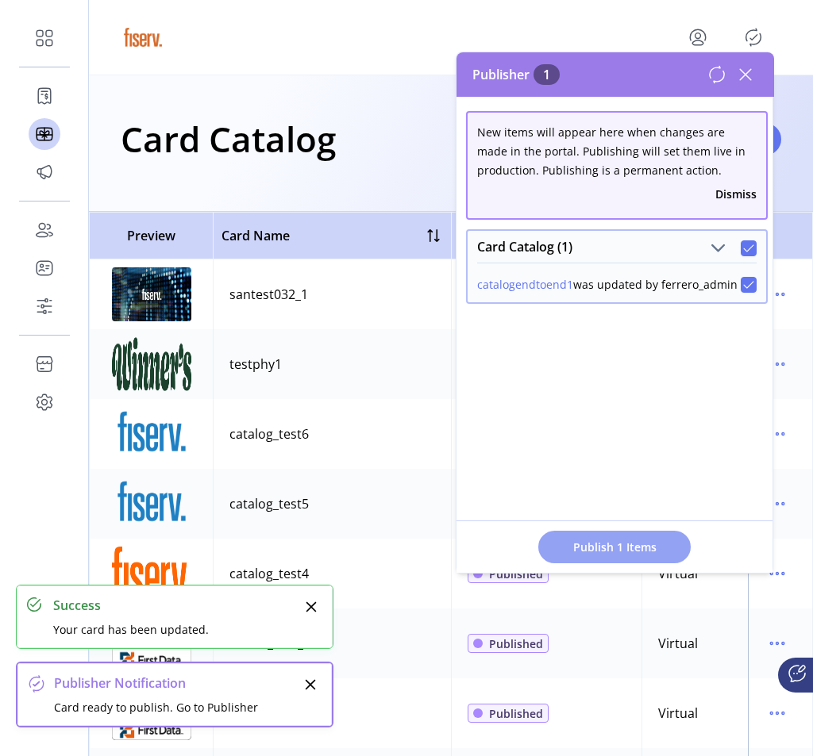
click at [643, 531] on button "Publish 1 Items" at bounding box center [614, 547] width 152 height 33
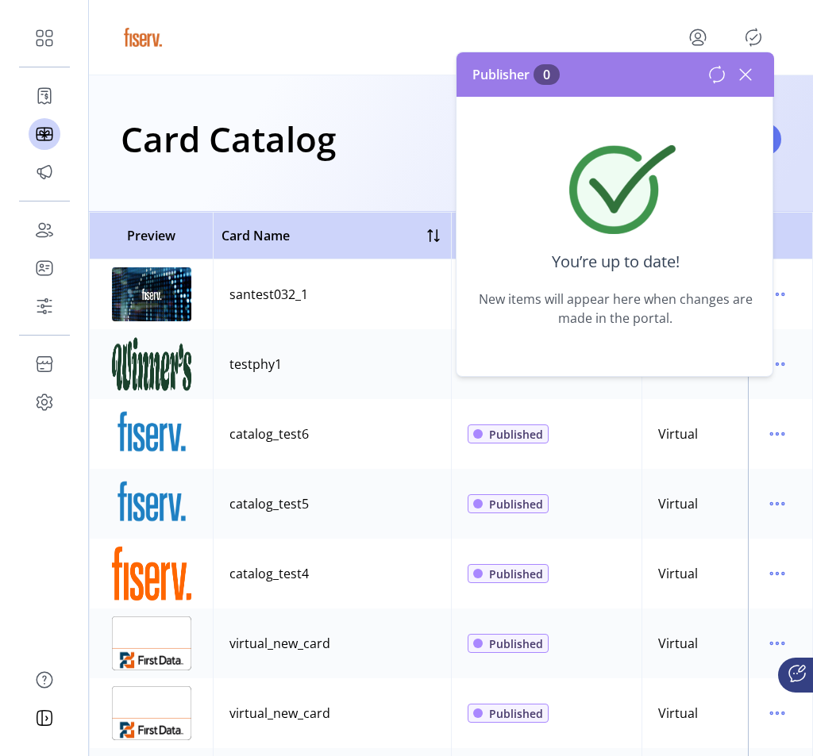
click at [739, 73] on icon at bounding box center [745, 74] width 25 height 25
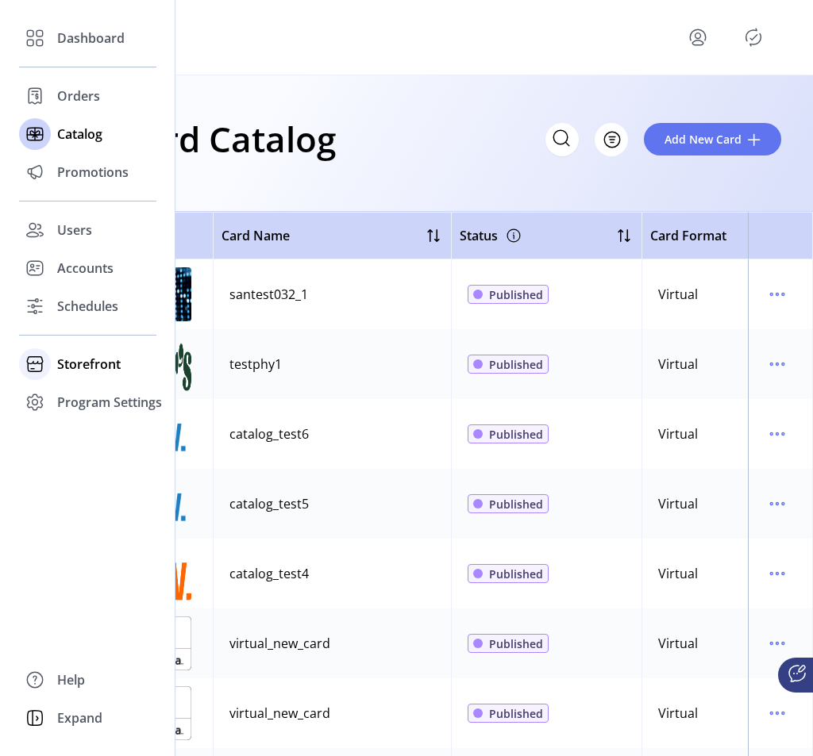
click at [45, 363] on icon at bounding box center [34, 364] width 25 height 25
click at [91, 400] on span "Configuration" at bounding box center [98, 396] width 83 height 19
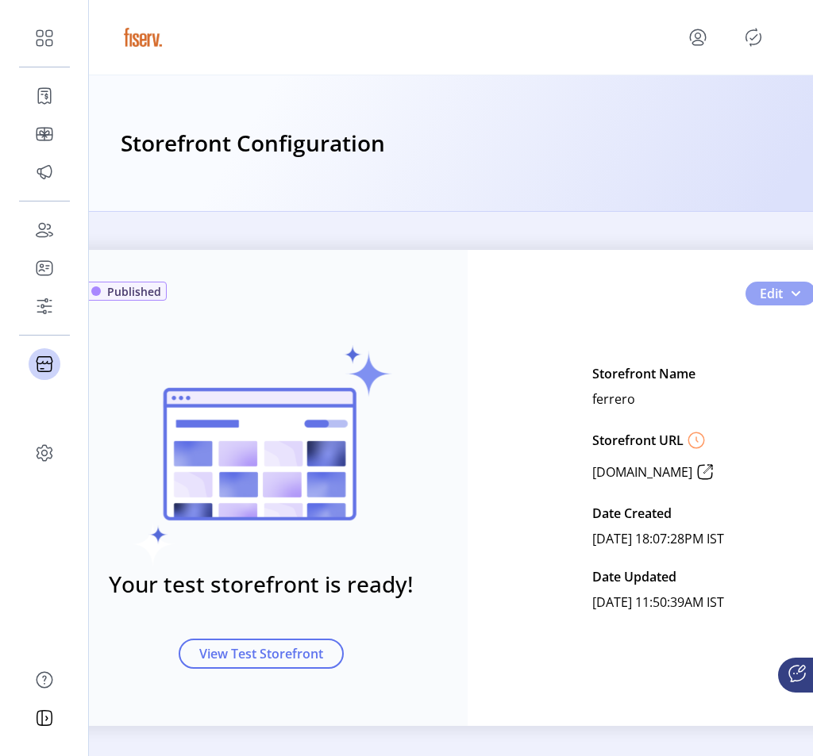
click at [798, 291] on button "Edit" at bounding box center [780, 294] width 71 height 24
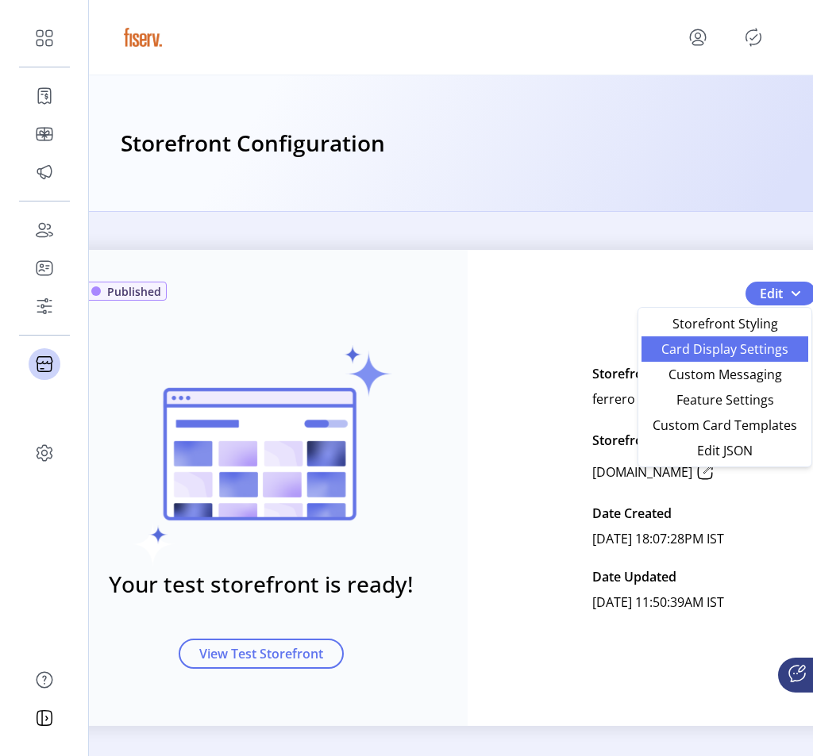
click at [737, 353] on span "Card Display Settings" at bounding box center [725, 349] width 148 height 13
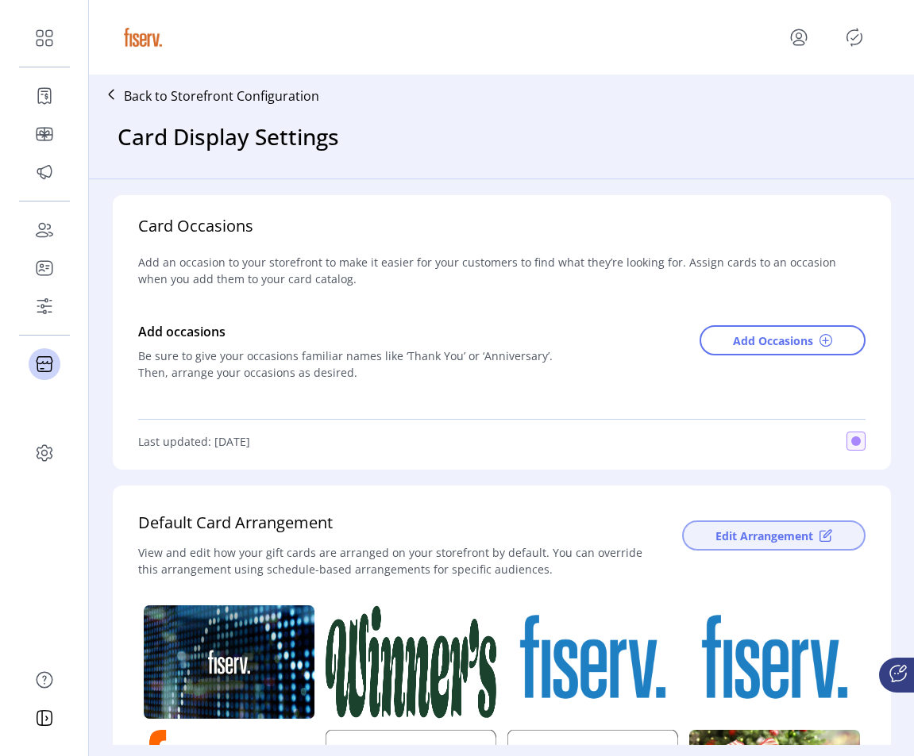
click at [749, 544] on span "Edit Arrangement" at bounding box center [764, 536] width 98 height 17
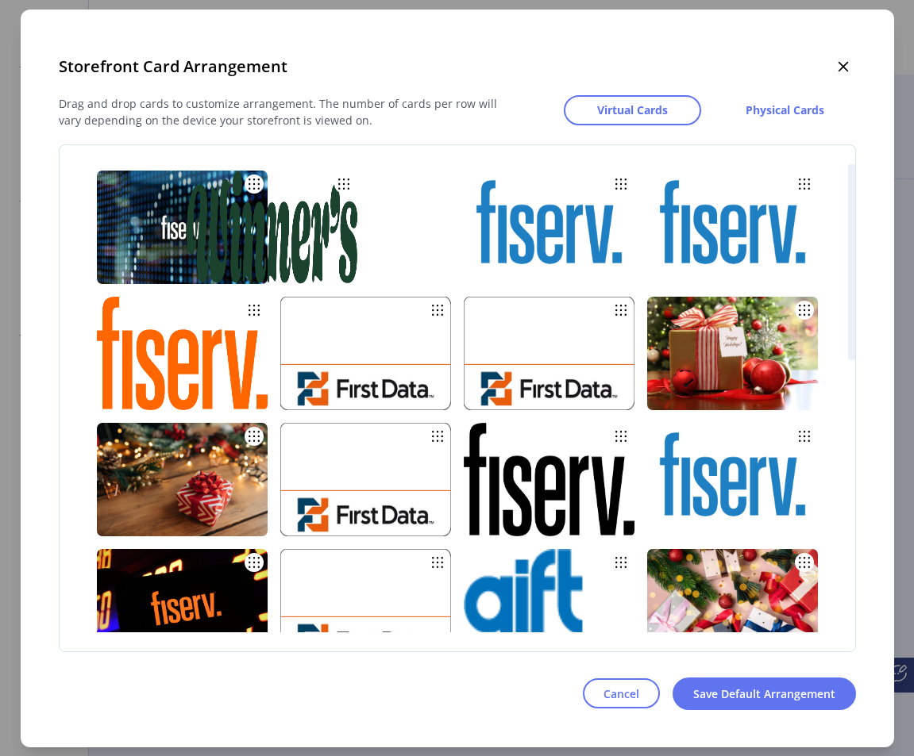
drag, startPoint x: 414, startPoint y: 245, endPoint x: 257, endPoint y: 242, distance: 156.4
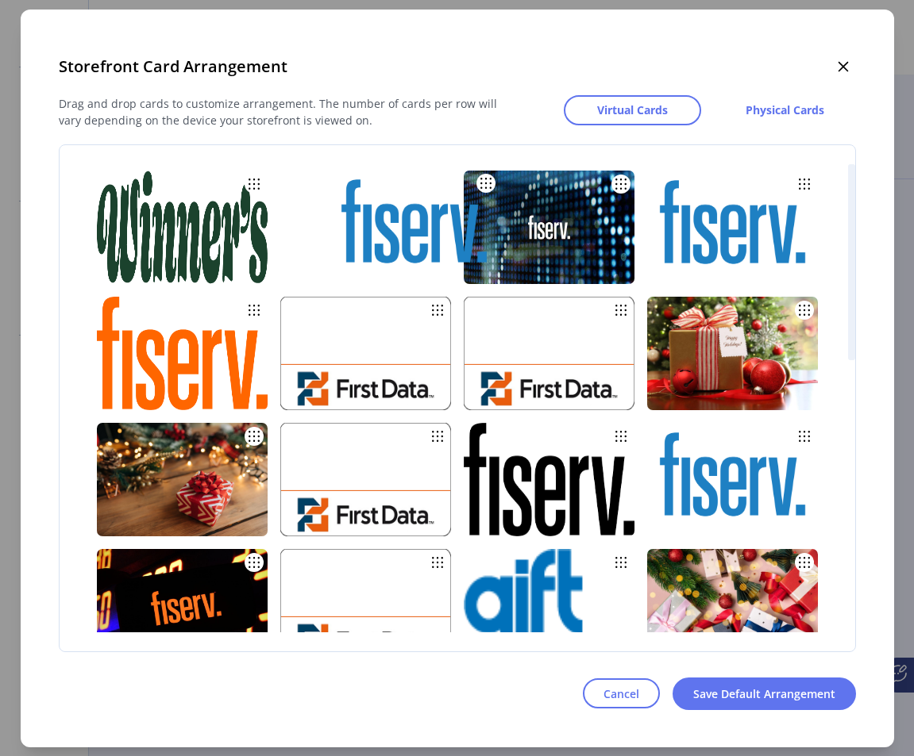
drag, startPoint x: 522, startPoint y: 244, endPoint x: 387, endPoint y: 243, distance: 134.9
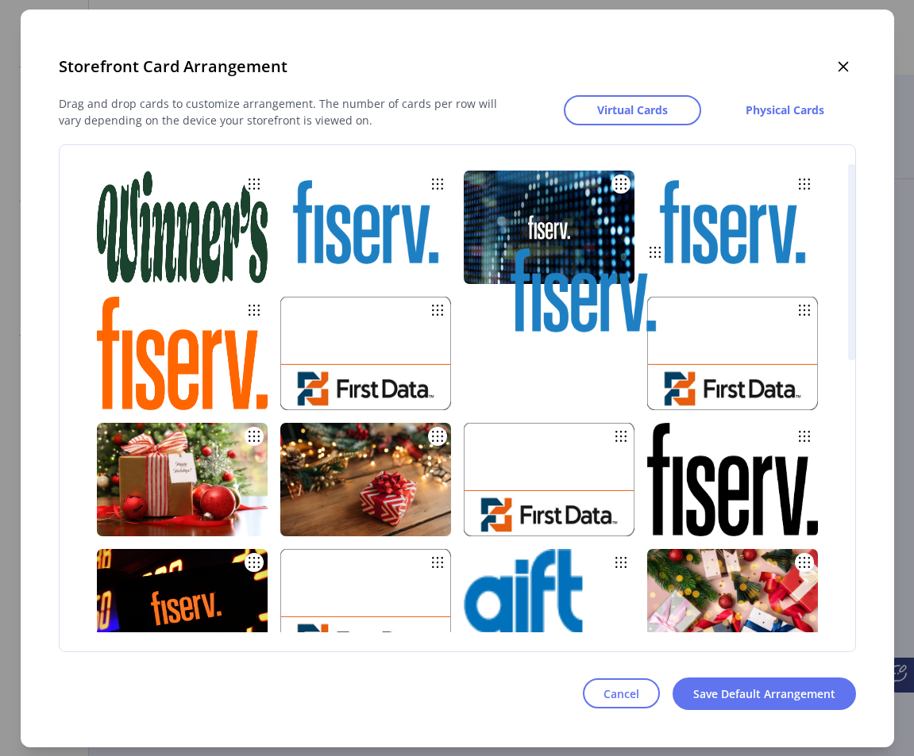
drag, startPoint x: 699, startPoint y: 483, endPoint x: 545, endPoint y: 298, distance: 240.7
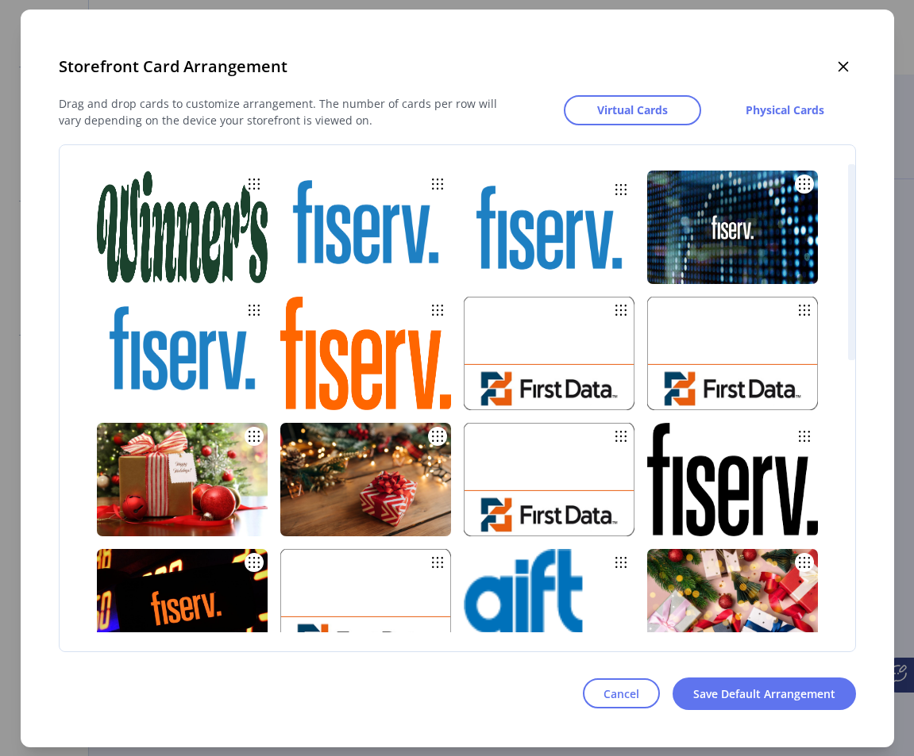
drag, startPoint x: 533, startPoint y: 380, endPoint x: 533, endPoint y: 259, distance: 121.4
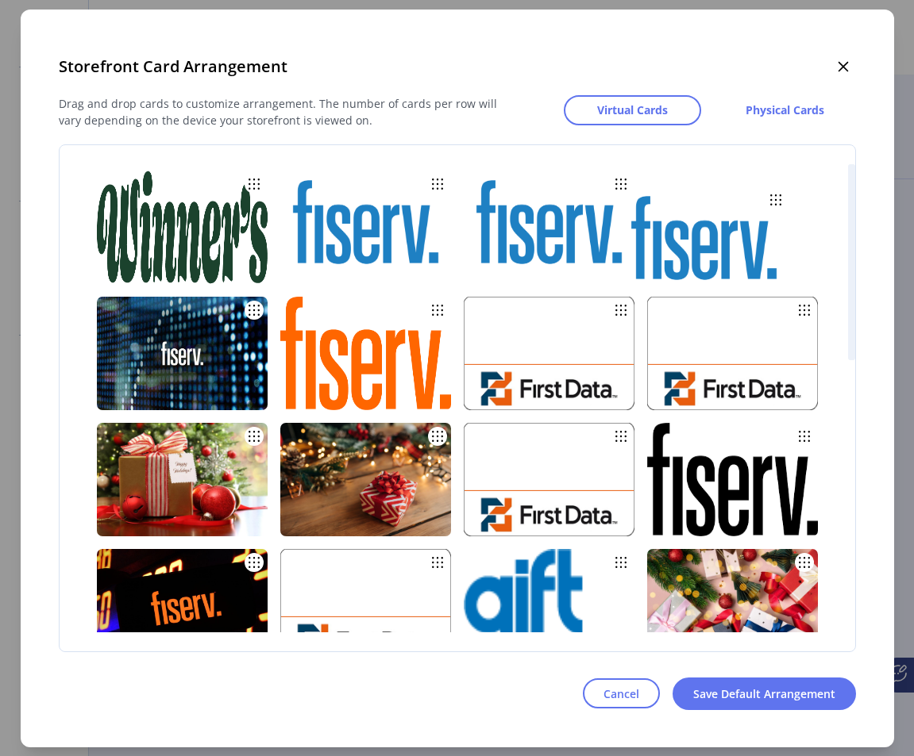
drag, startPoint x: 173, startPoint y: 371, endPoint x: 695, endPoint y: 260, distance: 533.2
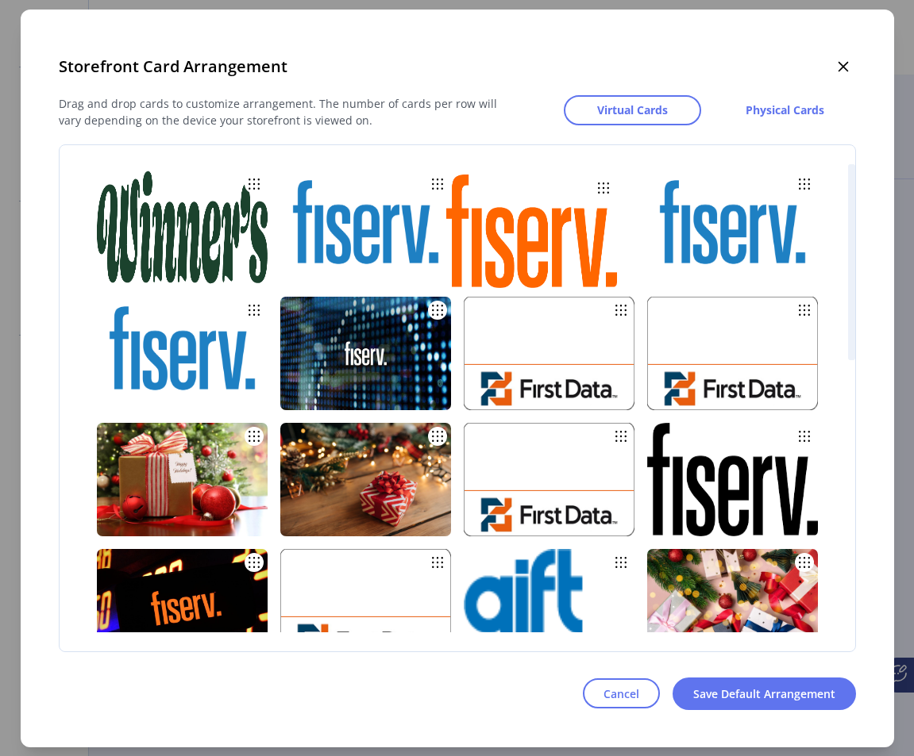
drag, startPoint x: 344, startPoint y: 363, endPoint x: 510, endPoint y: 241, distance: 206.1
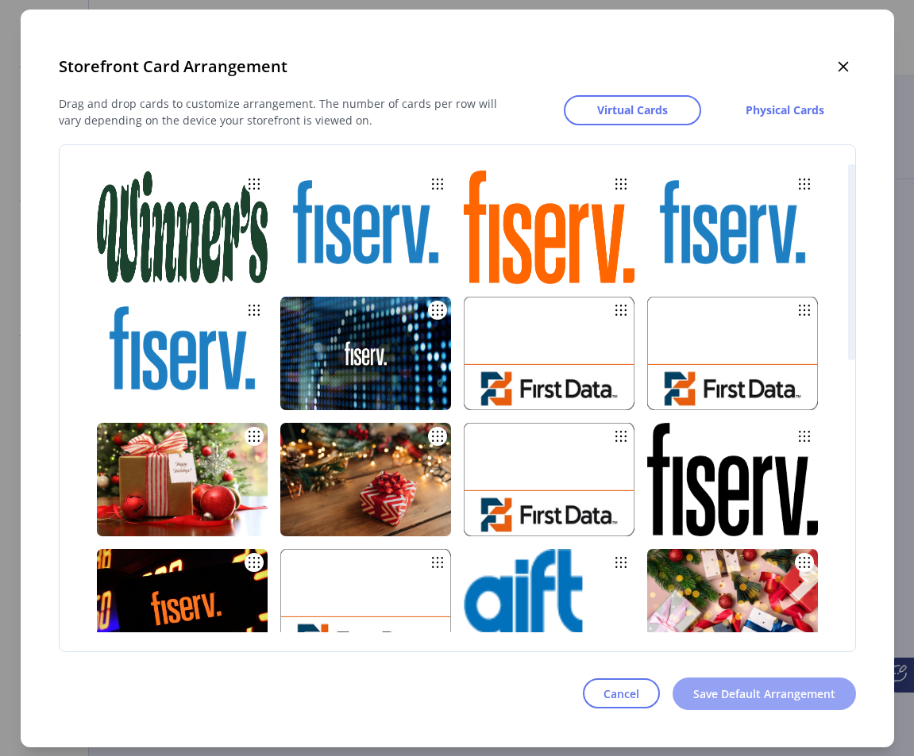
click at [725, 687] on span "Save Default Arrangement" at bounding box center [764, 694] width 142 height 17
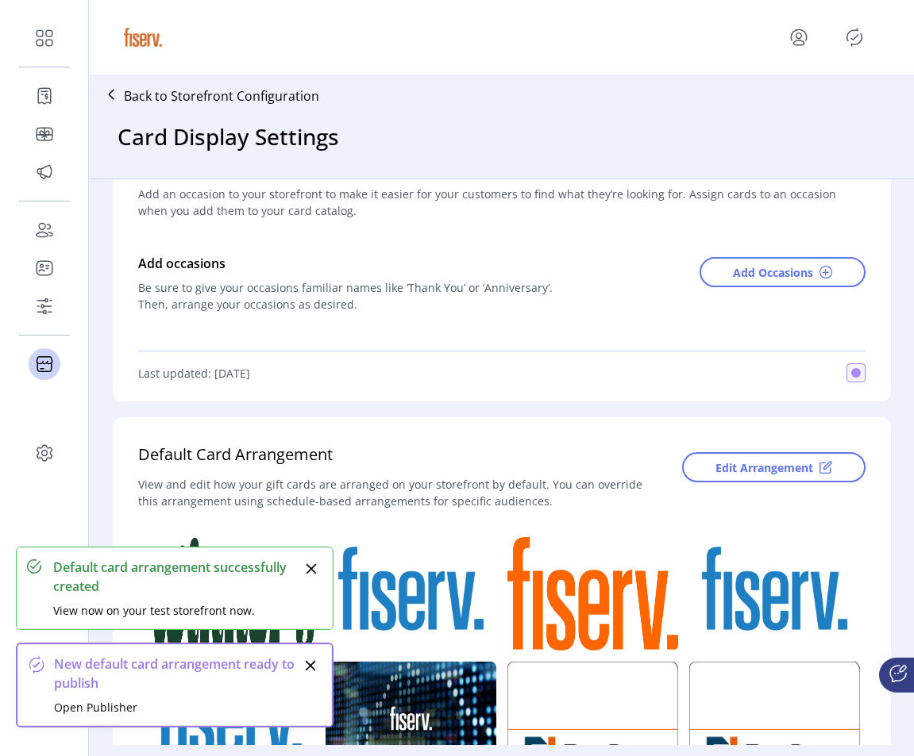
scroll to position [96, 0]
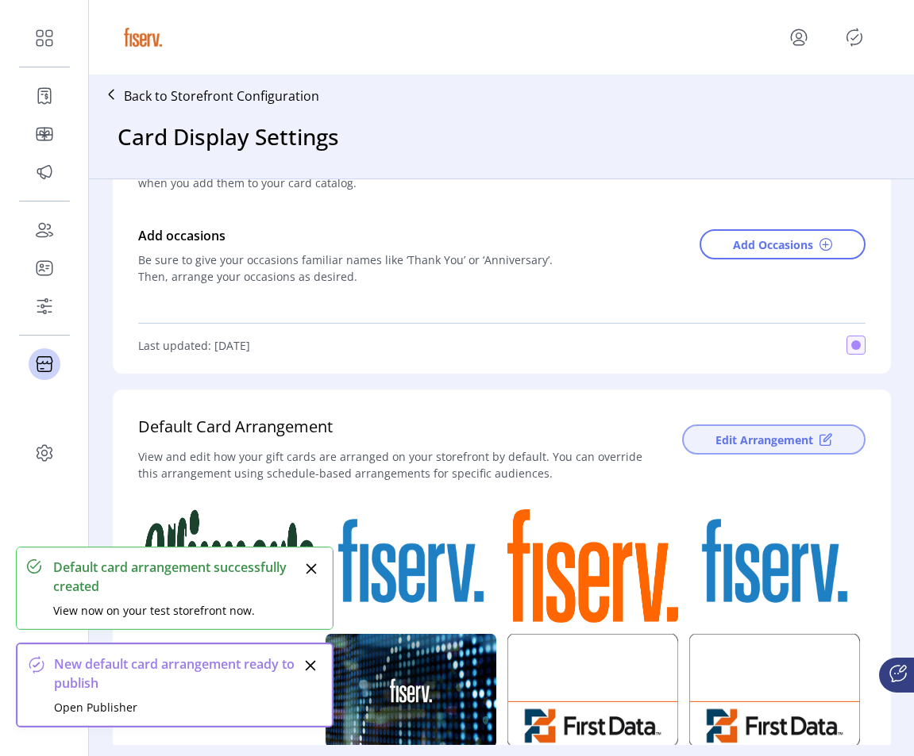
click at [719, 432] on span "Edit Arrangement" at bounding box center [764, 440] width 98 height 17
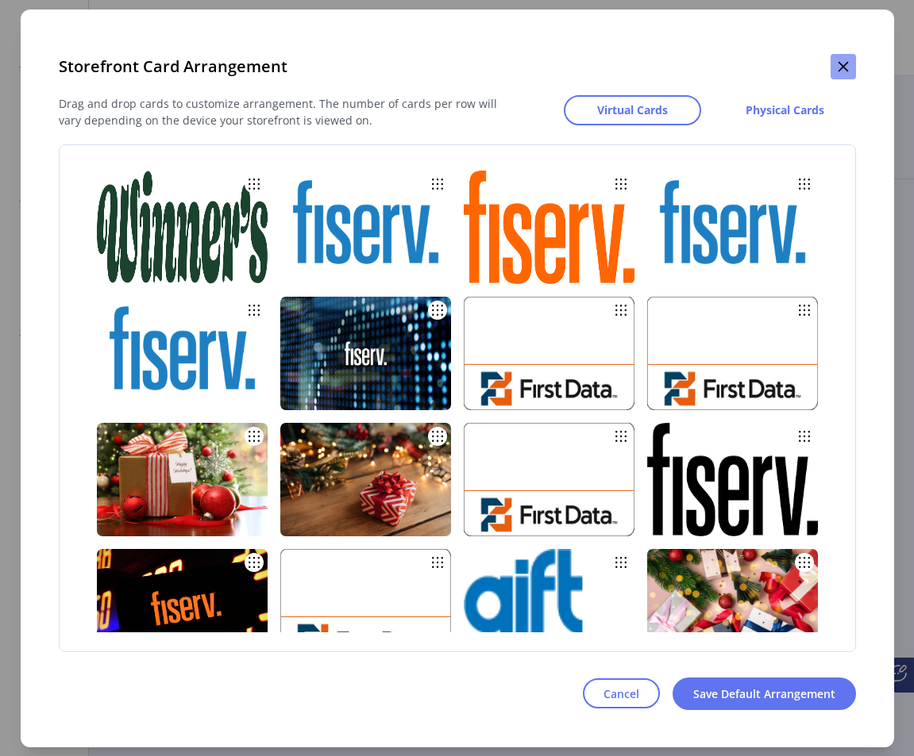
click at [812, 64] on icon "button" at bounding box center [842, 66] width 10 height 10
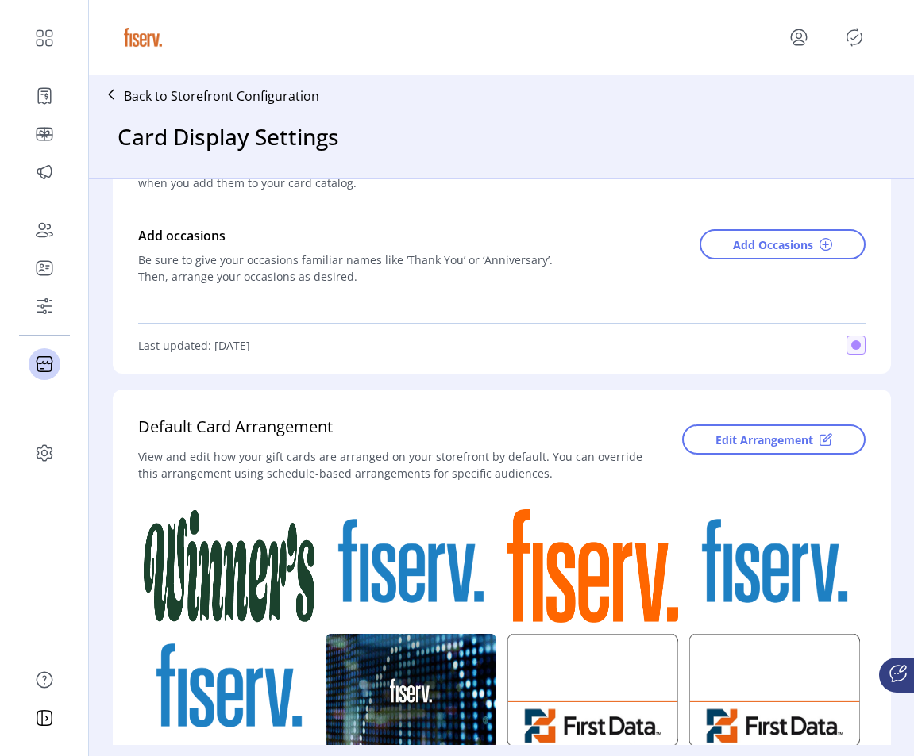
click at [812, 43] on icon "Publisher Panel" at bounding box center [853, 37] width 25 height 25
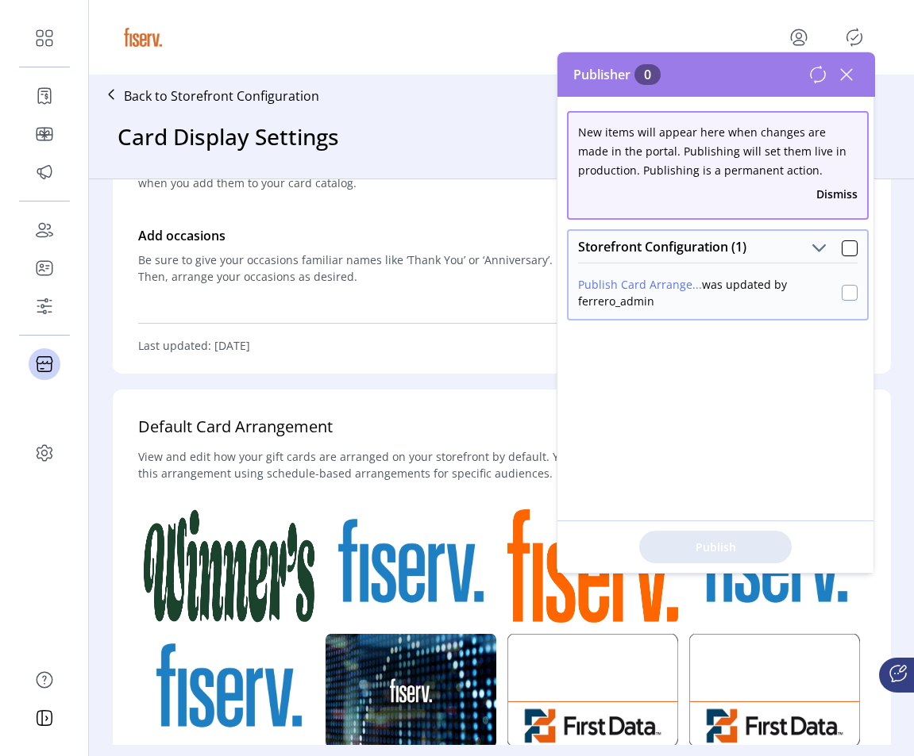
click at [812, 293] on div at bounding box center [849, 293] width 16 height 16
click at [718, 522] on div "Publish 1 Items" at bounding box center [715, 547] width 316 height 52
click at [711, 552] on span "Publish 1 Items" at bounding box center [715, 547] width 111 height 17
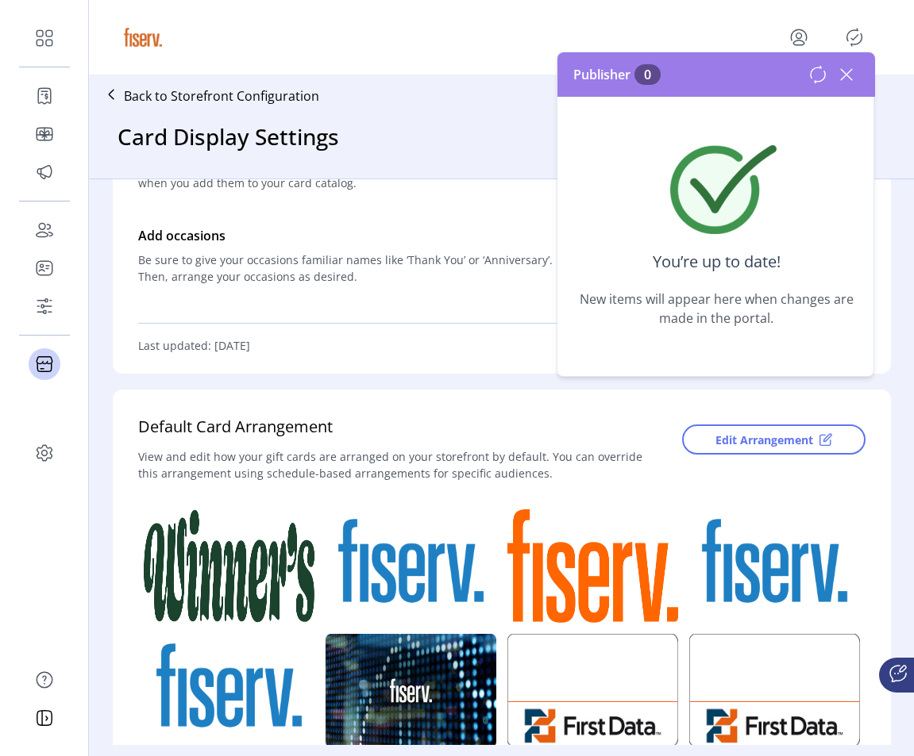
click at [812, 79] on icon at bounding box center [845, 74] width 25 height 25
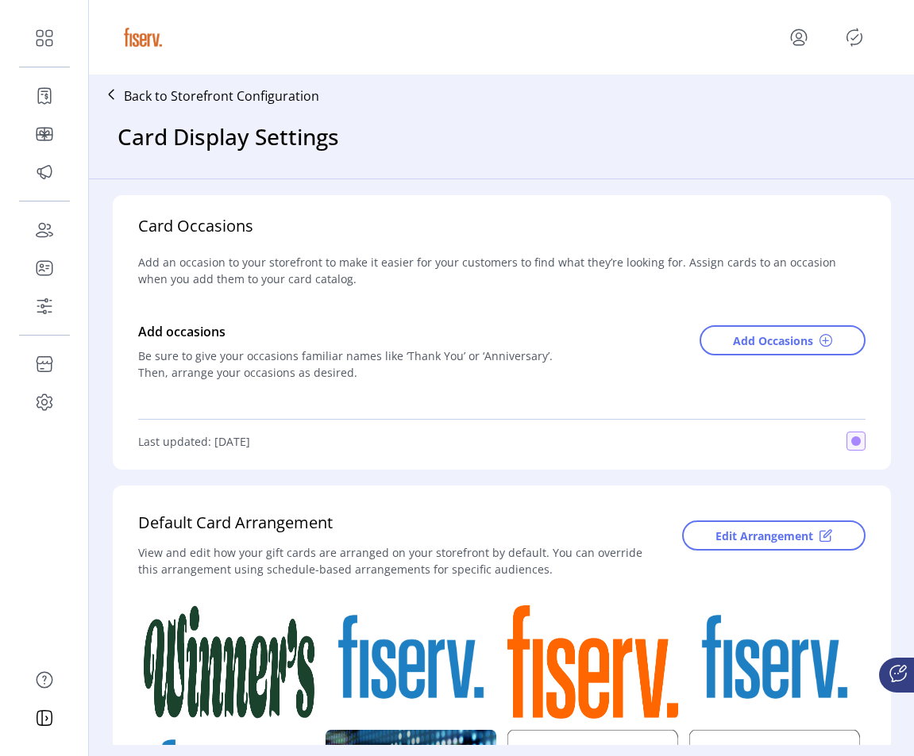
click at [856, 36] on icon "Publisher Panel" at bounding box center [854, 38] width 7 height 6
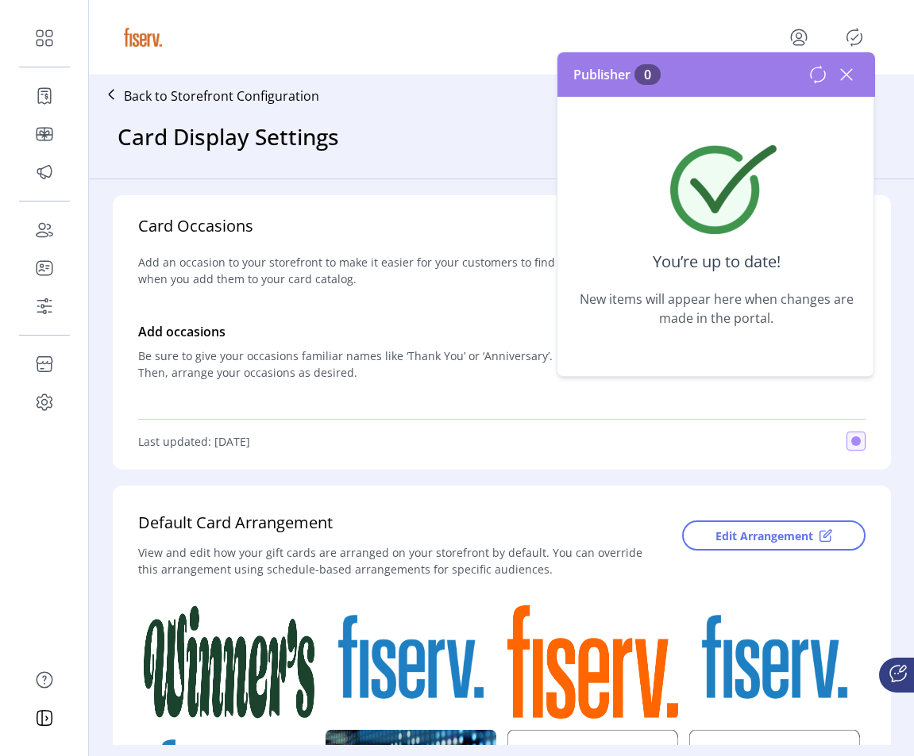
click at [844, 70] on icon at bounding box center [845, 74] width 25 height 25
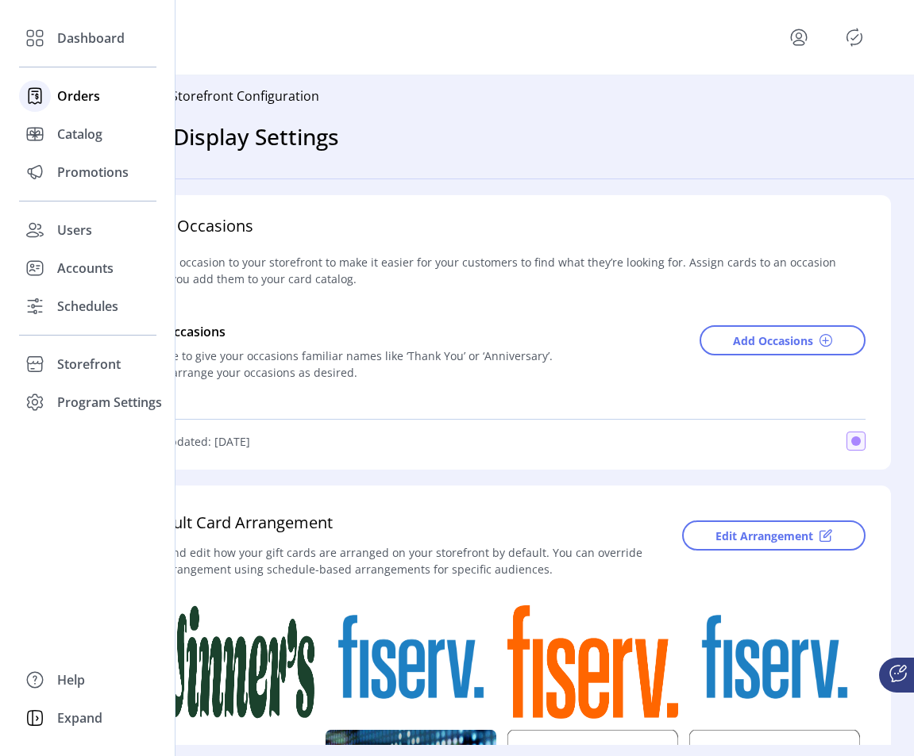
click at [49, 93] on div at bounding box center [35, 96] width 32 height 32
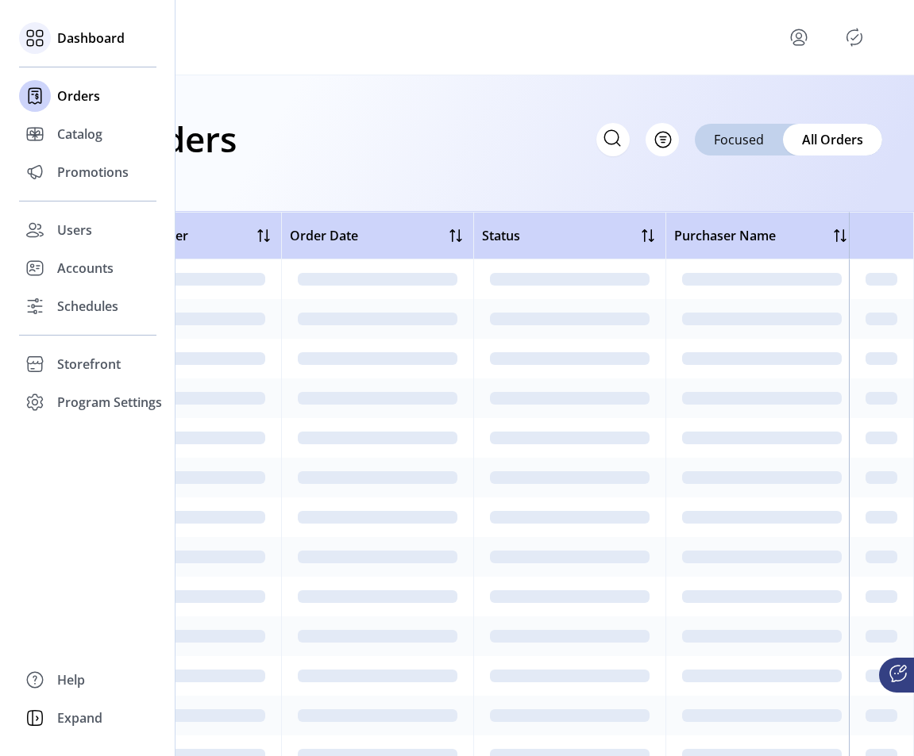
click at [25, 48] on icon at bounding box center [34, 37] width 25 height 25
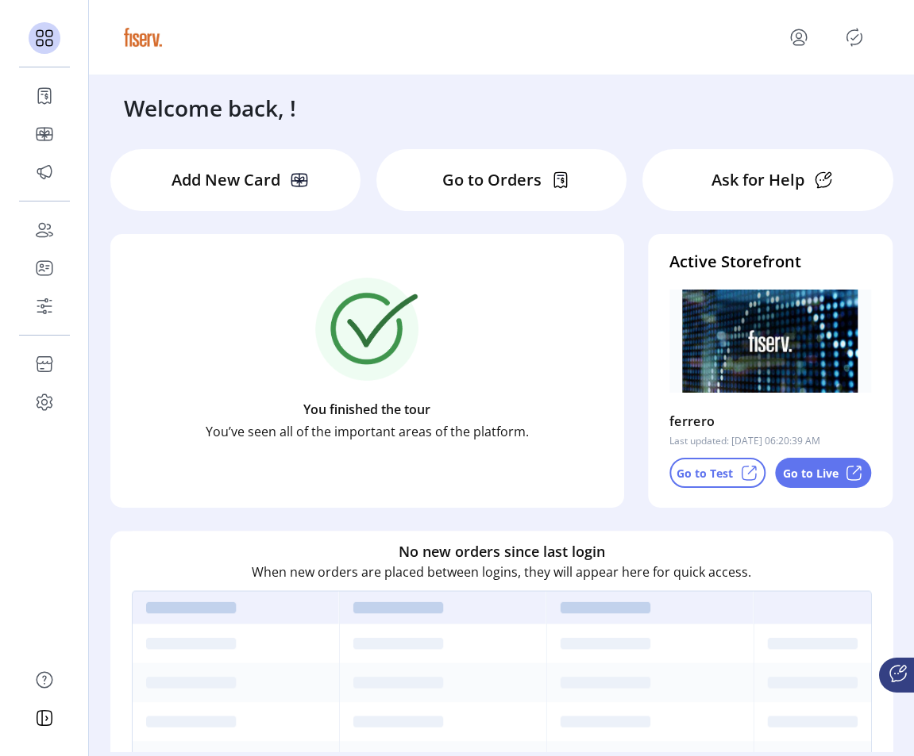
click at [713, 472] on p "Go to Test" at bounding box center [704, 473] width 56 height 17
click at [795, 40] on icon "menu" at bounding box center [798, 42] width 11 height 5
click at [781, 103] on span "Sign Out" at bounding box center [741, 100] width 119 height 13
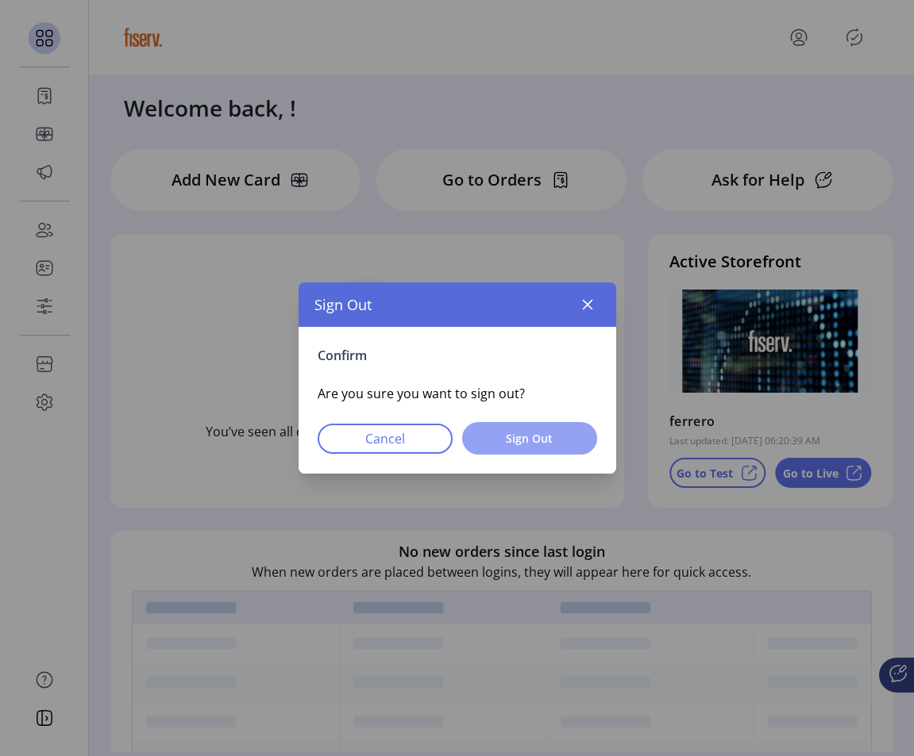
click at [572, 445] on span "Sign Out" at bounding box center [530, 438] width 94 height 17
